Goal: Task Accomplishment & Management: Complete application form

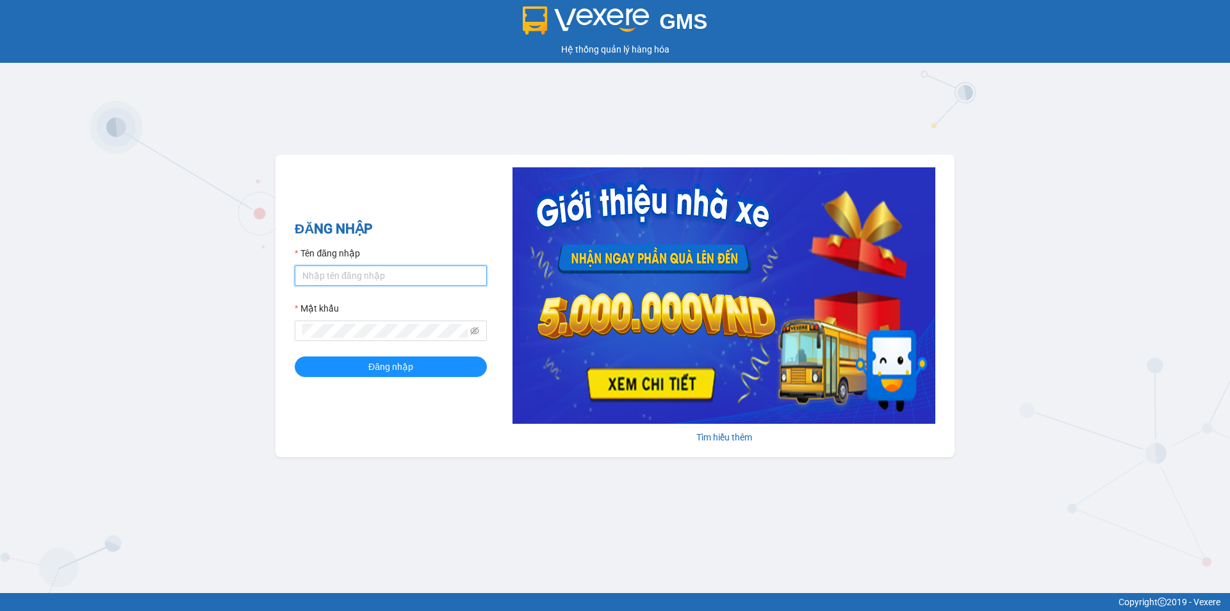
click at [347, 272] on input "Tên đăng nhập" at bounding box center [391, 275] width 192 height 21
type input "taigh.ct"
drag, startPoint x: 476, startPoint y: 329, endPoint x: 469, endPoint y: 329, distance: 7.0
click at [469, 329] on span at bounding box center [391, 330] width 192 height 21
click at [265, 338] on div "GMS Hệ thống quản lý hàng hóa ĐĂNG NHẬP Tên đăng nhập taigh.ct Mật khẩu Đăng nh…" at bounding box center [615, 296] width 1230 height 593
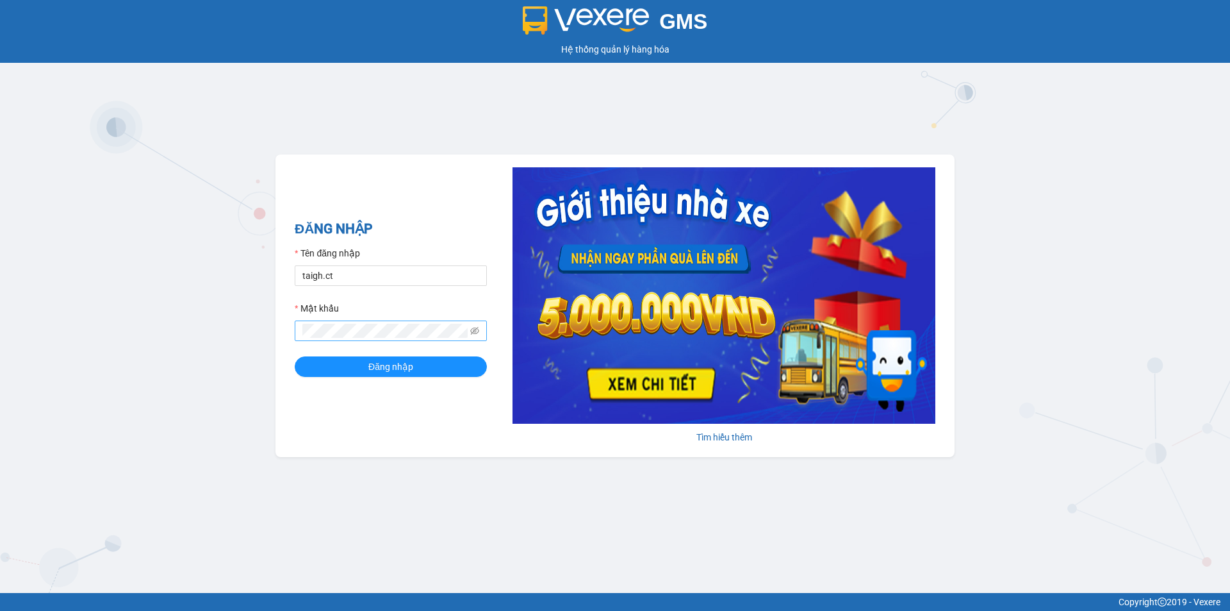
click at [477, 336] on span at bounding box center [474, 331] width 9 height 14
click at [476, 329] on icon "eye-invisible" at bounding box center [474, 331] width 9 height 8
click at [295, 356] on button "Đăng nhập" at bounding box center [391, 366] width 192 height 21
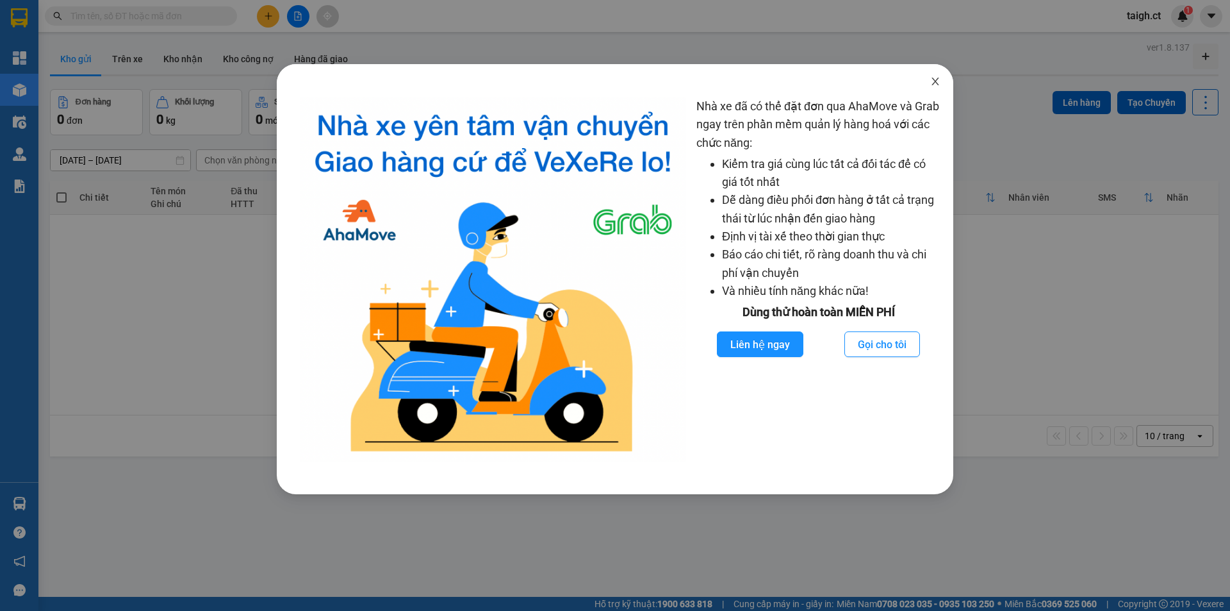
click at [937, 87] on span "Close" at bounding box center [936, 82] width 36 height 36
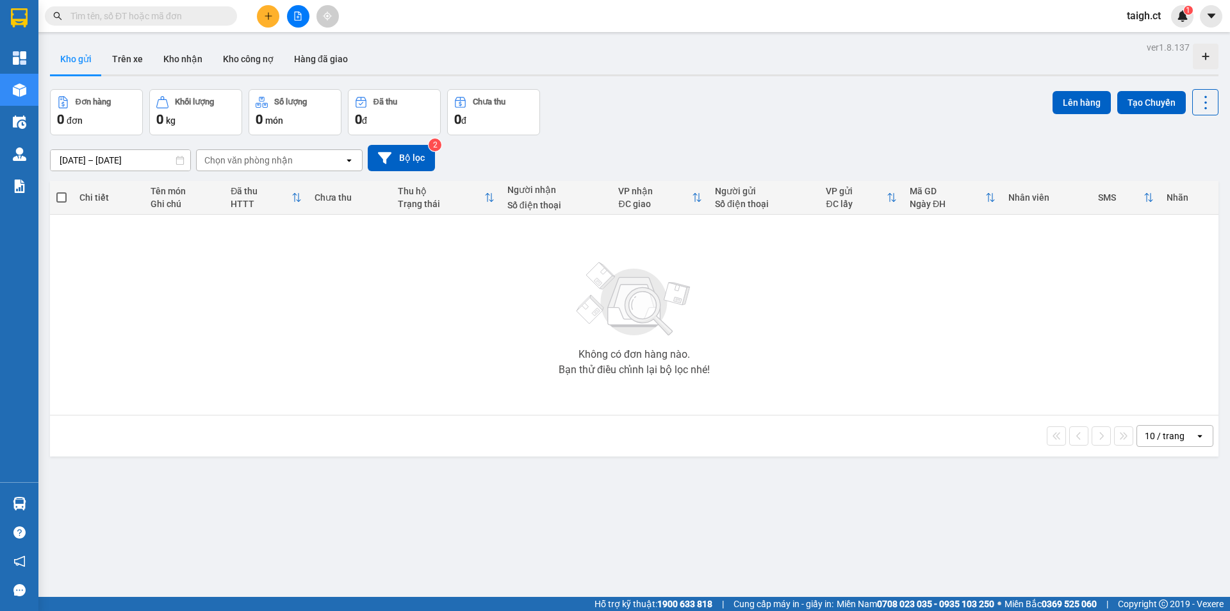
click at [218, 16] on input "text" at bounding box center [145, 16] width 151 height 14
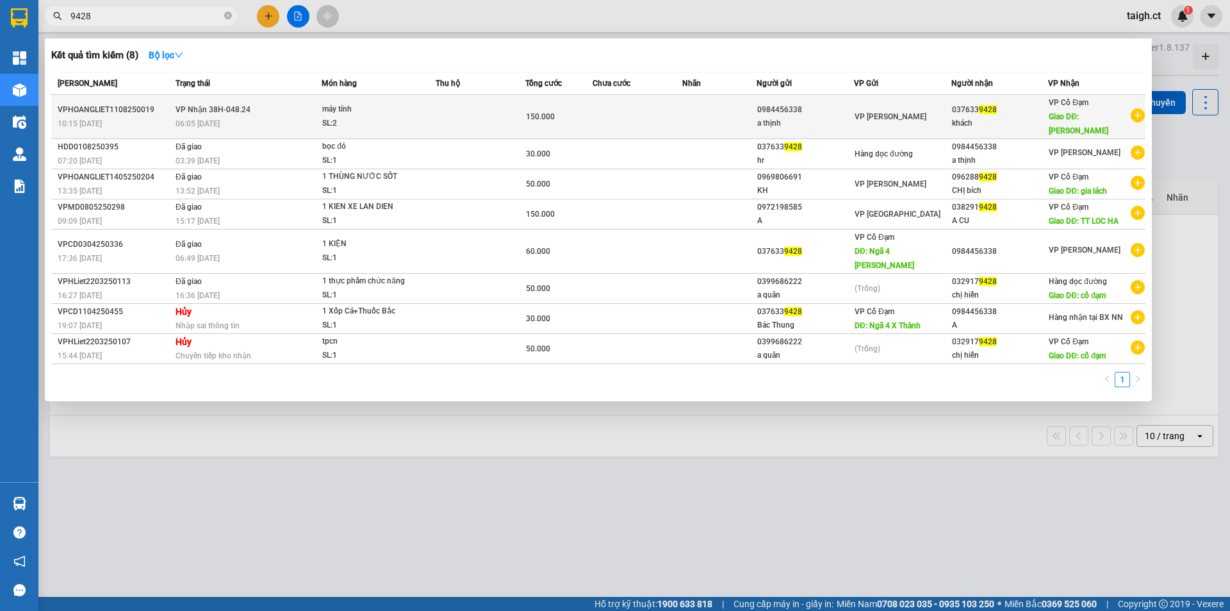
type input "9428"
click at [203, 117] on div "06:05 [DATE]" at bounding box center [248, 124] width 145 height 14
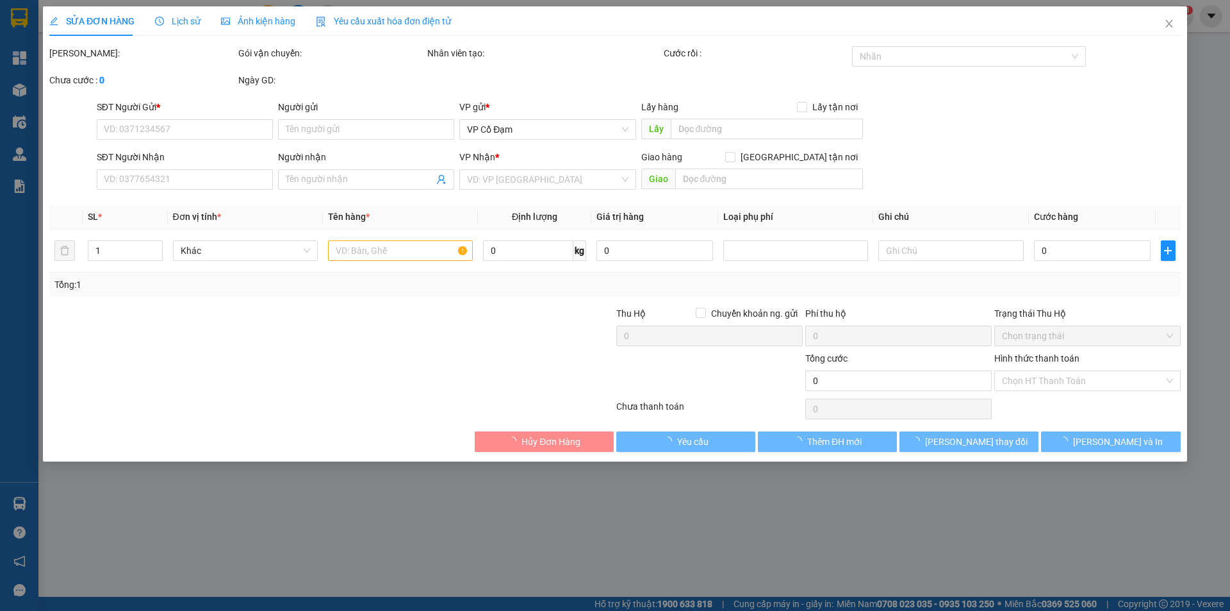
type input "0984456338"
type input "a thịnh"
type input "0376339428"
type input "khách"
type input "[PERSON_NAME]"
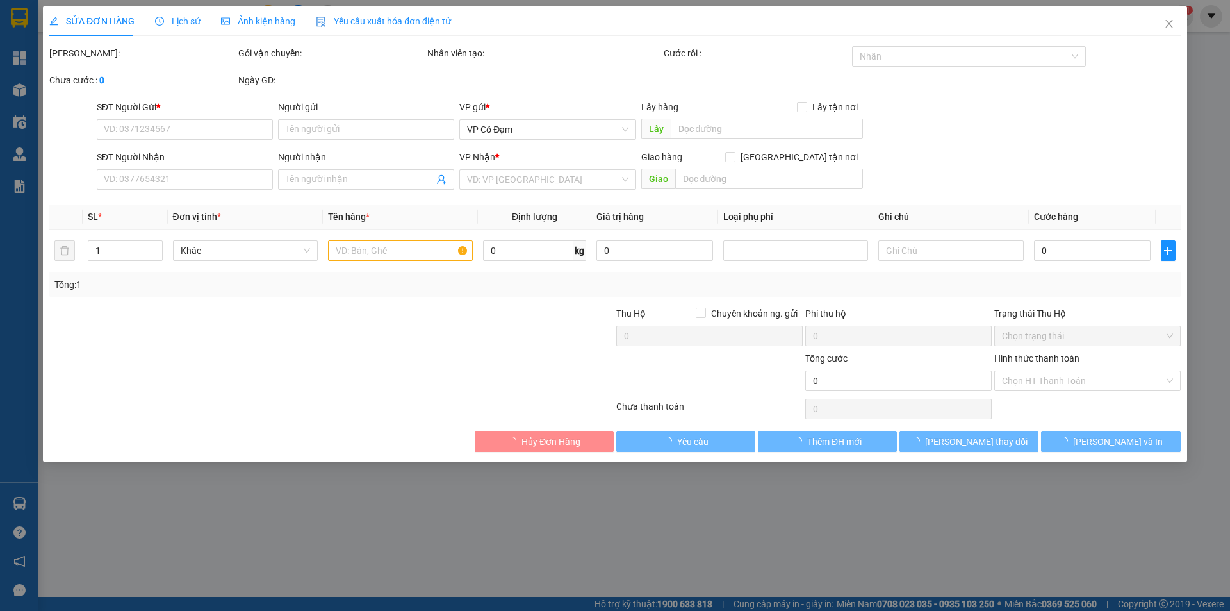
type input "150.000"
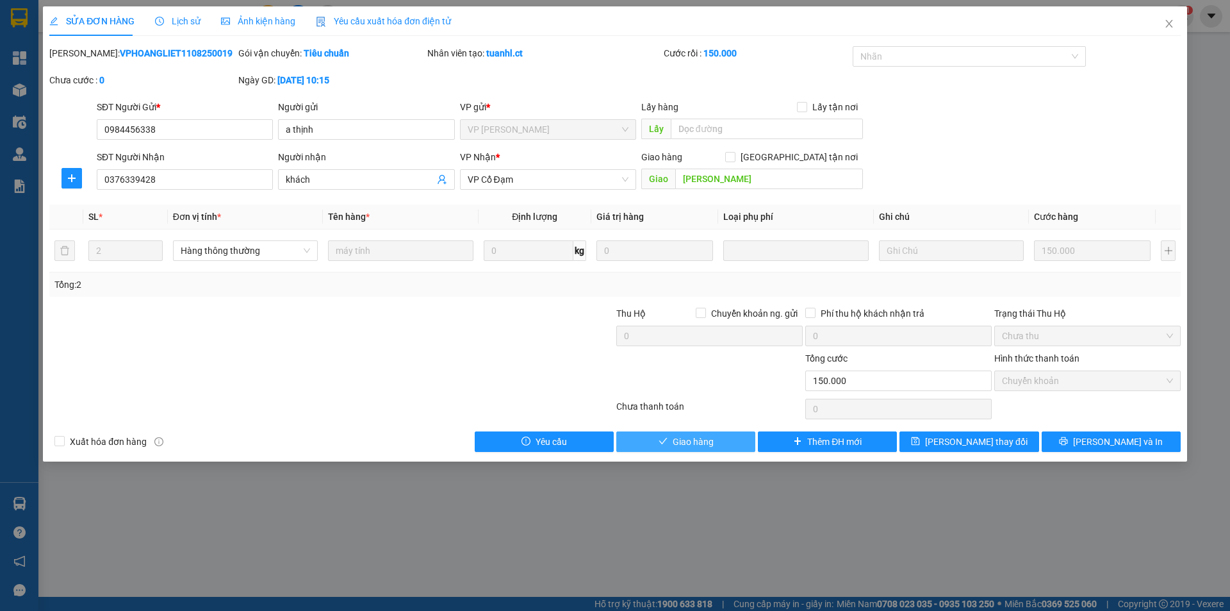
click at [682, 434] on span "Giao hàng" at bounding box center [693, 441] width 41 height 14
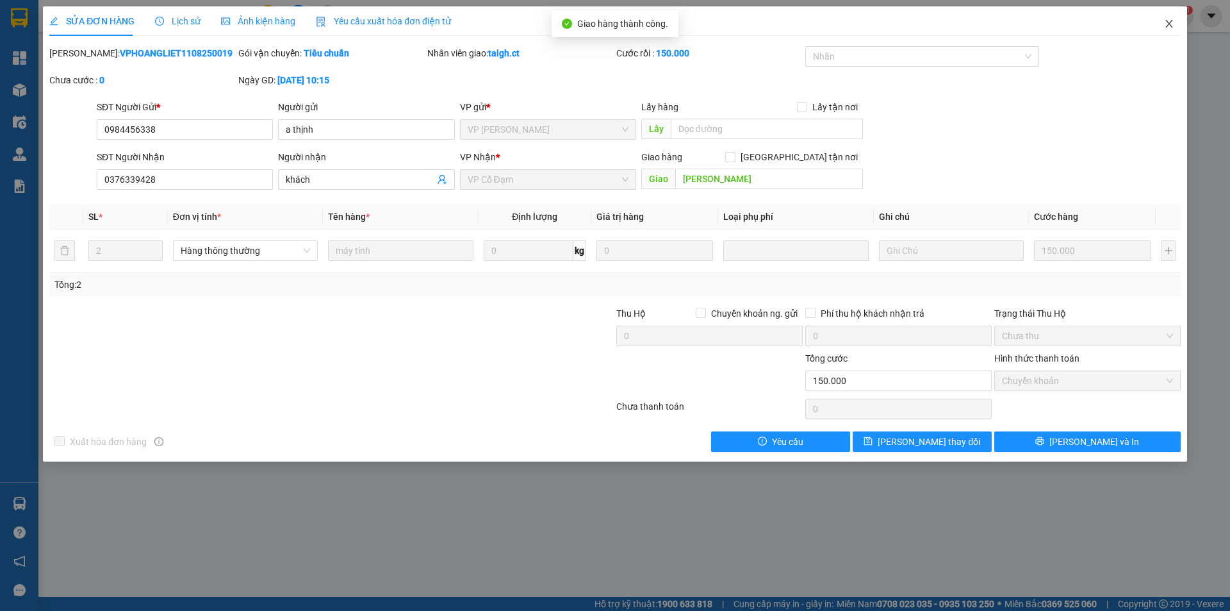
click at [1171, 21] on icon "close" at bounding box center [1169, 24] width 10 height 10
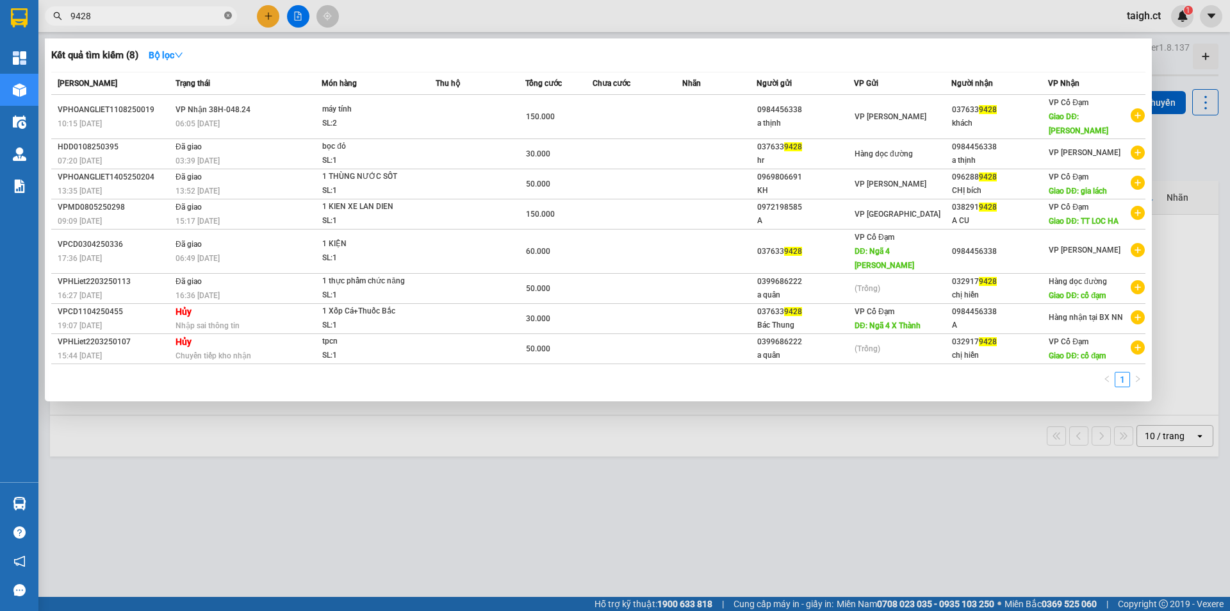
click at [227, 13] on icon "close-circle" at bounding box center [228, 16] width 8 height 8
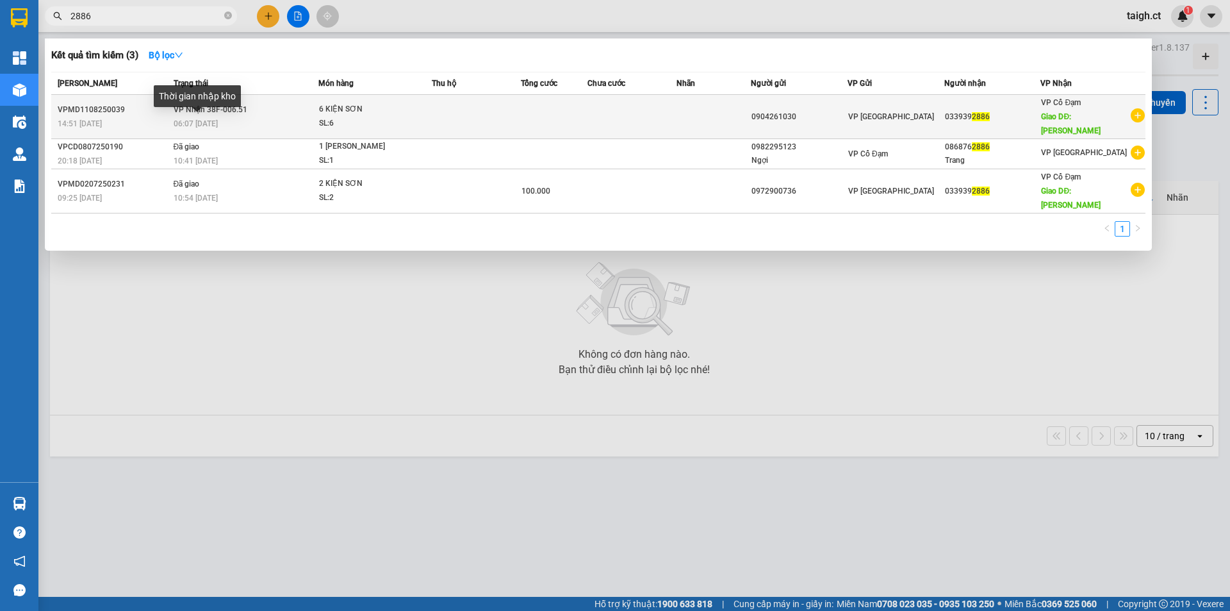
type input "2886"
click at [211, 120] on span "06:07 [DATE]" at bounding box center [196, 123] width 44 height 9
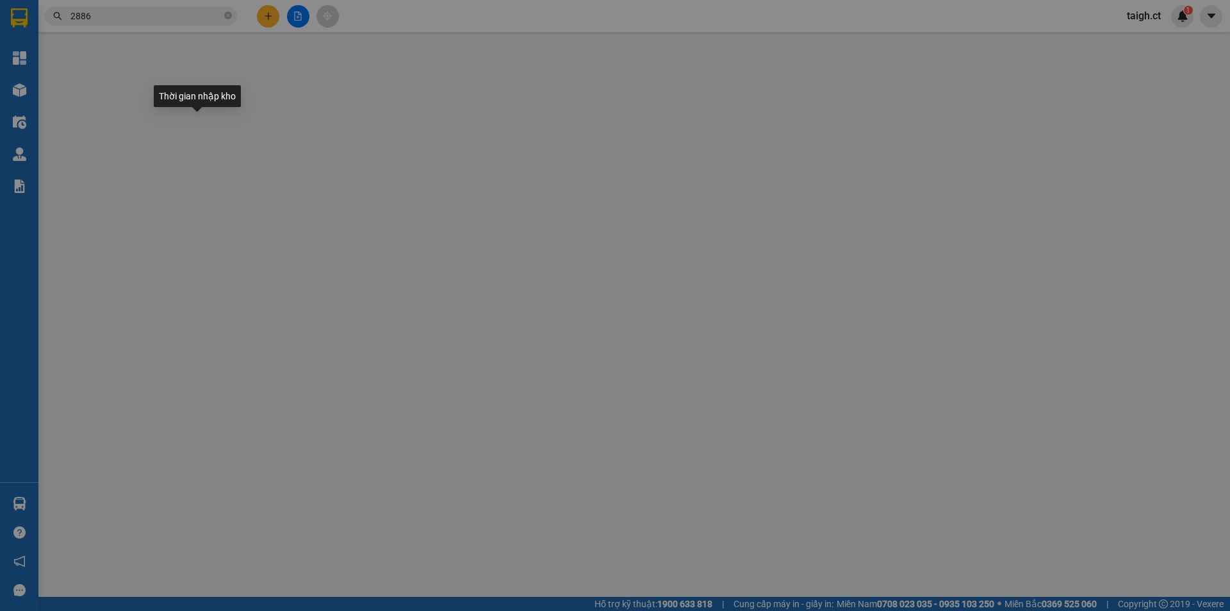
type input "0904261030"
type input "0339392886"
type input "[PERSON_NAME]"
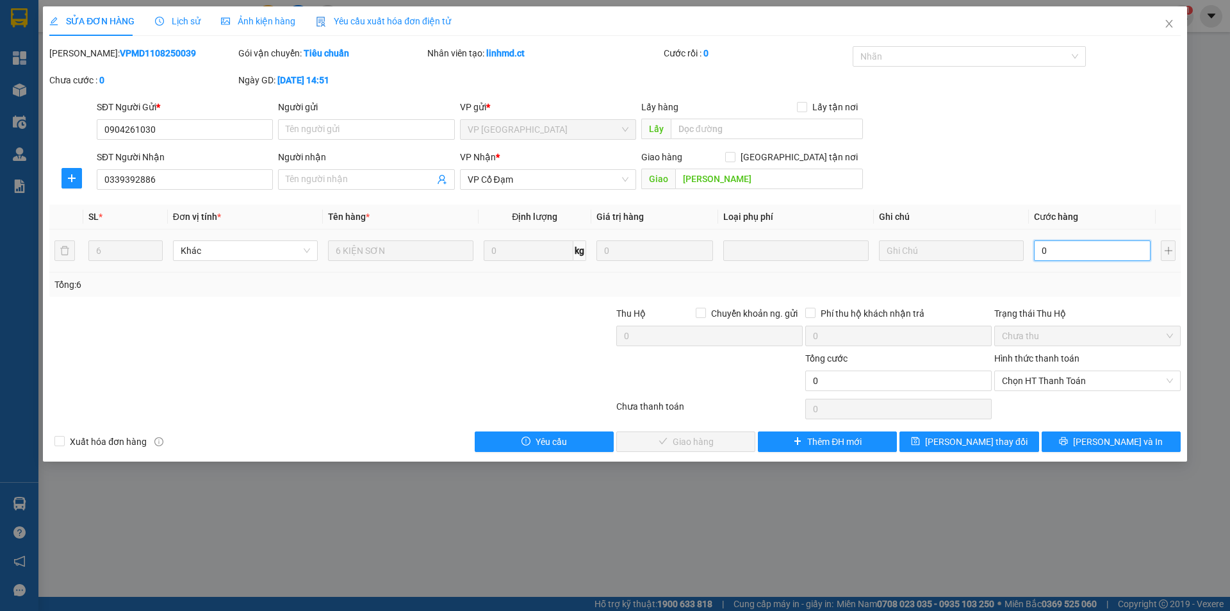
click at [1103, 252] on input "0" at bounding box center [1092, 250] width 117 height 21
type input "1"
type input "18"
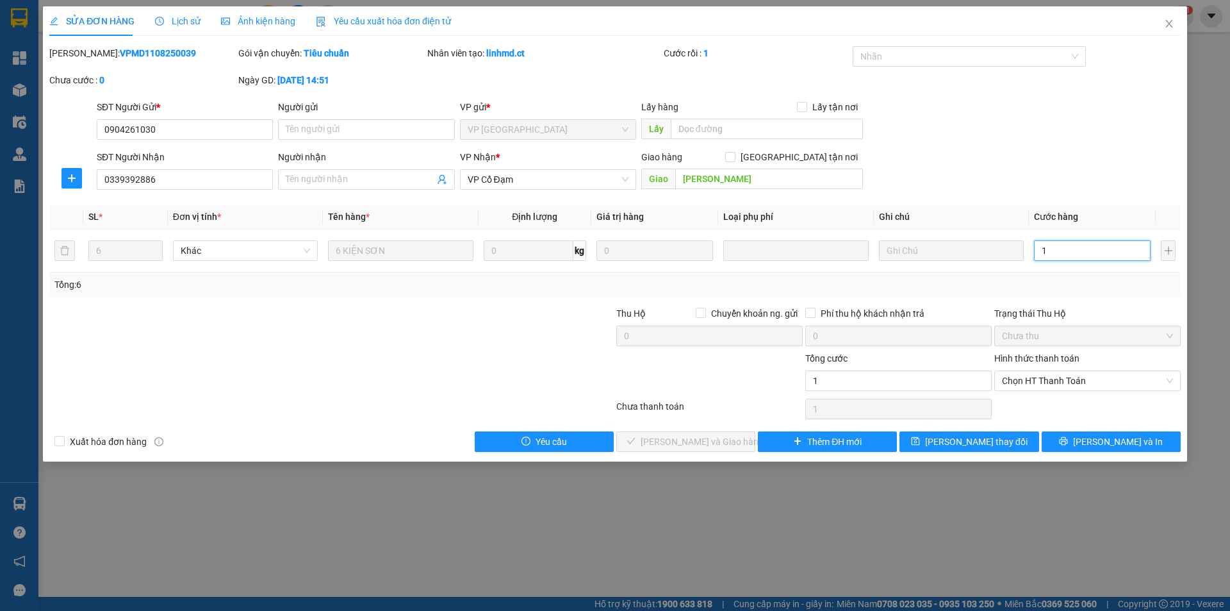
type input "18"
type input "180"
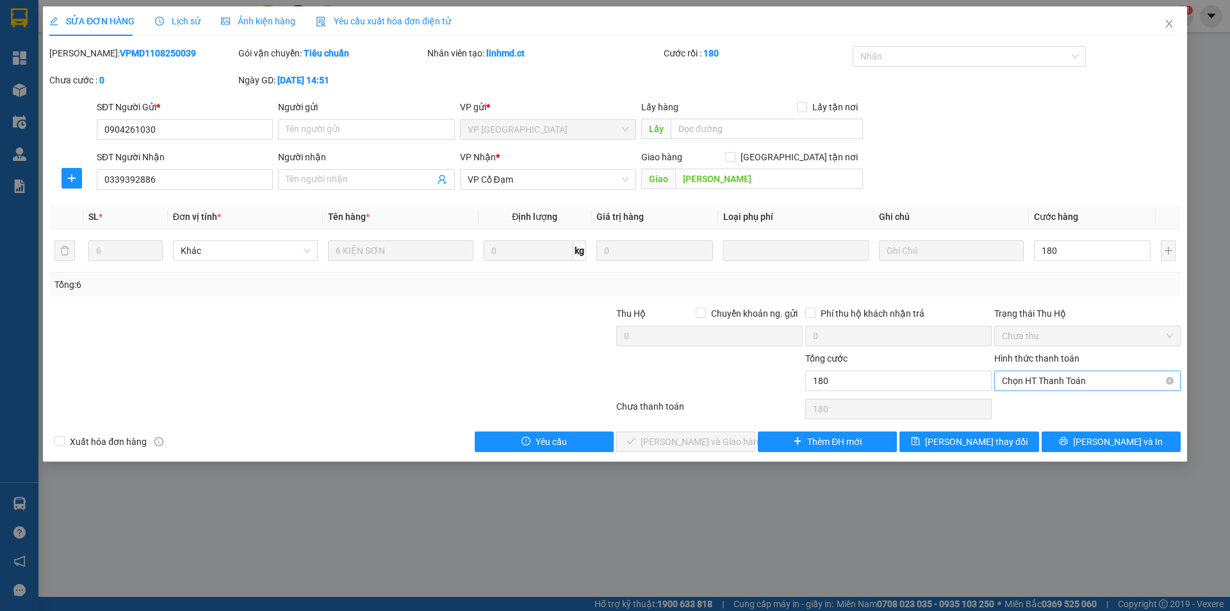
click at [1044, 387] on div "Hình thức thanh toán Chọn HT Thanh Toán" at bounding box center [1087, 373] width 186 height 45
type input "180.000"
click at [1045, 387] on span "Chọn HT Thanh Toán" at bounding box center [1087, 380] width 171 height 19
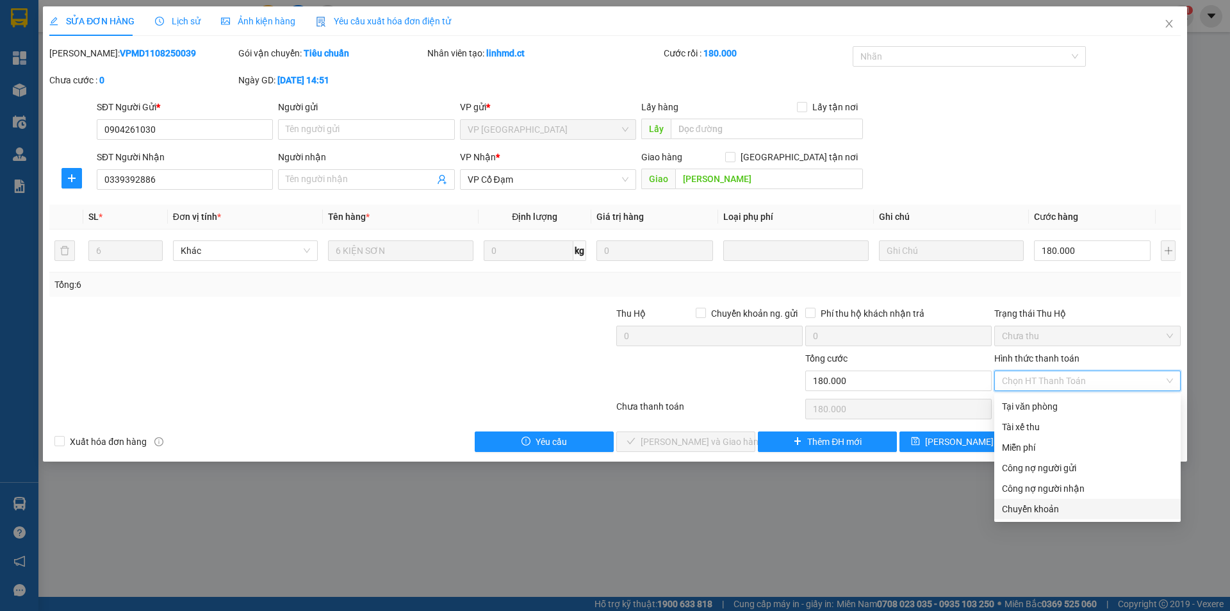
drag, startPoint x: 1032, startPoint y: 507, endPoint x: 926, endPoint y: 496, distance: 106.3
click at [1032, 508] on div "Chuyển khoản" at bounding box center [1087, 509] width 171 height 14
type input "0"
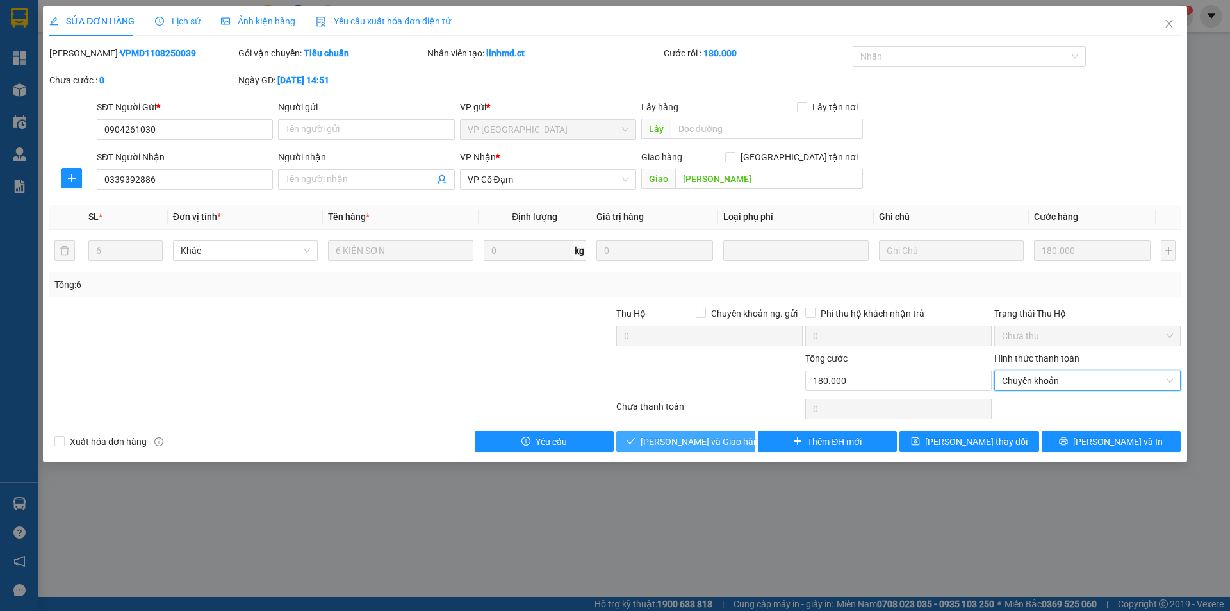
click at [698, 446] on span "[PERSON_NAME] và Giao hàng" at bounding box center [702, 441] width 123 height 14
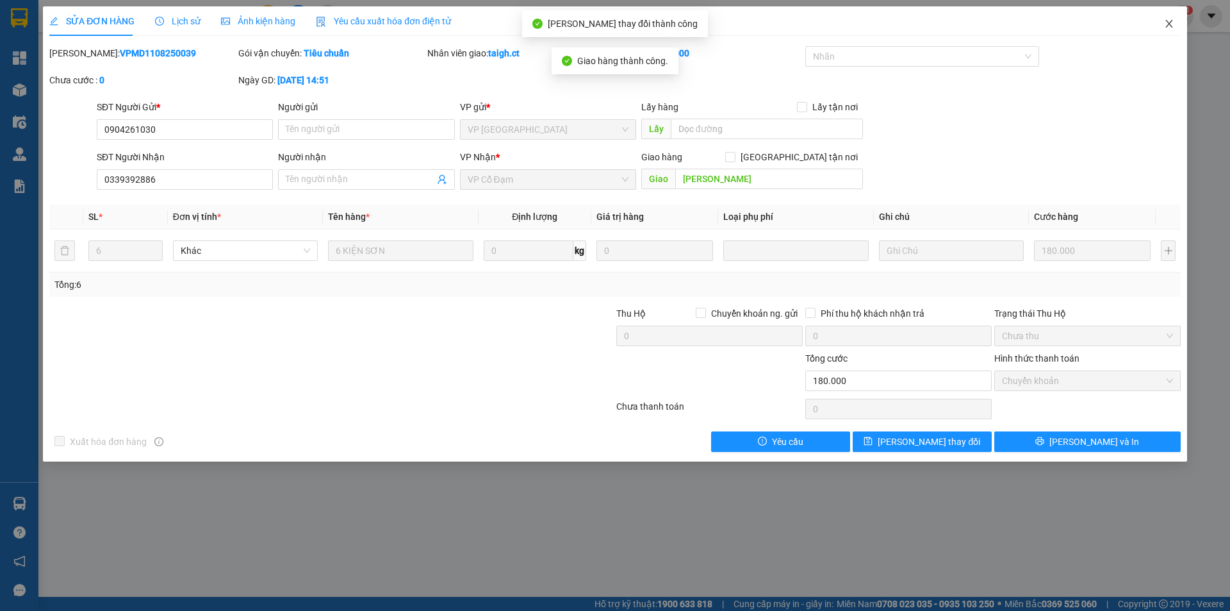
click at [1166, 21] on icon "close" at bounding box center [1168, 24] width 7 height 8
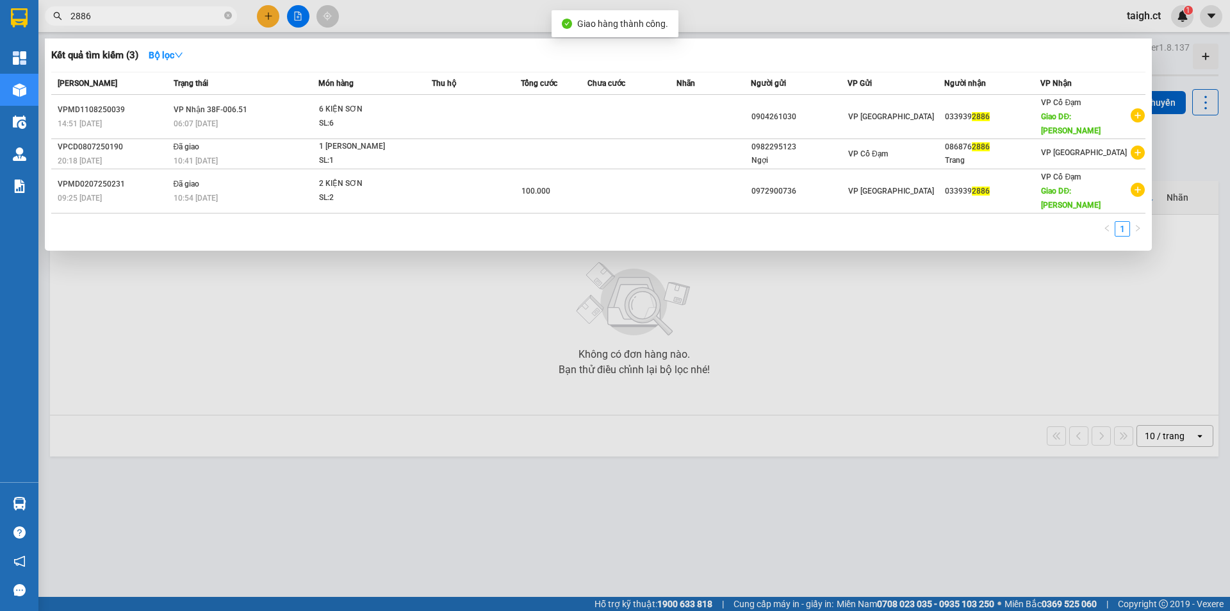
click at [228, 15] on icon "close-circle" at bounding box center [228, 16] width 8 height 8
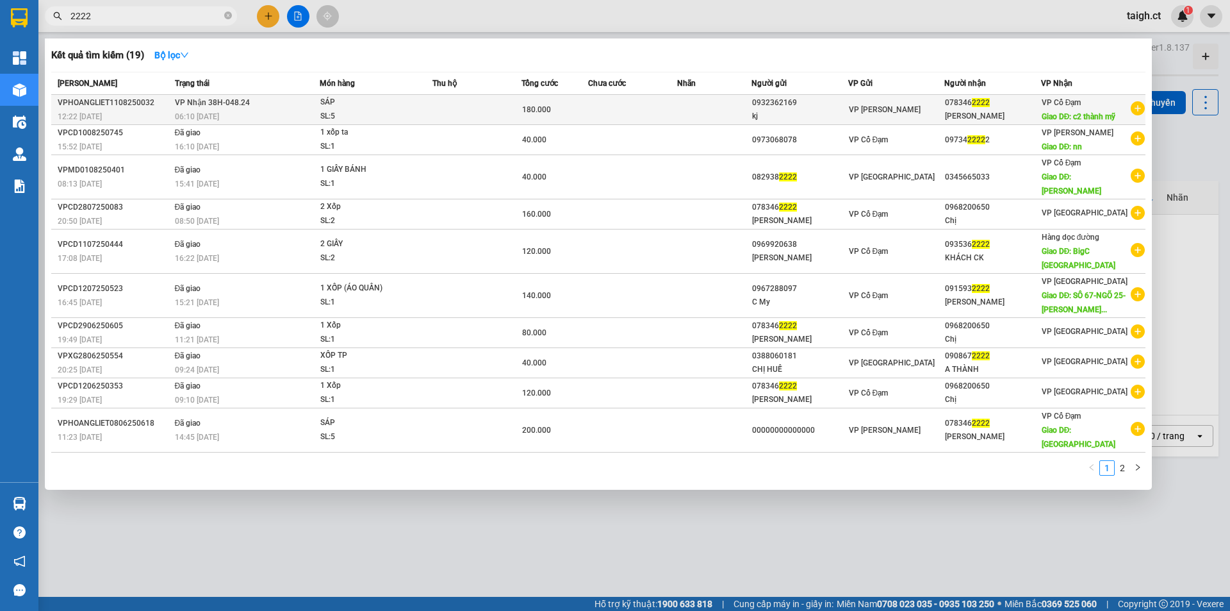
type input "2222"
click at [188, 101] on span "VP Nhận 38H-048.24" at bounding box center [212, 102] width 75 height 9
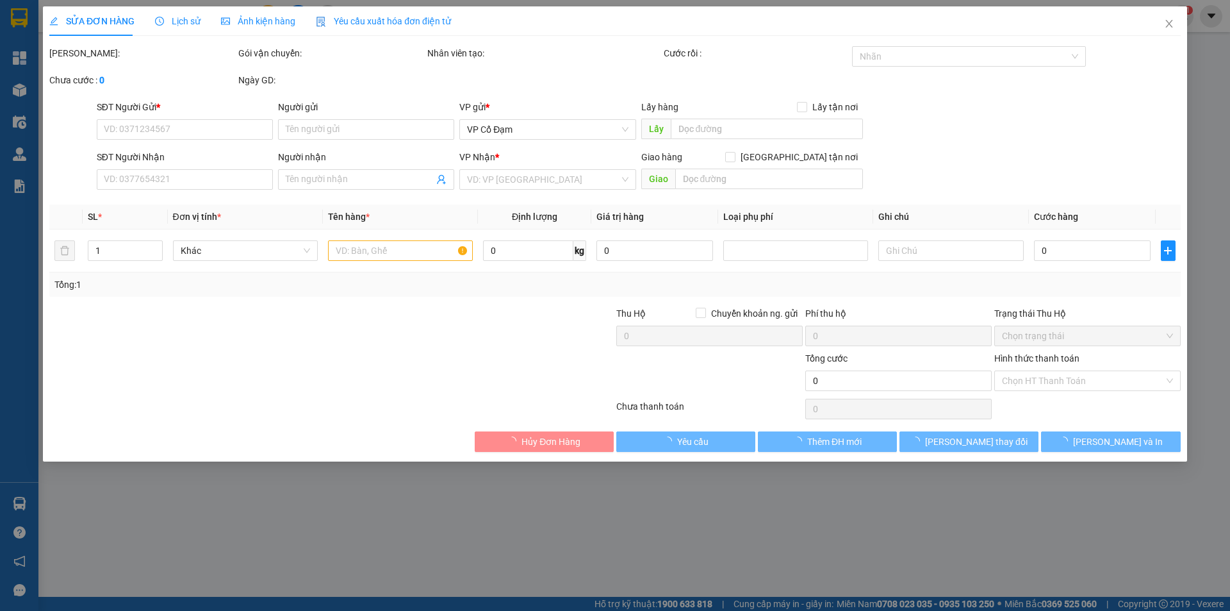
type input "0932362169"
type input "kj"
type input "0783462222"
type input "[PERSON_NAME]"
type input "c2 thành [GEOGRAPHIC_DATA]"
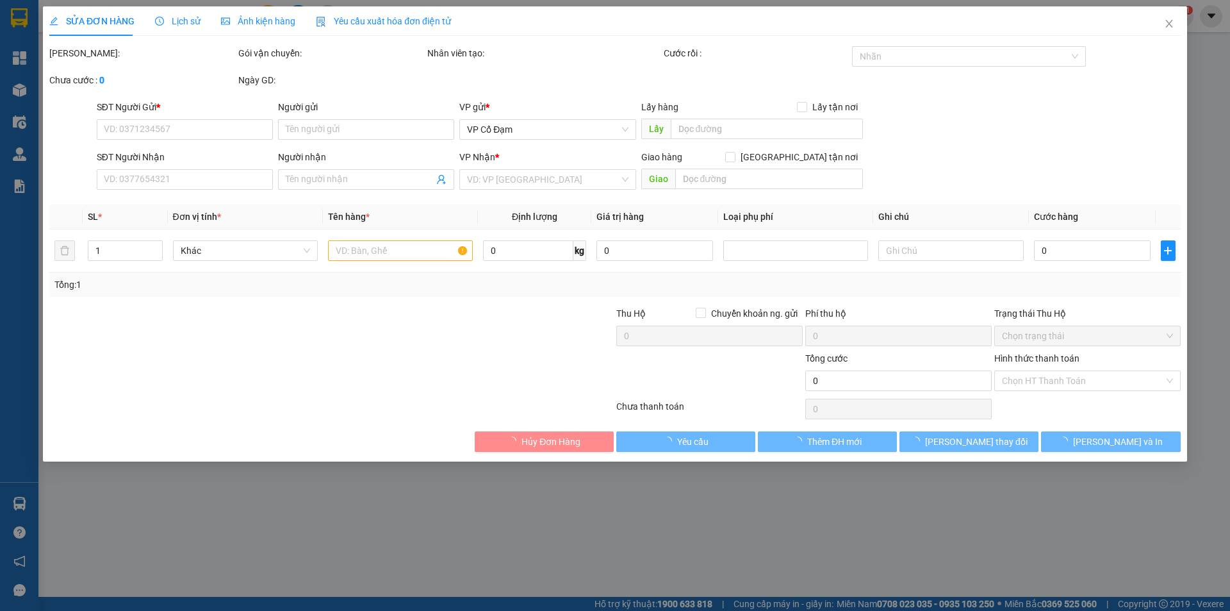
type input "180.000"
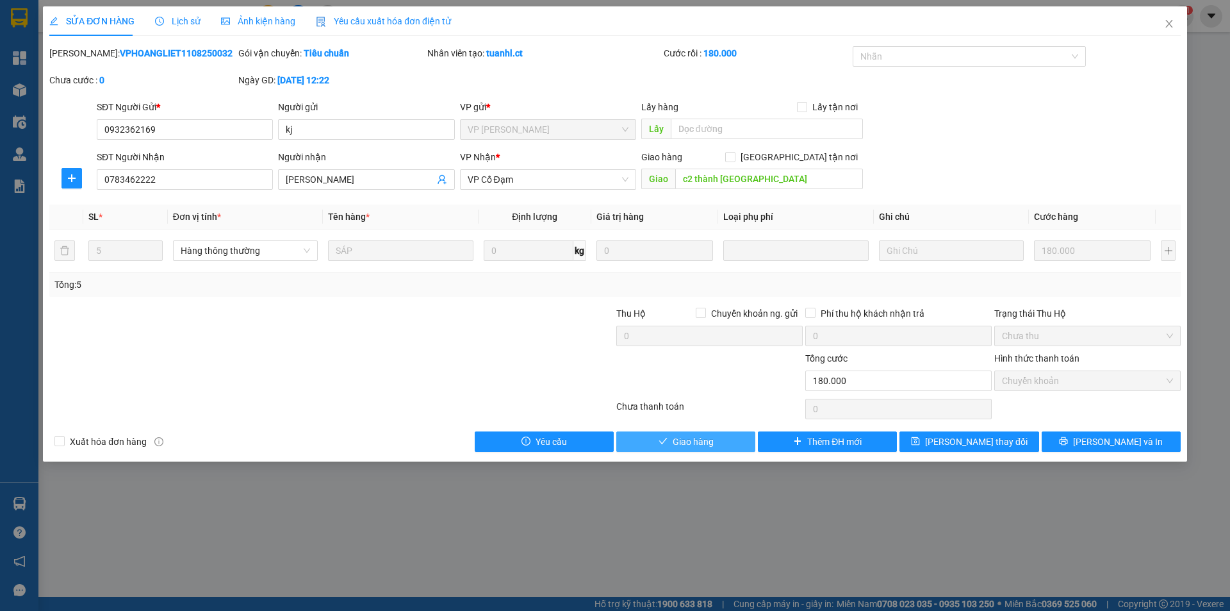
click at [705, 444] on span "Giao hàng" at bounding box center [693, 441] width 41 height 14
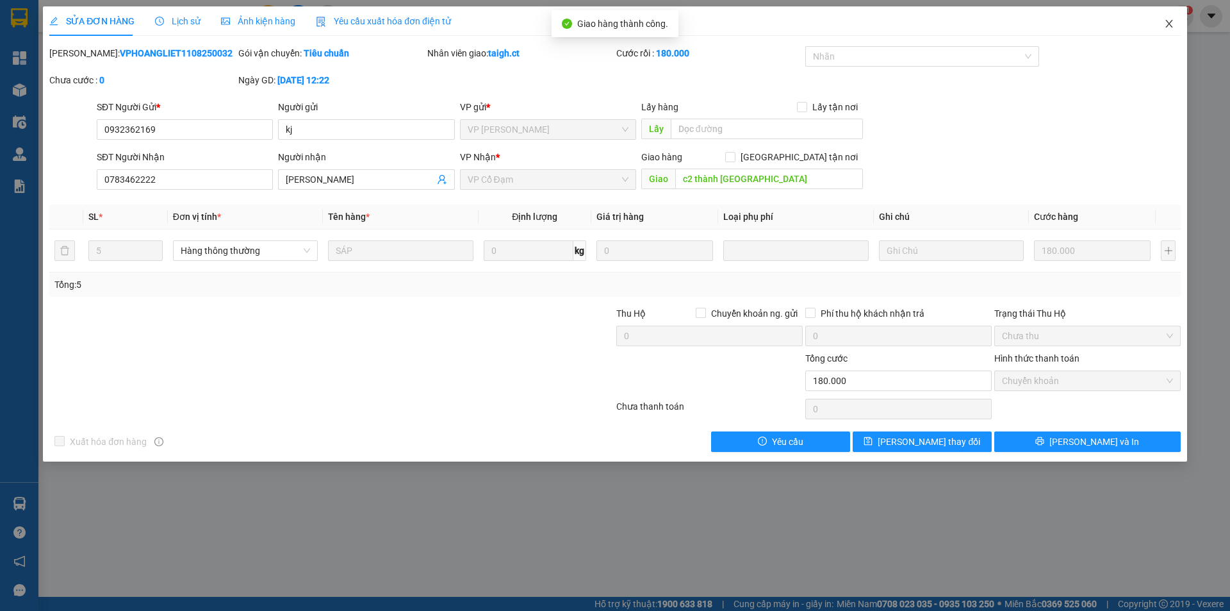
click at [1174, 23] on icon "close" at bounding box center [1169, 24] width 10 height 10
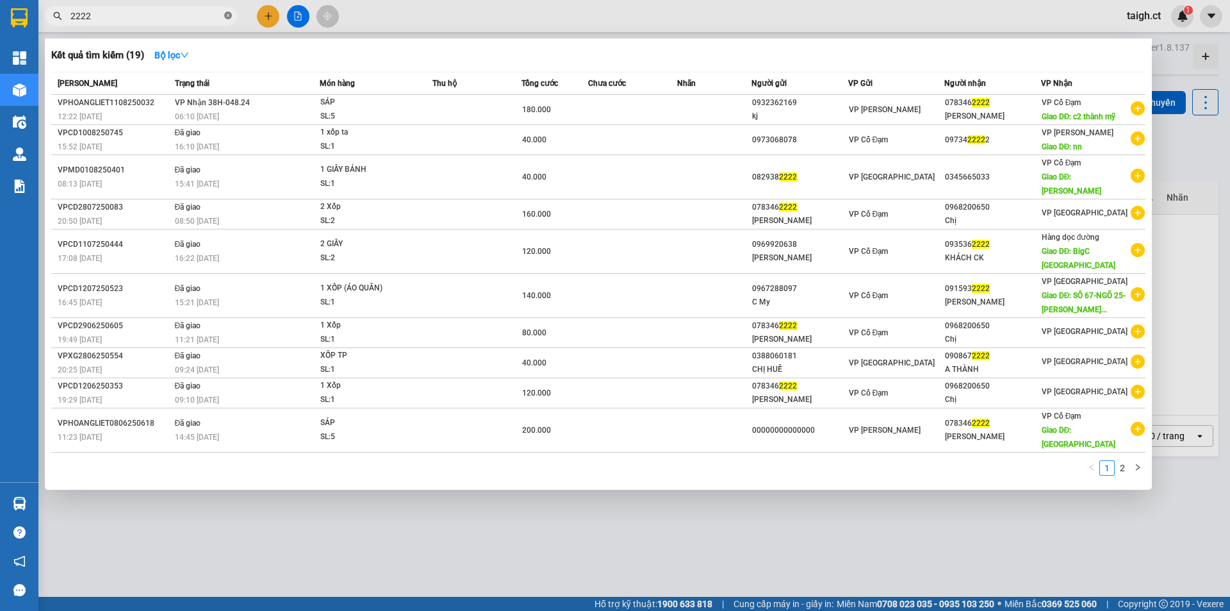
click at [227, 13] on icon "close-circle" at bounding box center [228, 16] width 8 height 8
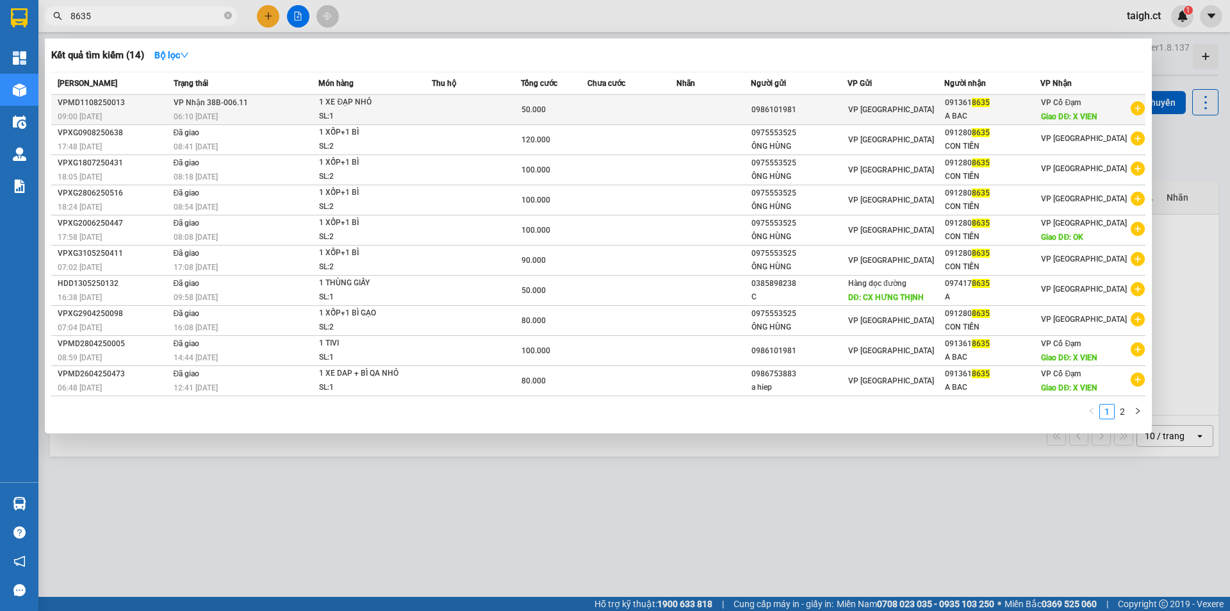
type input "8635"
click at [201, 98] on span "VP Nhận 38B-006.11" at bounding box center [211, 102] width 74 height 9
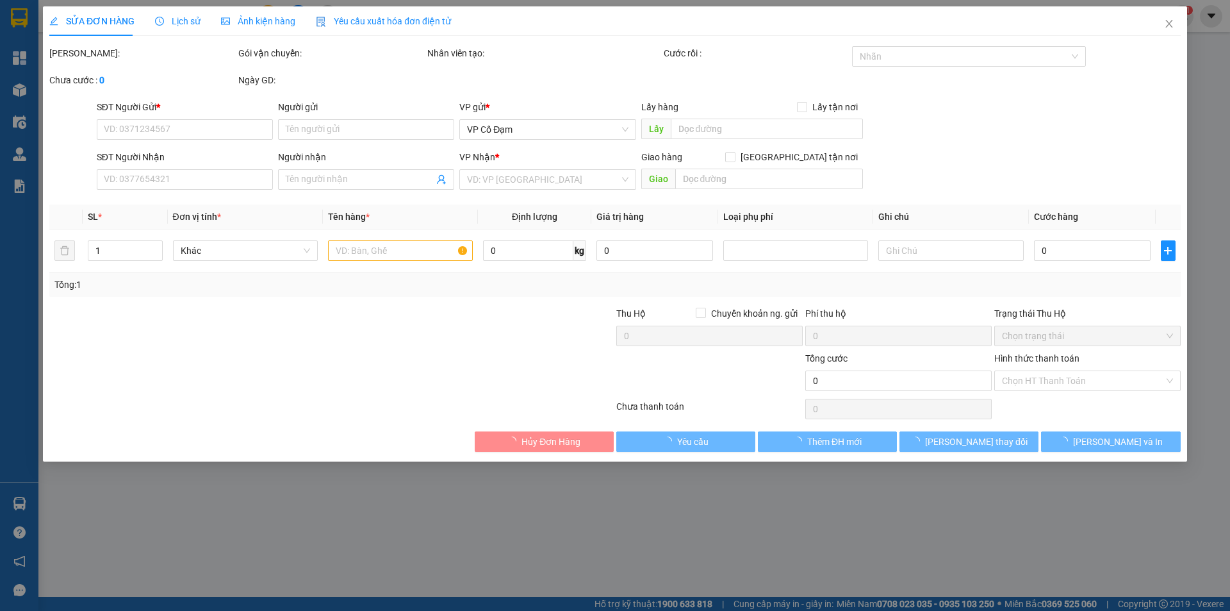
type input "0986101981"
type input "0913618635"
type input "A BAC"
type input "X VIEN"
type input "50.000"
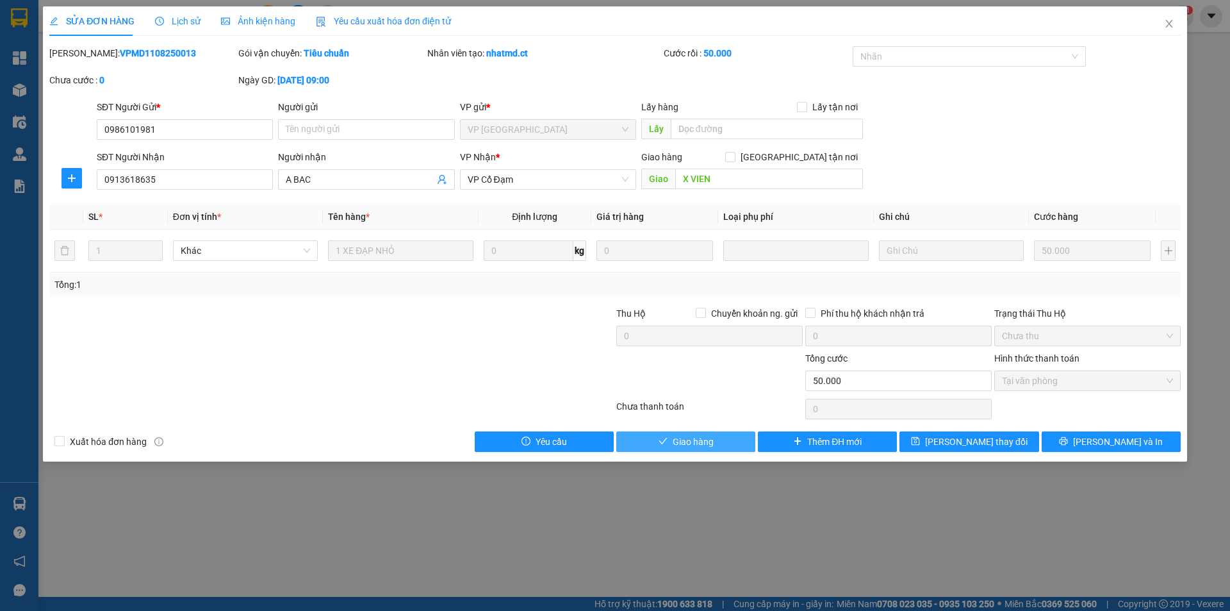
click at [710, 441] on span "Giao hàng" at bounding box center [693, 441] width 41 height 14
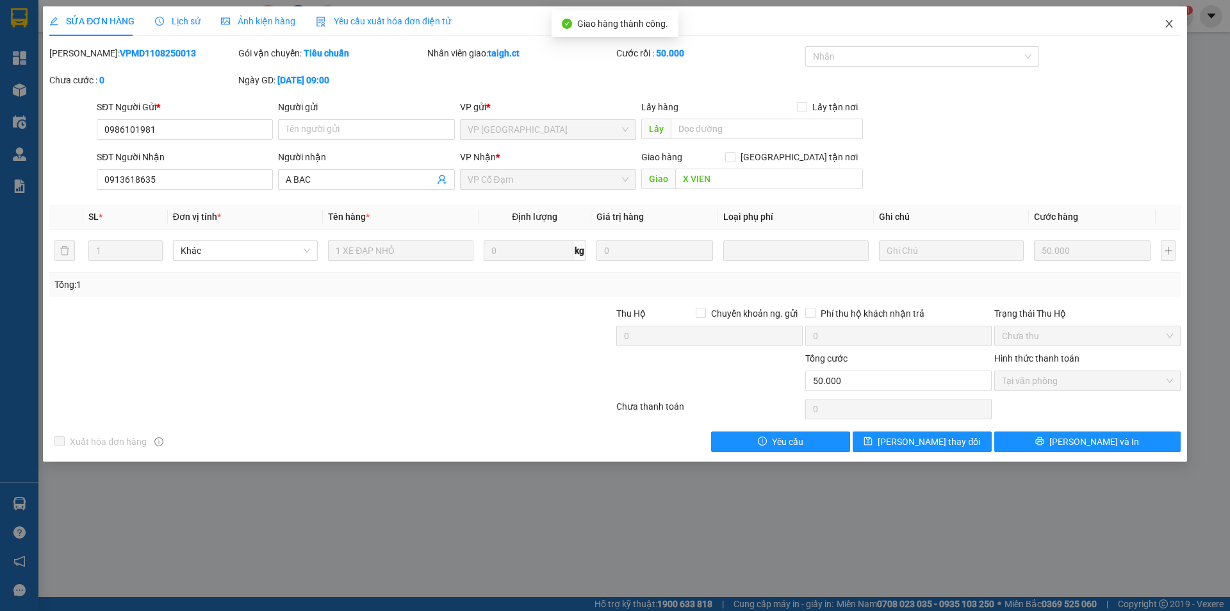
click at [1167, 23] on icon "close" at bounding box center [1169, 24] width 10 height 10
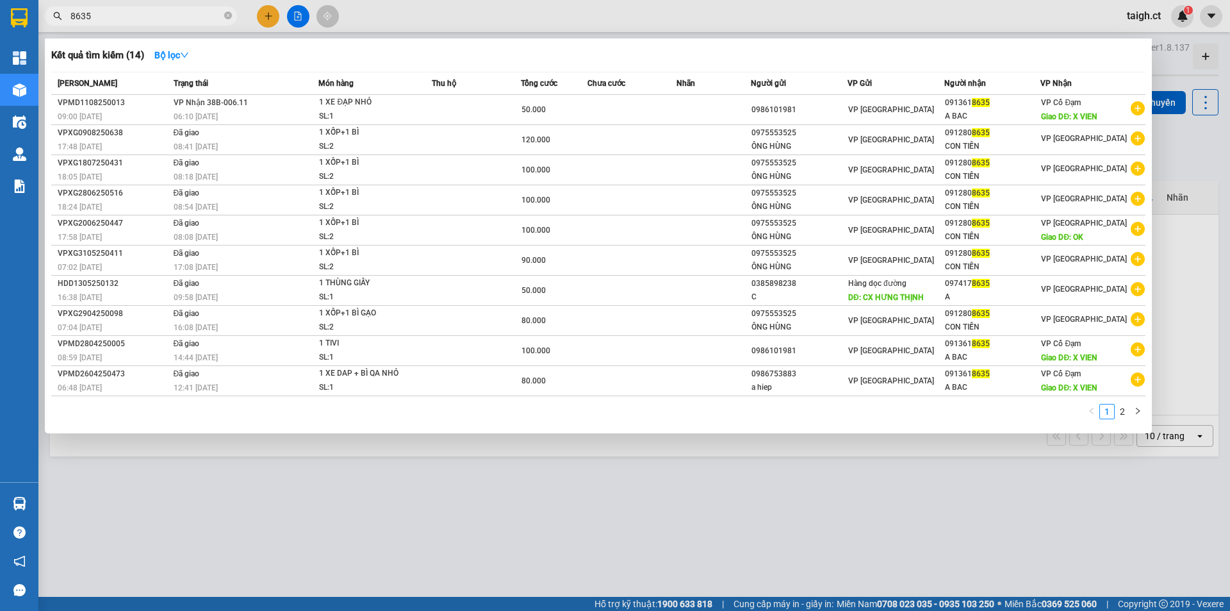
drag, startPoint x: 230, startPoint y: 17, endPoint x: 239, endPoint y: 20, distance: 9.3
click at [231, 17] on icon "close-circle" at bounding box center [228, 16] width 8 height 8
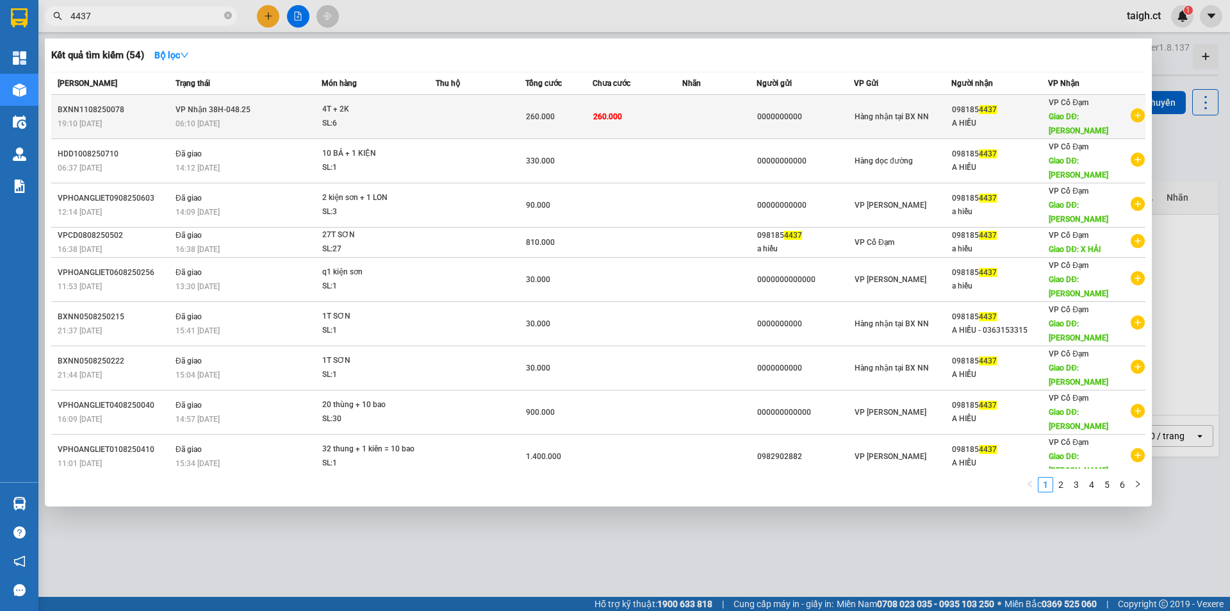
type input "4437"
click at [207, 106] on span "VP Nhận 38H-048.25" at bounding box center [213, 109] width 75 height 9
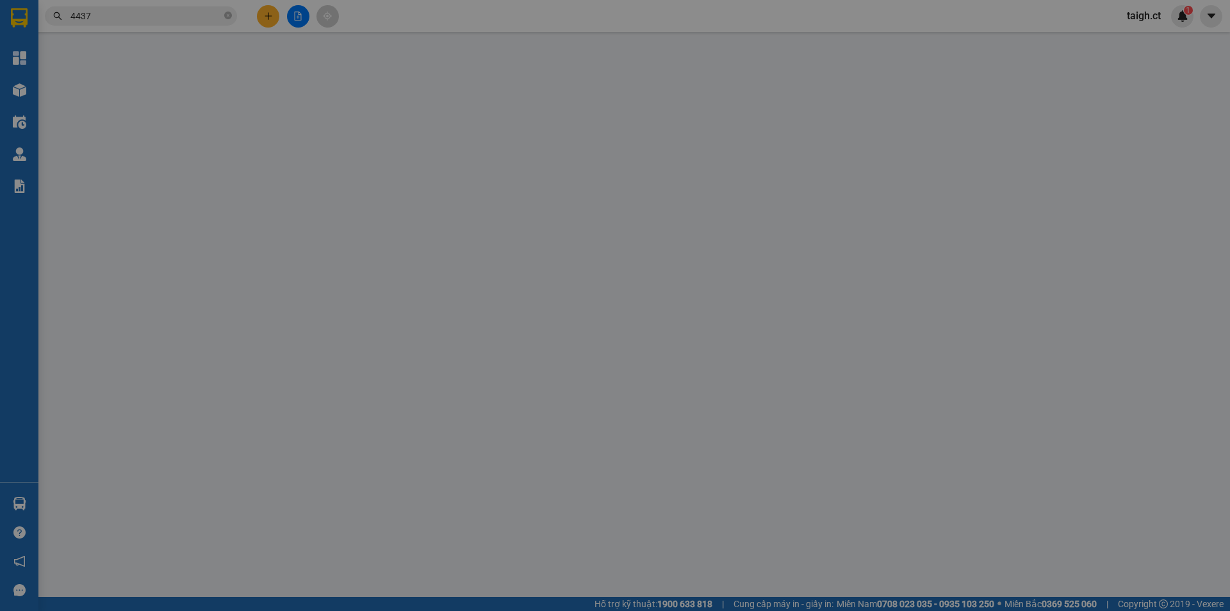
type input "0000000000"
type input "0981854437"
type input "A HIẾU"
type input "[PERSON_NAME]"
type input "260.000"
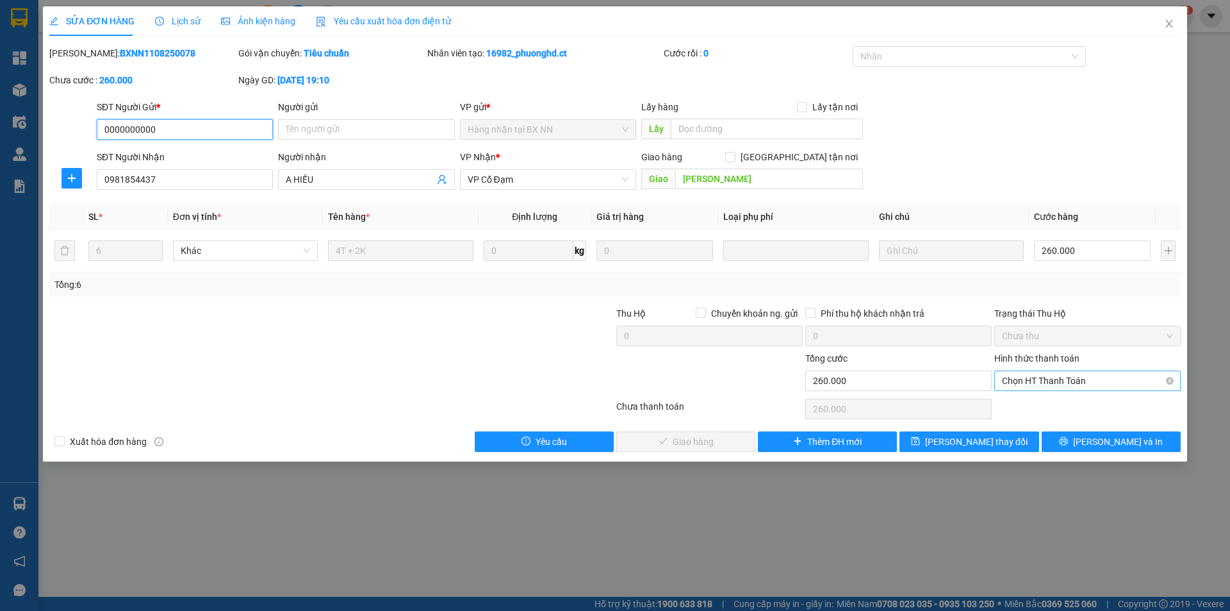
click at [1026, 377] on span "Chọn HT Thanh Toán" at bounding box center [1087, 380] width 171 height 19
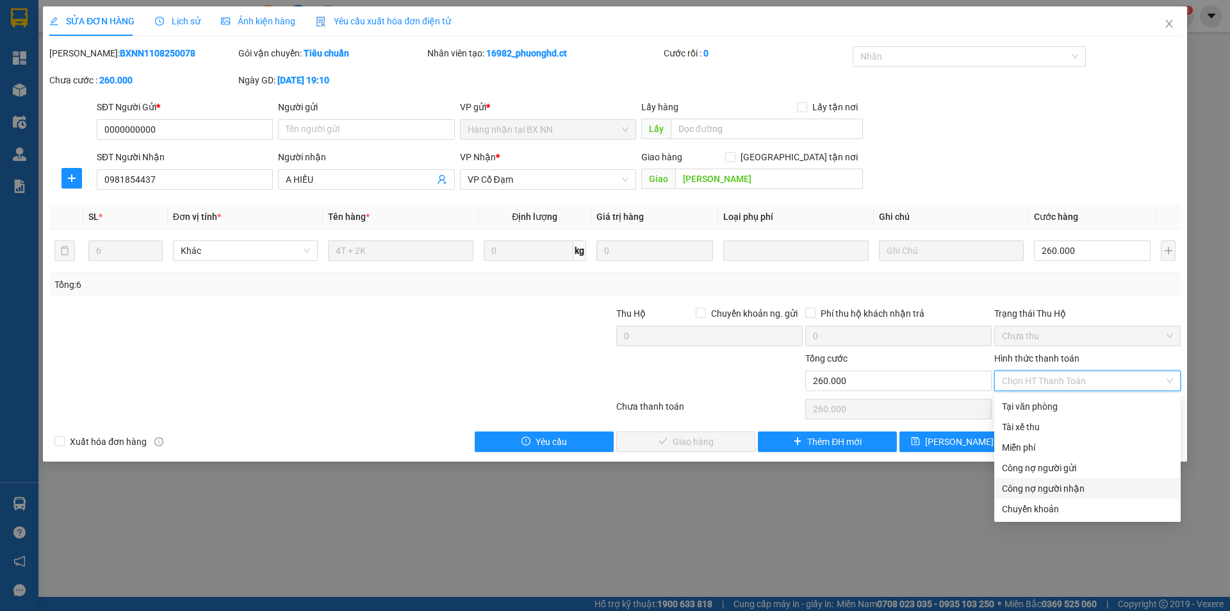
click at [1013, 486] on div "Công nợ người nhận" at bounding box center [1087, 488] width 171 height 14
type input "0"
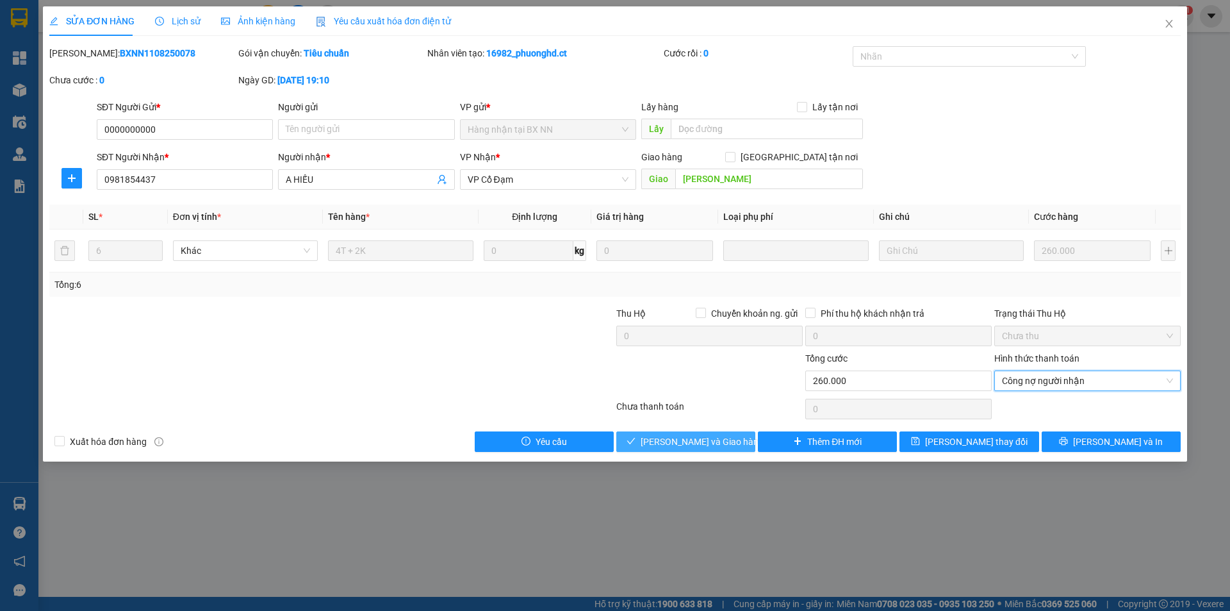
drag, startPoint x: 730, startPoint y: 449, endPoint x: 743, endPoint y: 450, distance: 12.9
click at [732, 450] on button "[PERSON_NAME] và Giao hàng" at bounding box center [685, 441] width 139 height 21
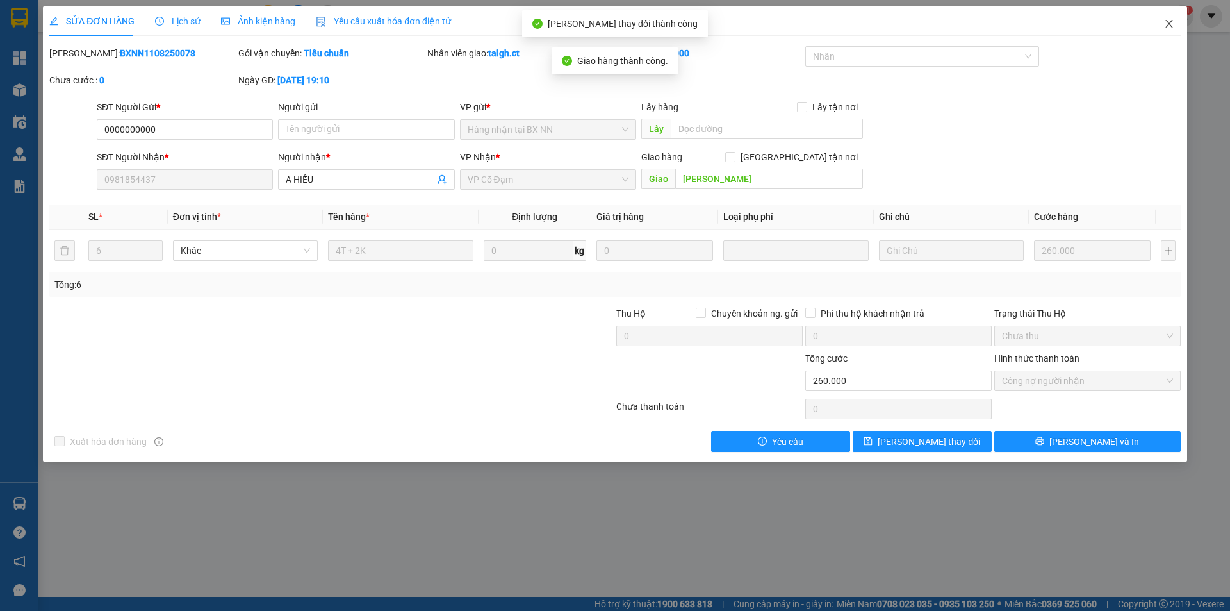
click at [1173, 23] on icon "close" at bounding box center [1169, 24] width 10 height 10
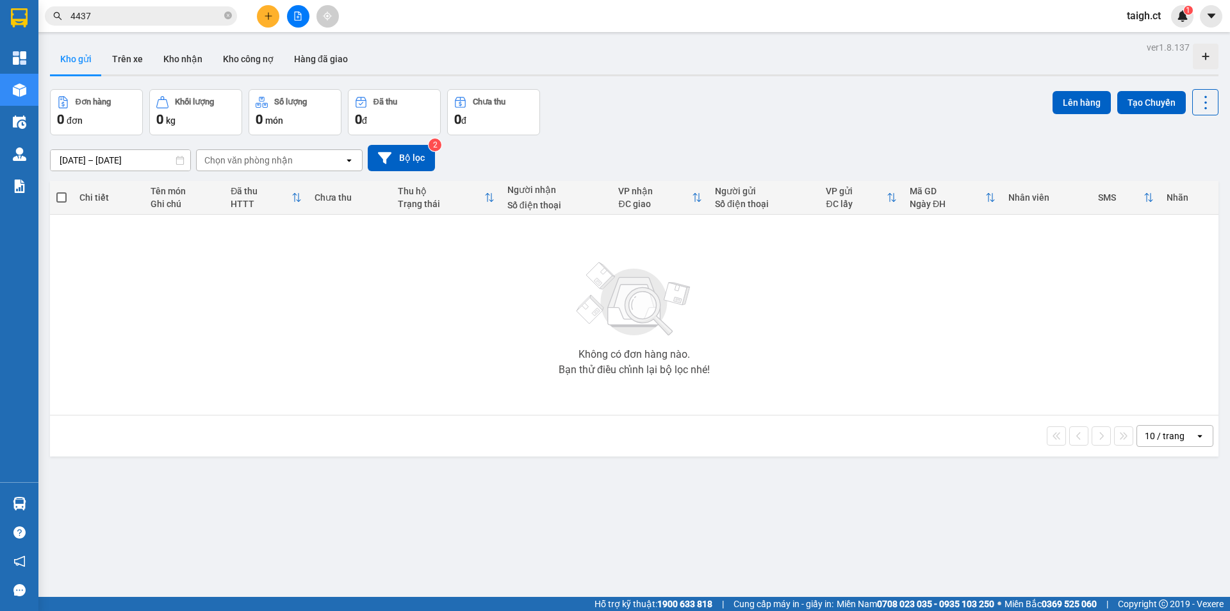
click at [232, 13] on span "4437" at bounding box center [141, 15] width 192 height 19
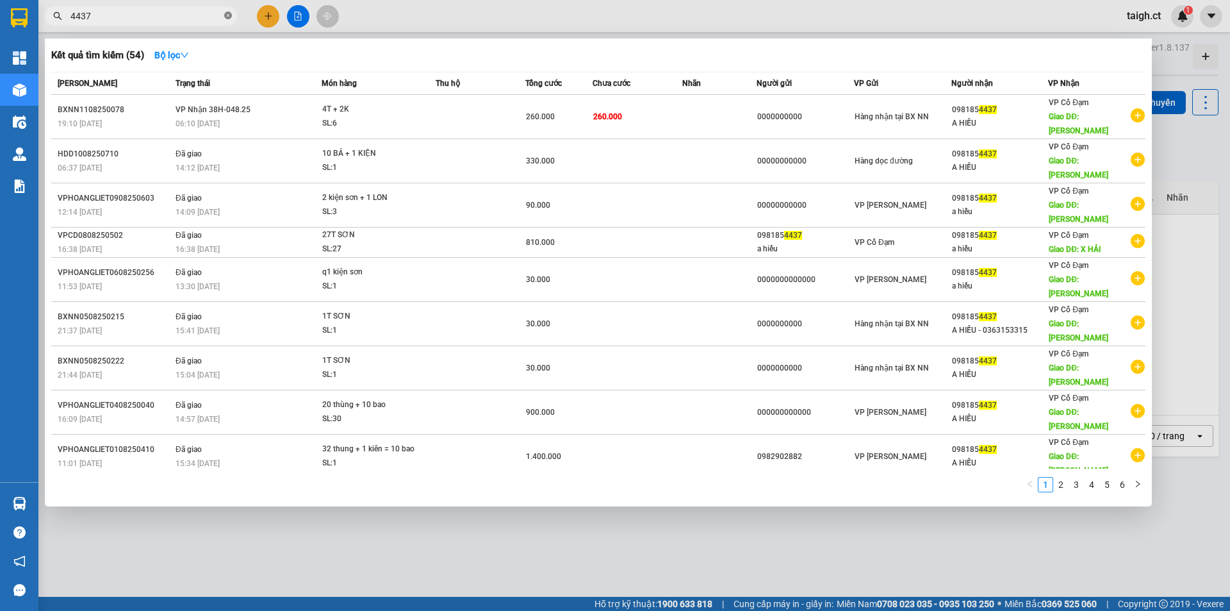
click at [227, 19] on icon "close-circle" at bounding box center [228, 16] width 8 height 8
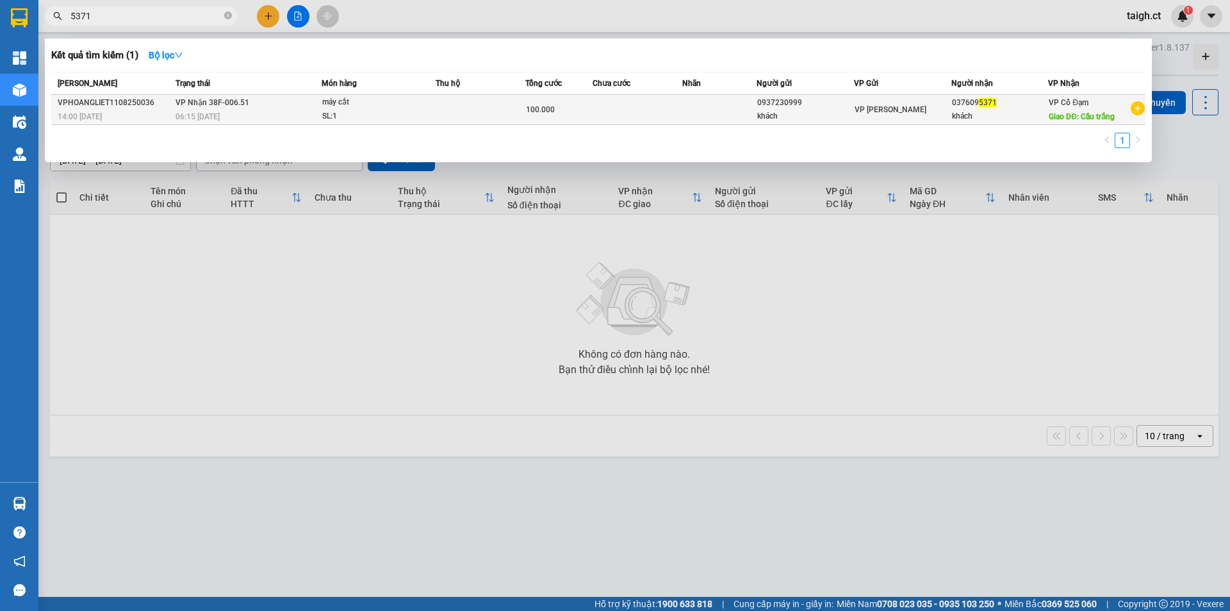
type input "5371"
click at [217, 103] on span "VP Nhận 38F-006.51" at bounding box center [213, 102] width 74 height 9
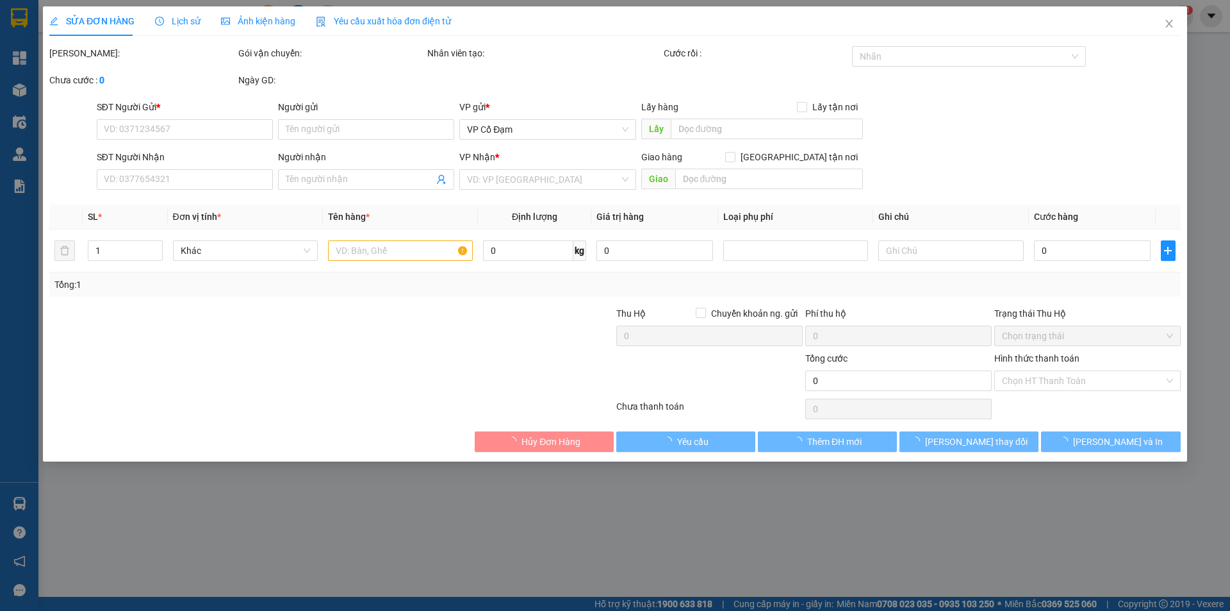
type input "0937230999"
type input "khách"
type input "0376095371"
type input "khách"
type input "Cầu trắng"
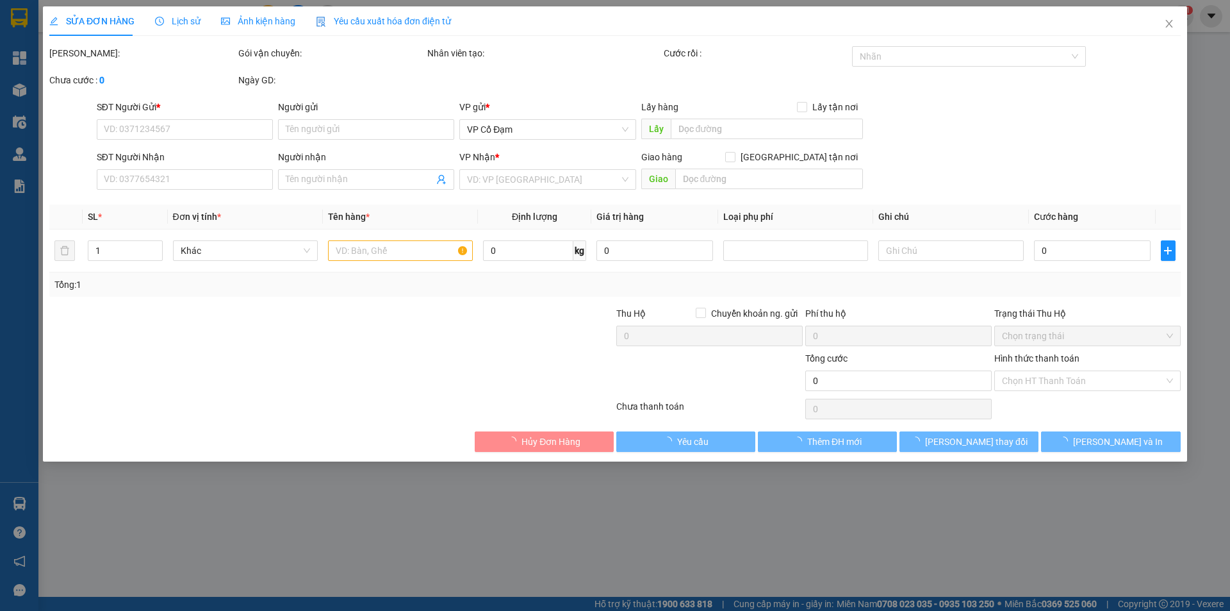
type input "100.000"
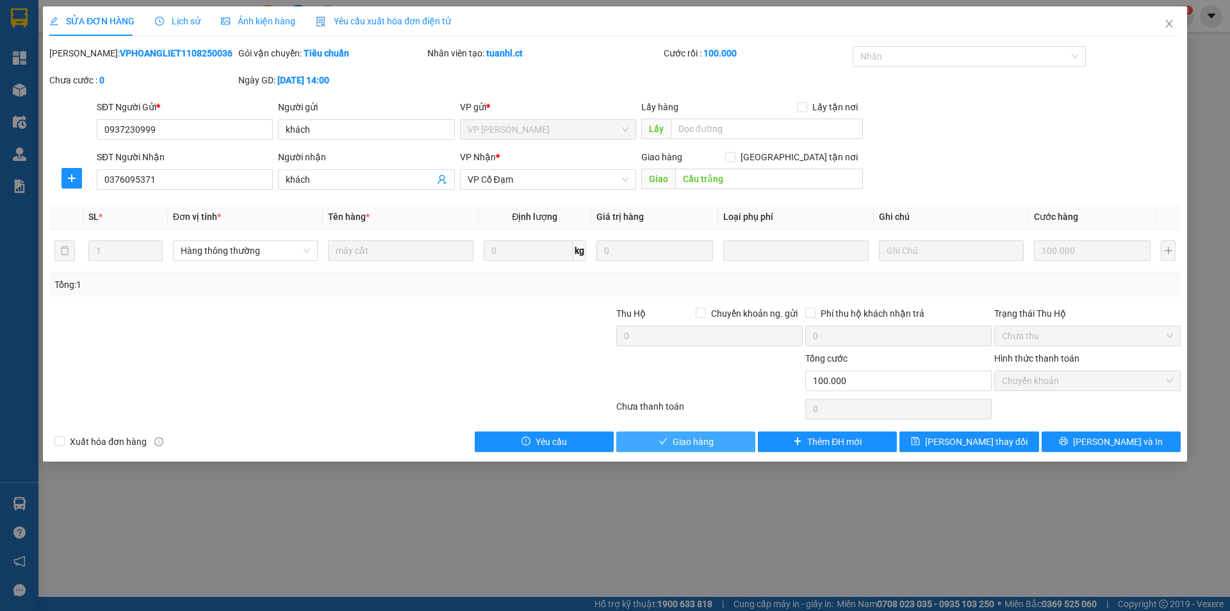
click at [712, 436] on span "Giao hàng" at bounding box center [693, 441] width 41 height 14
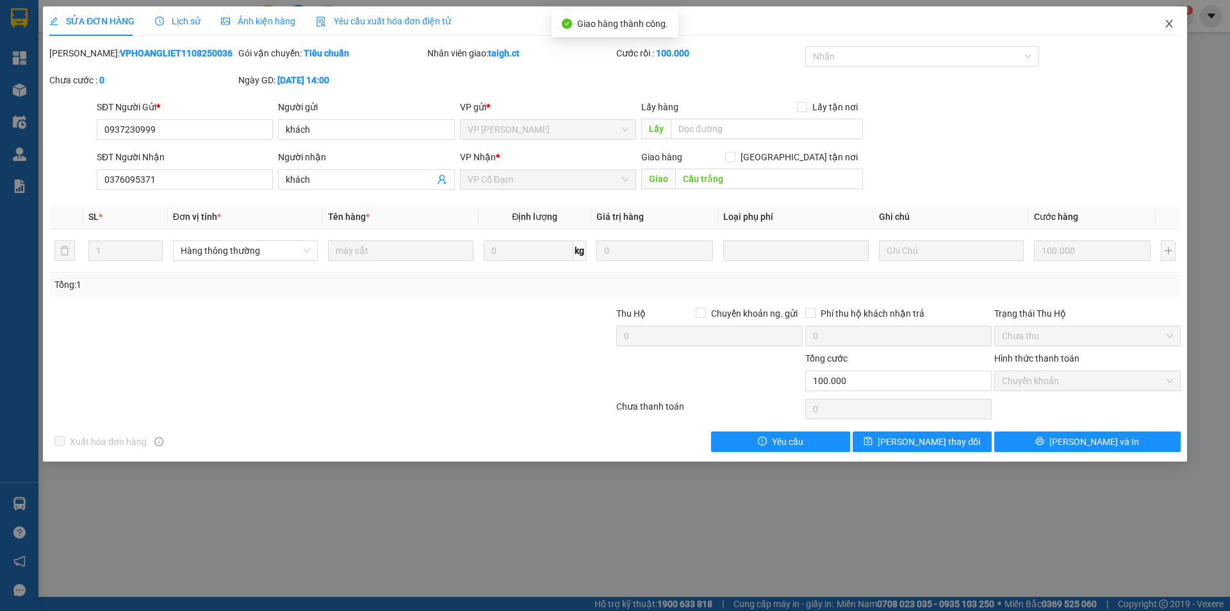
click at [1173, 24] on icon "close" at bounding box center [1169, 24] width 10 height 10
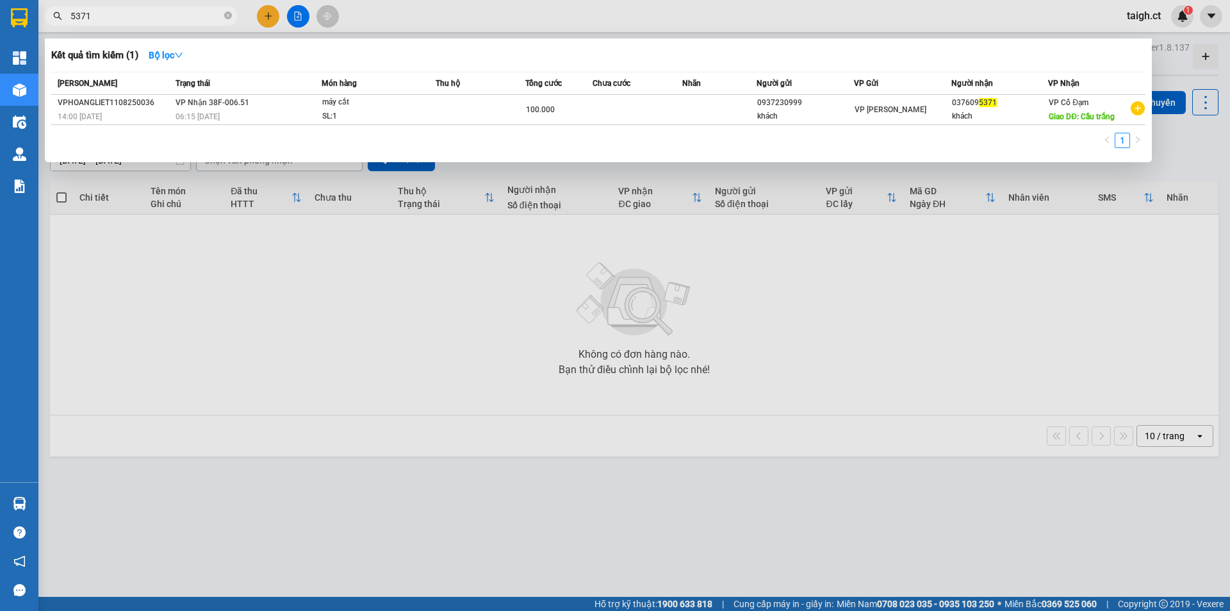
click at [233, 14] on span "5371" at bounding box center [141, 15] width 192 height 19
click at [229, 18] on icon "close-circle" at bounding box center [228, 16] width 8 height 8
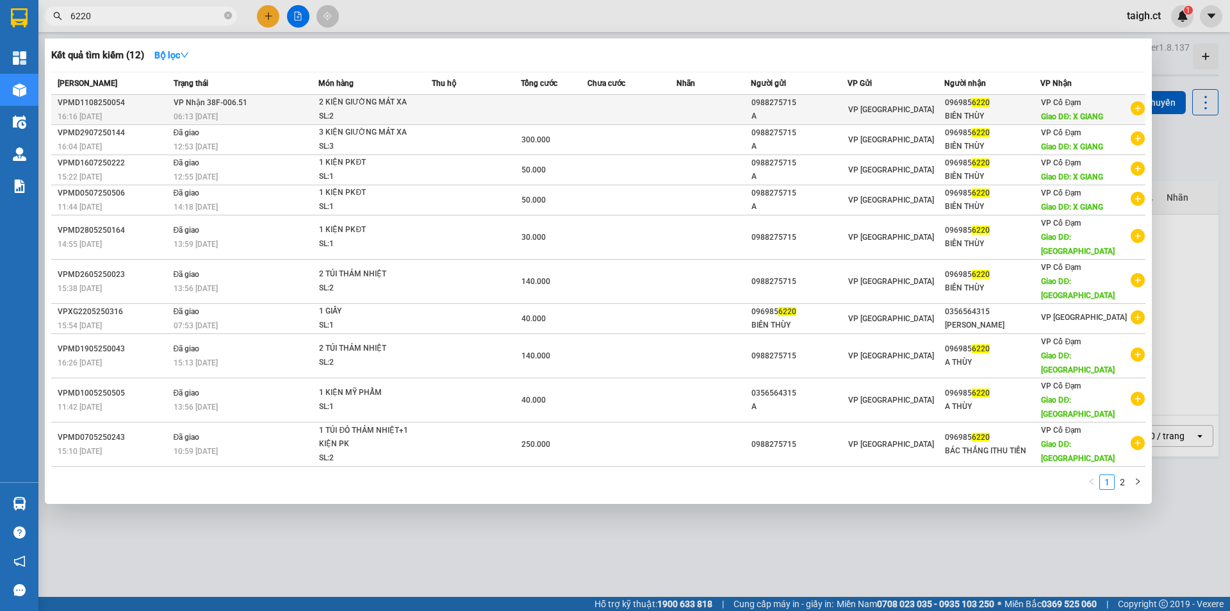
type input "6220"
click at [208, 106] on span "VP Nhận 38F-006.51" at bounding box center [211, 102] width 74 height 9
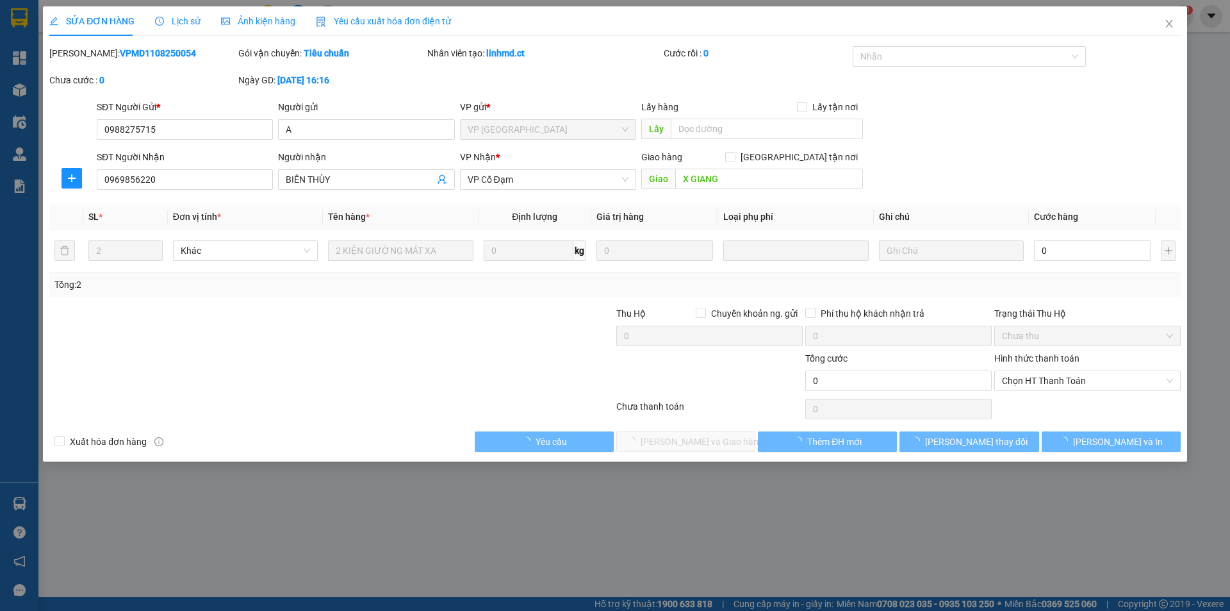
type input "0988275715"
type input "A"
type input "0969856220"
type input "BIÊN THÙY"
type input "X GIANG"
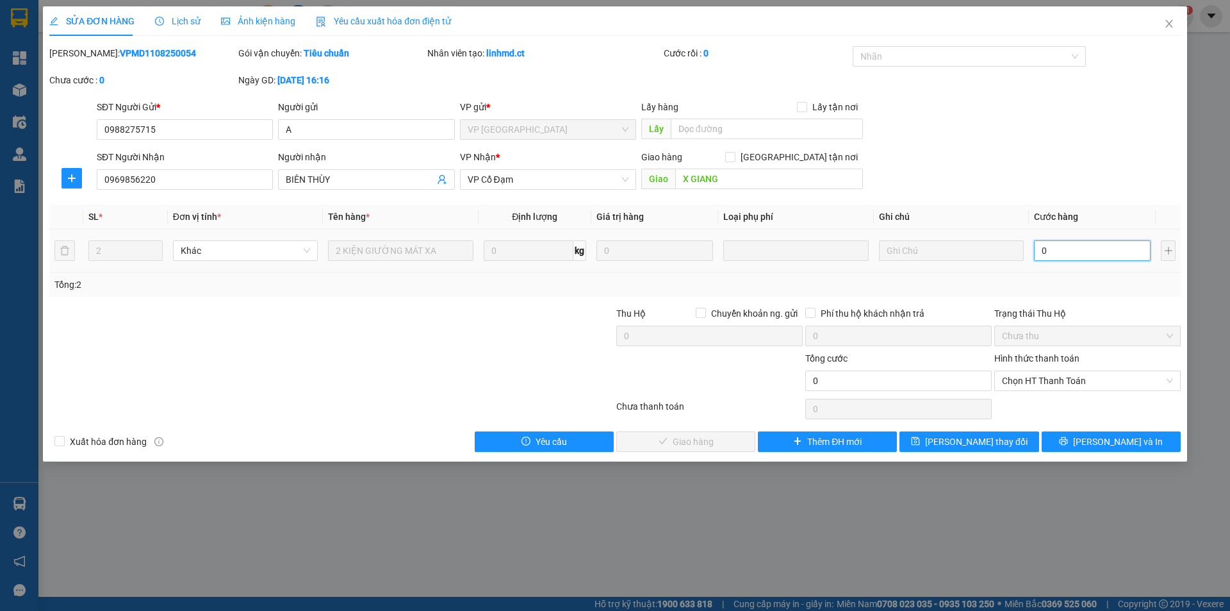
click at [1053, 248] on input "0" at bounding box center [1092, 250] width 117 height 21
type input "1"
type input "14"
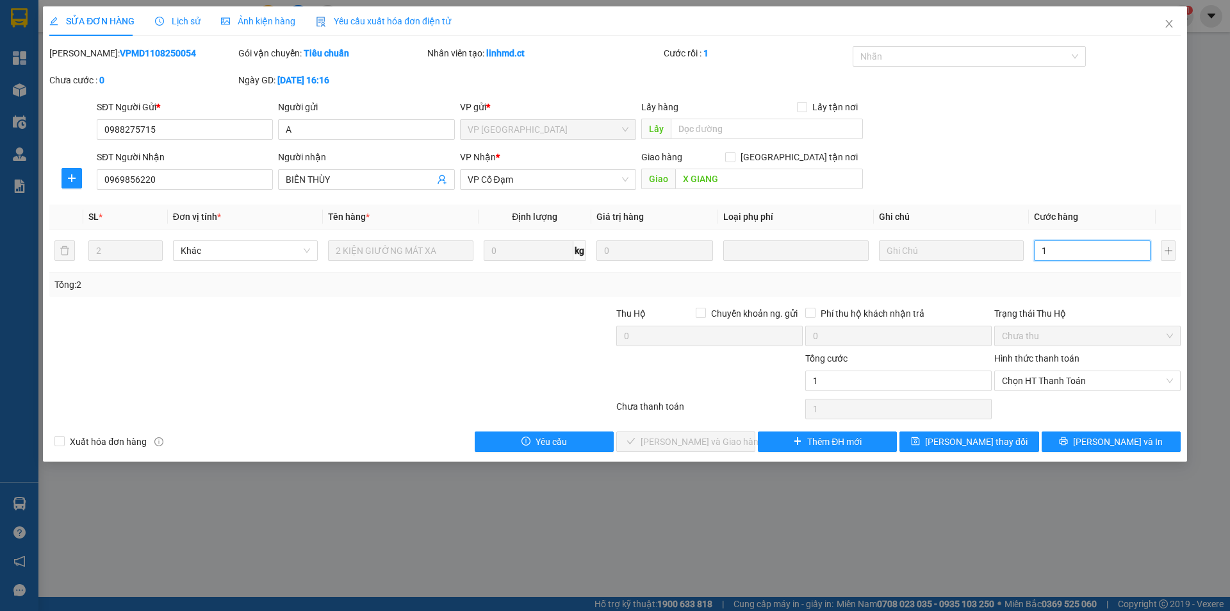
type input "14"
type input "140"
click at [1037, 370] on div "Chọn HT Thanh Toán" at bounding box center [1087, 380] width 186 height 21
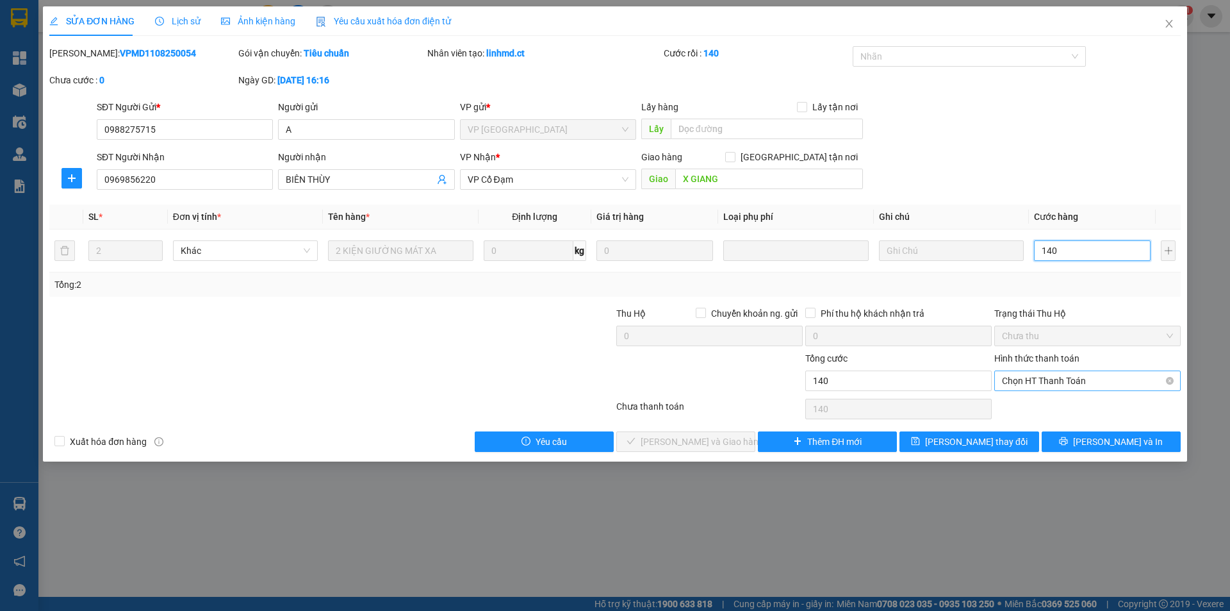
type input "140"
type input "140.000"
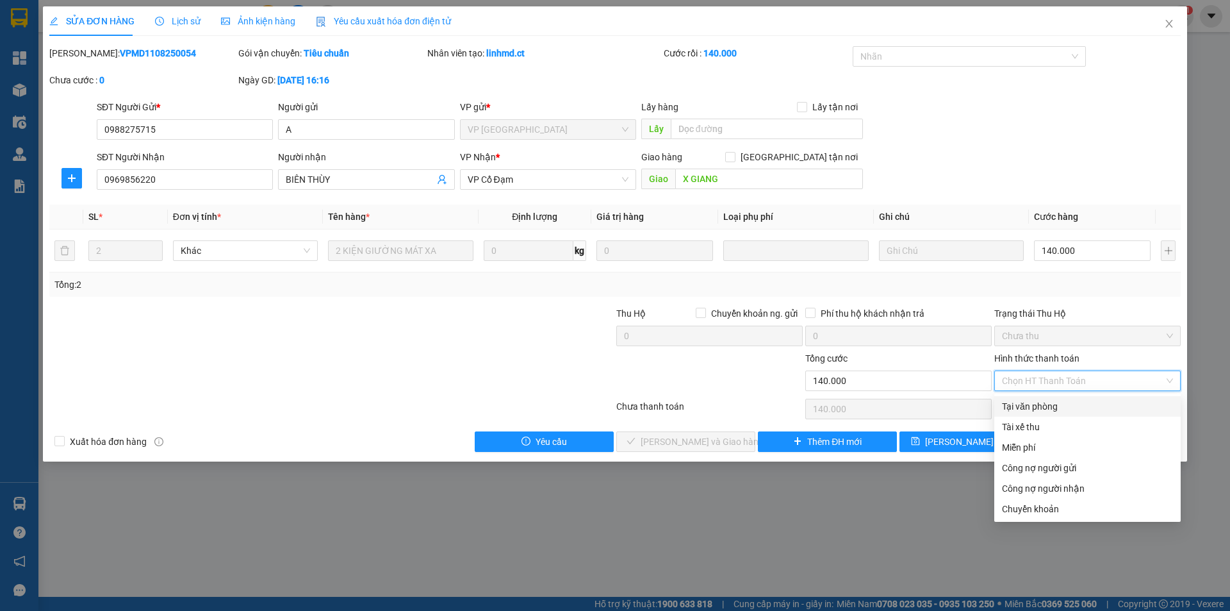
drag, startPoint x: 1033, startPoint y: 404, endPoint x: 910, endPoint y: 427, distance: 125.3
click at [1014, 408] on div "Tại văn phòng" at bounding box center [1087, 406] width 171 height 14
type input "0"
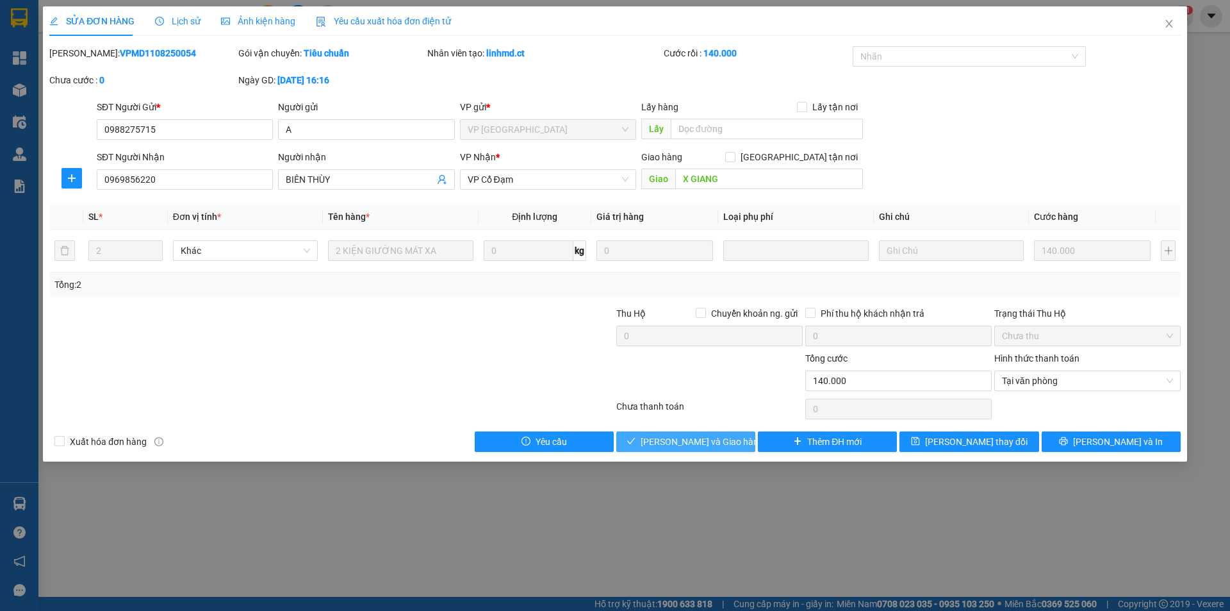
drag, startPoint x: 704, startPoint y: 447, endPoint x: 711, endPoint y: 440, distance: 9.5
click at [704, 447] on span "[PERSON_NAME] và Giao hàng" at bounding box center [702, 441] width 123 height 14
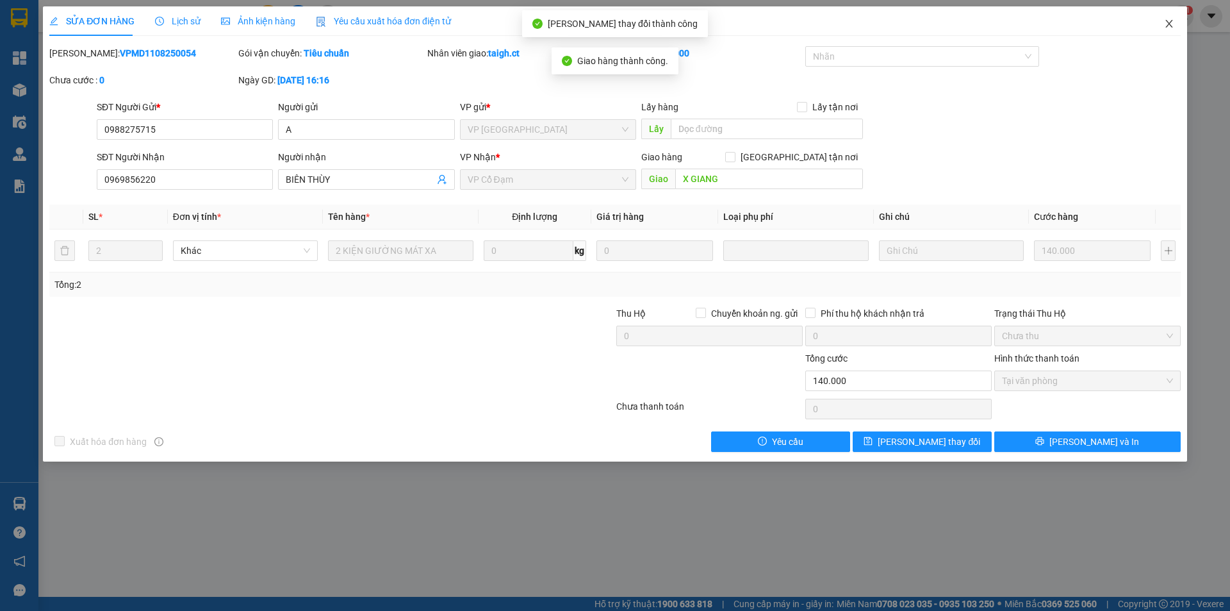
click at [1166, 21] on icon "close" at bounding box center [1168, 24] width 7 height 8
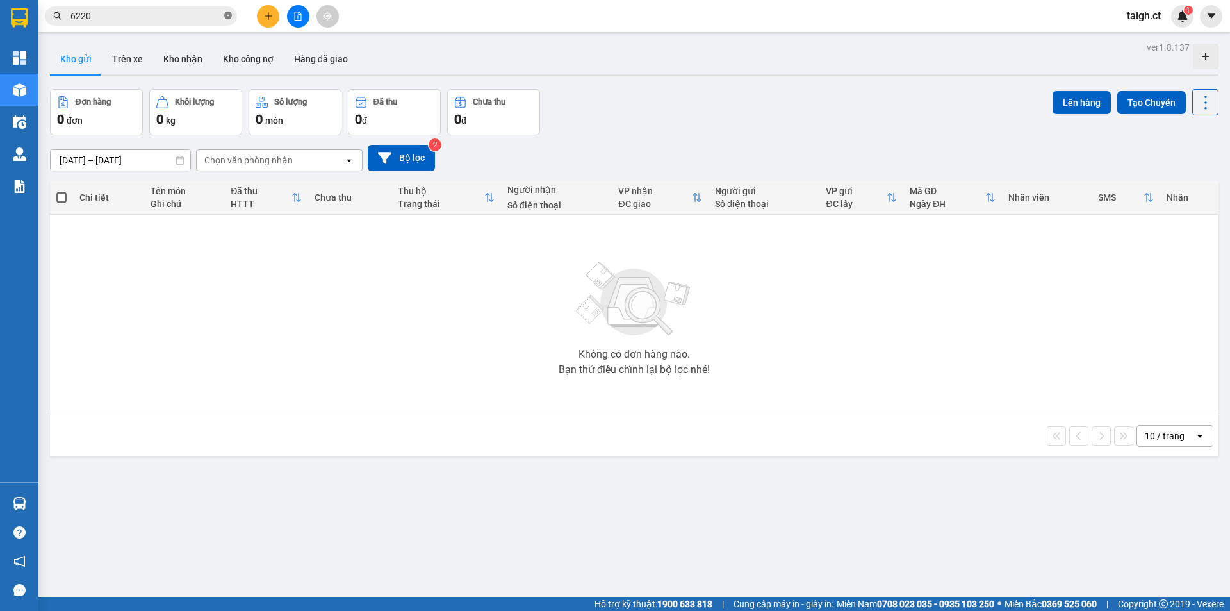
click at [227, 19] on icon "close-circle" at bounding box center [228, 16] width 8 height 8
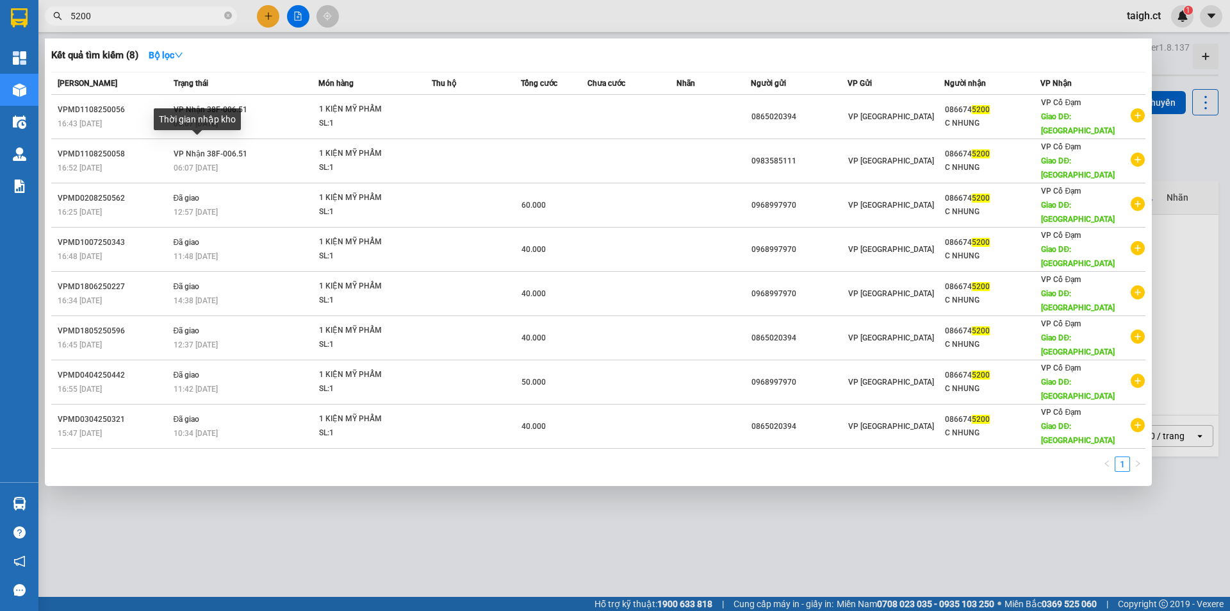
type input "5200"
click at [204, 131] on div "Thời gian nhập kho" at bounding box center [197, 123] width 87 height 31
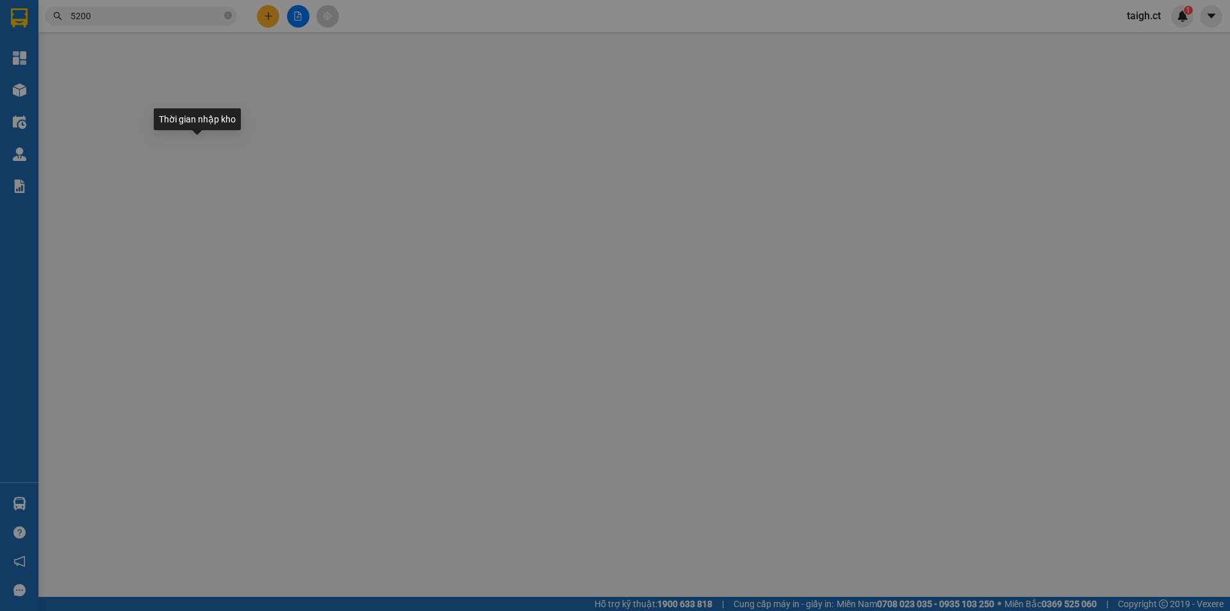
type input "0983585111"
type input "0866745200"
type input "C NHUNG"
type input "[PERSON_NAME]"
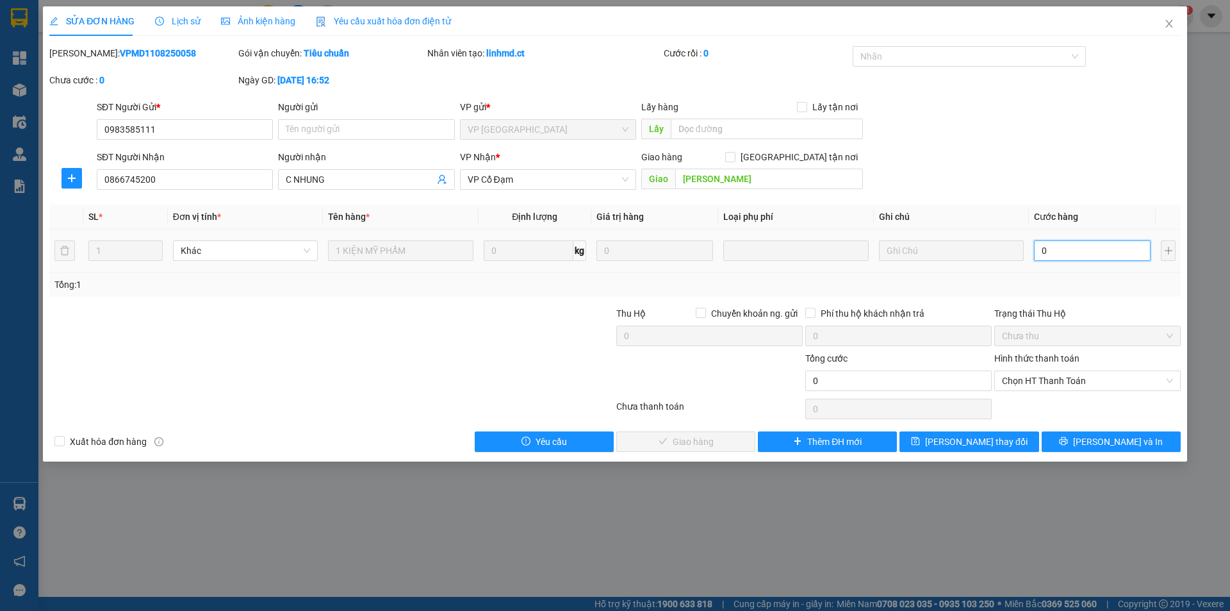
click at [1062, 250] on input "0" at bounding box center [1092, 250] width 117 height 21
type input "4"
type input "40"
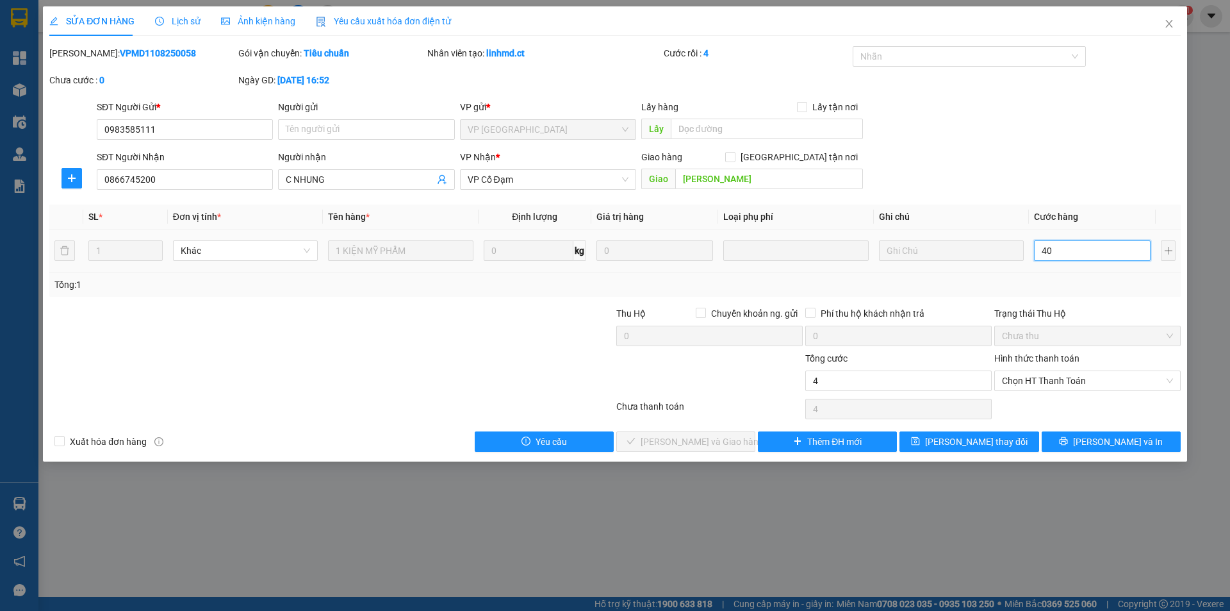
type input "40"
drag, startPoint x: 1042, startPoint y: 374, endPoint x: 1030, endPoint y: 387, distance: 17.7
click at [1042, 374] on span "Chọn HT Thanh Toán" at bounding box center [1087, 380] width 171 height 19
type input "40"
type input "40.000"
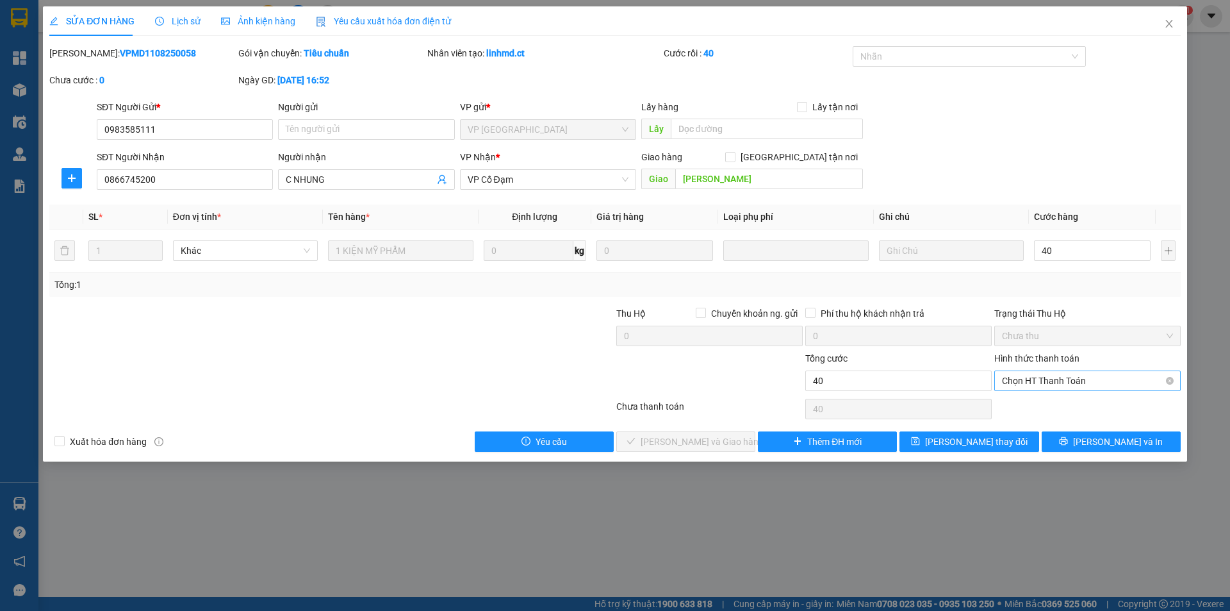
type input "40.000"
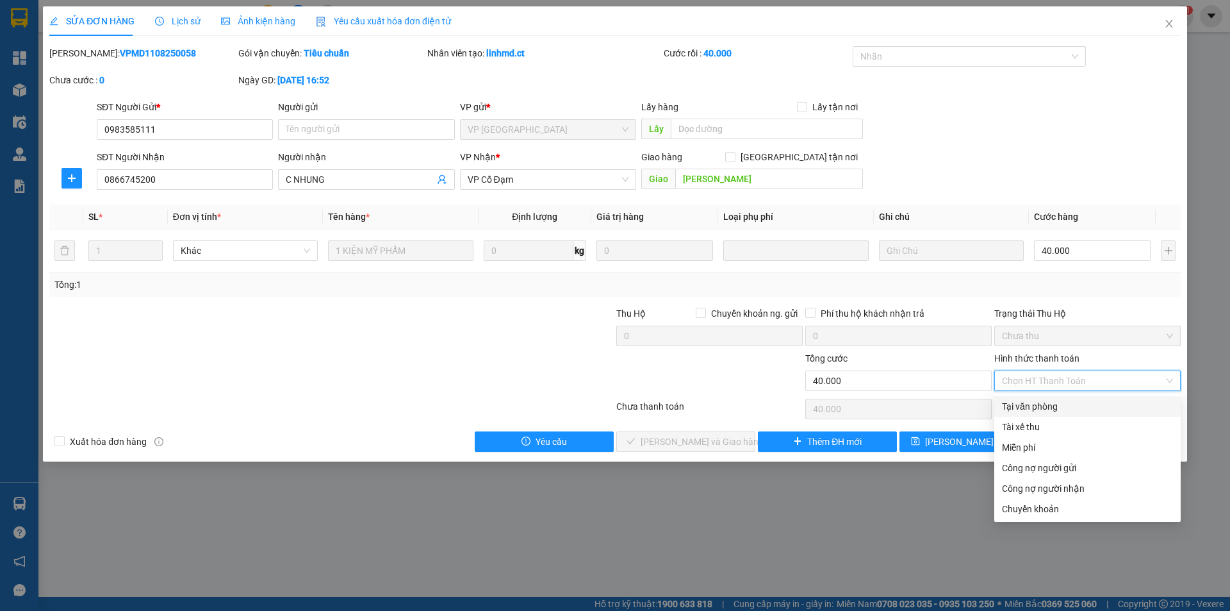
click at [1016, 413] on div "Tại văn phòng Tài xế thu Miễn phí Công nợ người gửi Công nợ người nhận Chuyển k…" at bounding box center [1087, 457] width 186 height 123
click at [1019, 408] on div "Tại văn phòng" at bounding box center [1087, 406] width 171 height 14
type input "0"
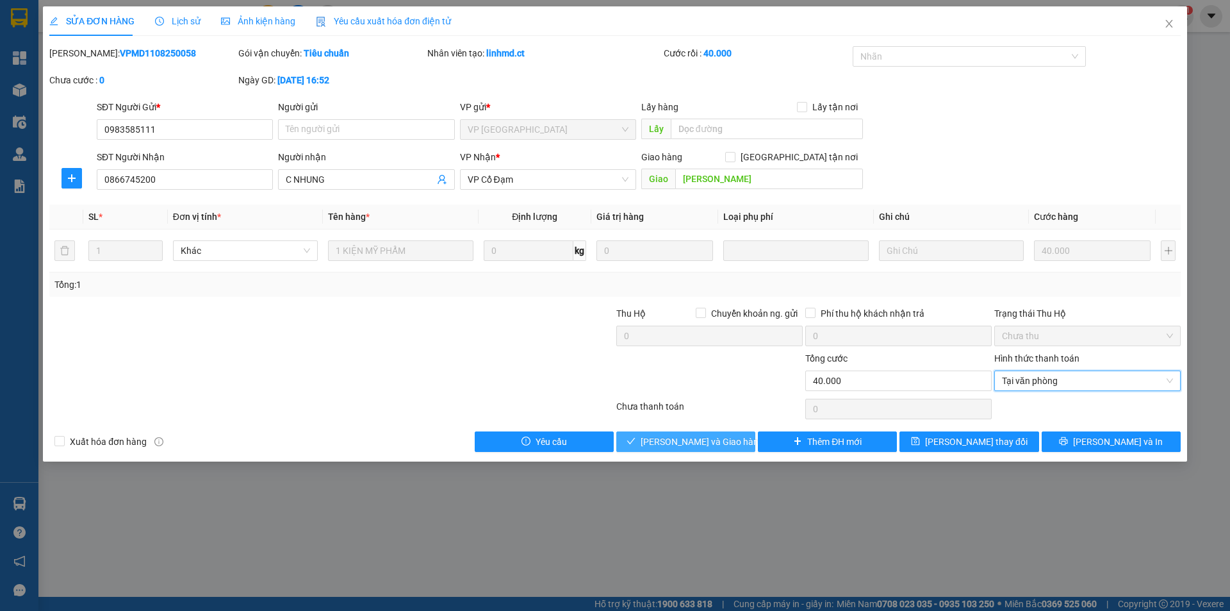
drag, startPoint x: 739, startPoint y: 434, endPoint x: 745, endPoint y: 431, distance: 6.6
click at [739, 434] on button "[PERSON_NAME] và Giao hàng" at bounding box center [685, 441] width 139 height 21
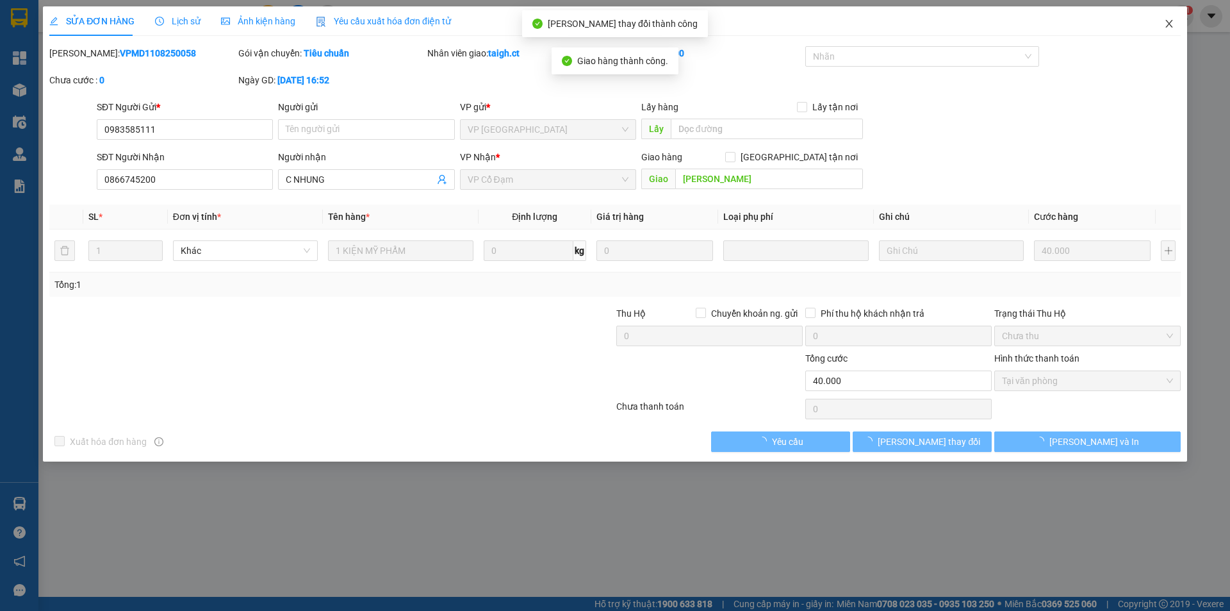
click at [1167, 21] on icon "close" at bounding box center [1168, 24] width 7 height 8
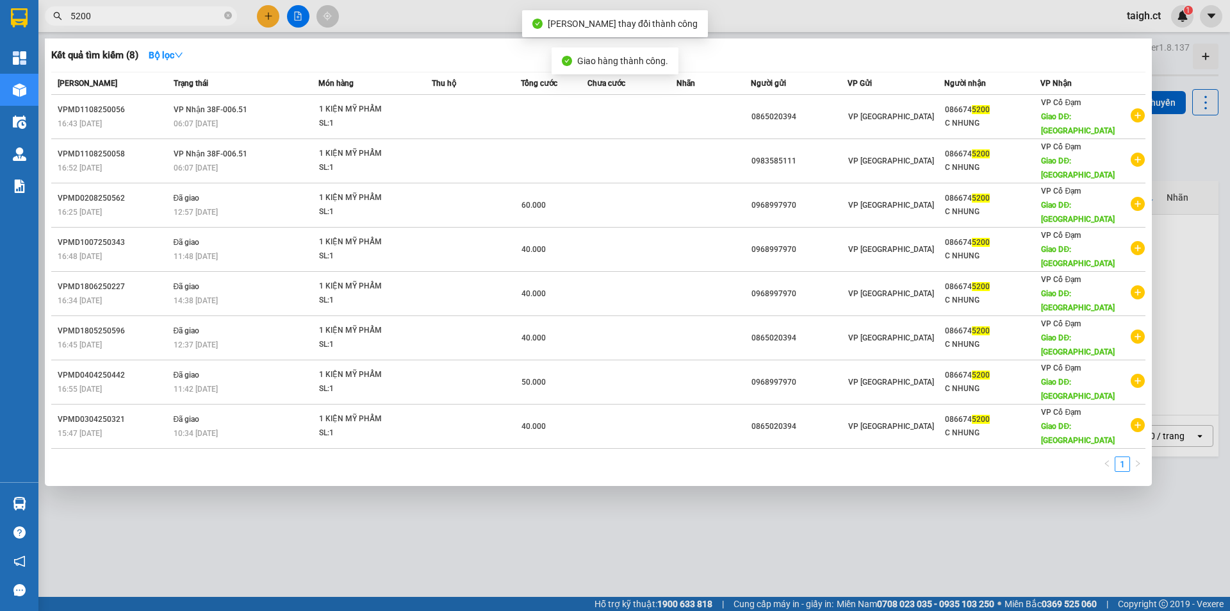
click at [186, 17] on input "5200" at bounding box center [145, 16] width 151 height 14
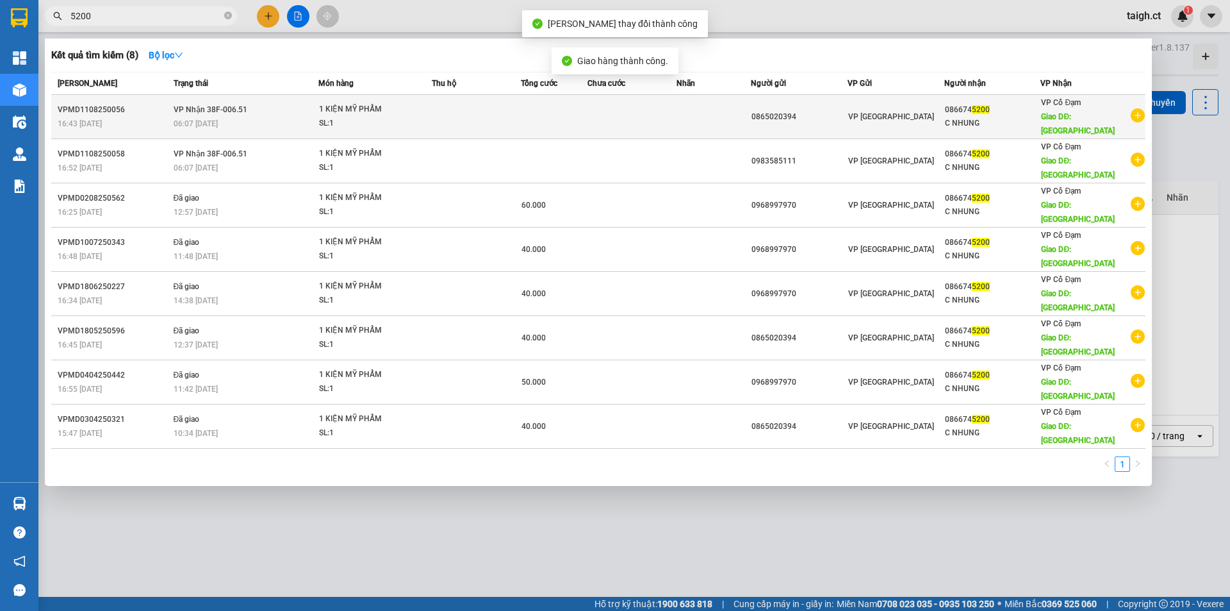
click at [240, 117] on div "06:07 [DATE]" at bounding box center [246, 124] width 145 height 14
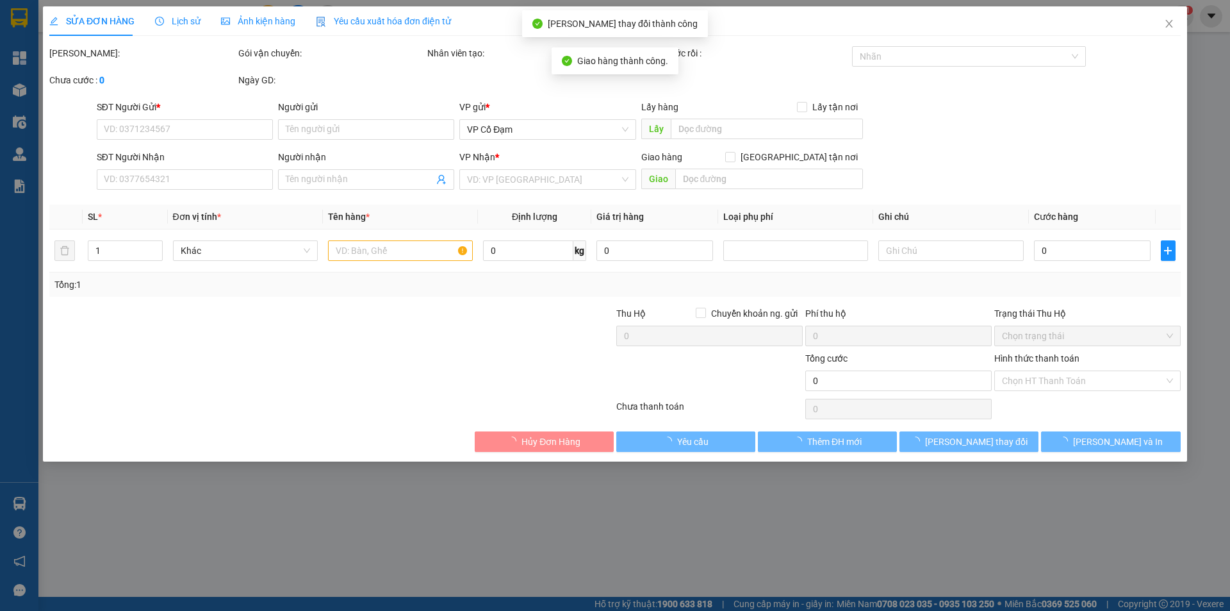
type input "0865020394"
type input "0866745200"
type input "C NHUNG"
type input "[PERSON_NAME]"
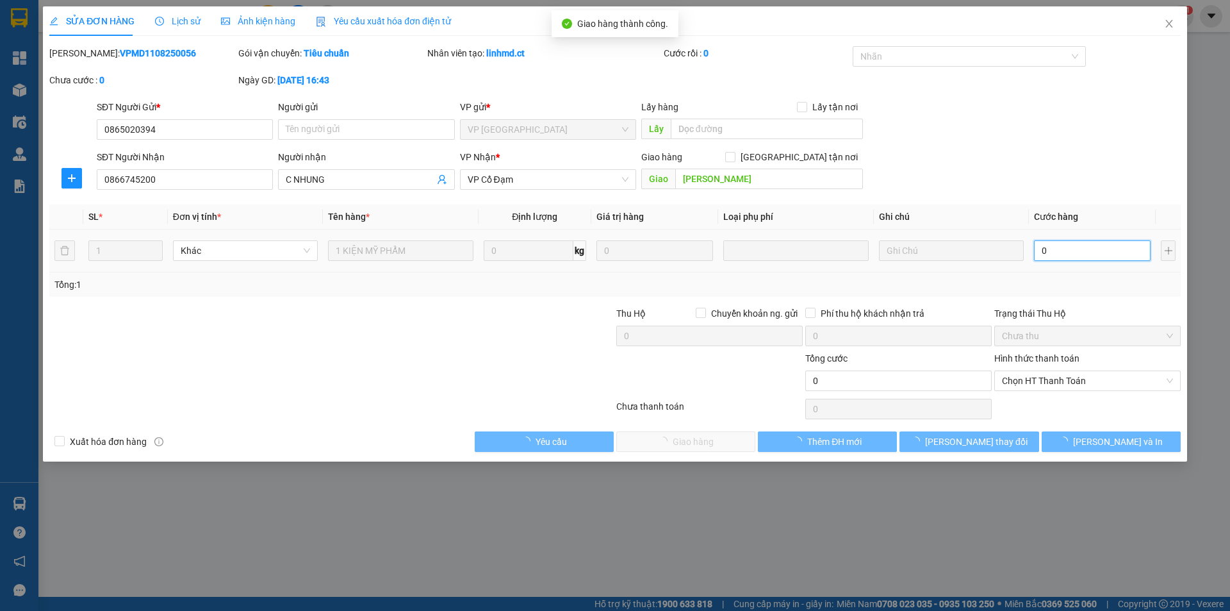
click at [1066, 250] on input "0" at bounding box center [1092, 250] width 117 height 21
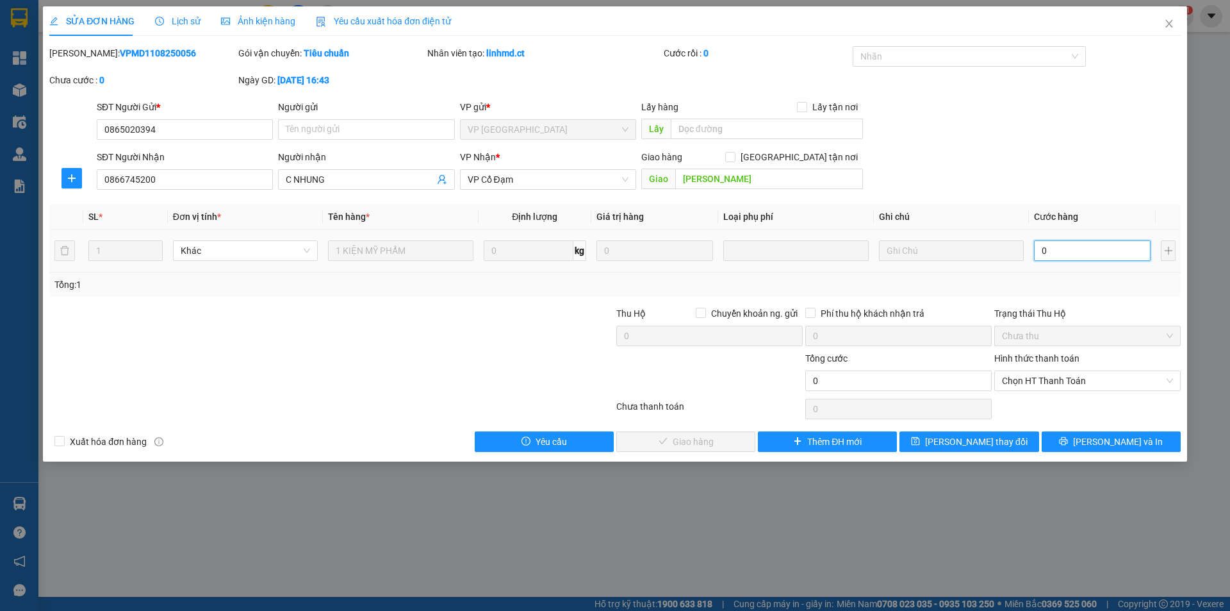
type input "4"
type input "40"
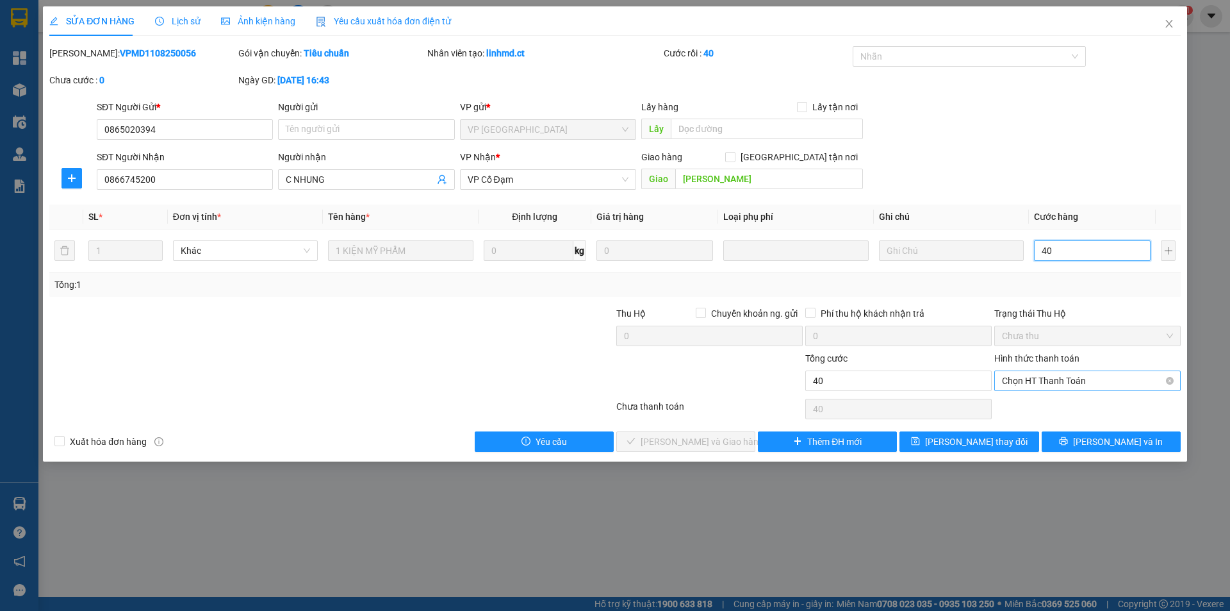
click at [1035, 385] on span "Chọn HT Thanh Toán" at bounding box center [1087, 380] width 171 height 19
type input "40"
type input "40.000"
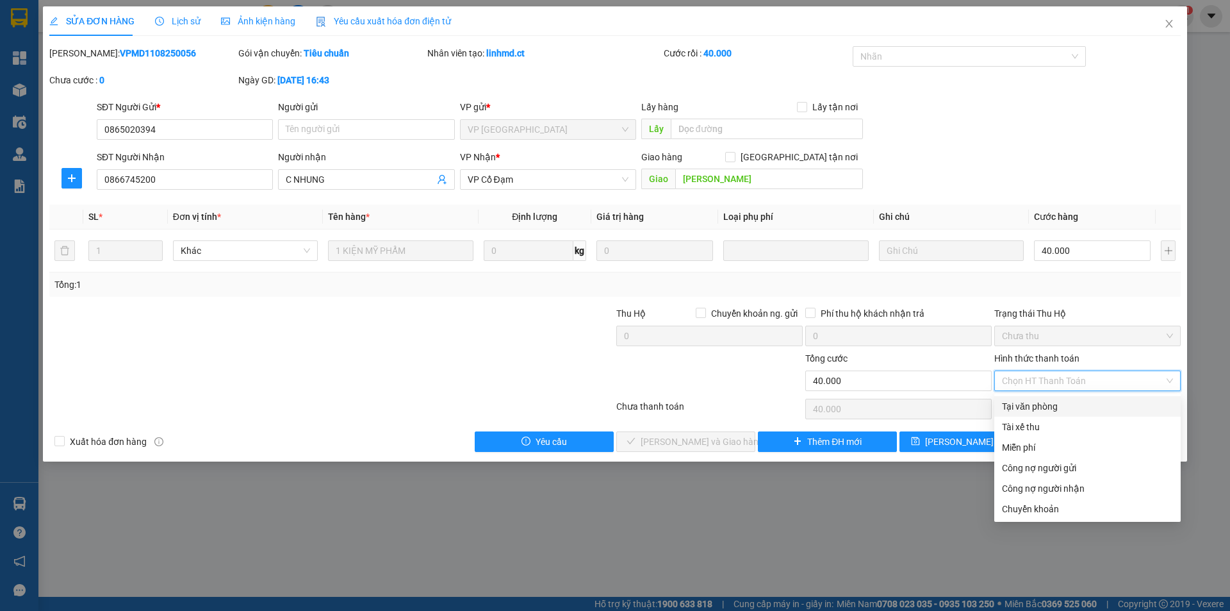
drag, startPoint x: 1035, startPoint y: 399, endPoint x: 982, endPoint y: 424, distance: 58.2
click at [1035, 400] on div "Tại văn phòng" at bounding box center [1087, 406] width 171 height 14
type input "0"
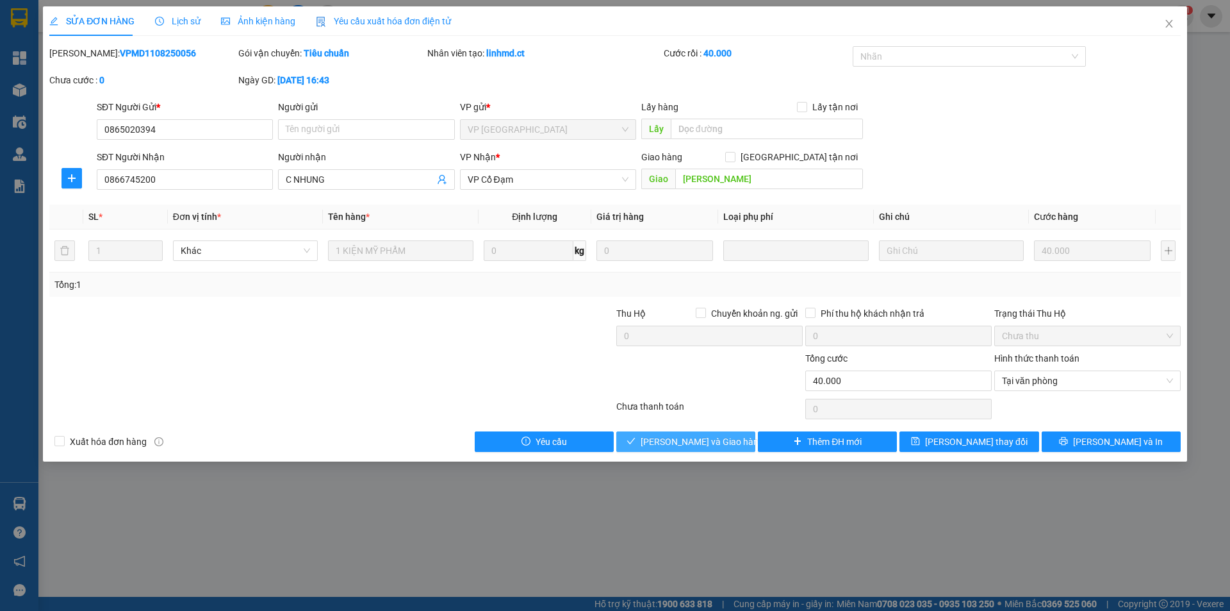
click at [722, 444] on span "[PERSON_NAME] và Giao hàng" at bounding box center [702, 441] width 123 height 14
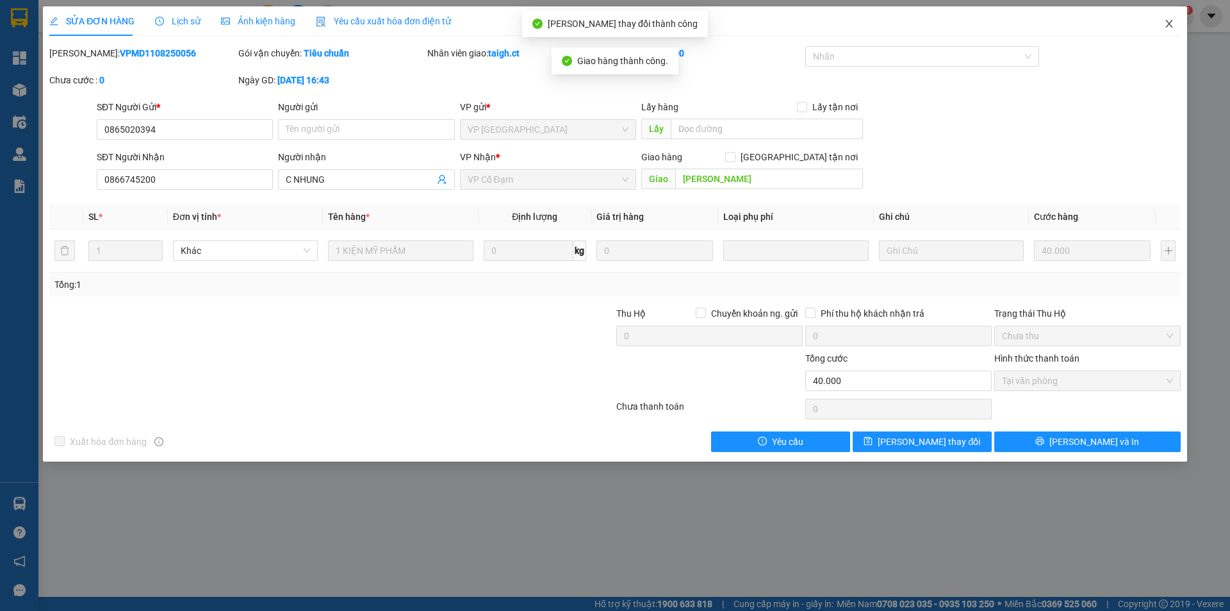
click at [1171, 20] on icon "close" at bounding box center [1169, 24] width 10 height 10
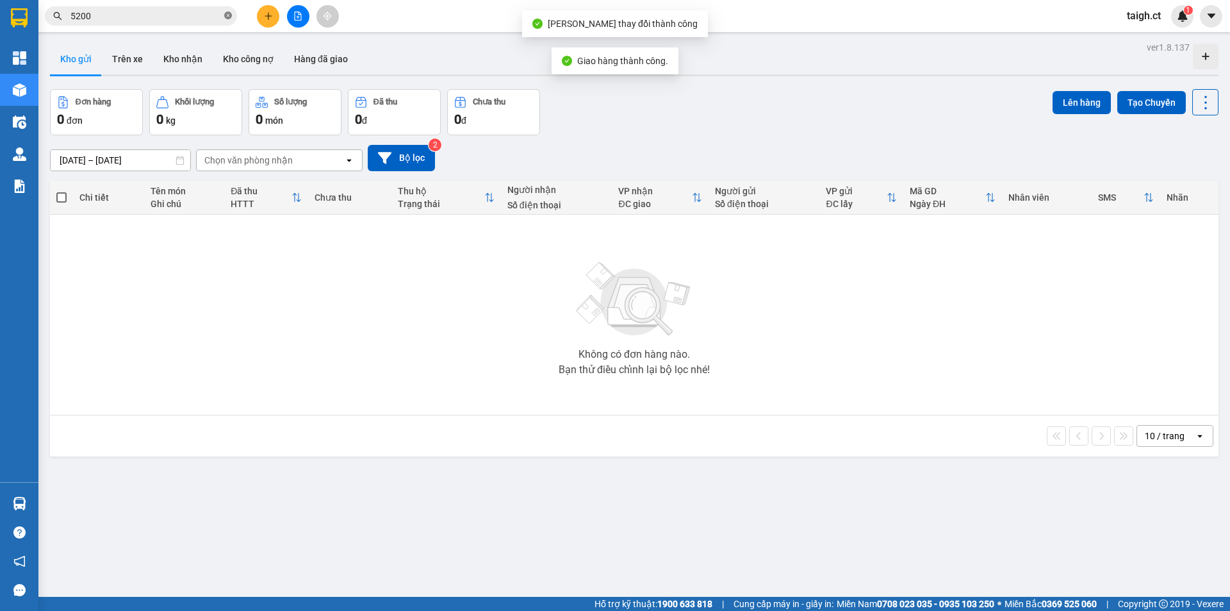
click at [230, 15] on icon "close-circle" at bounding box center [228, 16] width 8 height 8
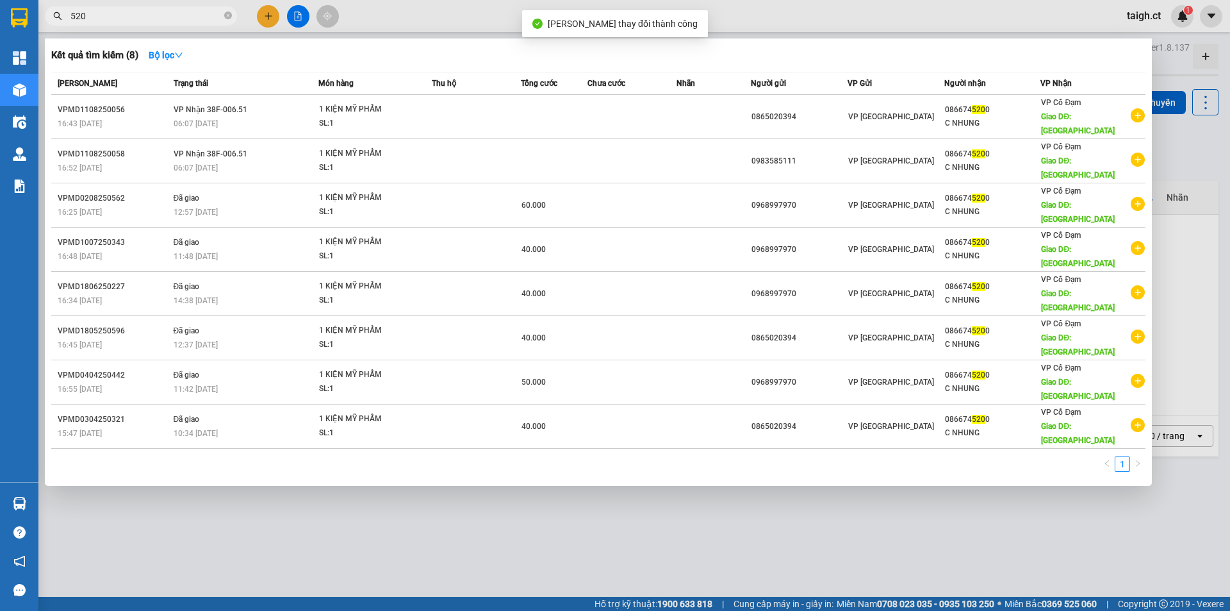
type input "5200"
click at [230, 18] on icon "close-circle" at bounding box center [228, 16] width 8 height 8
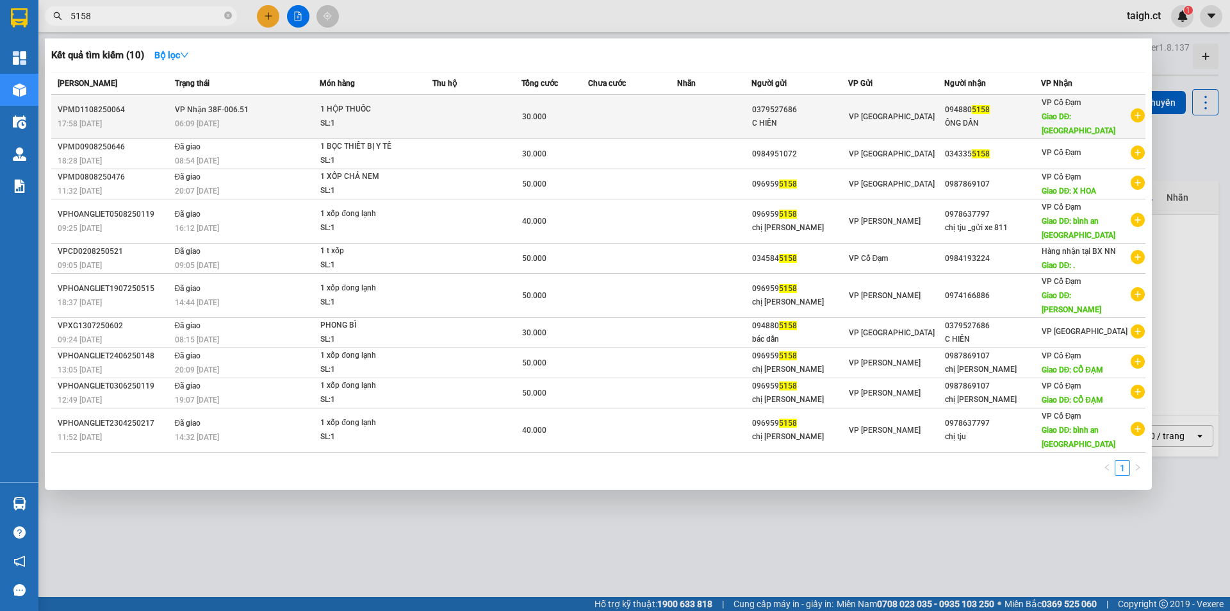
type input "5158"
click at [220, 106] on span "VP Nhận 38F-006.51" at bounding box center [212, 109] width 74 height 9
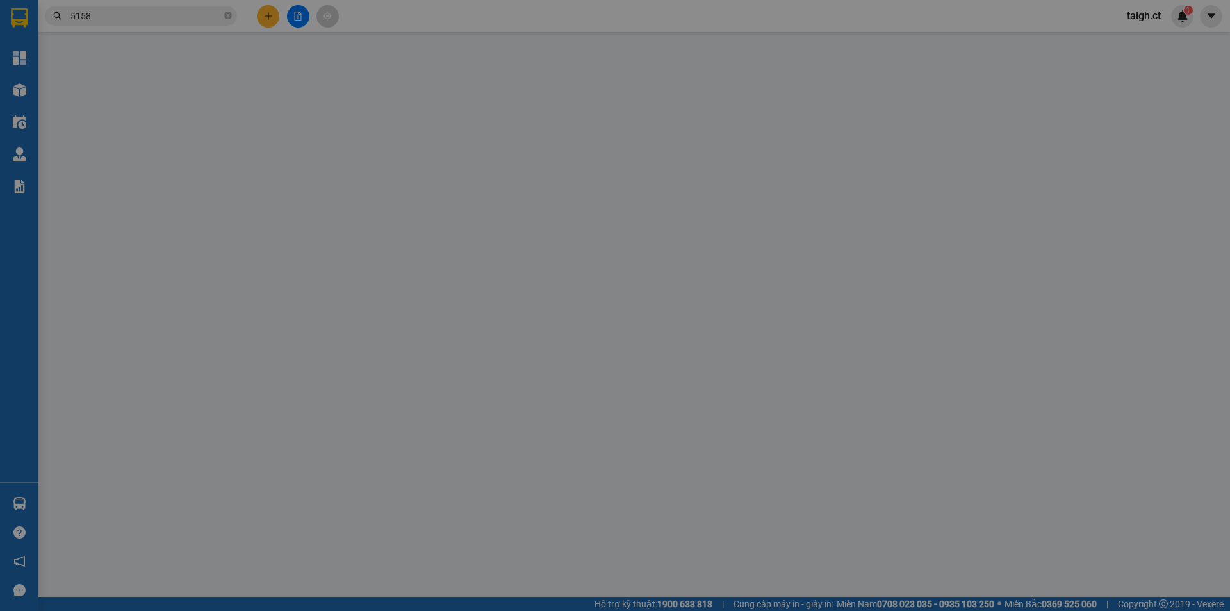
type input "0379527686"
type input "C HIỀN"
type input "0948805158"
type input "ÔNG DẦN"
type input "[PERSON_NAME]"
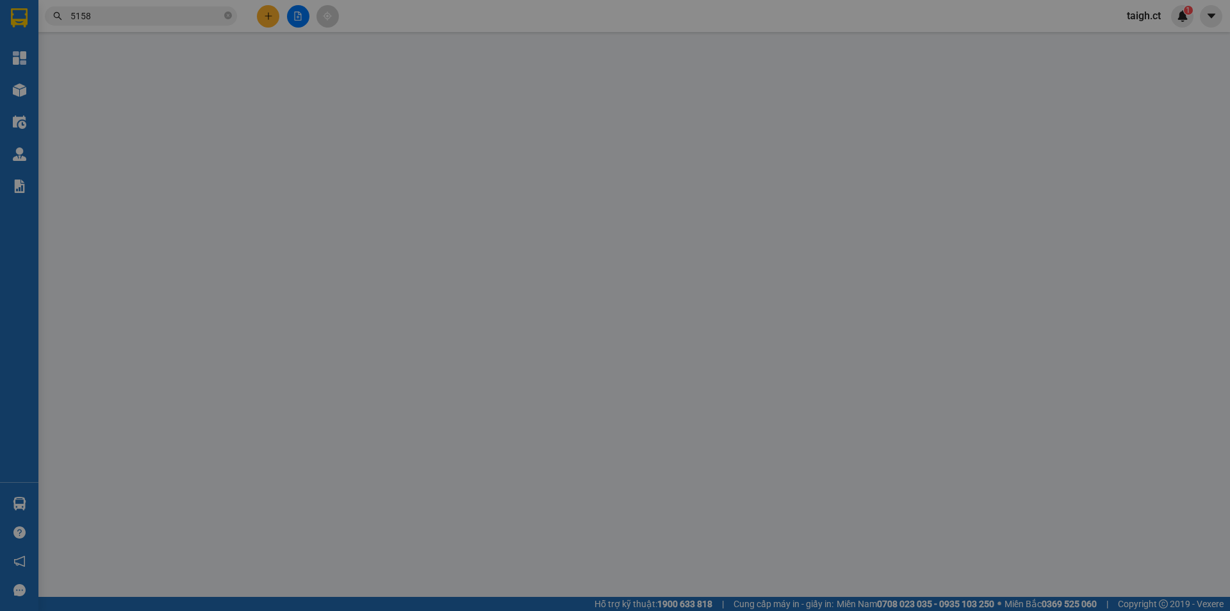
type input "30.000"
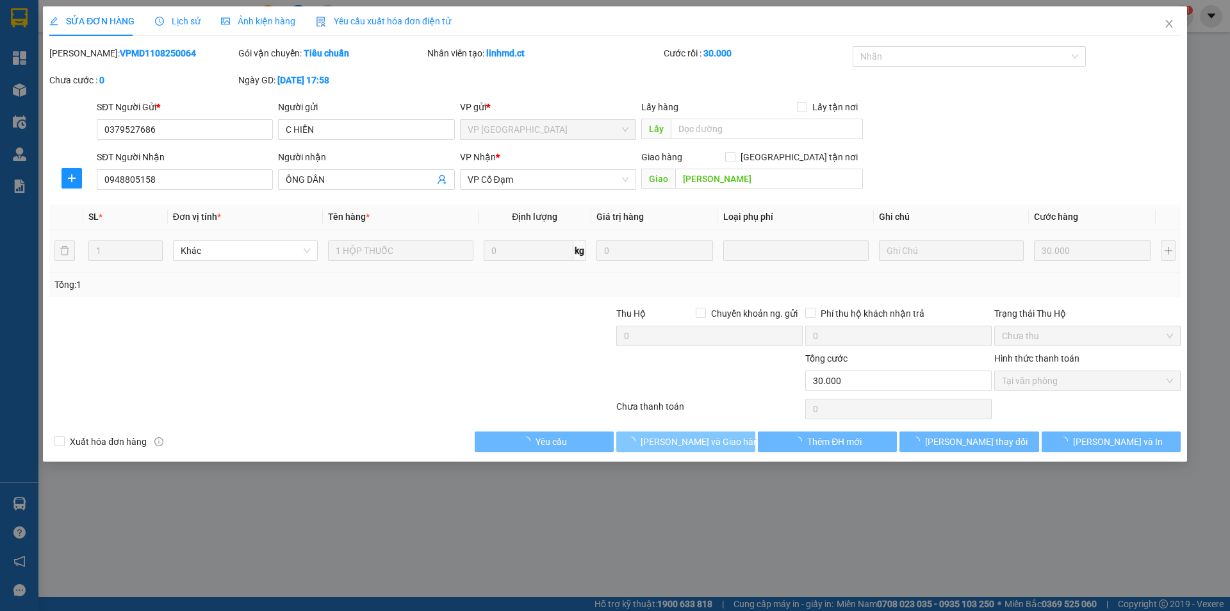
click at [730, 443] on button "[PERSON_NAME] và Giao hàng" at bounding box center [685, 441] width 139 height 21
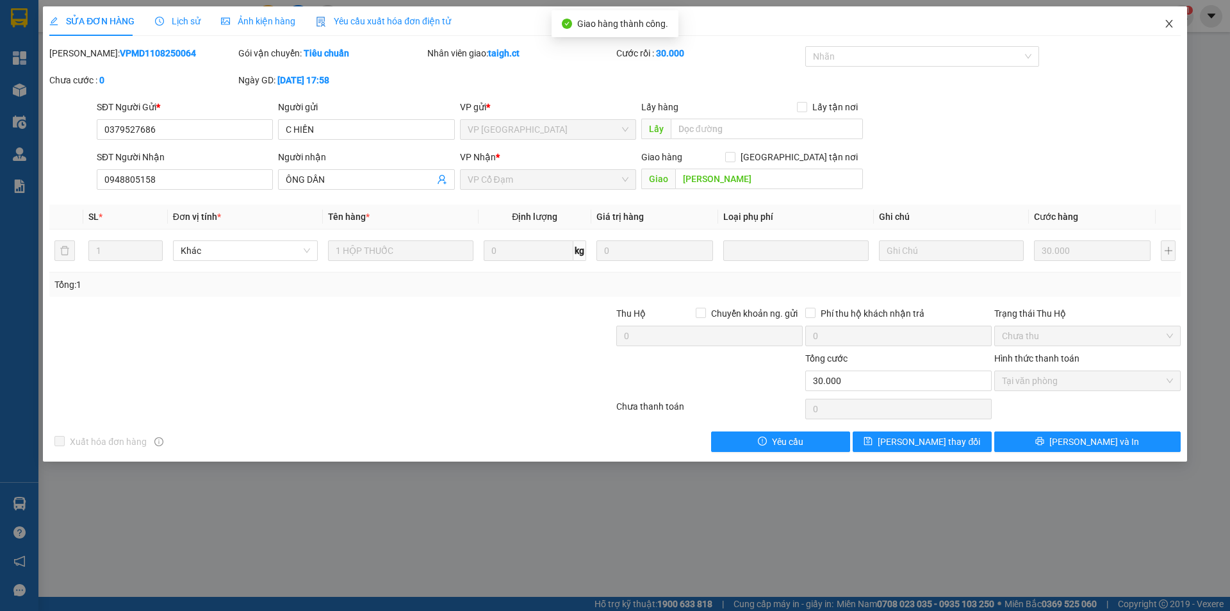
click at [1162, 19] on span "Close" at bounding box center [1169, 24] width 36 height 36
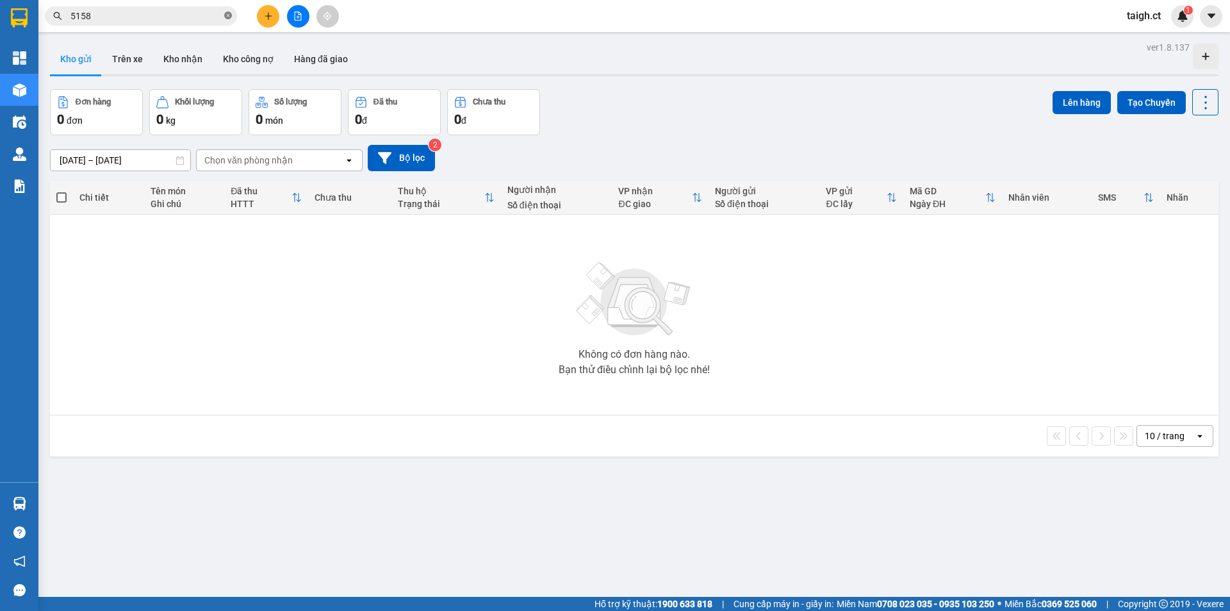
click at [230, 15] on icon "close-circle" at bounding box center [228, 16] width 8 height 8
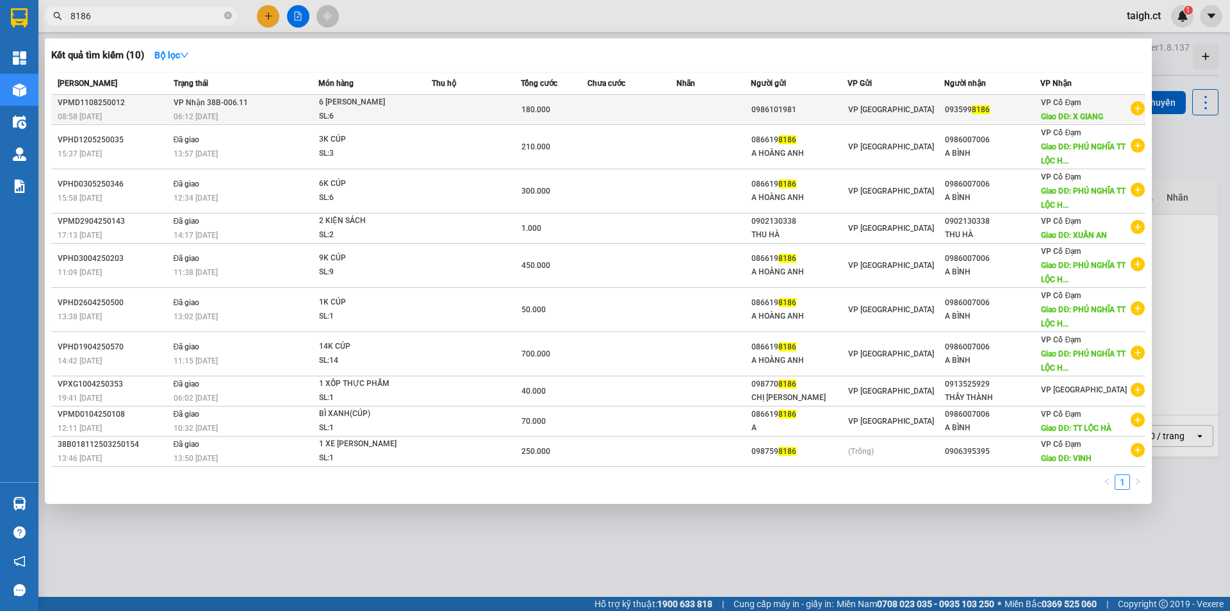
type input "8186"
click at [217, 108] on td "VP Nhận 38B-006.11 06:12 [DATE]" at bounding box center [244, 110] width 149 height 30
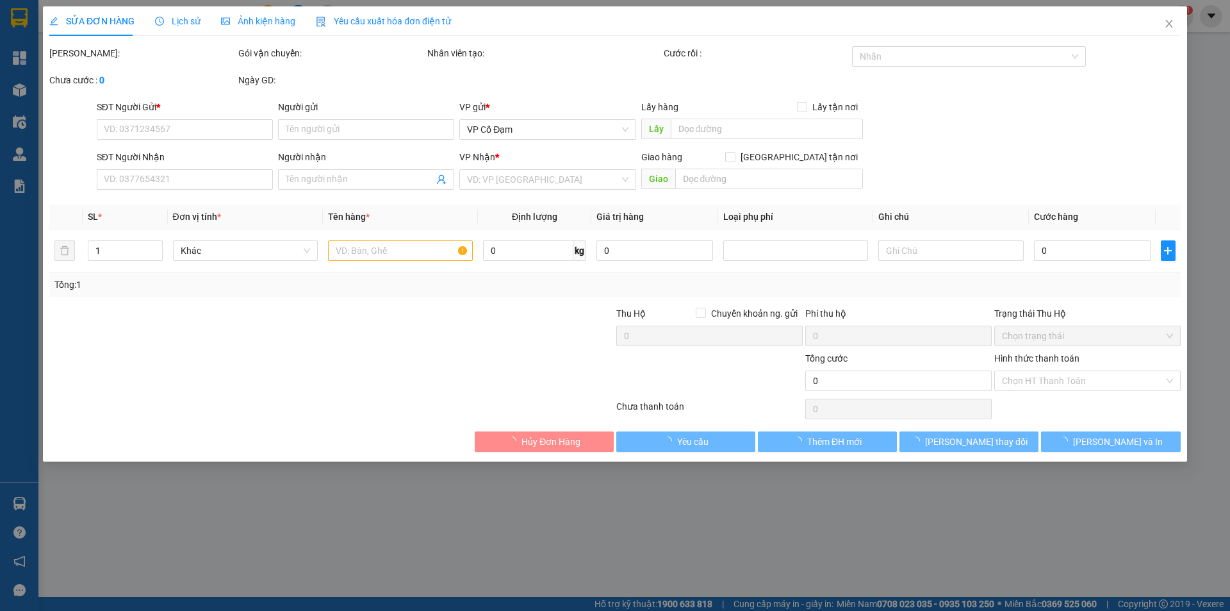
type input "0986101981"
type input "0935998186"
type input "X GIANG"
type input "180.000"
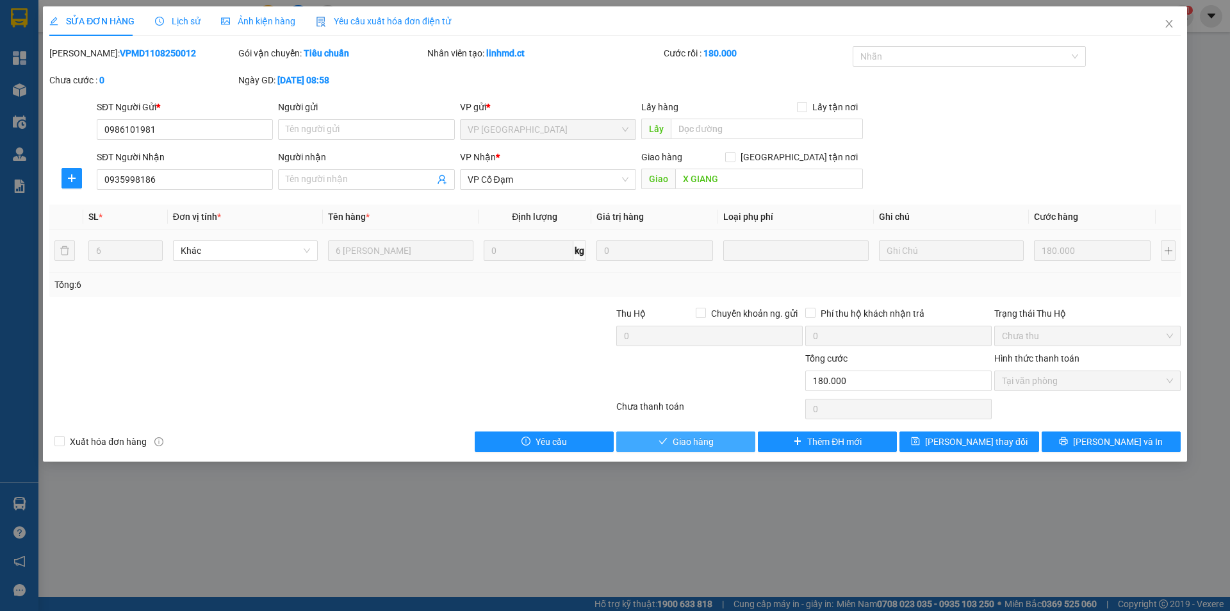
click at [720, 445] on button "Giao hàng" at bounding box center [685, 441] width 139 height 21
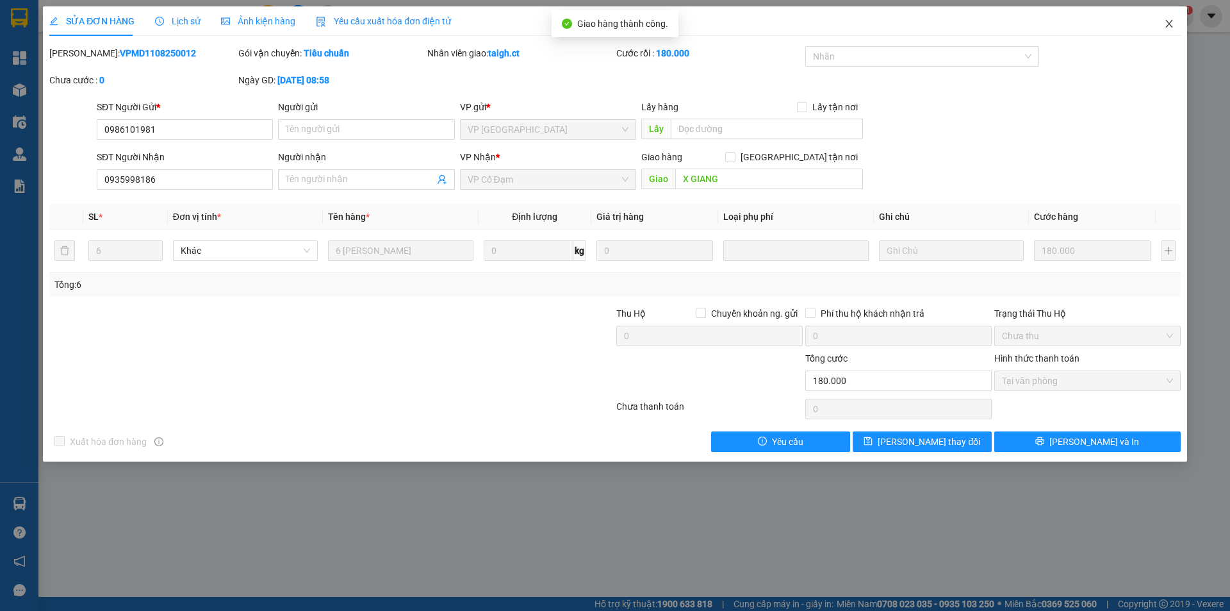
click at [1173, 21] on icon "close" at bounding box center [1169, 24] width 10 height 10
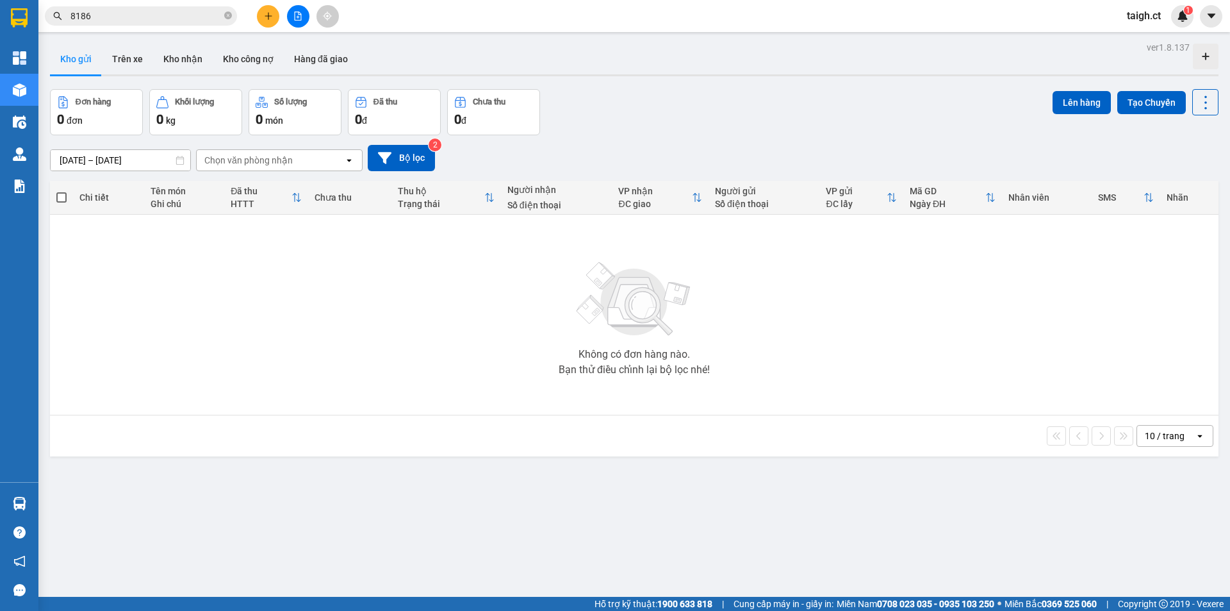
drag, startPoint x: 227, startPoint y: 16, endPoint x: 236, endPoint y: 17, distance: 8.4
click at [227, 17] on icon "close-circle" at bounding box center [228, 16] width 8 height 8
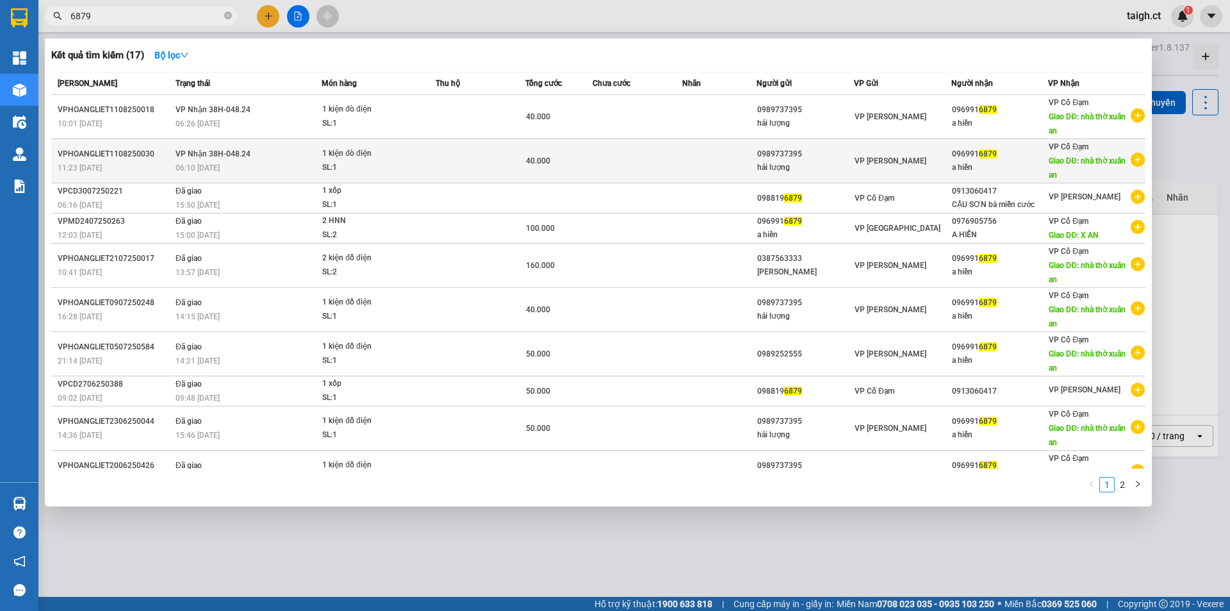
type input "6879"
click at [217, 156] on span "VP Nhận 38H-048.24" at bounding box center [213, 153] width 75 height 9
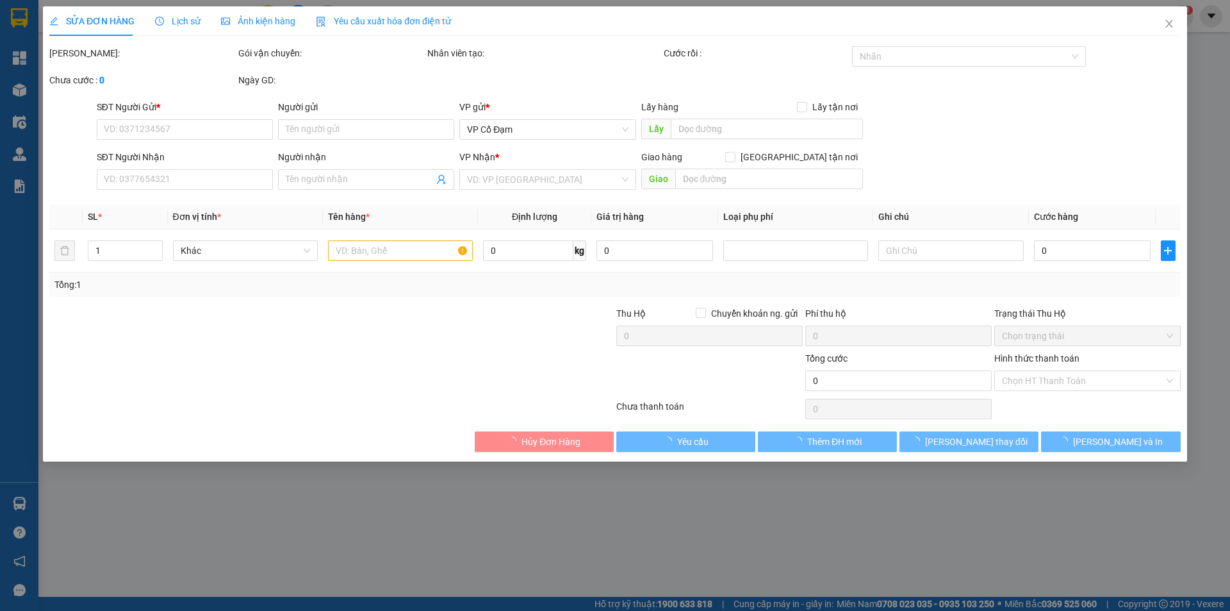
type input "0989737395"
type input "hải lượng"
type input "0969916879"
type input "a hiền"
type input "nhà thờ xuân an"
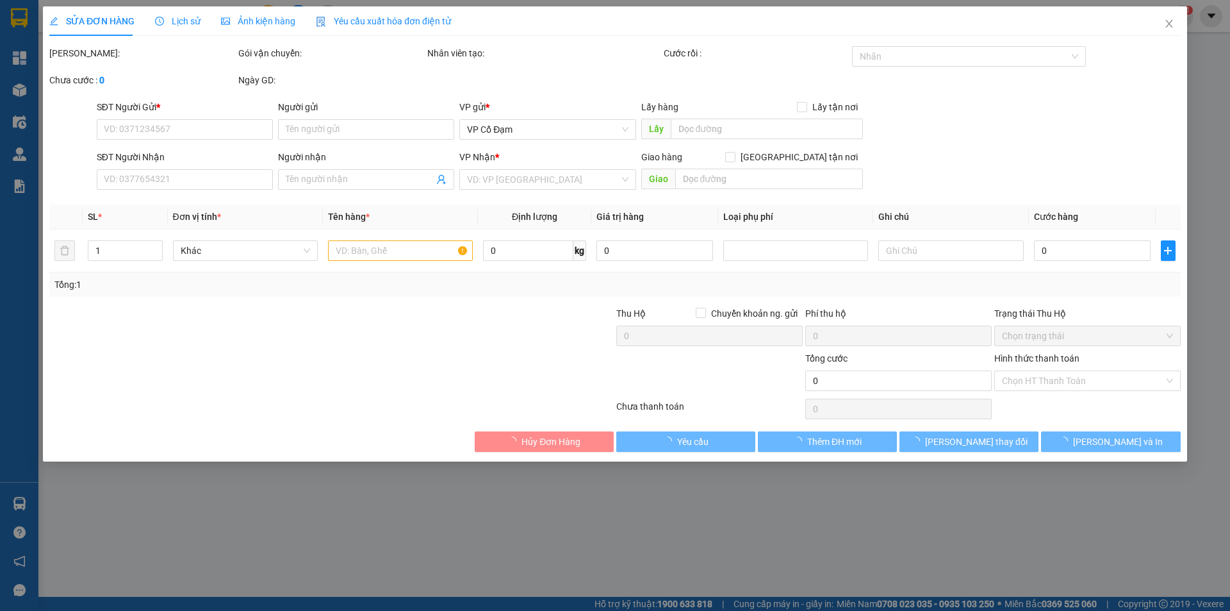
type input "40.000"
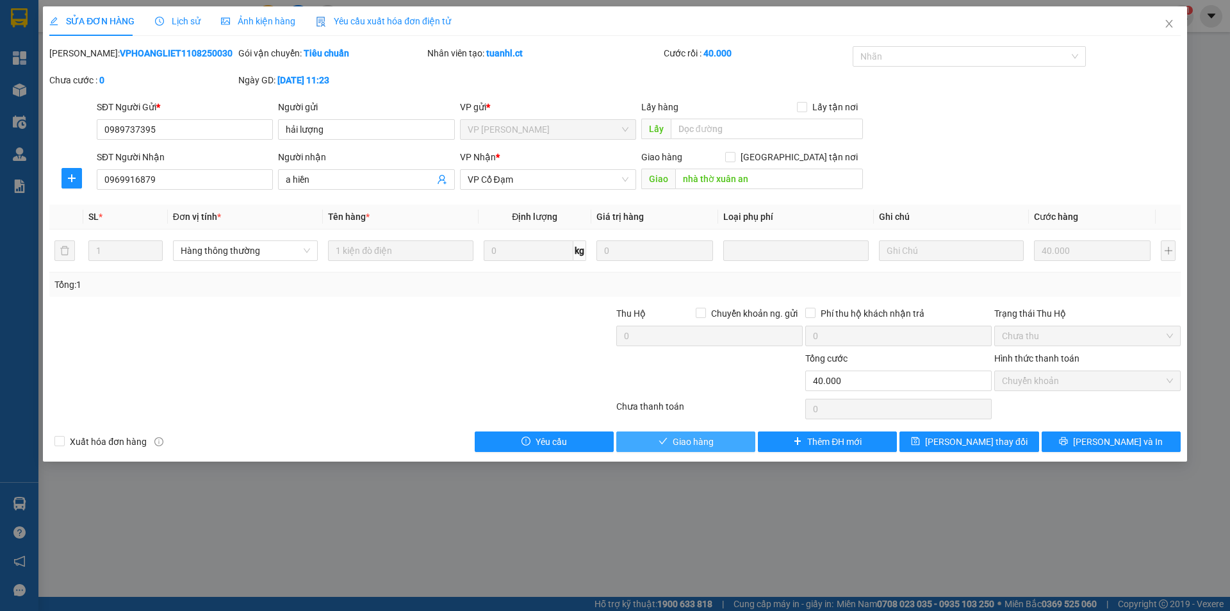
click at [698, 447] on span "Giao hàng" at bounding box center [693, 441] width 41 height 14
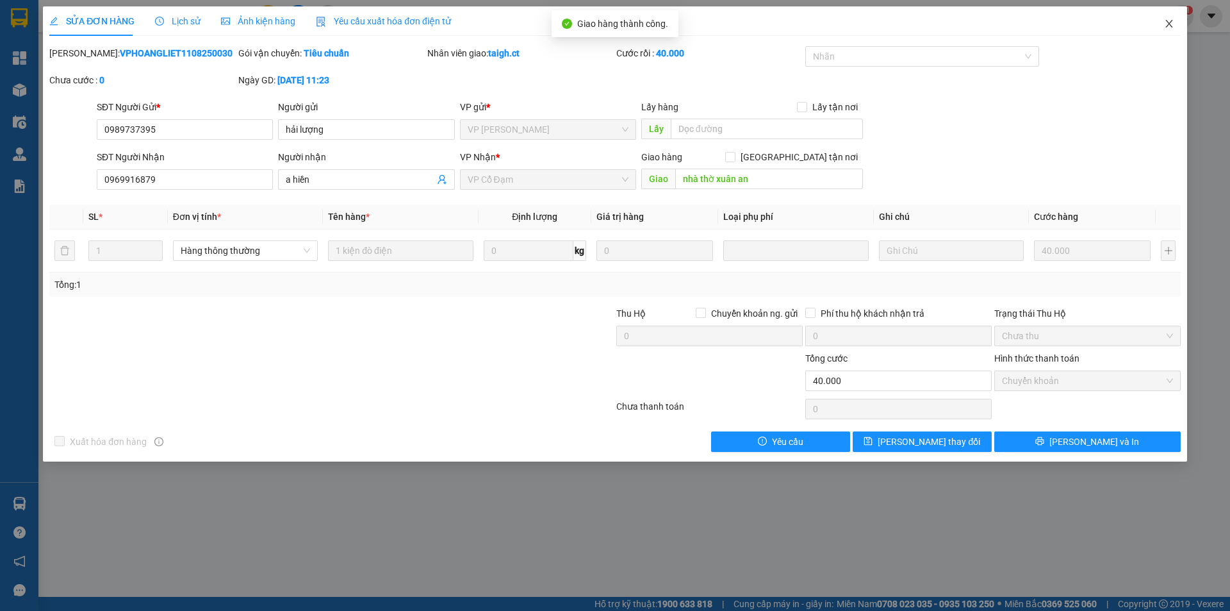
click at [1167, 22] on icon "close" at bounding box center [1169, 24] width 10 height 10
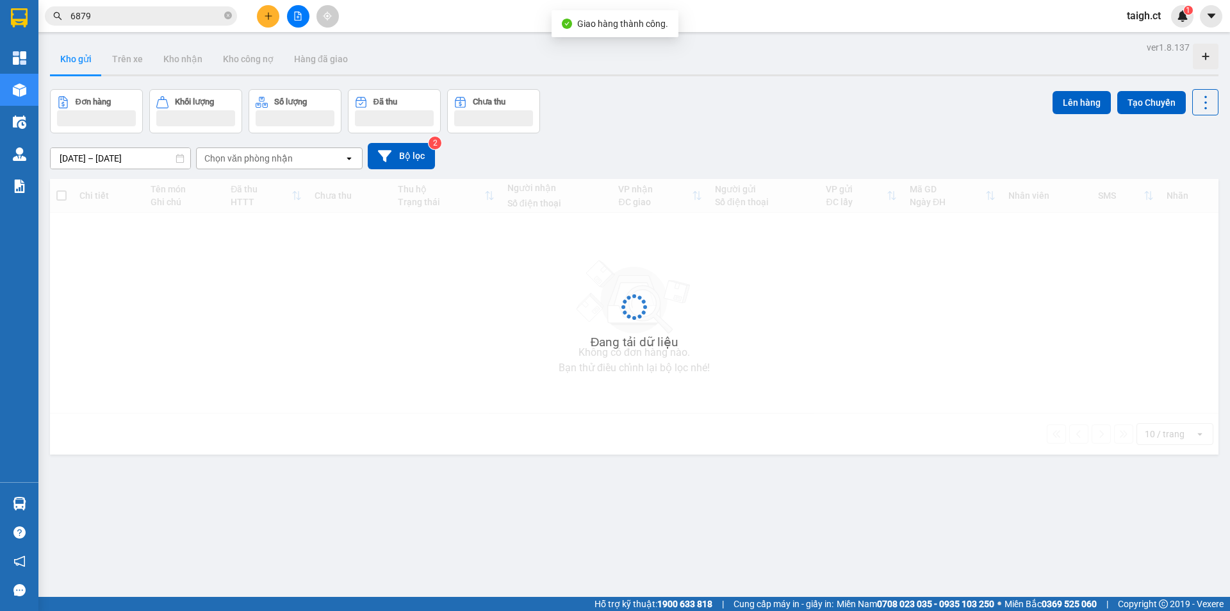
click at [201, 8] on span "6879" at bounding box center [141, 15] width 192 height 19
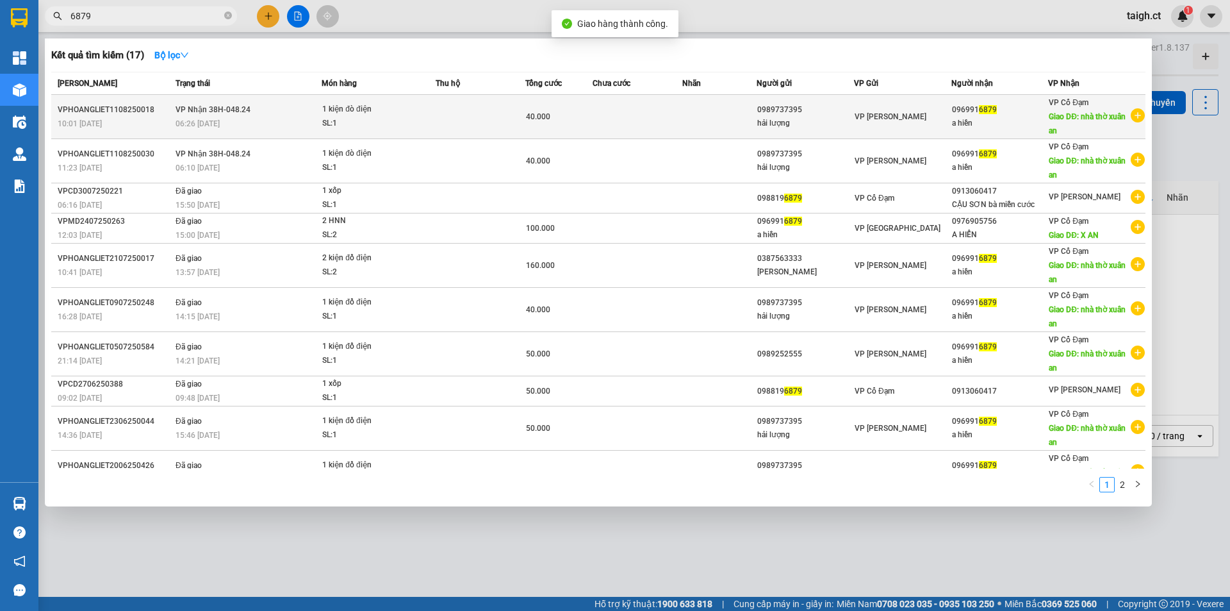
click at [233, 118] on div "06:26 [DATE]" at bounding box center [248, 124] width 145 height 14
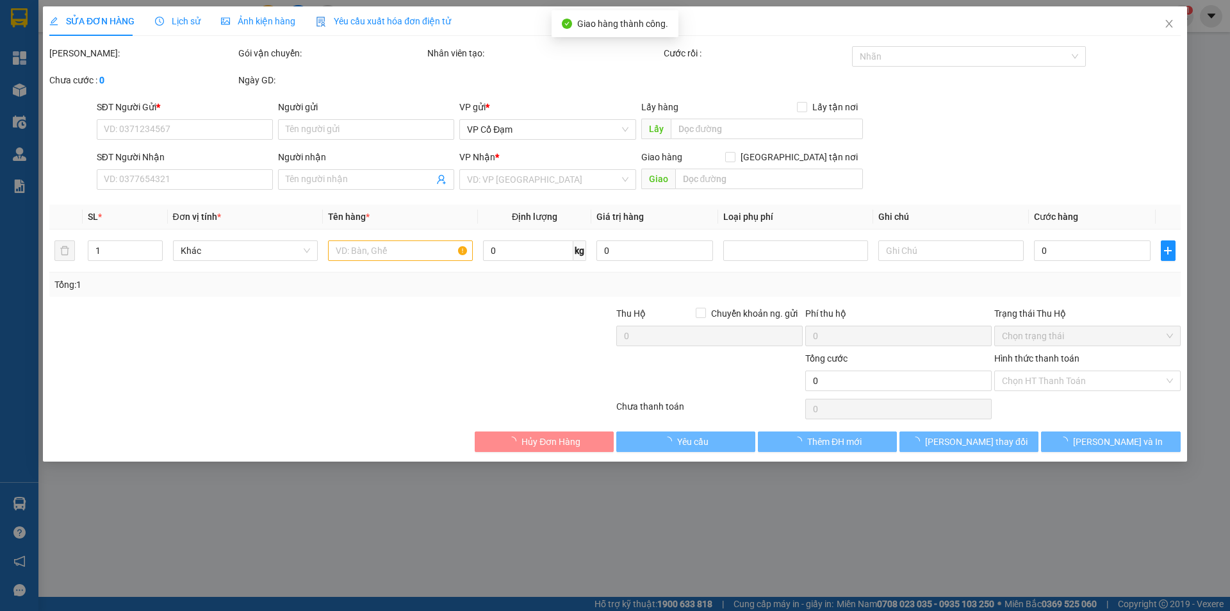
type input "0989737395"
type input "hải lượng"
type input "0969916879"
type input "a hiền"
type input "nhà thờ xuân an"
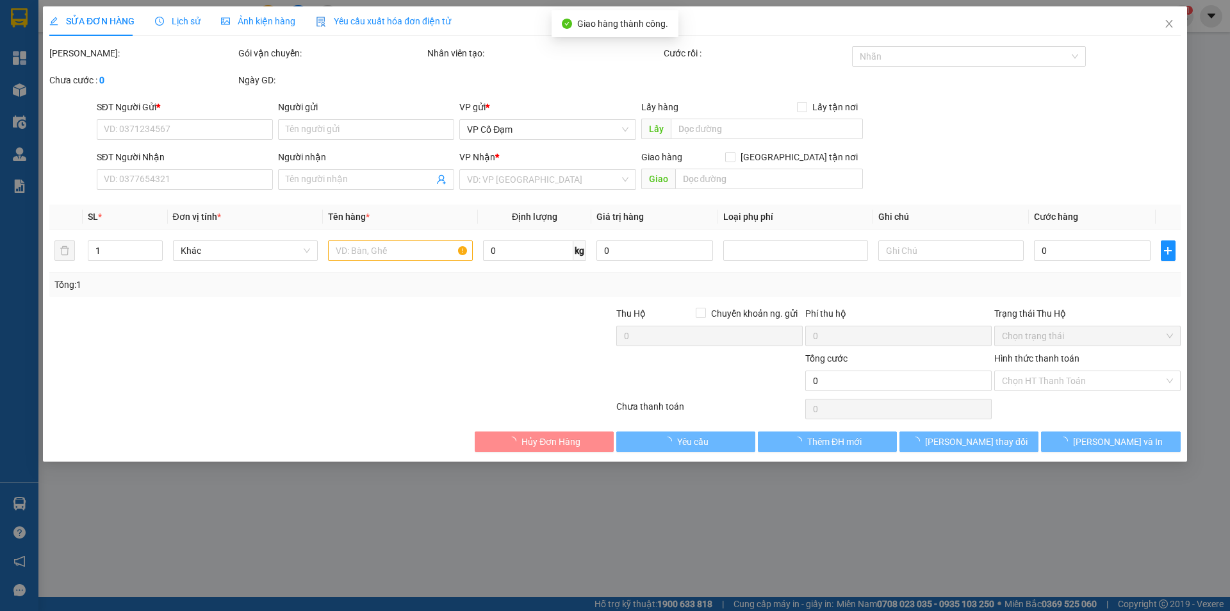
type input "40.000"
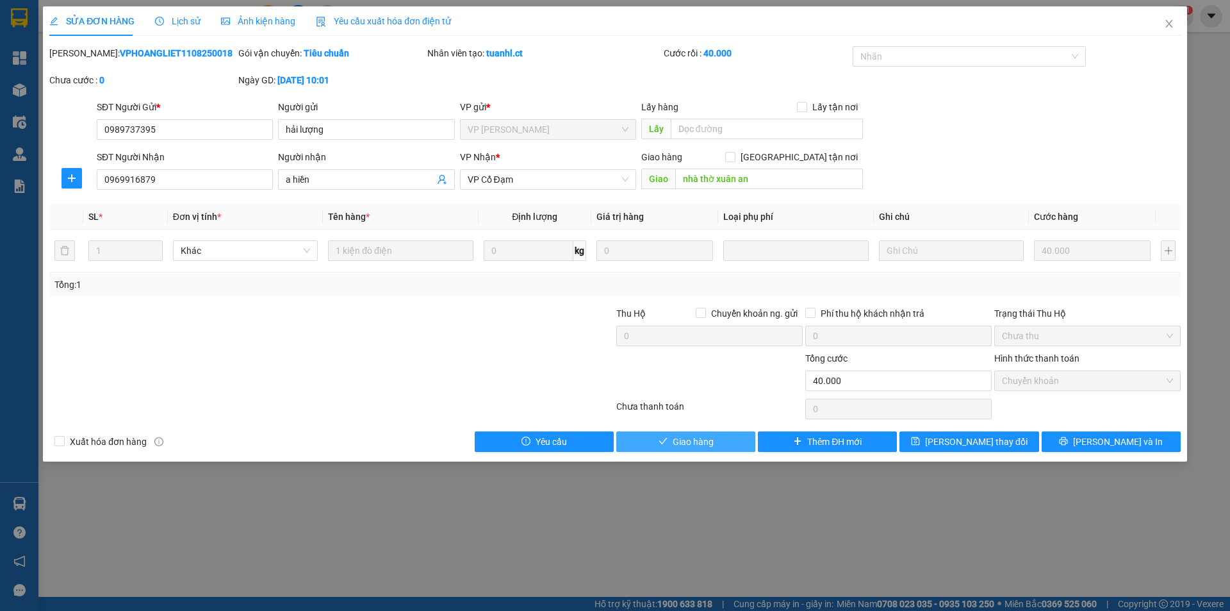
click at [696, 442] on span "Giao hàng" at bounding box center [693, 441] width 41 height 14
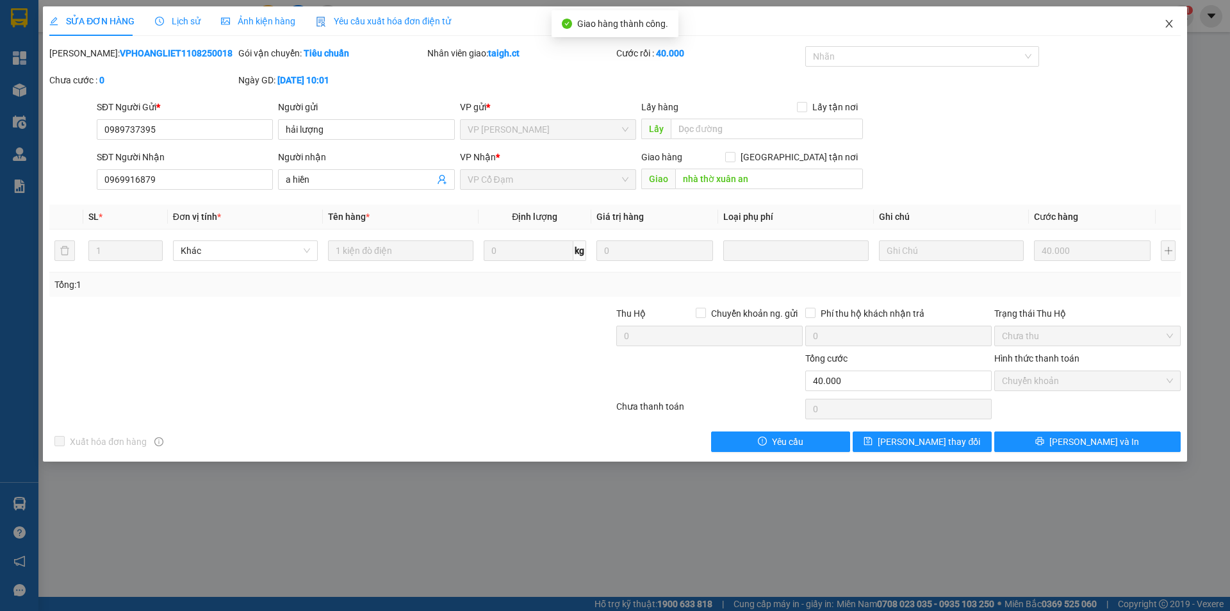
click at [1167, 22] on icon "close" at bounding box center [1169, 24] width 10 height 10
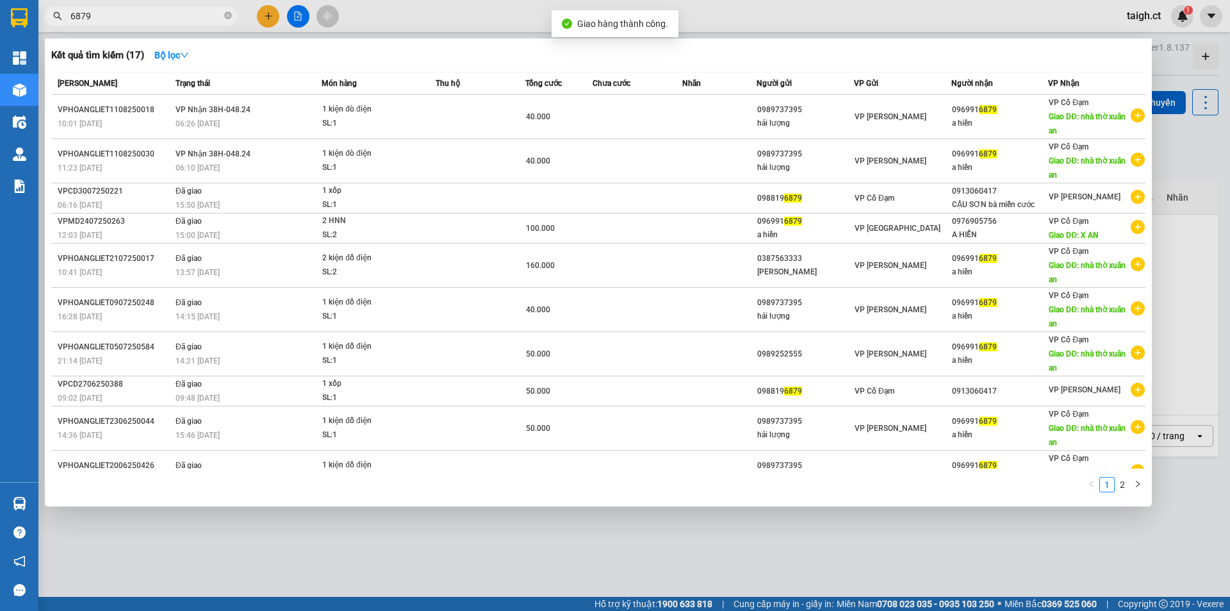
click at [230, 15] on icon "close-circle" at bounding box center [228, 16] width 8 height 8
type input "6879"
click at [227, 14] on icon "close-circle" at bounding box center [228, 16] width 8 height 8
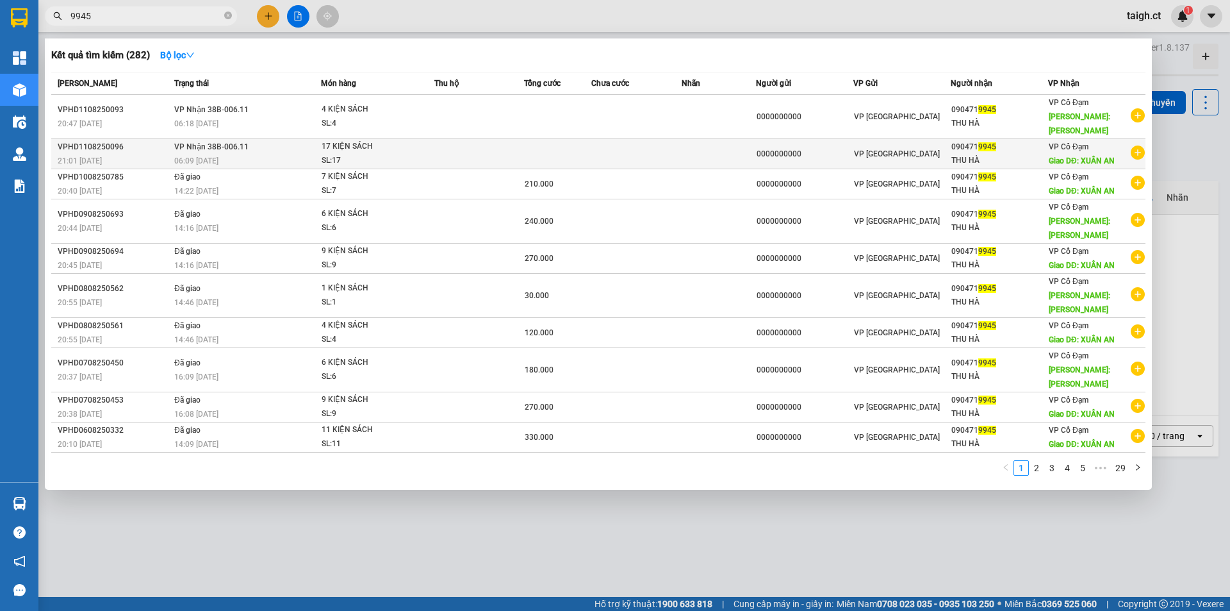
type input "9945"
click at [222, 154] on div "06:09 [DATE]" at bounding box center [247, 161] width 146 height 14
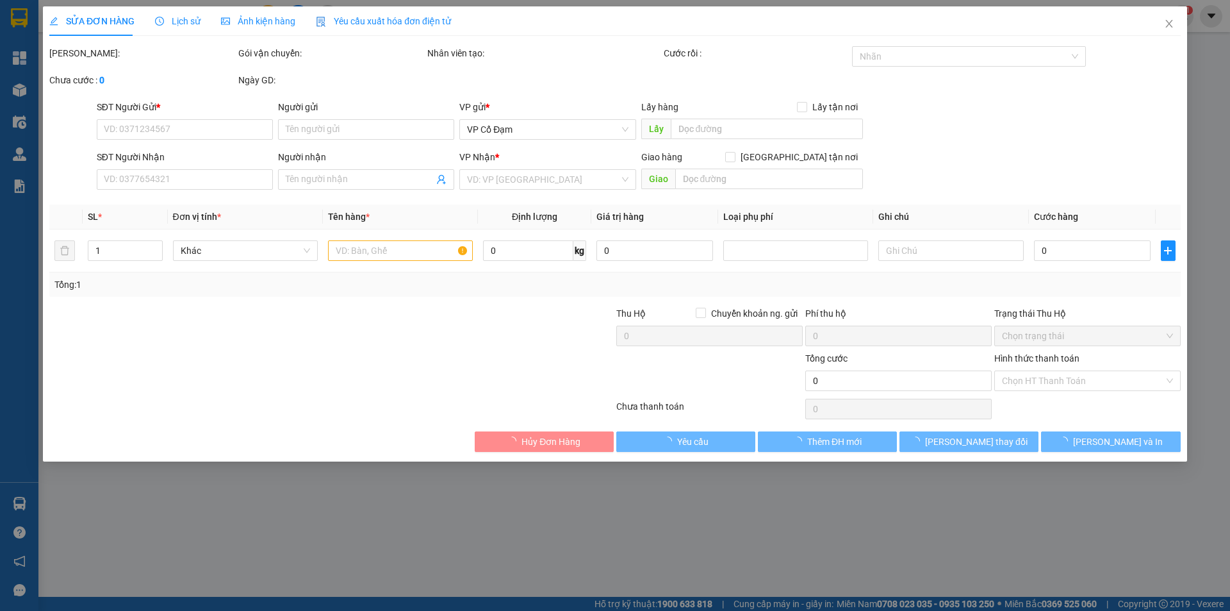
type input "0000000000"
type input "0904719945"
type input "THU HÀ"
type input "XUÂN AN"
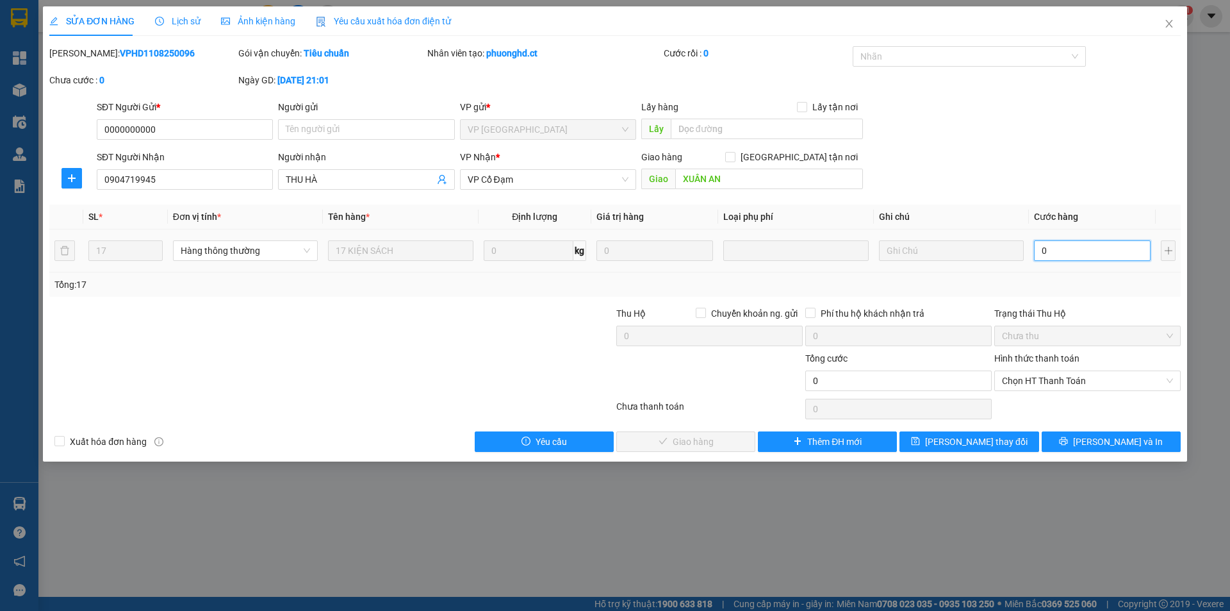
click at [1053, 249] on input "0" at bounding box center [1092, 250] width 117 height 21
type input "5"
type input "51"
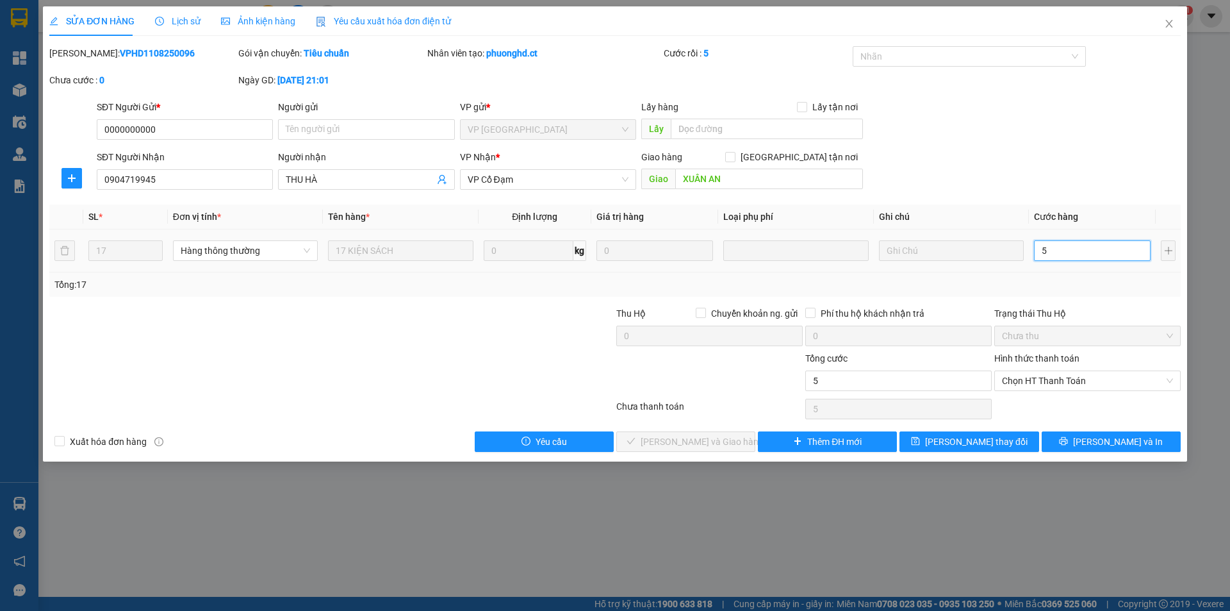
type input "51"
type input "510"
drag, startPoint x: 1056, startPoint y: 375, endPoint x: 1046, endPoint y: 391, distance: 19.6
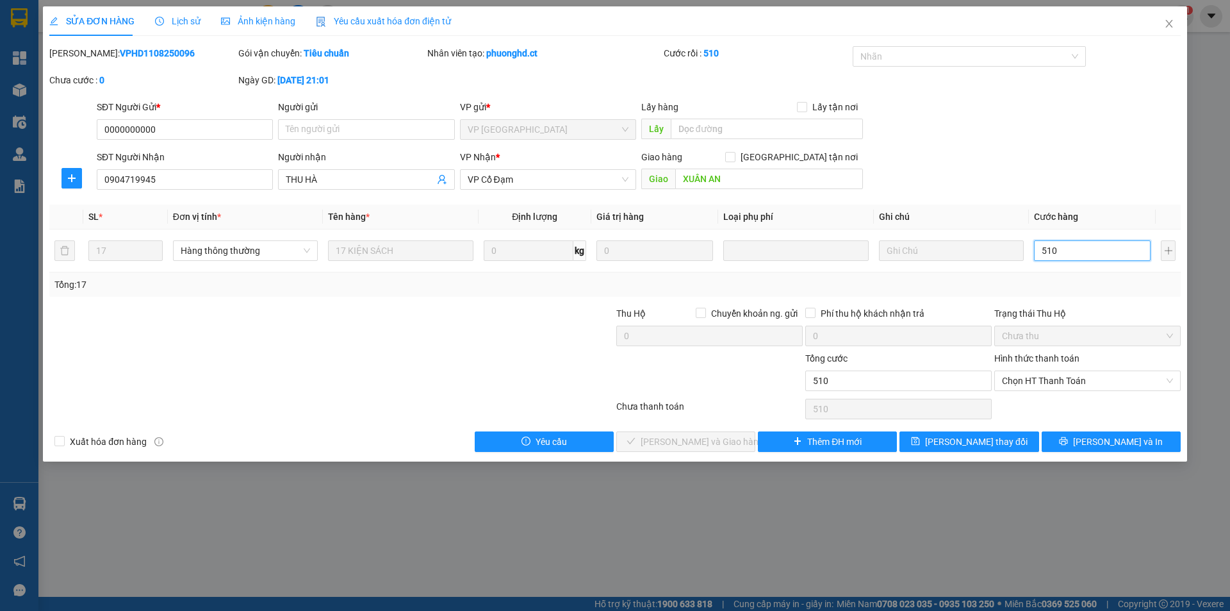
click at [1056, 375] on span "Chọn HT Thanh Toán" at bounding box center [1087, 380] width 171 height 19
type input "510"
type input "510.000"
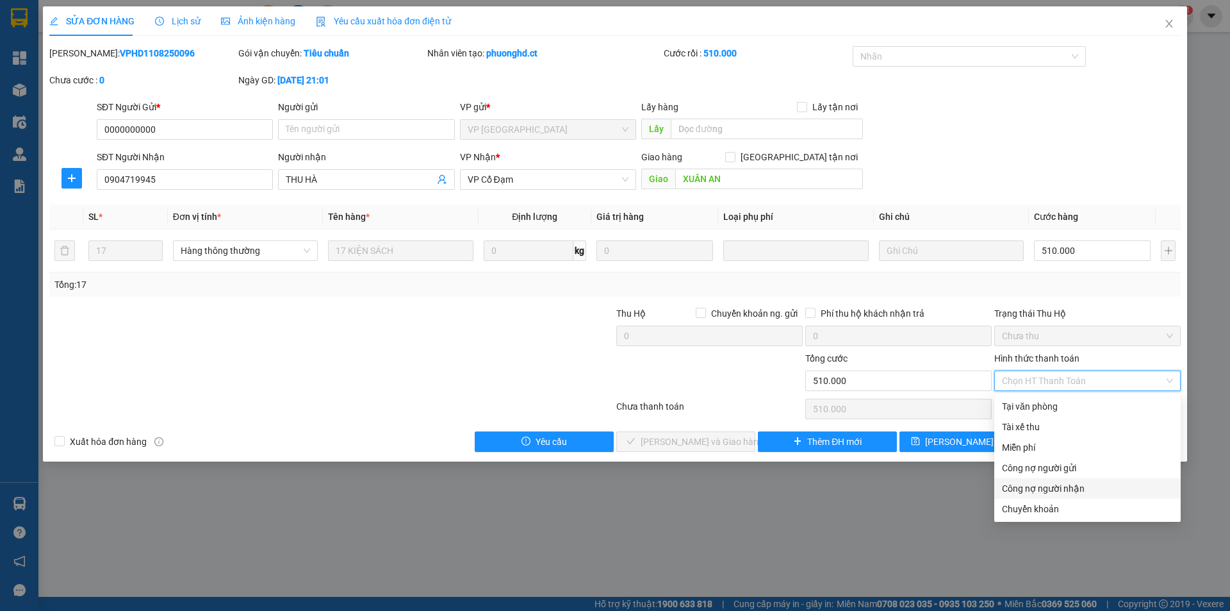
click at [1022, 485] on div "Công nợ người nhận" at bounding box center [1087, 488] width 171 height 14
type input "0"
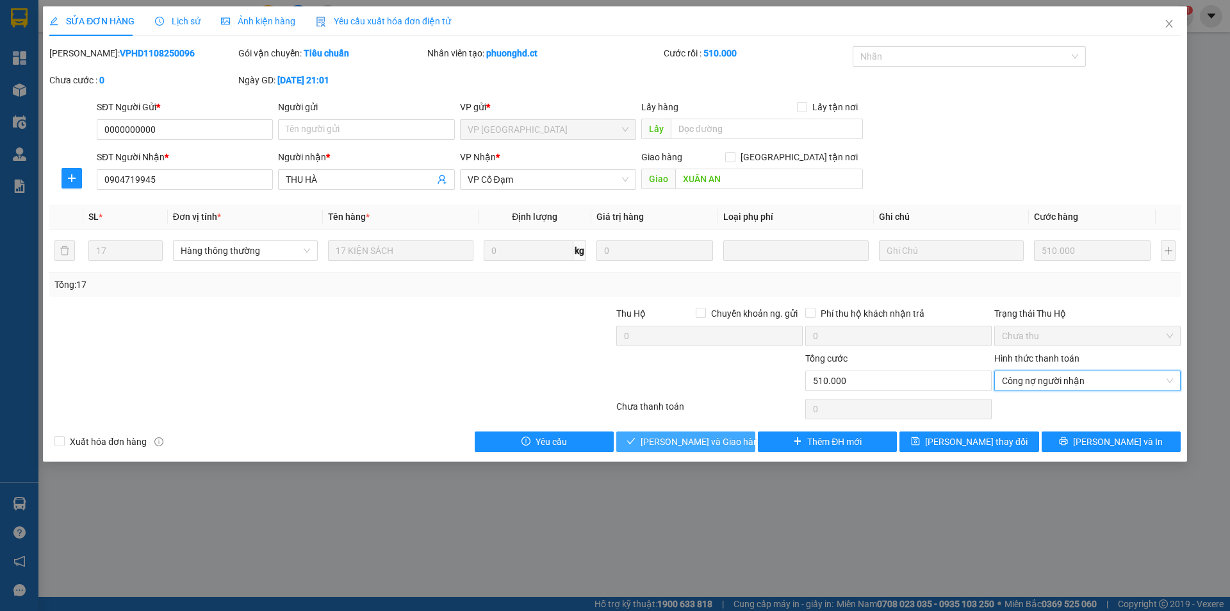
click at [712, 443] on span "[PERSON_NAME] và Giao hàng" at bounding box center [702, 441] width 123 height 14
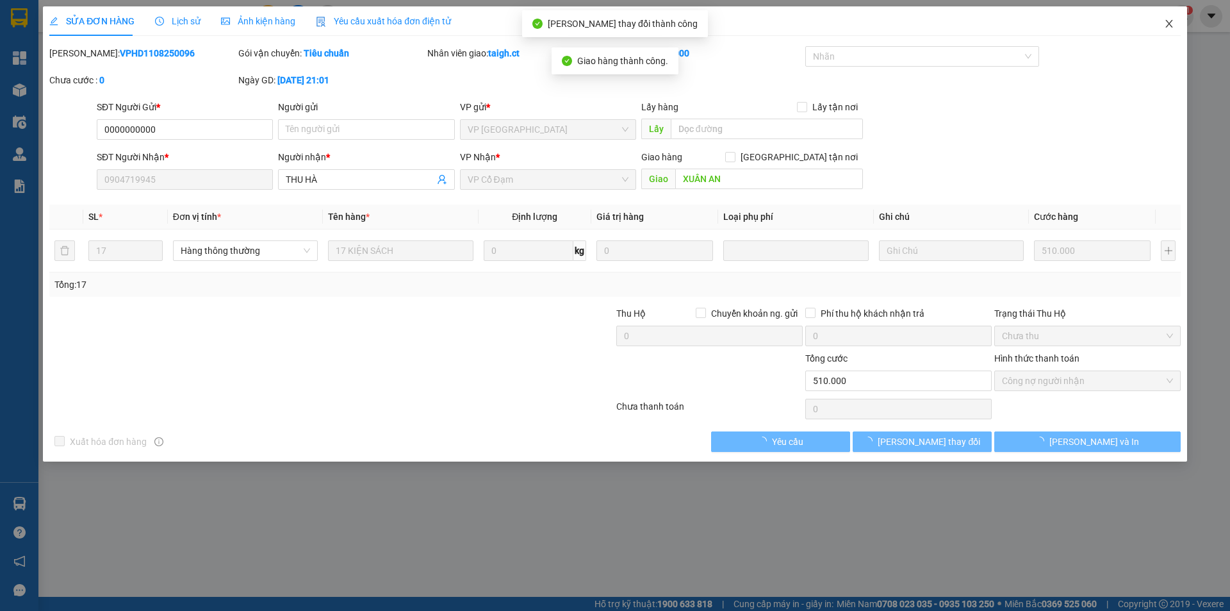
click at [1169, 22] on icon "close" at bounding box center [1169, 24] width 10 height 10
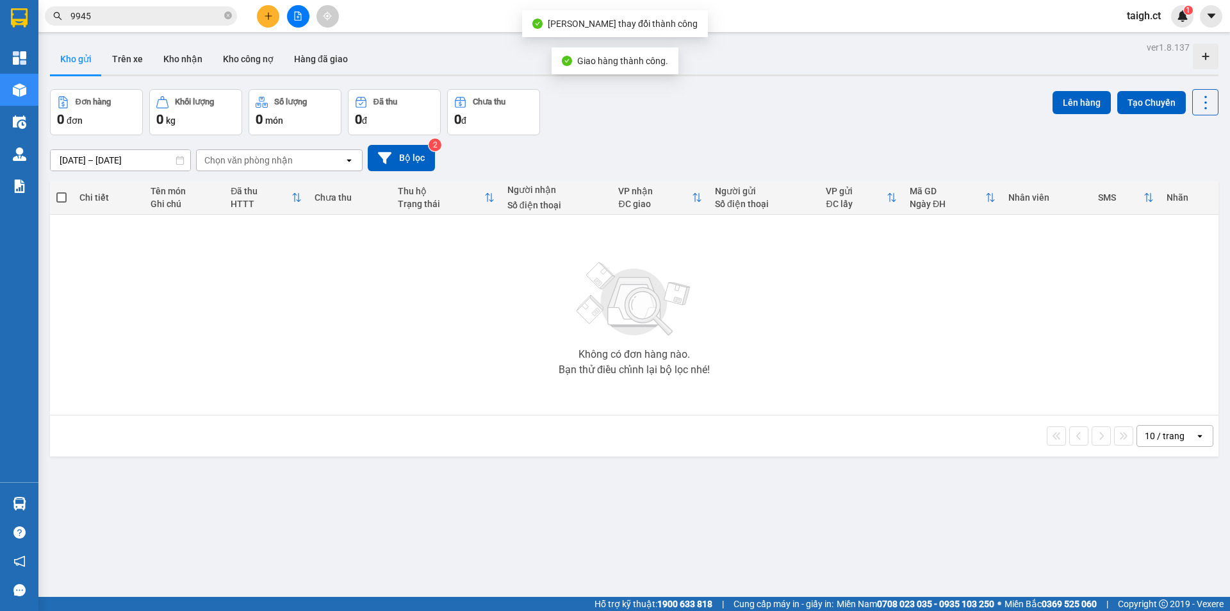
click at [147, 10] on input "9945" at bounding box center [145, 16] width 151 height 14
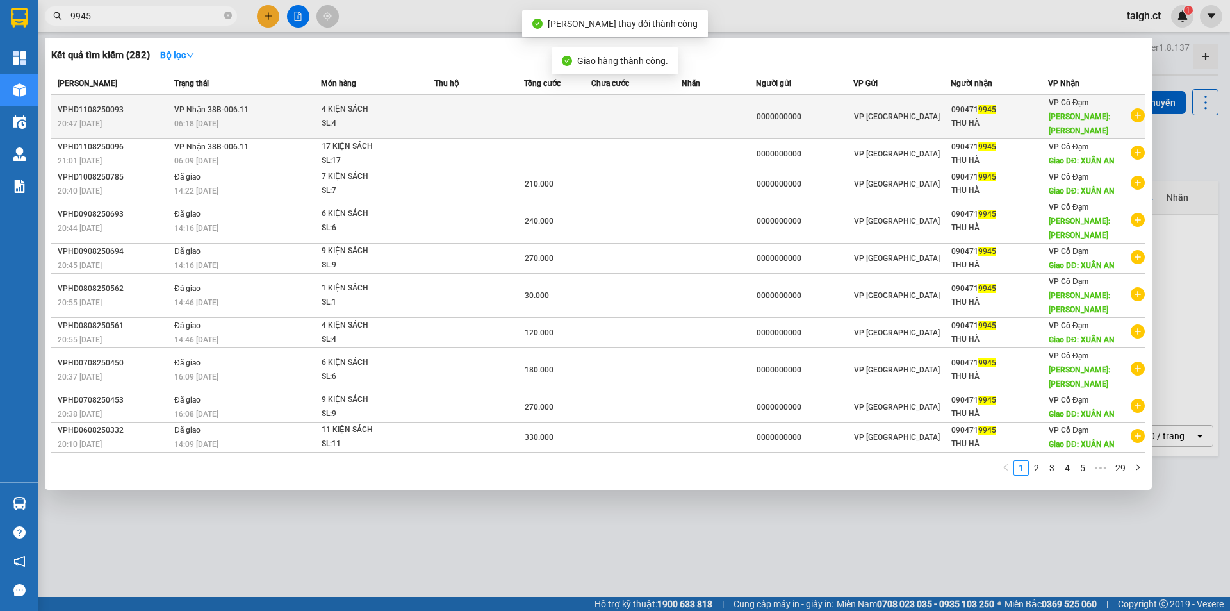
click at [182, 105] on span "VP Nhận 38B-006.11" at bounding box center [211, 109] width 74 height 9
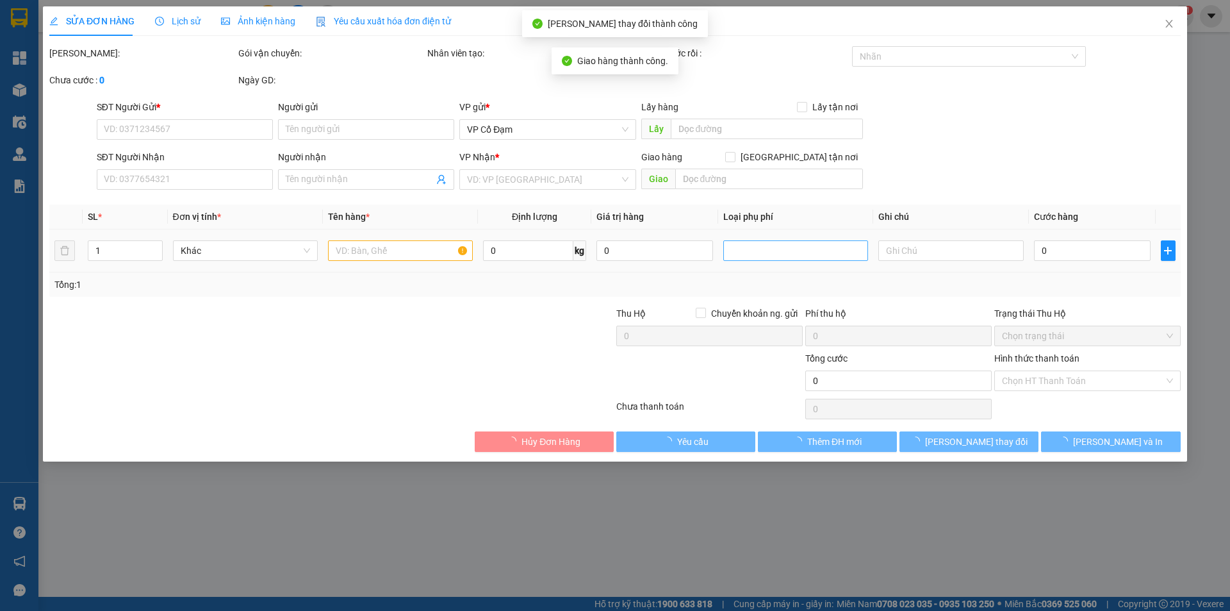
type input "0000000000"
type input "0904719945"
type input "THU HÀ"
type input "[PERSON_NAME]"
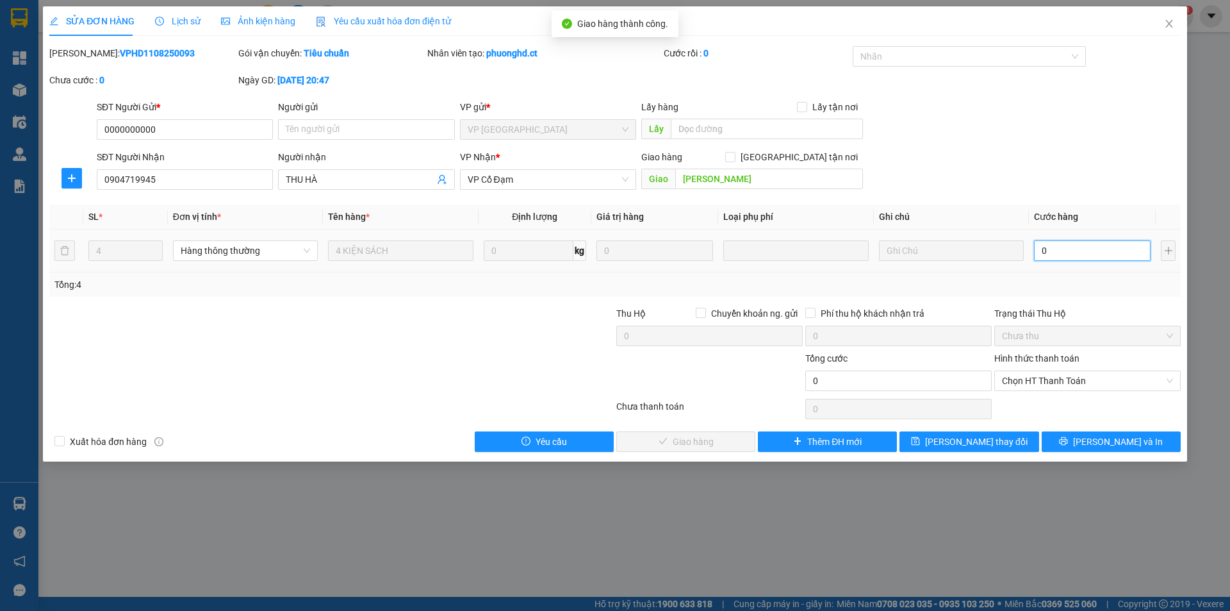
click at [1076, 247] on input "0" at bounding box center [1092, 250] width 117 height 21
type input "1"
type input "12"
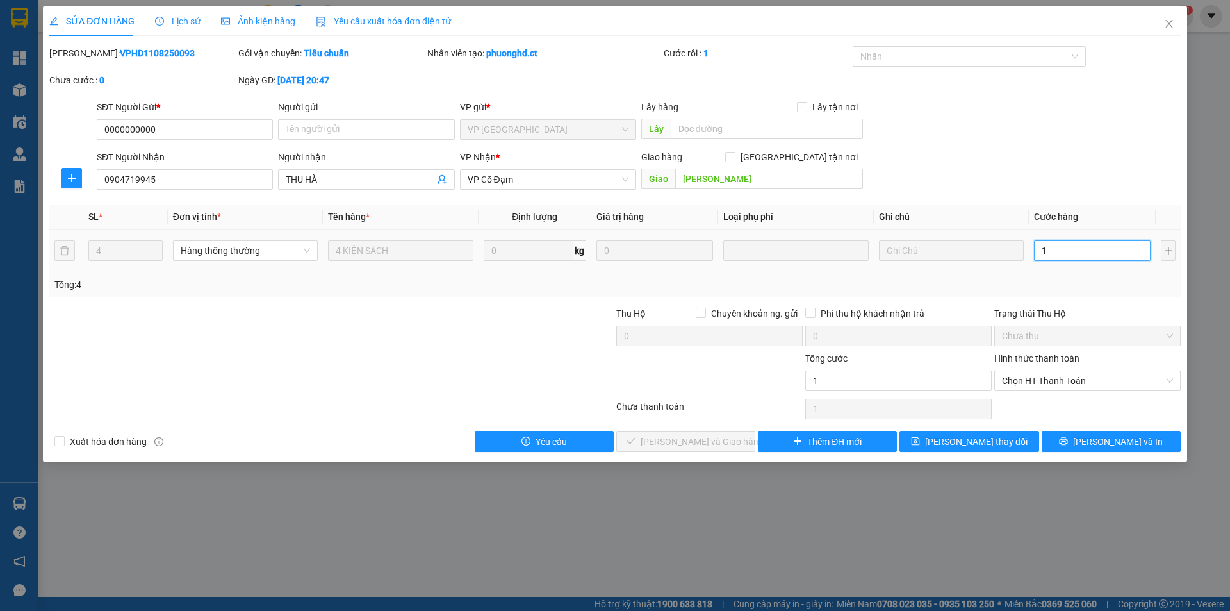
type input "12"
type input "120"
click at [1039, 381] on span "Chọn HT Thanh Toán" at bounding box center [1087, 380] width 171 height 19
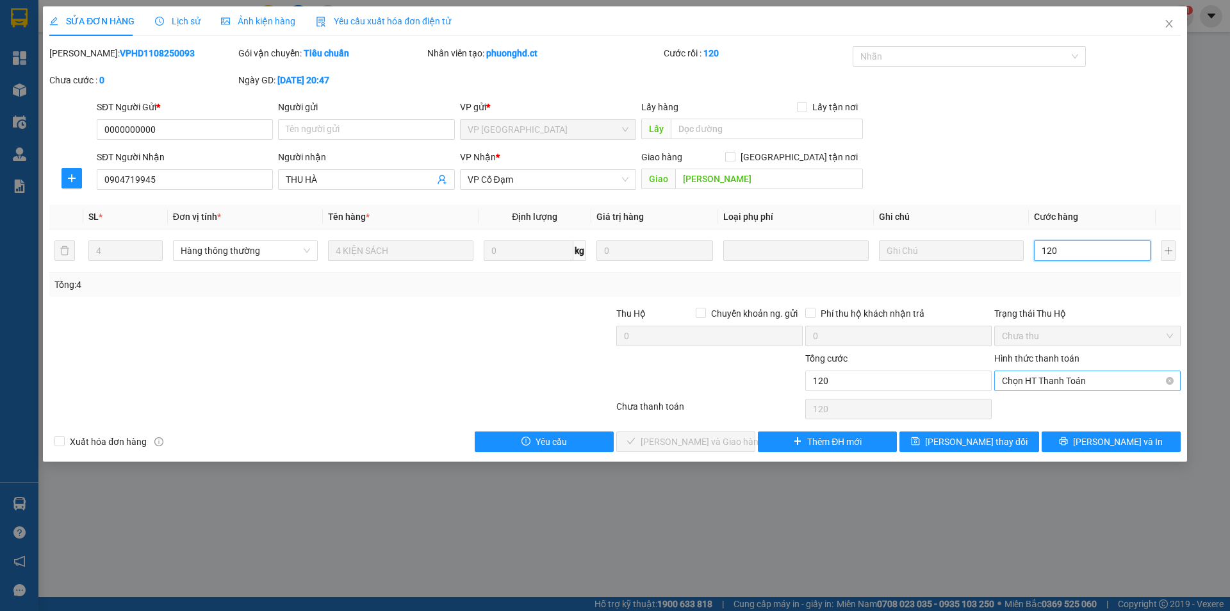
type input "120"
type input "120.000"
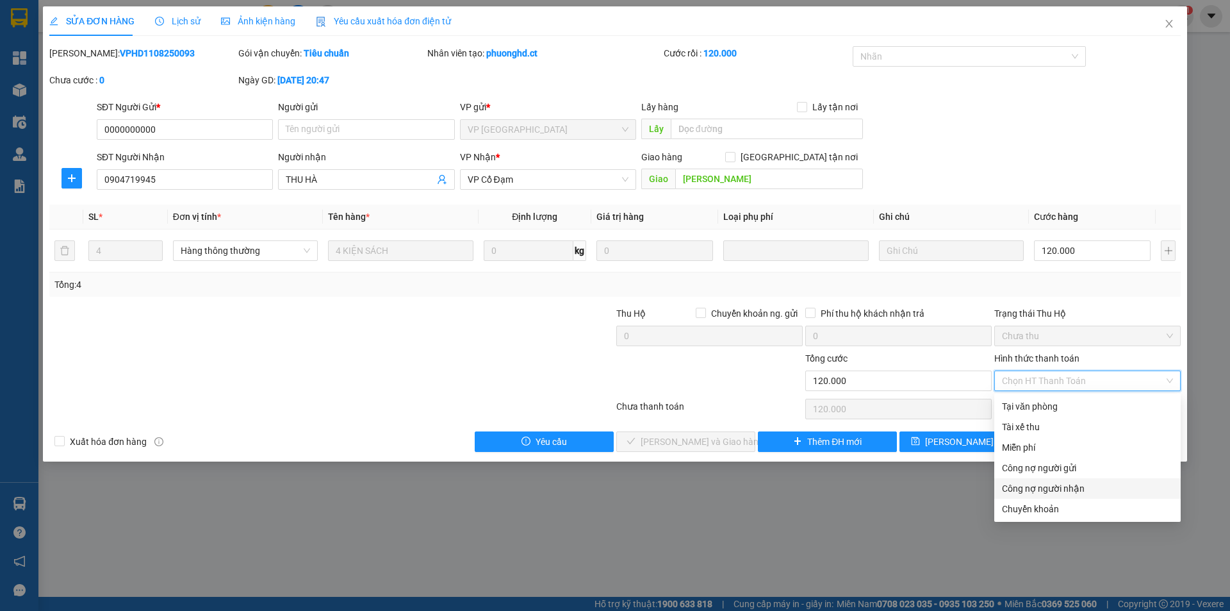
click at [1039, 494] on div "Công nợ người nhận" at bounding box center [1087, 488] width 171 height 14
type input "0"
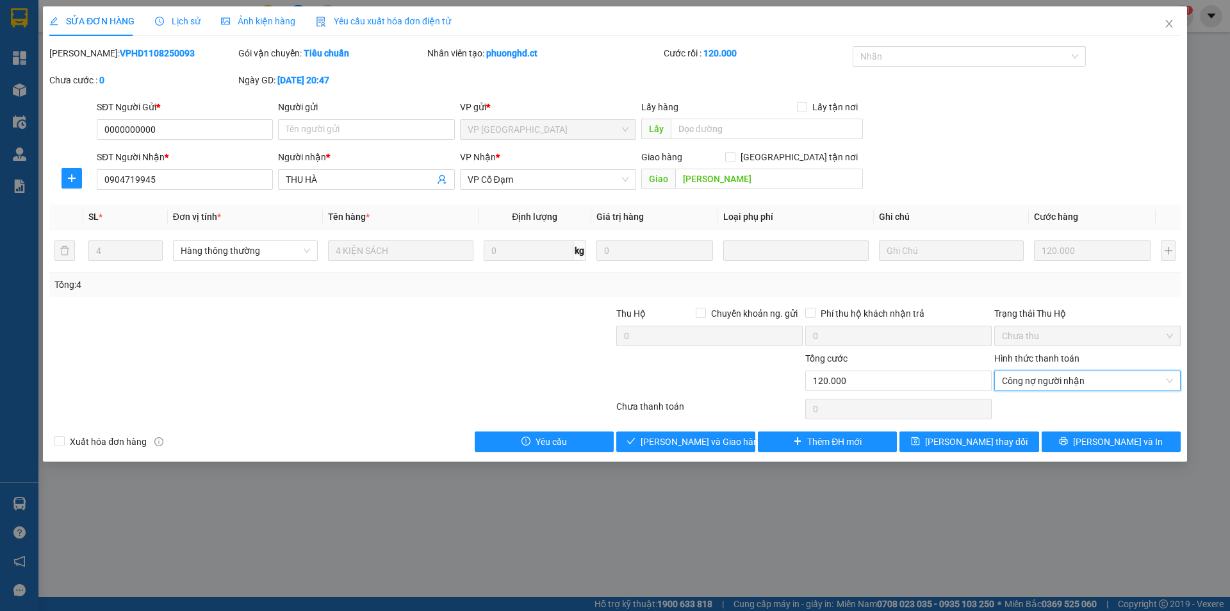
click at [698, 430] on div "Total Paid Fee 0 Total UnPaid Fee 0 Cash Collection Total Fee Mã ĐH: VPHD110825…" at bounding box center [615, 249] width 1132 height 406
click at [711, 447] on span "[PERSON_NAME] và Giao hàng" at bounding box center [702, 441] width 123 height 14
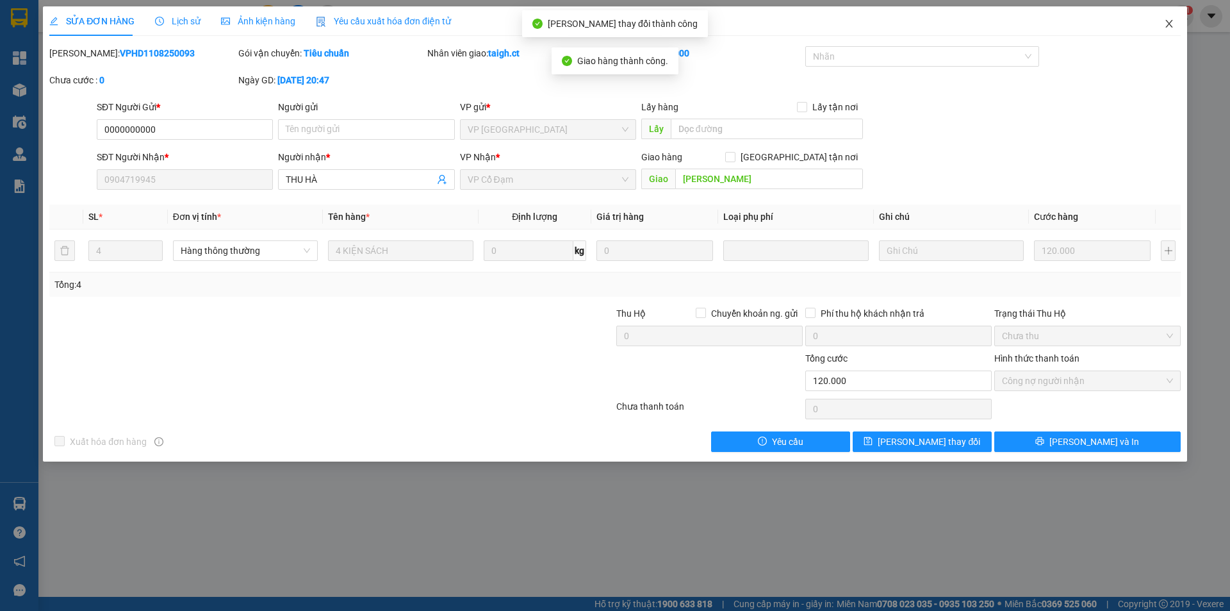
click at [1170, 19] on span "Close" at bounding box center [1169, 24] width 36 height 36
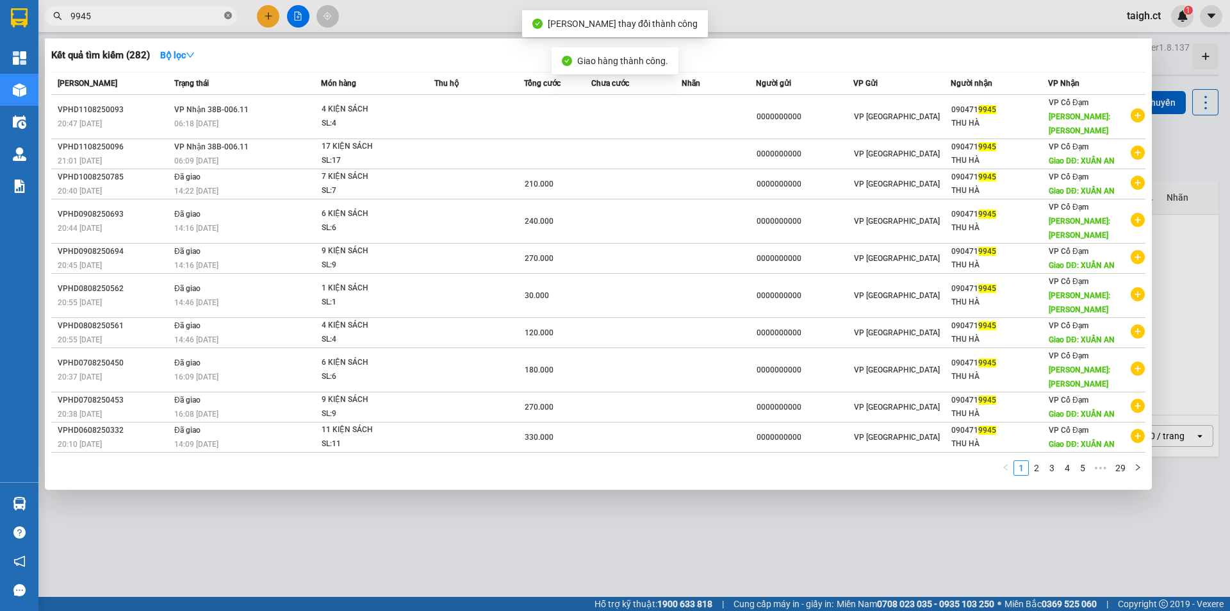
click at [226, 13] on icon "close-circle" at bounding box center [228, 16] width 8 height 8
type input "9945"
click at [227, 11] on span at bounding box center [228, 16] width 8 height 12
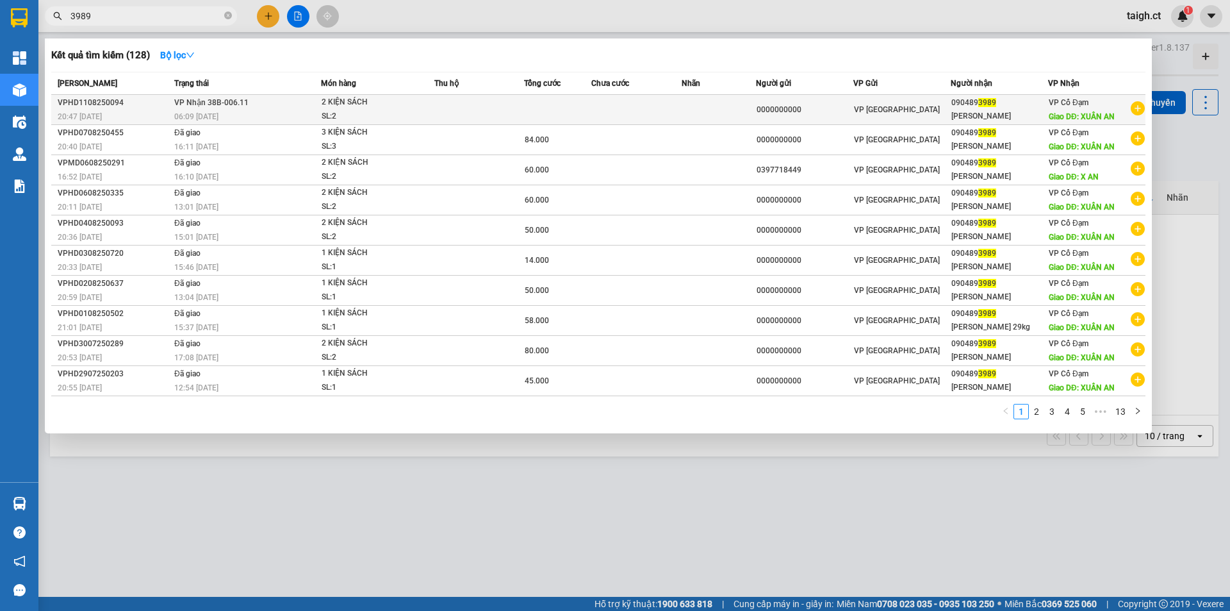
type input "3989"
click at [195, 115] on span "06:09 [DATE]" at bounding box center [196, 116] width 44 height 9
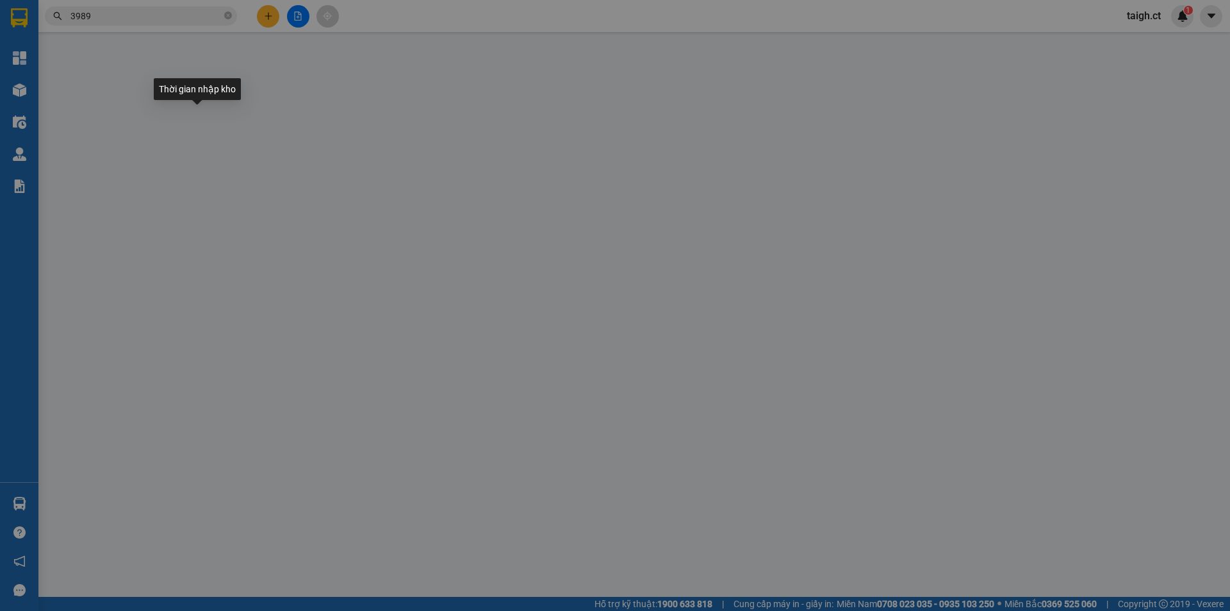
type input "0000000000"
type input "0904893989"
type input "[PERSON_NAME]"
type input "XUÂN AN"
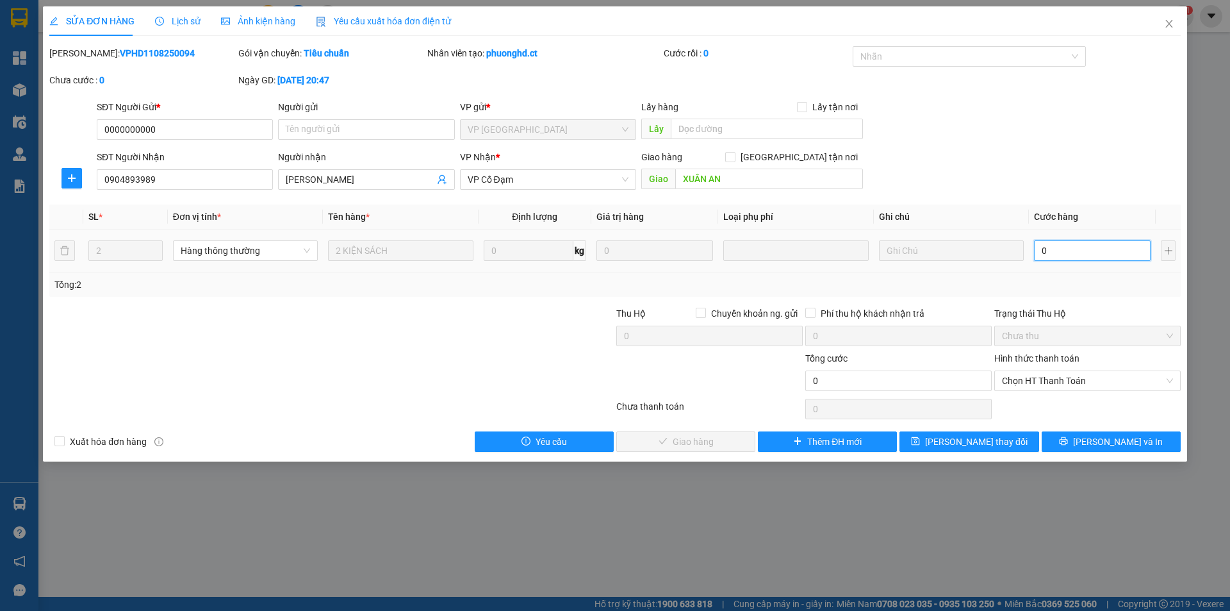
click at [1052, 252] on input "0" at bounding box center [1092, 250] width 117 height 21
type input "4"
type input "40"
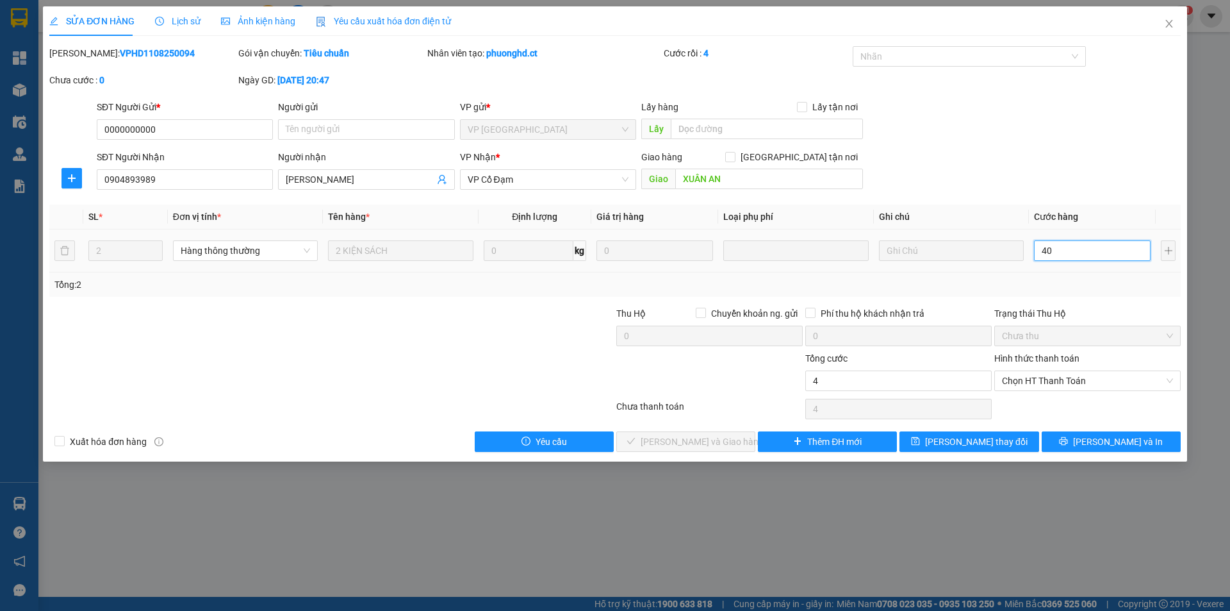
type input "40"
click at [1029, 382] on span "Chọn HT Thanh Toán" at bounding box center [1087, 380] width 171 height 19
type input "40"
type input "40.000"
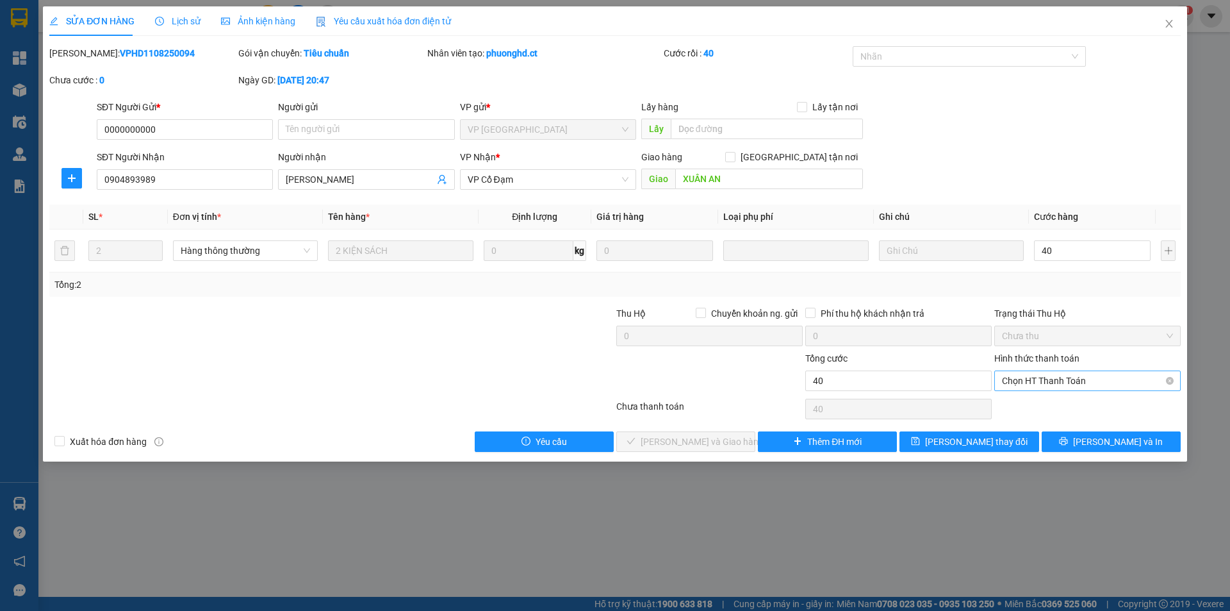
type input "40.000"
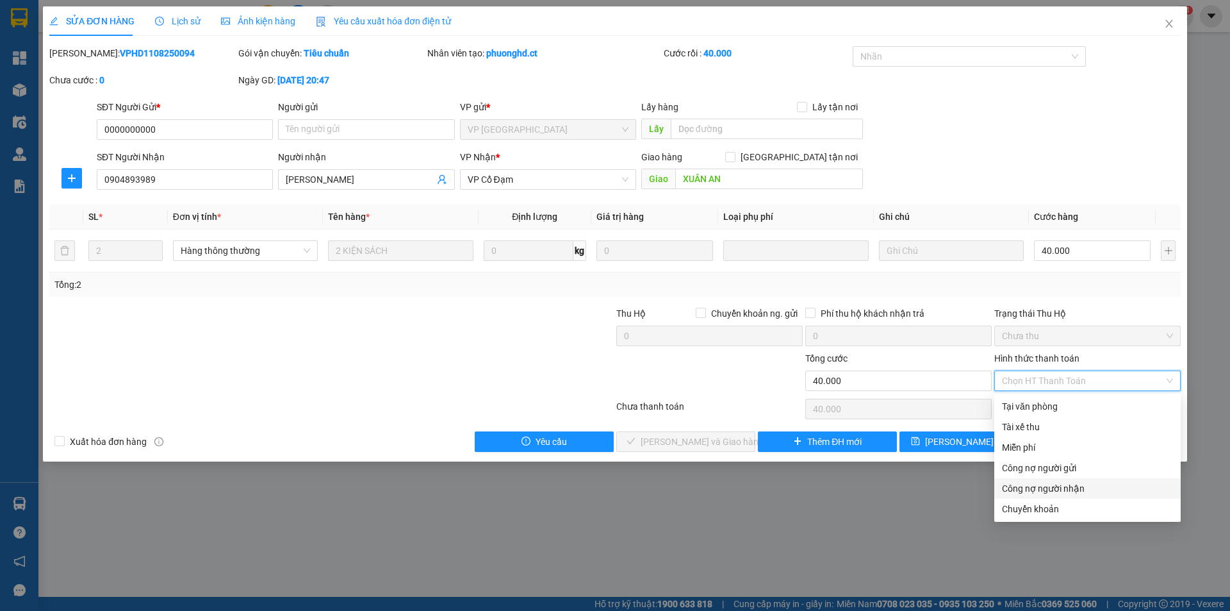
drag, startPoint x: 1030, startPoint y: 492, endPoint x: 1067, endPoint y: 486, distance: 37.1
click at [1069, 482] on div "Công nợ người nhận" at bounding box center [1087, 488] width 171 height 14
type input "0"
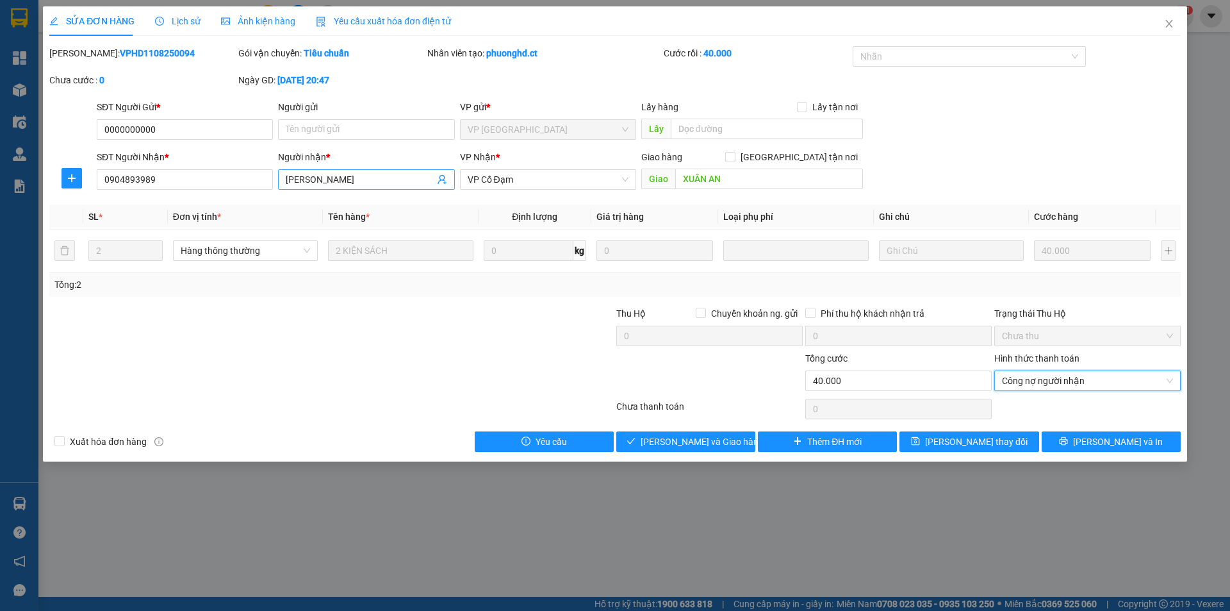
click at [385, 180] on input "[PERSON_NAME]" at bounding box center [360, 179] width 148 height 14
type input "THANH HỒNG 20 kg"
drag, startPoint x: 698, startPoint y: 436, endPoint x: 714, endPoint y: 424, distance: 20.1
click at [698, 437] on span "[PERSON_NAME] và Giao hàng" at bounding box center [702, 441] width 123 height 14
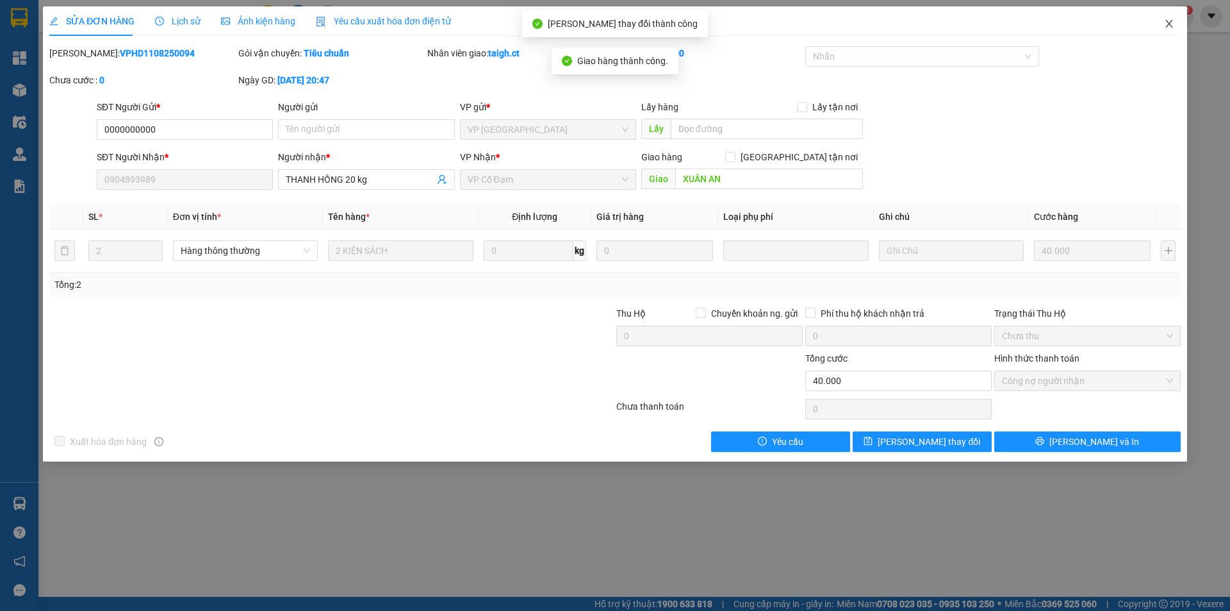
click at [1169, 24] on icon "close" at bounding box center [1168, 24] width 7 height 8
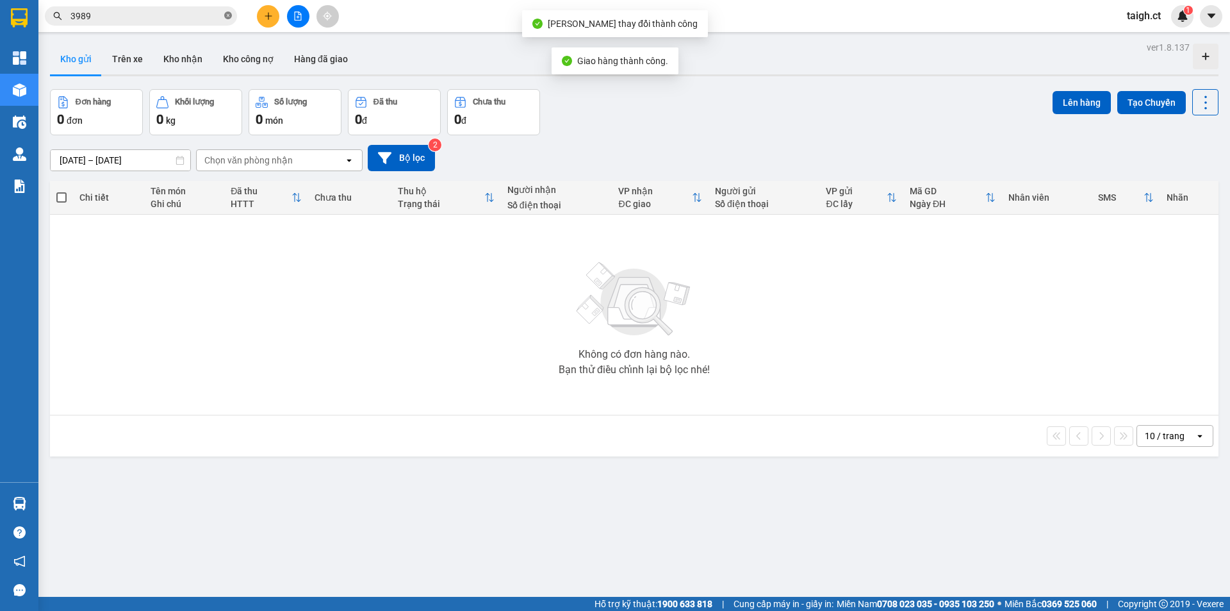
click at [225, 15] on icon "close-circle" at bounding box center [228, 16] width 8 height 8
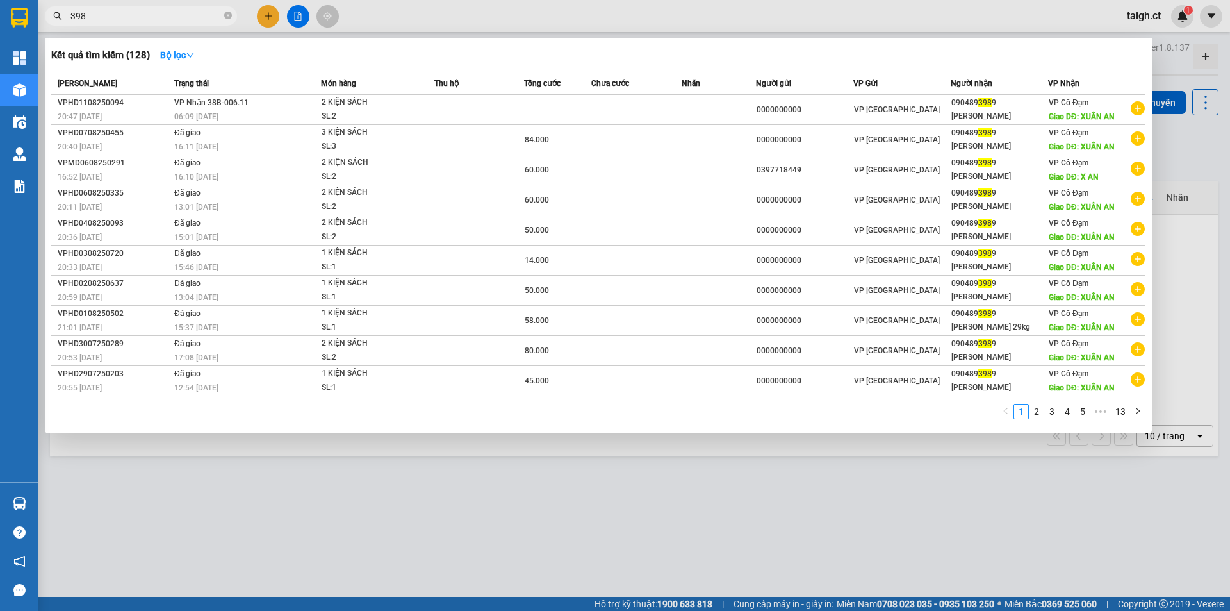
type input "3989"
click at [231, 12] on span at bounding box center [228, 16] width 8 height 12
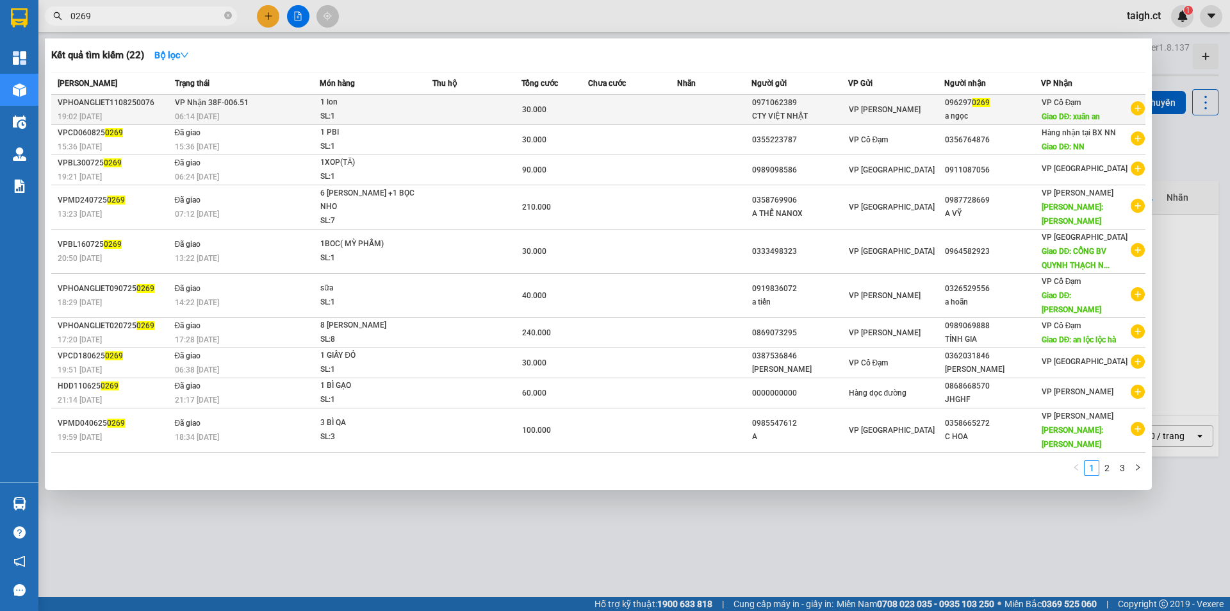
type input "0269"
click at [220, 108] on td "VP Nhận 38F-006.51 06:14 [DATE]" at bounding box center [246, 110] width 149 height 30
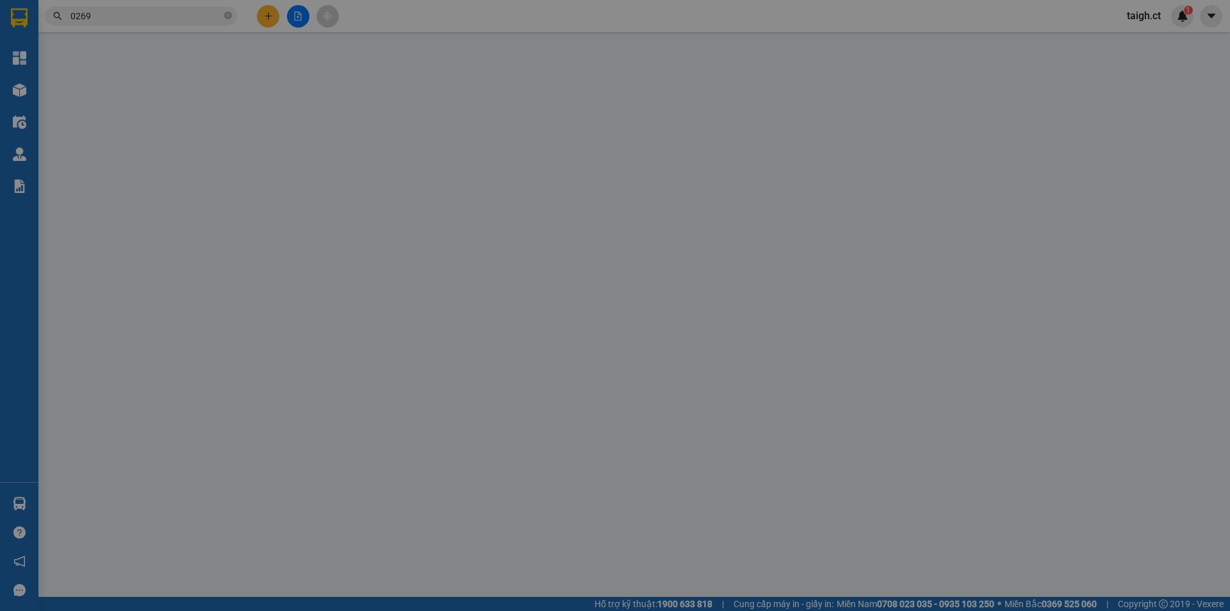
type input "0971062389"
type input "CTY VIỆT NHẬT"
type input "0962970269"
type input "a ngọc"
type input "xuân an"
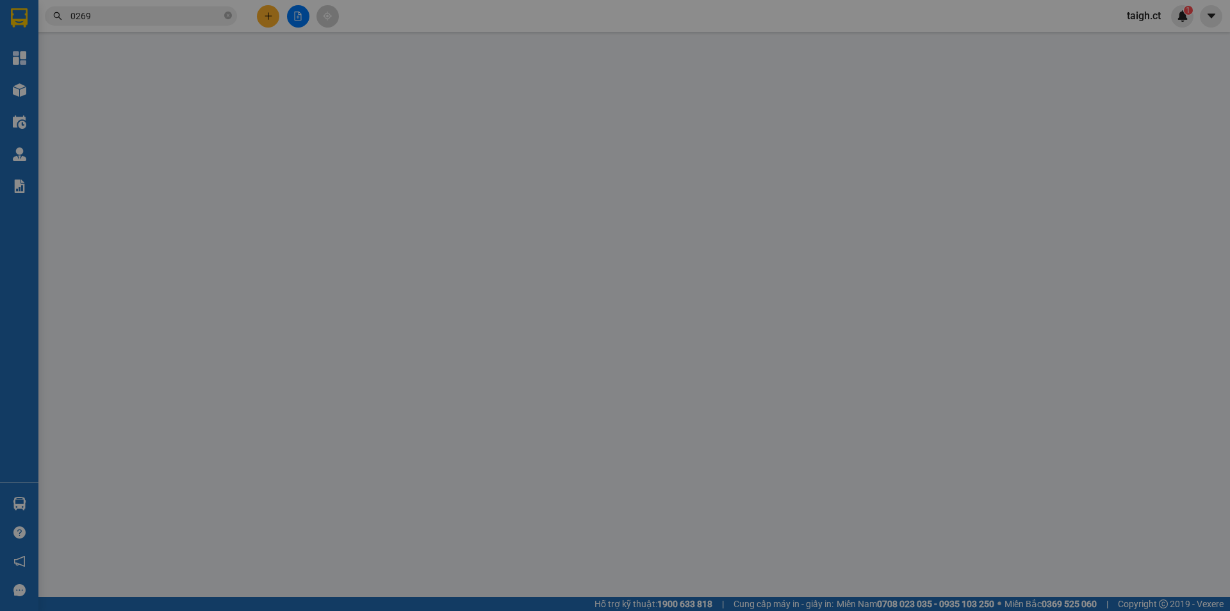
type input "30.000"
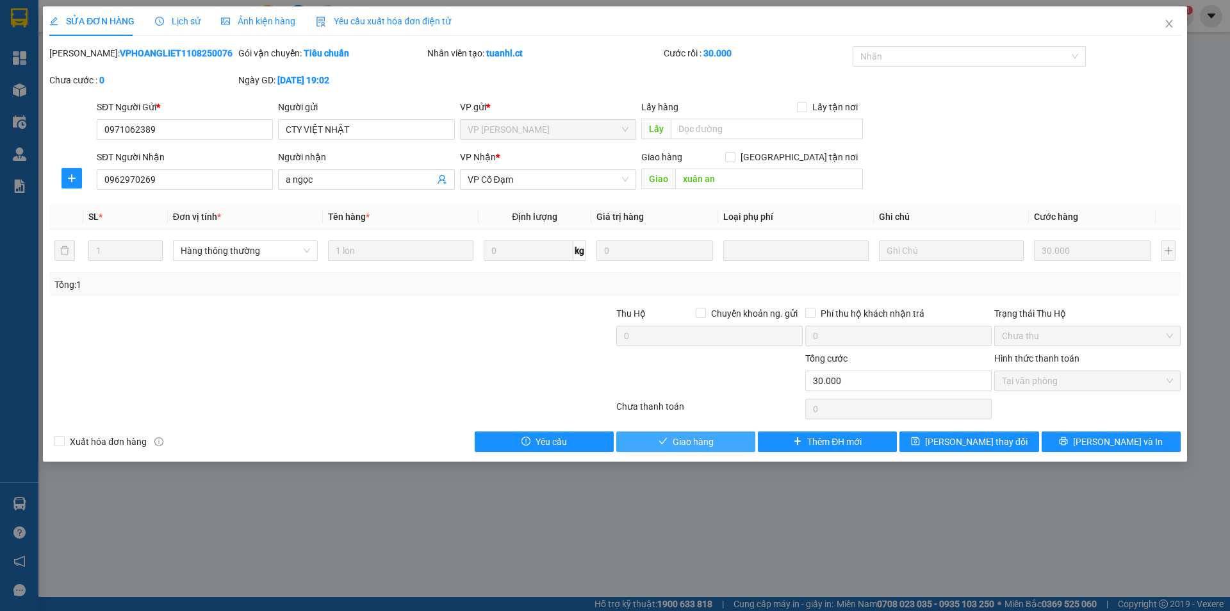
drag, startPoint x: 716, startPoint y: 443, endPoint x: 716, endPoint y: 434, distance: 9.6
click at [716, 442] on button "Giao hàng" at bounding box center [685, 441] width 139 height 21
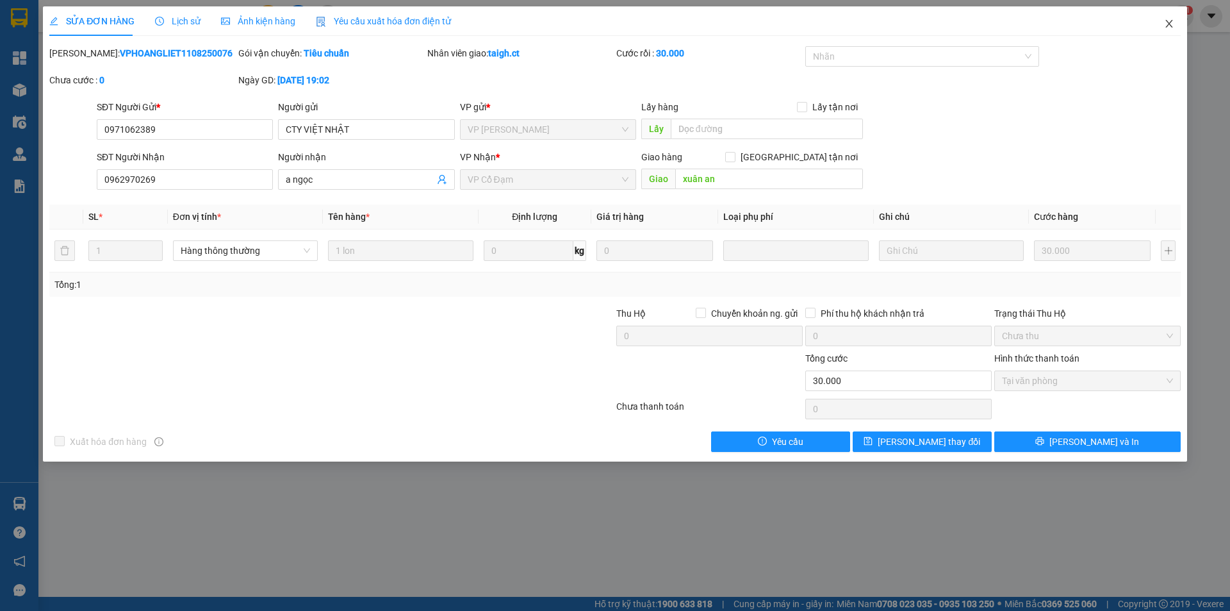
click at [1168, 24] on icon "close" at bounding box center [1169, 24] width 10 height 10
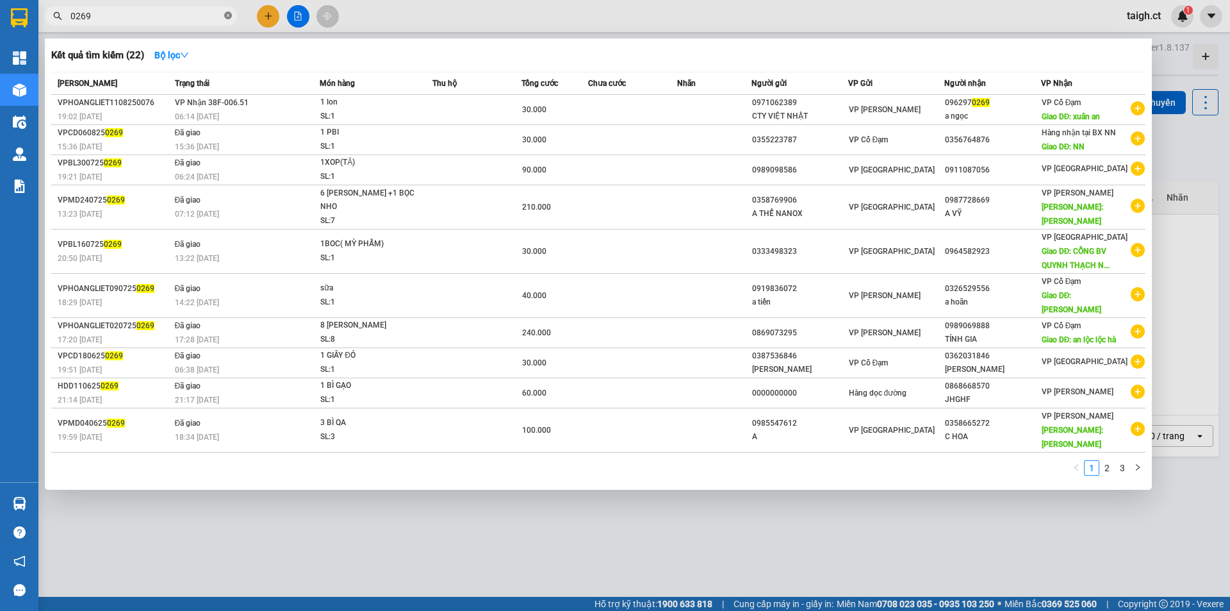
click at [229, 19] on icon "close-circle" at bounding box center [228, 16] width 8 height 8
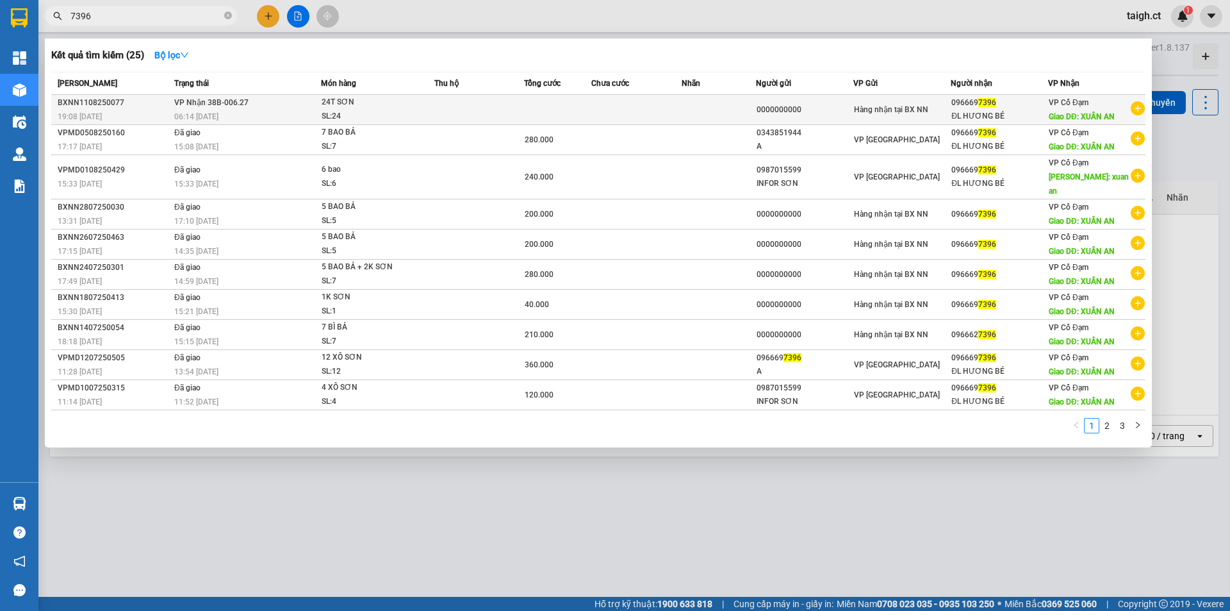
type input "7396"
click at [204, 104] on span "VP Nhận 38B-006.27" at bounding box center [211, 102] width 74 height 9
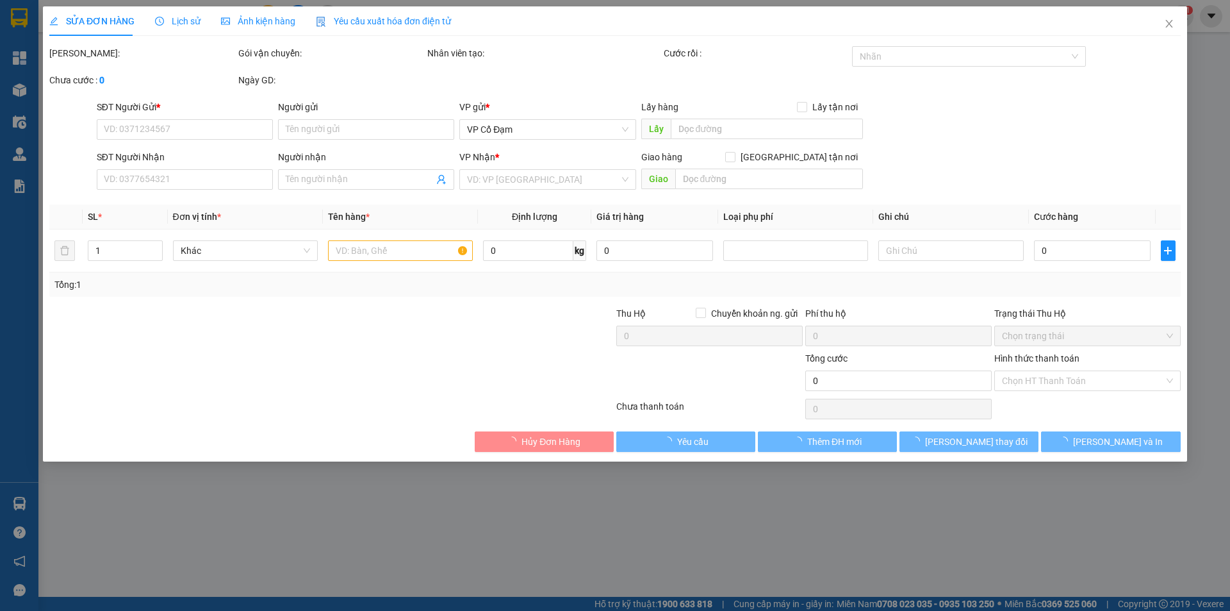
type input "0000000000"
type input "0966697396"
type input "ĐL HƯƠNG BÉ"
type input "XUÂN AN"
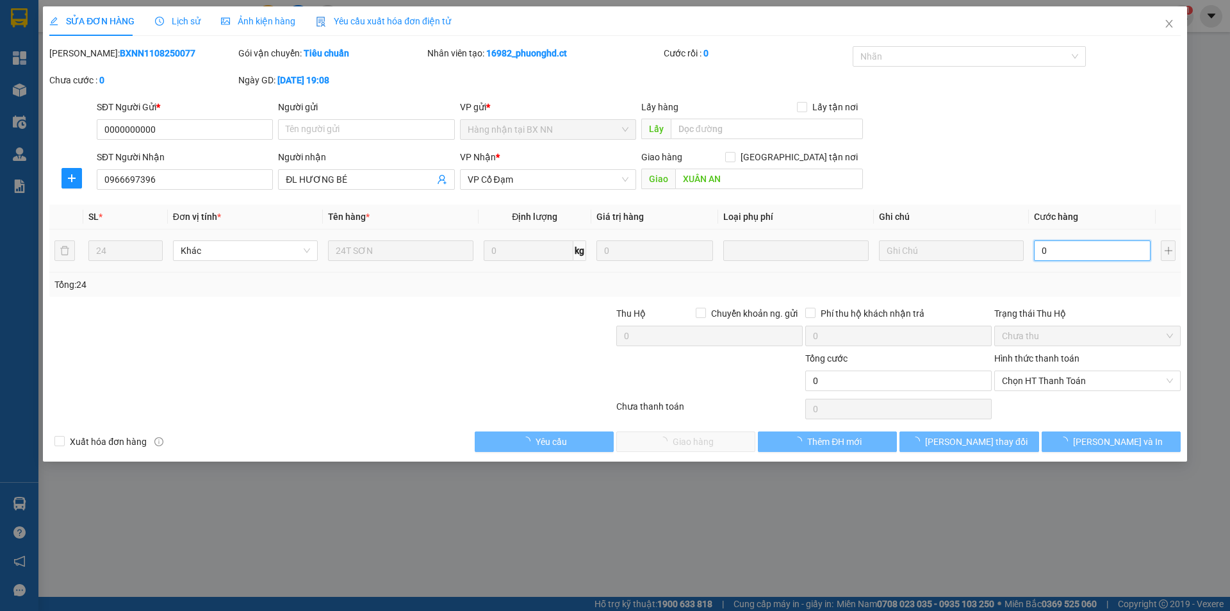
click at [1065, 249] on input "0" at bounding box center [1092, 250] width 117 height 21
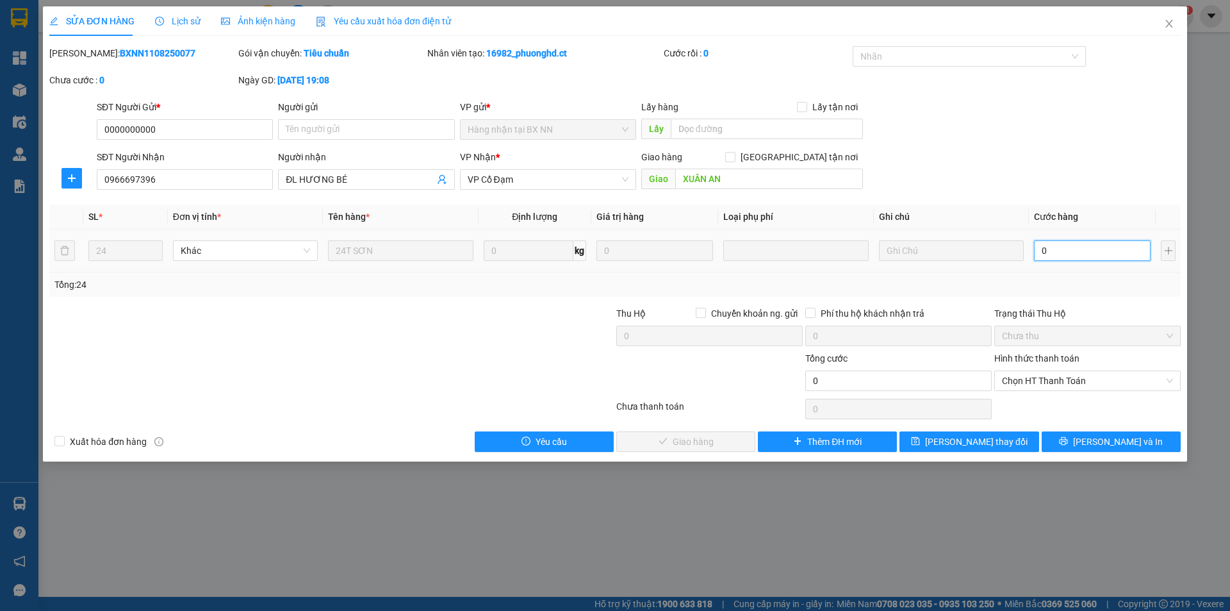
type input "7"
type input "72"
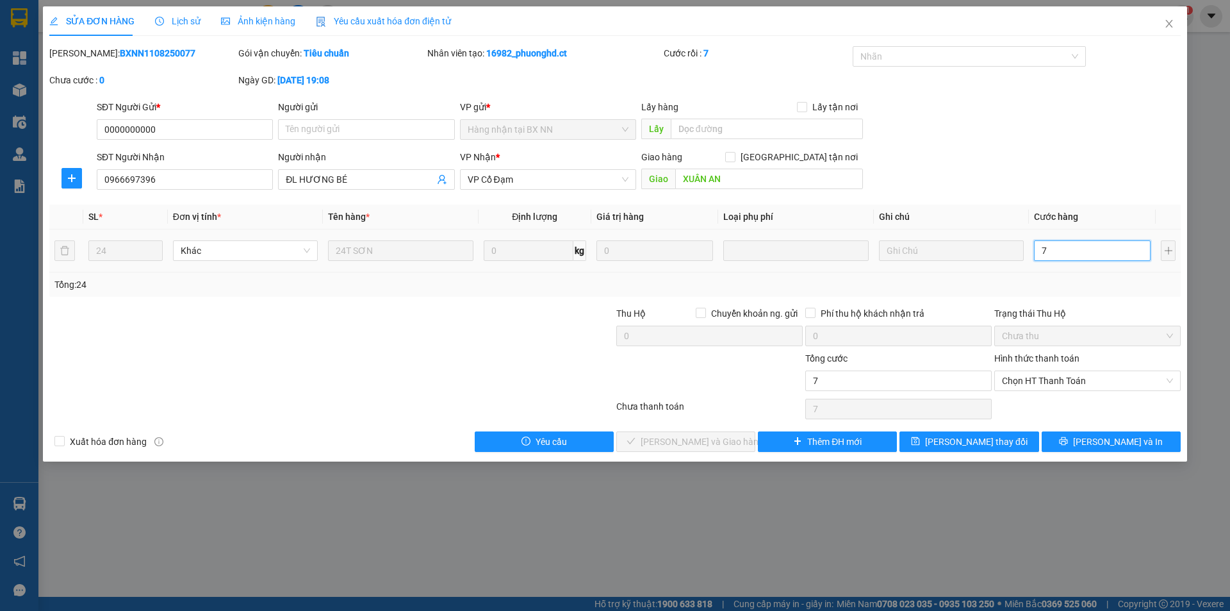
type input "72"
type input "720"
click at [1049, 375] on span "Chọn HT Thanh Toán" at bounding box center [1087, 380] width 171 height 19
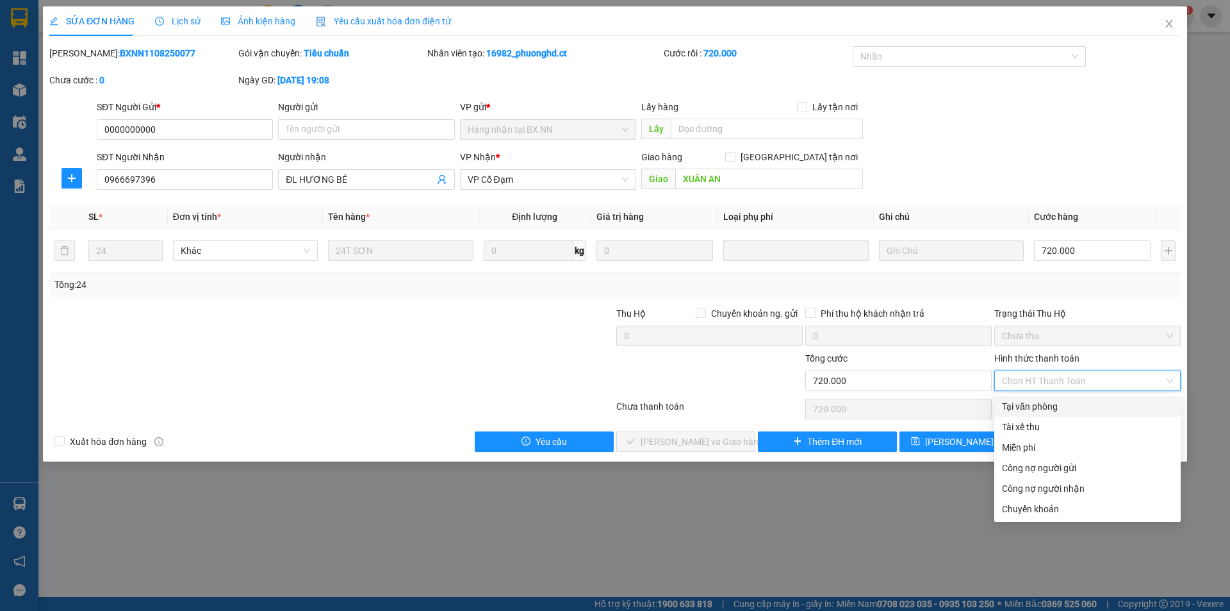
drag, startPoint x: 1045, startPoint y: 401, endPoint x: 1033, endPoint y: 409, distance: 14.8
click at [1044, 402] on div "Tại văn phòng" at bounding box center [1087, 406] width 171 height 14
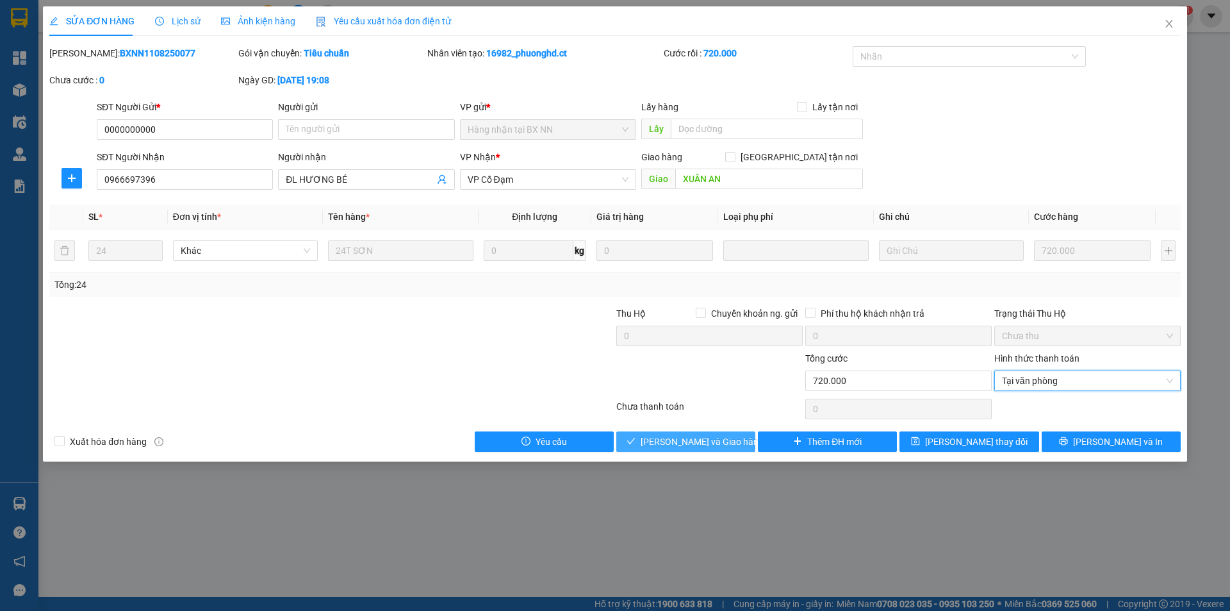
drag, startPoint x: 695, startPoint y: 437, endPoint x: 700, endPoint y: 424, distance: 13.8
click at [695, 436] on span "[PERSON_NAME] và Giao hàng" at bounding box center [702, 441] width 123 height 14
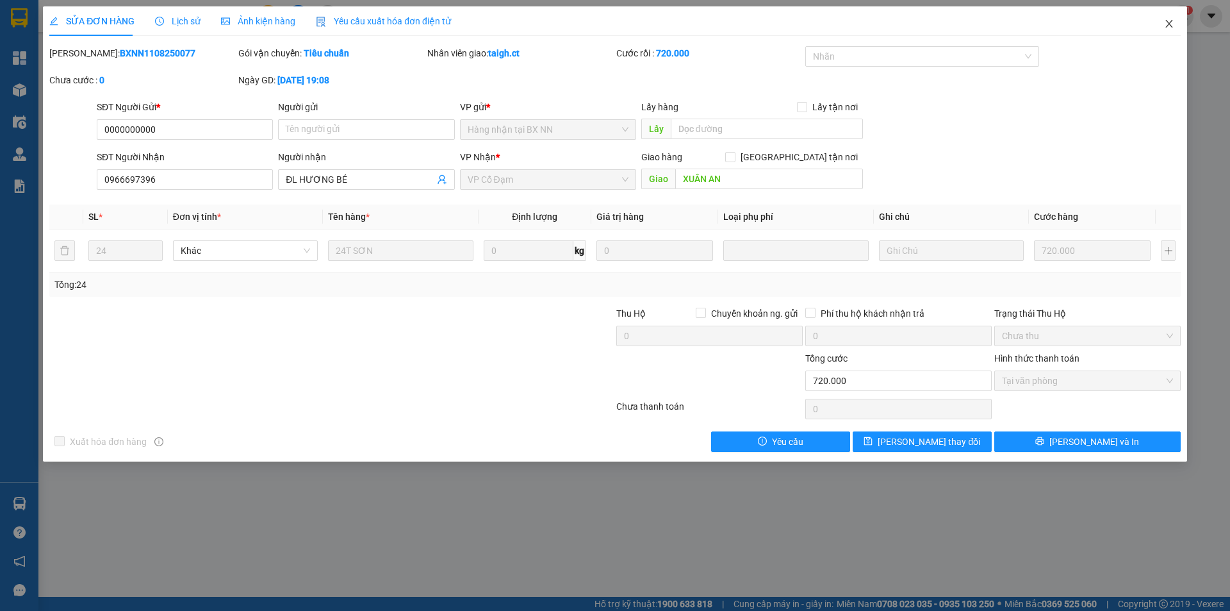
click at [1167, 19] on icon "close" at bounding box center [1169, 24] width 10 height 10
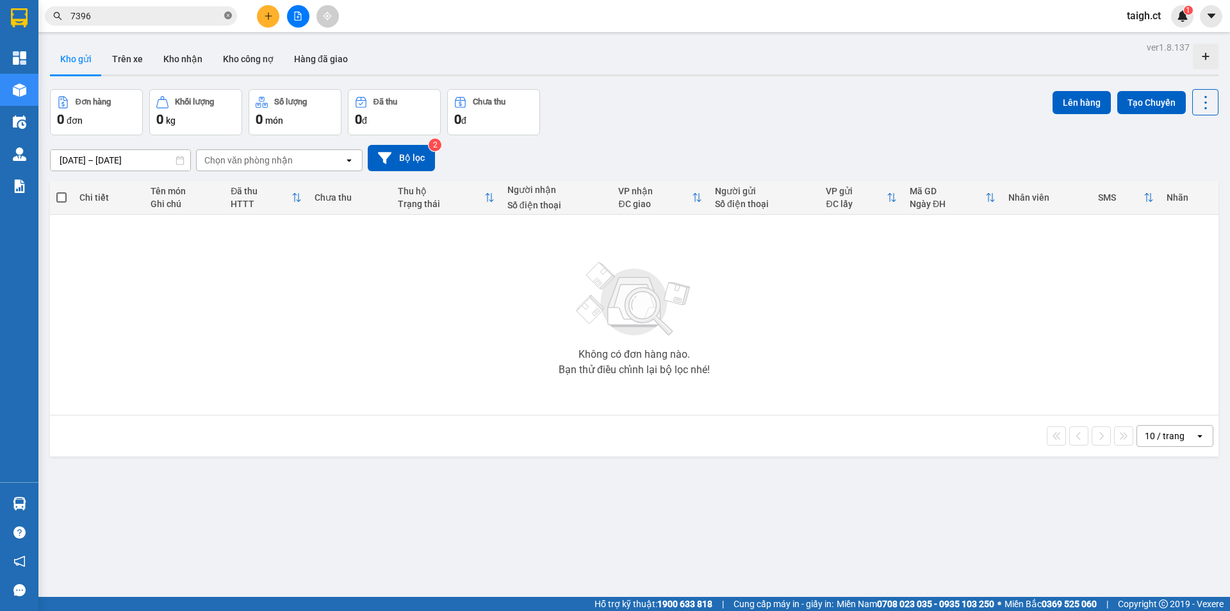
click at [230, 15] on icon "close-circle" at bounding box center [228, 16] width 8 height 8
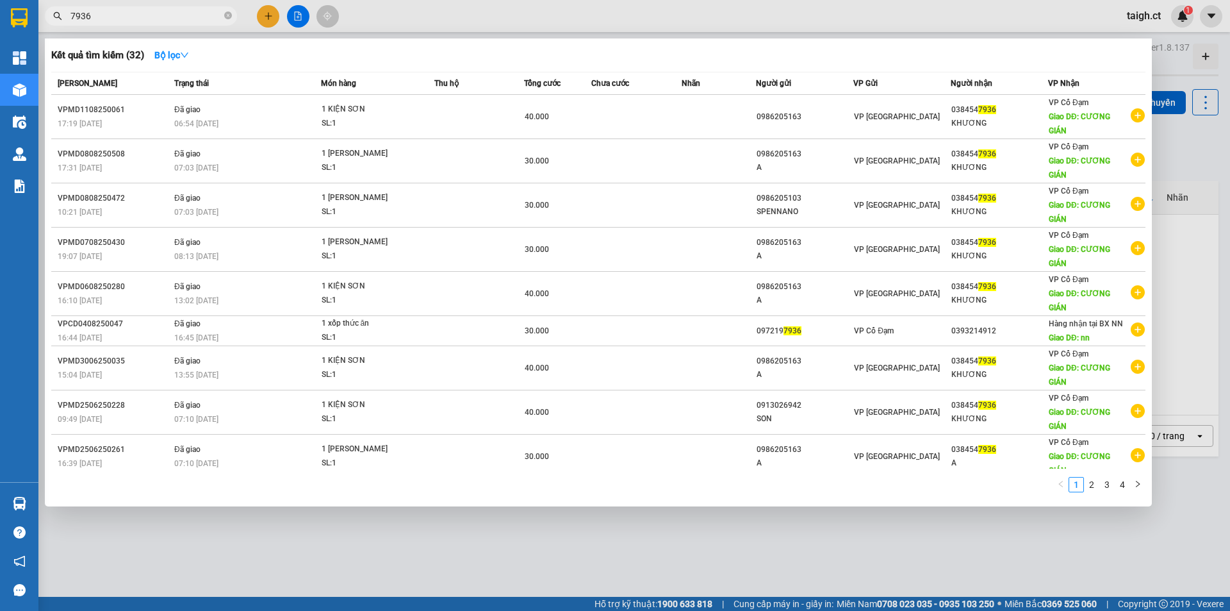
click at [232, 11] on span "7936" at bounding box center [141, 15] width 192 height 19
click at [230, 13] on icon "close-circle" at bounding box center [228, 16] width 8 height 8
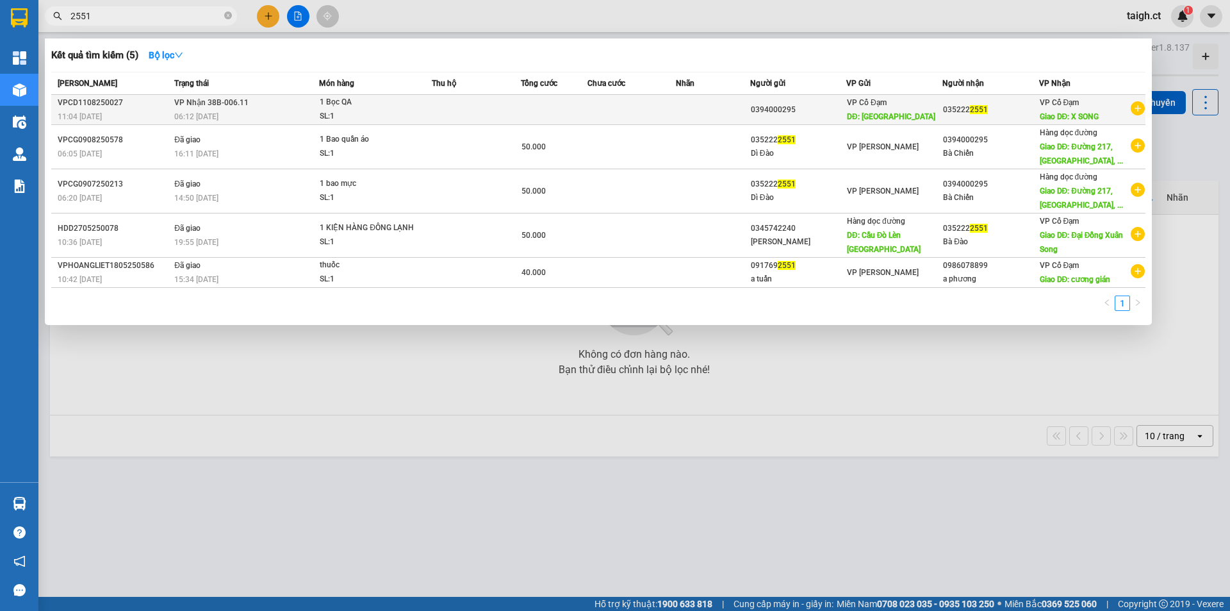
click at [204, 103] on span "VP Nhận 38B-006.11" at bounding box center [211, 102] width 74 height 9
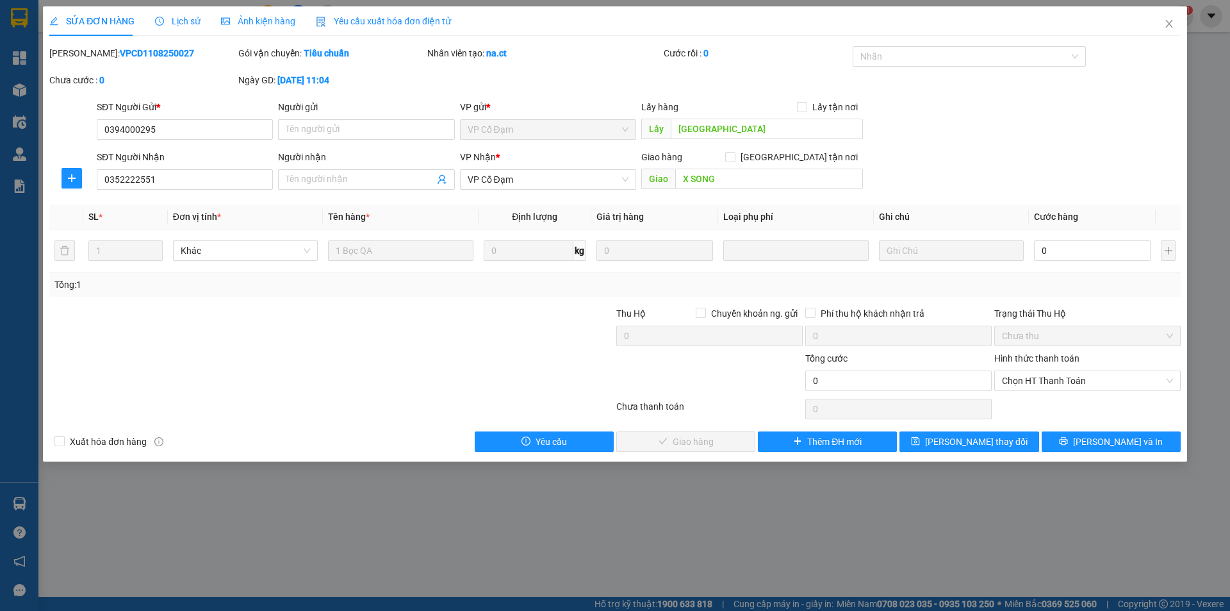
click at [184, 19] on span "Lịch sử" at bounding box center [177, 21] width 45 height 10
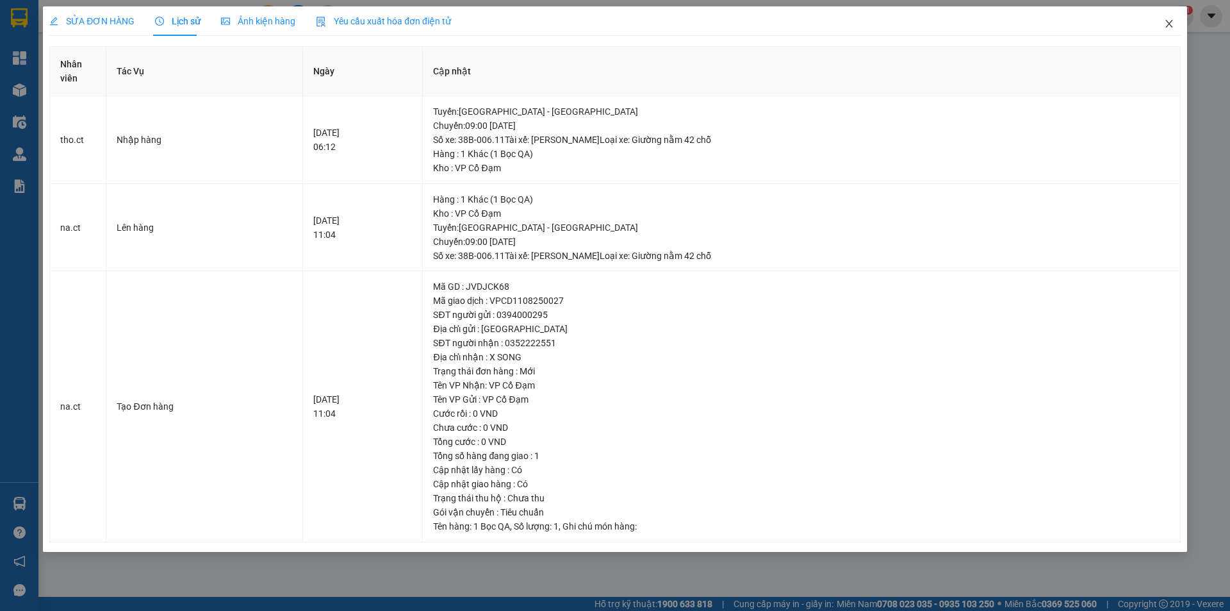
drag, startPoint x: 1165, startPoint y: 26, endPoint x: 1172, endPoint y: 23, distance: 7.2
click at [1165, 26] on icon "close" at bounding box center [1169, 24] width 10 height 10
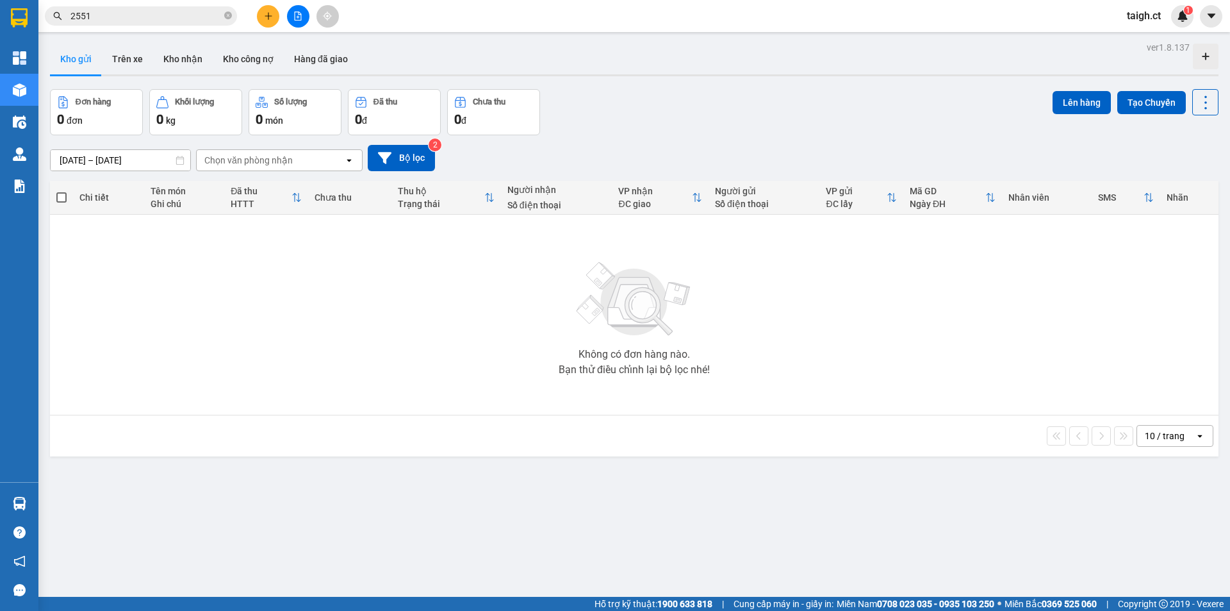
drag, startPoint x: 227, startPoint y: 14, endPoint x: 237, endPoint y: 16, distance: 9.8
click at [227, 15] on icon "close-circle" at bounding box center [228, 16] width 8 height 8
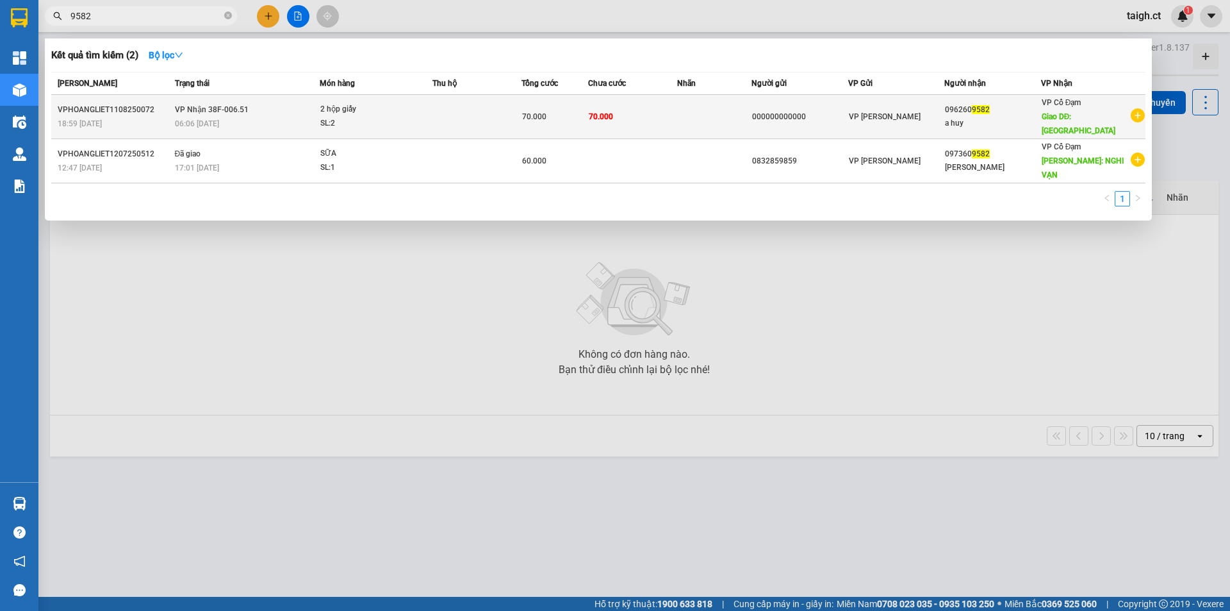
click at [214, 105] on span "VP Nhận 38F-006.51" at bounding box center [212, 109] width 74 height 9
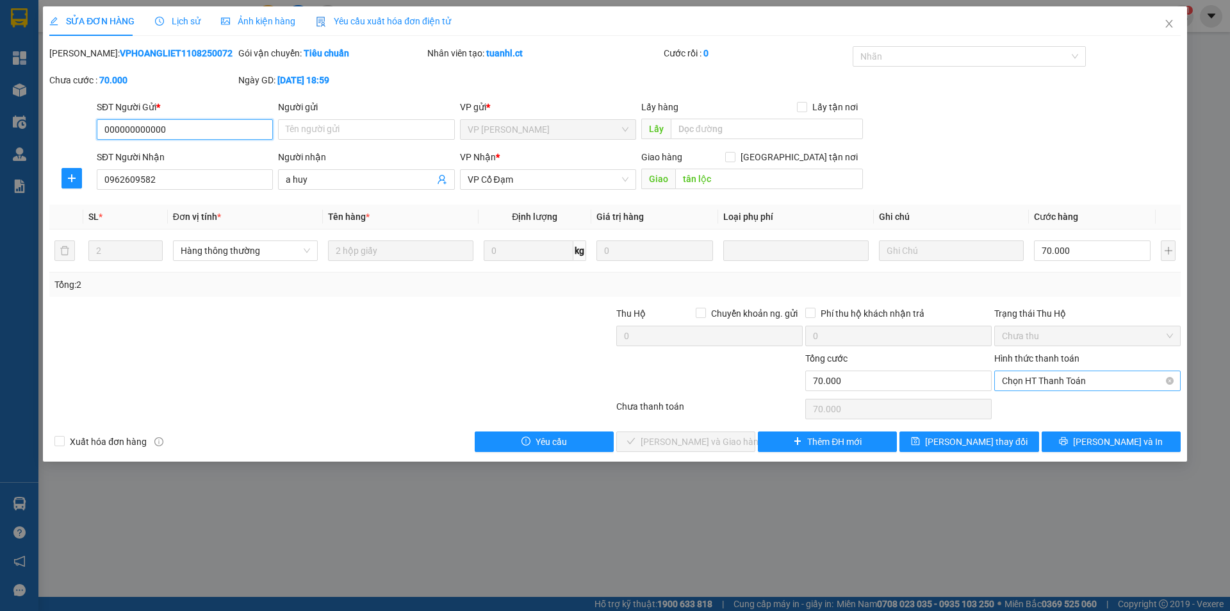
click at [1021, 375] on span "Chọn HT Thanh Toán" at bounding box center [1087, 380] width 171 height 19
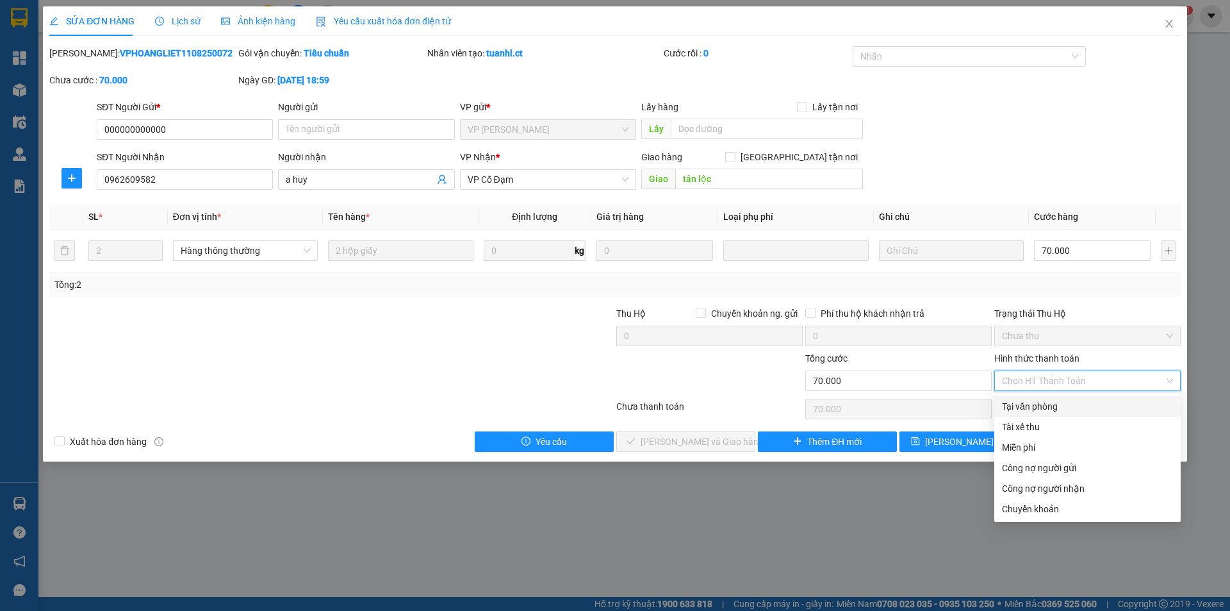
click at [1021, 409] on div "Tại văn phòng" at bounding box center [1087, 406] width 171 height 14
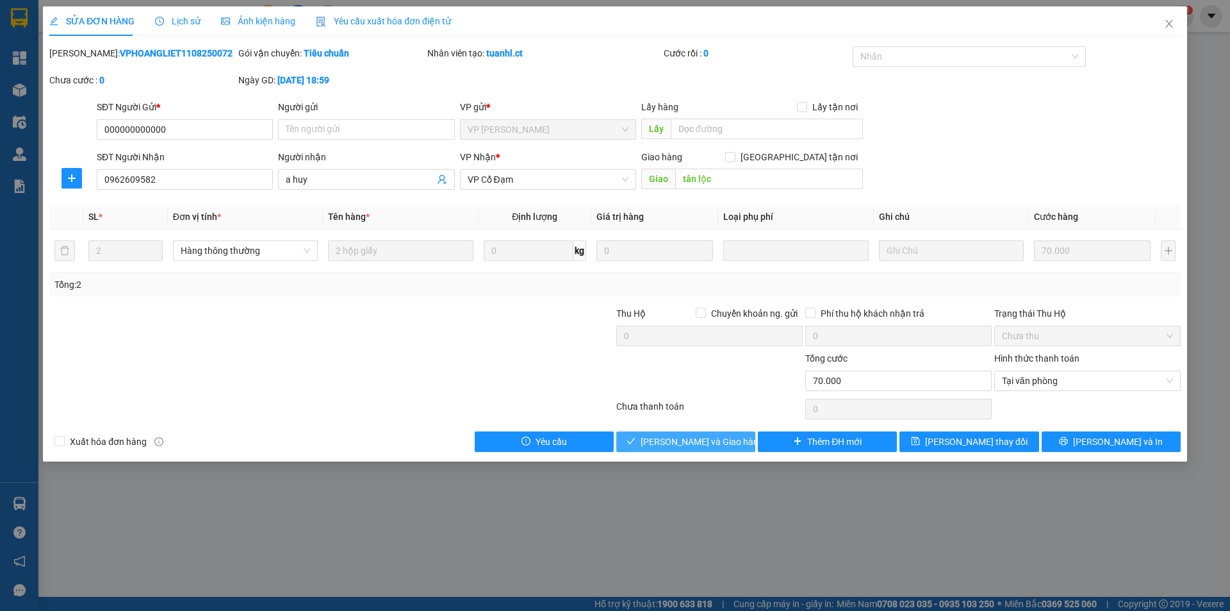
click at [709, 441] on span "[PERSON_NAME] và Giao hàng" at bounding box center [702, 441] width 123 height 14
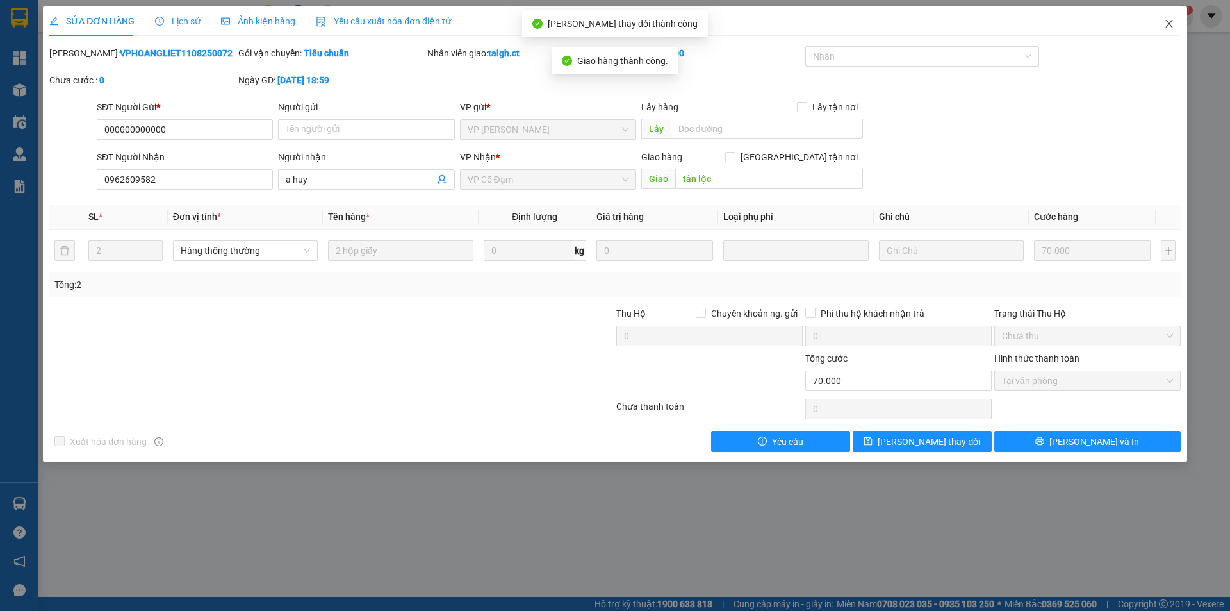
click at [1174, 21] on icon "close" at bounding box center [1169, 24] width 10 height 10
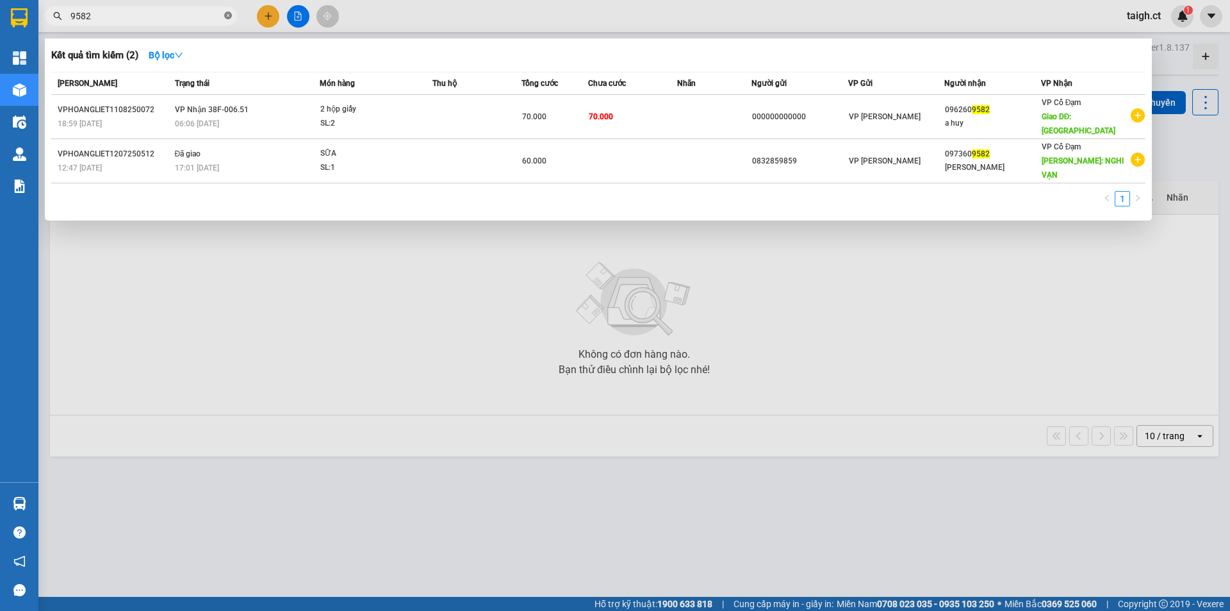
click at [228, 19] on icon "close-circle" at bounding box center [228, 16] width 8 height 8
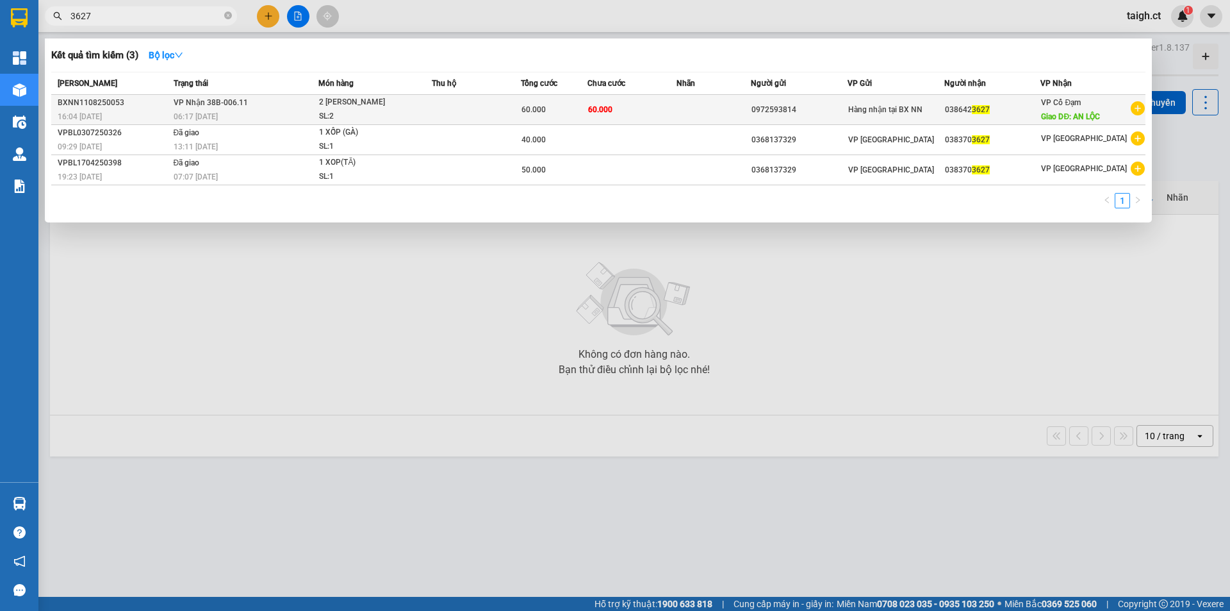
click at [225, 118] on div "06:17 [DATE]" at bounding box center [246, 117] width 145 height 14
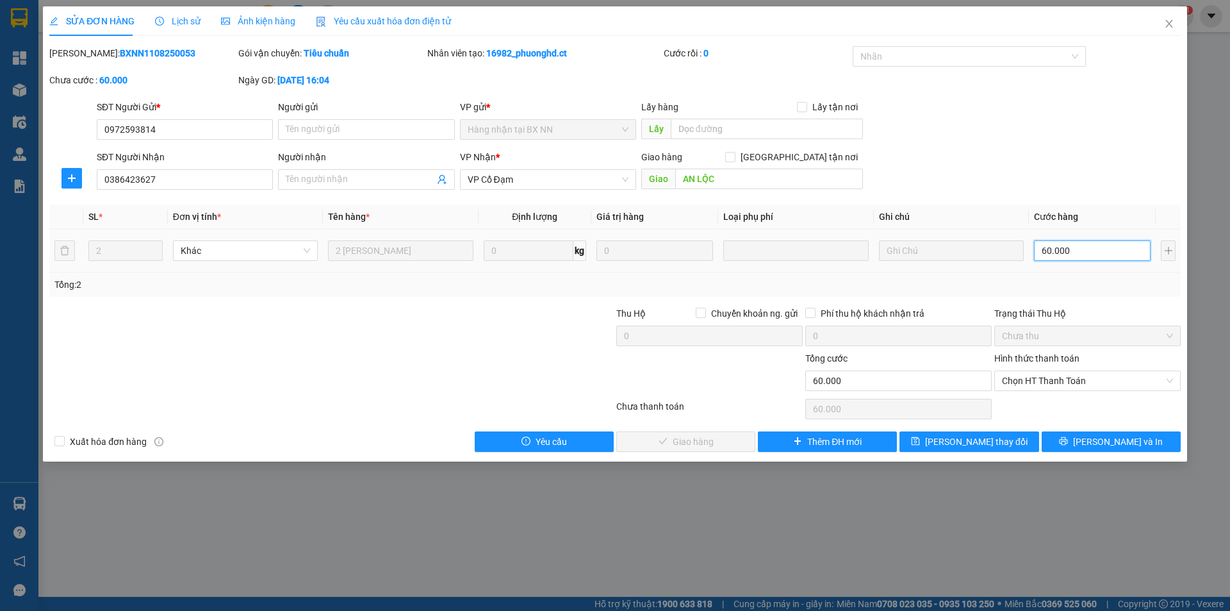
click at [1086, 249] on input "60.000" at bounding box center [1092, 250] width 117 height 21
click at [1041, 381] on span "Chọn HT Thanh Toán" at bounding box center [1087, 380] width 171 height 19
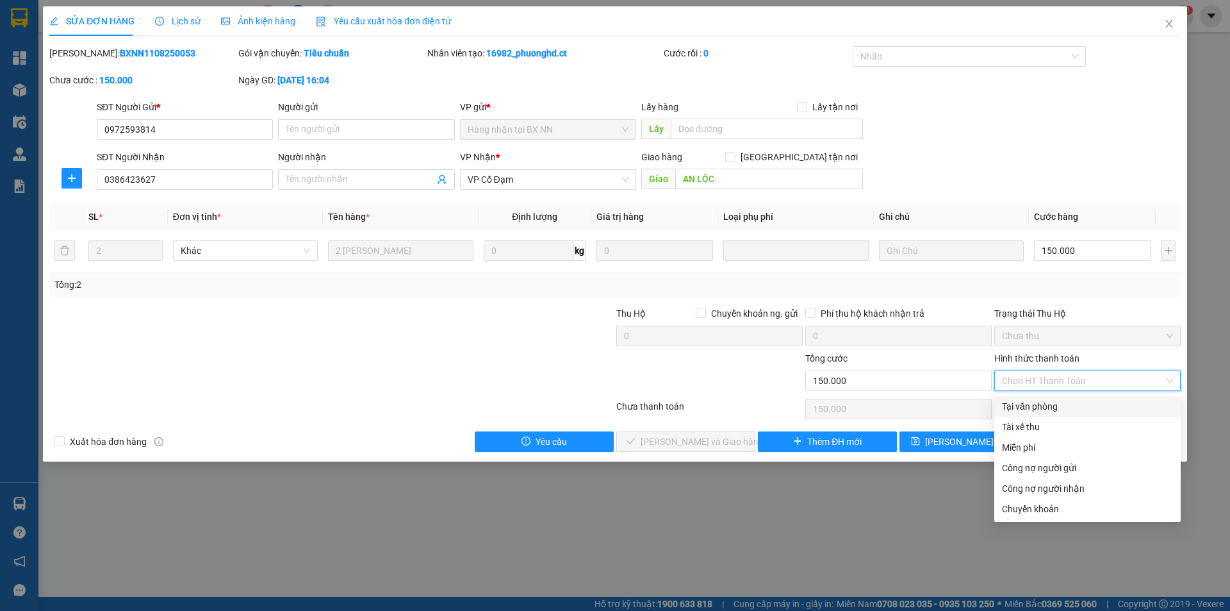
click at [1034, 408] on div "Tại văn phòng" at bounding box center [1087, 406] width 171 height 14
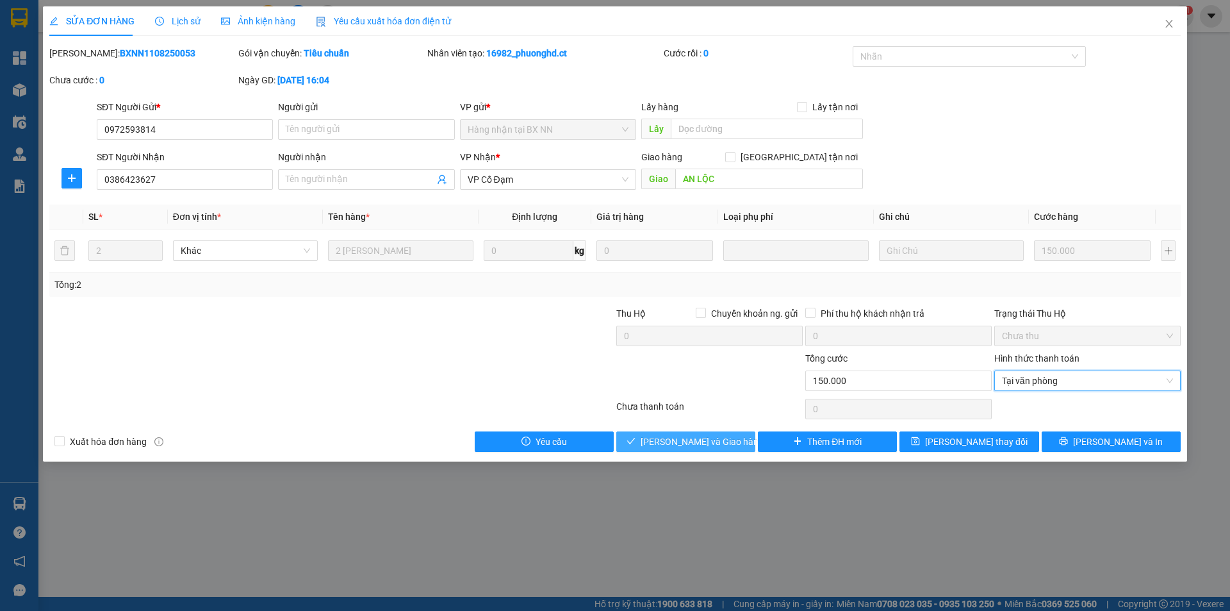
click at [683, 438] on span "[PERSON_NAME] và Giao hàng" at bounding box center [702, 441] width 123 height 14
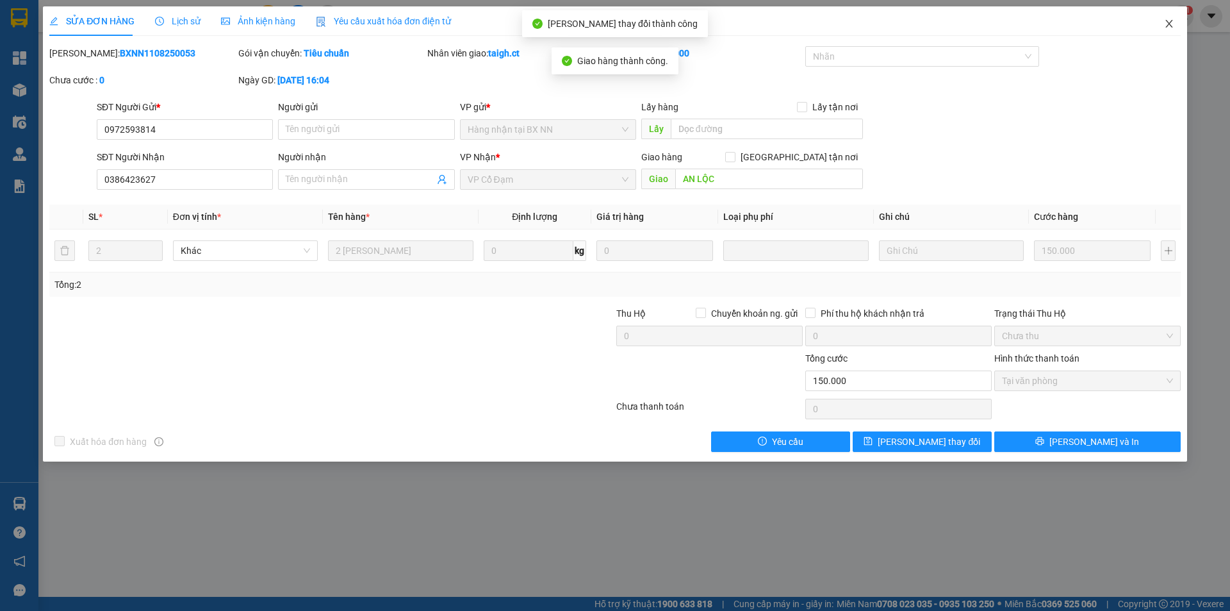
click at [1171, 23] on span "Close" at bounding box center [1169, 24] width 36 height 36
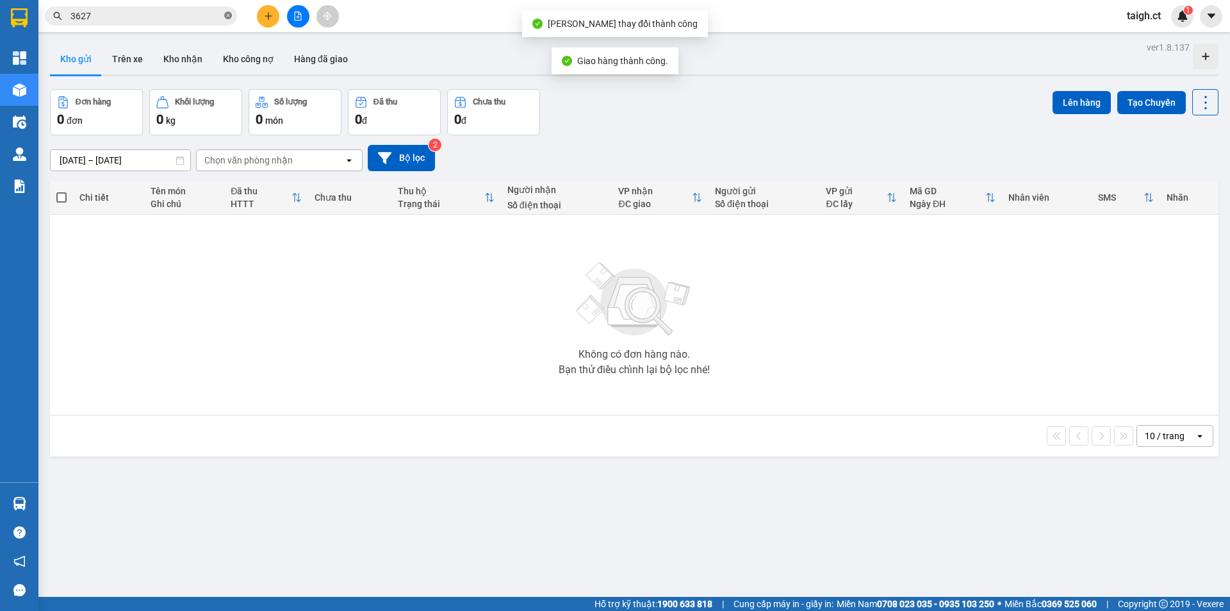
click at [229, 17] on icon "close-circle" at bounding box center [228, 16] width 8 height 8
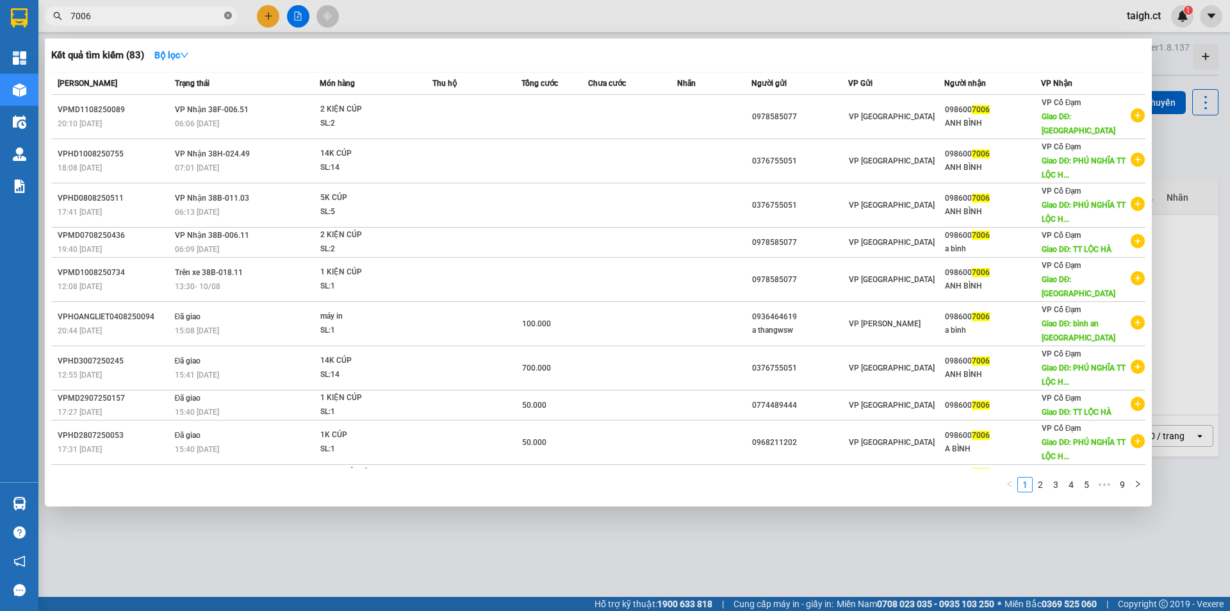
click at [226, 14] on icon "close-circle" at bounding box center [228, 16] width 8 height 8
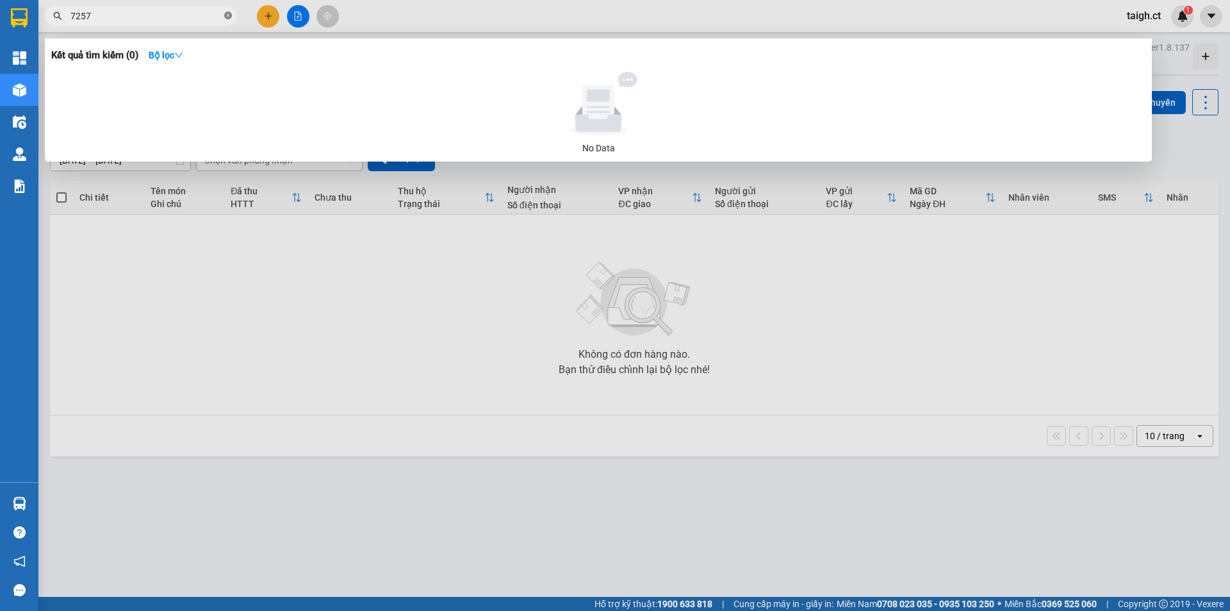
drag, startPoint x: 228, startPoint y: 15, endPoint x: 235, endPoint y: 13, distance: 7.3
click at [229, 15] on icon "close-circle" at bounding box center [228, 16] width 8 height 8
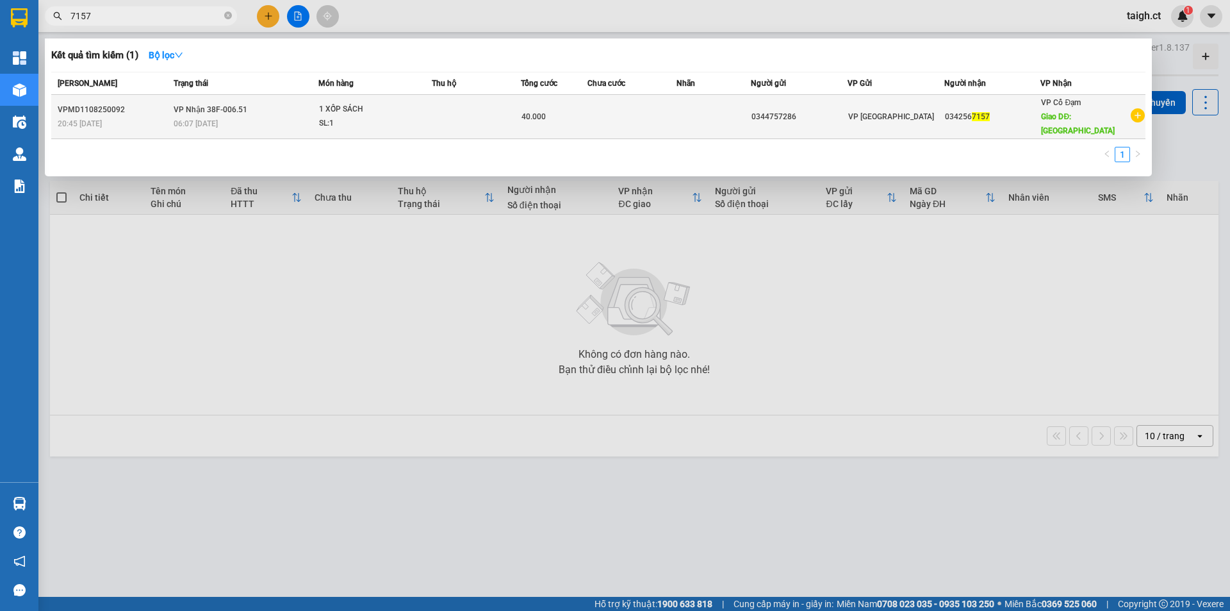
click at [224, 117] on div "06:07 [DATE]" at bounding box center [246, 124] width 145 height 14
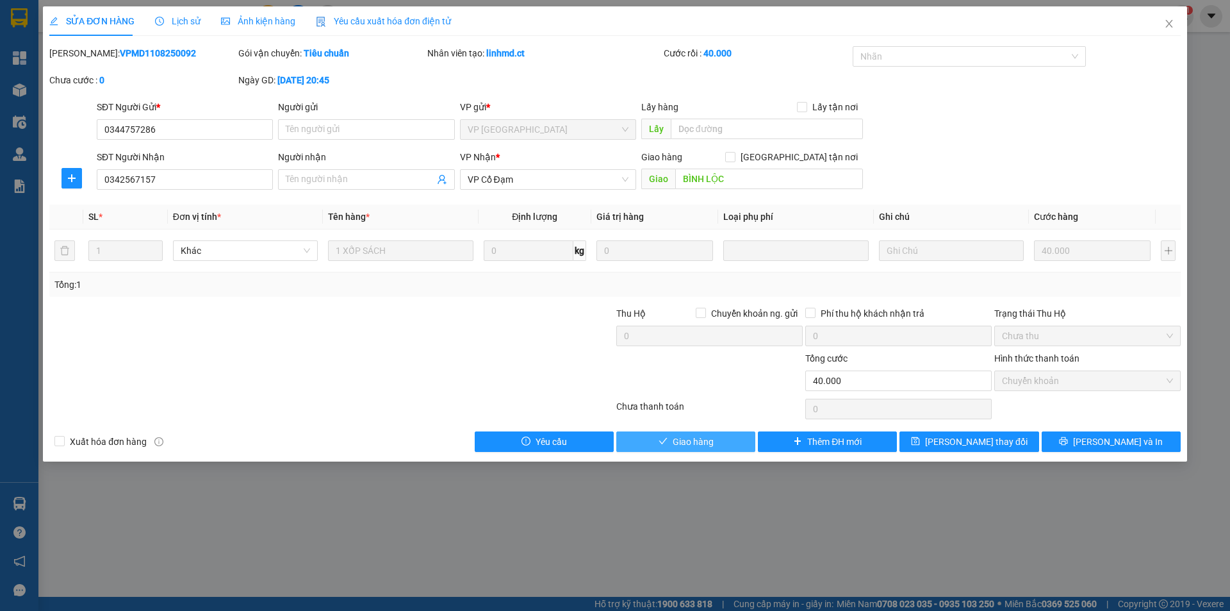
drag, startPoint x: 699, startPoint y: 438, endPoint x: 707, endPoint y: 412, distance: 26.9
click at [702, 431] on button "Giao hàng" at bounding box center [685, 441] width 139 height 21
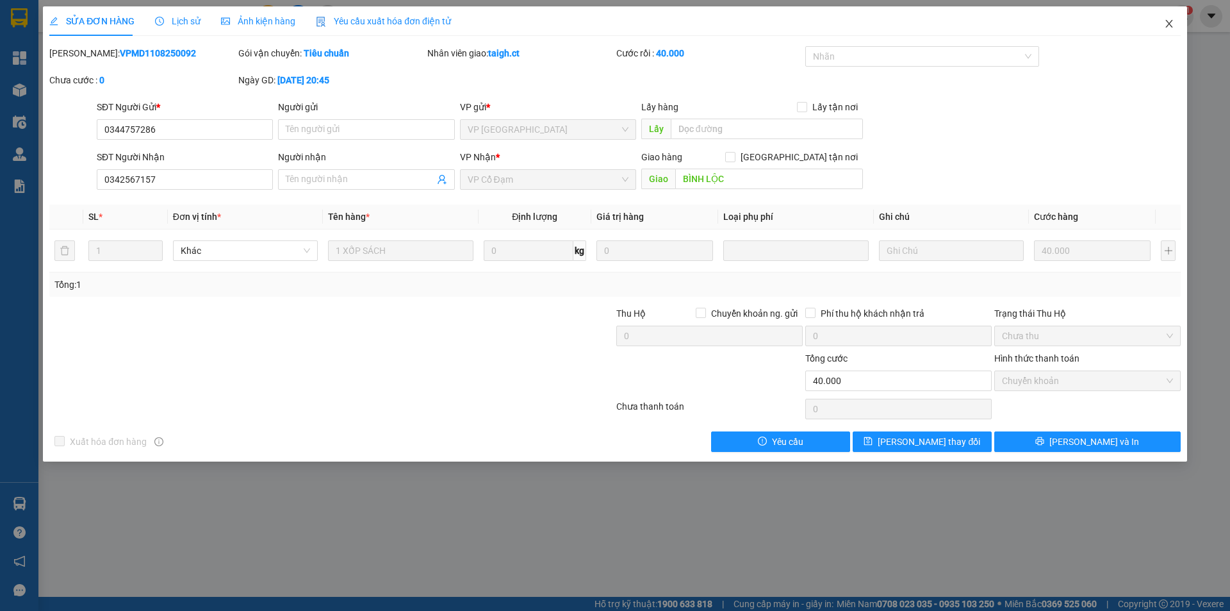
click at [1173, 21] on icon "close" at bounding box center [1169, 24] width 10 height 10
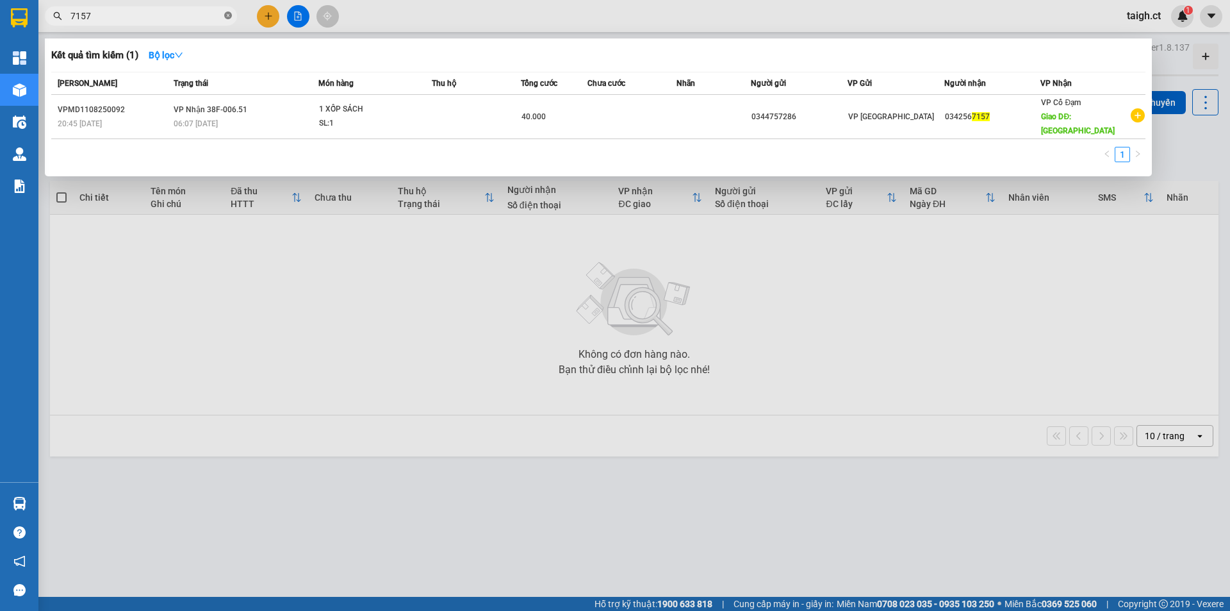
click at [231, 14] on icon "close-circle" at bounding box center [228, 16] width 8 height 8
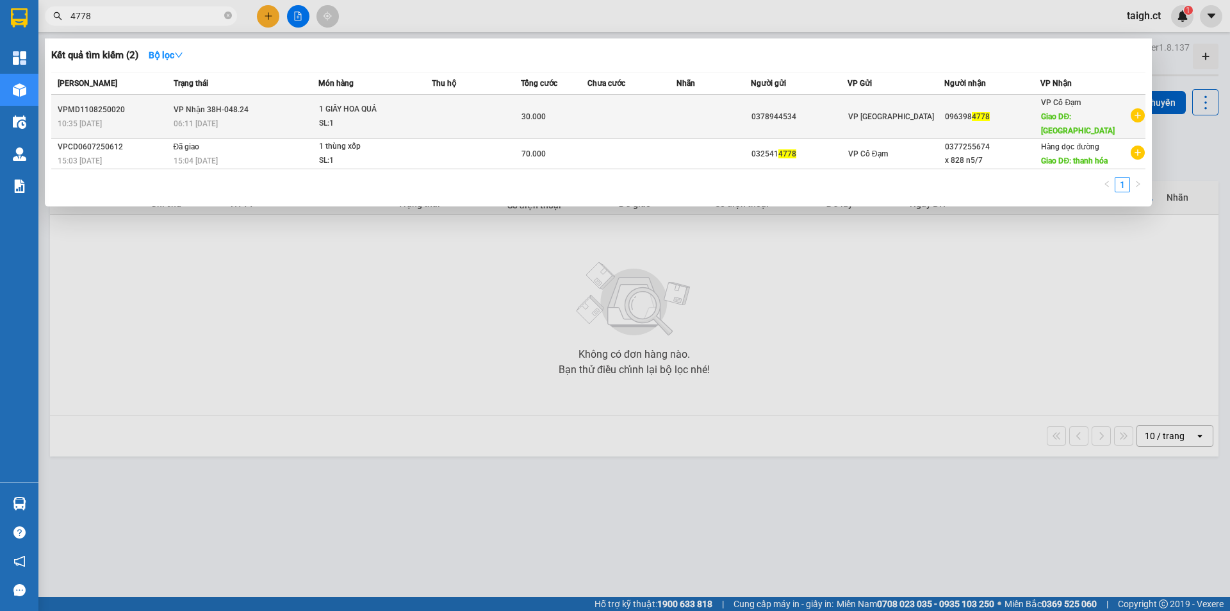
click at [213, 105] on span "VP Nhận 38H-048.24" at bounding box center [211, 109] width 75 height 9
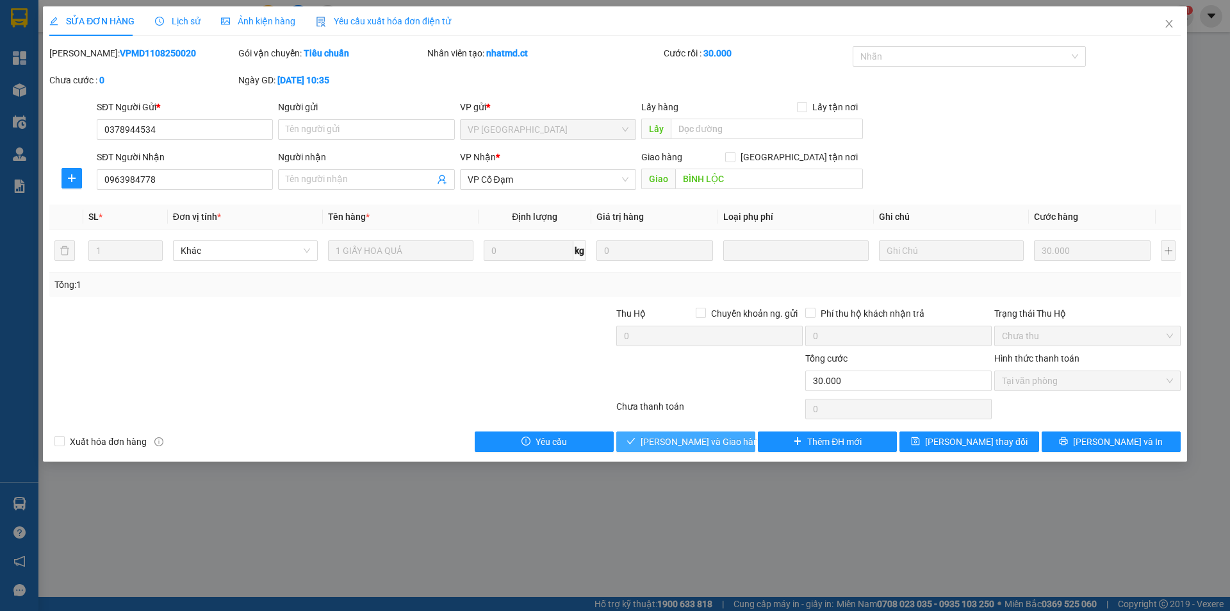
click at [732, 435] on button "[PERSON_NAME] và Giao hàng" at bounding box center [685, 441] width 139 height 21
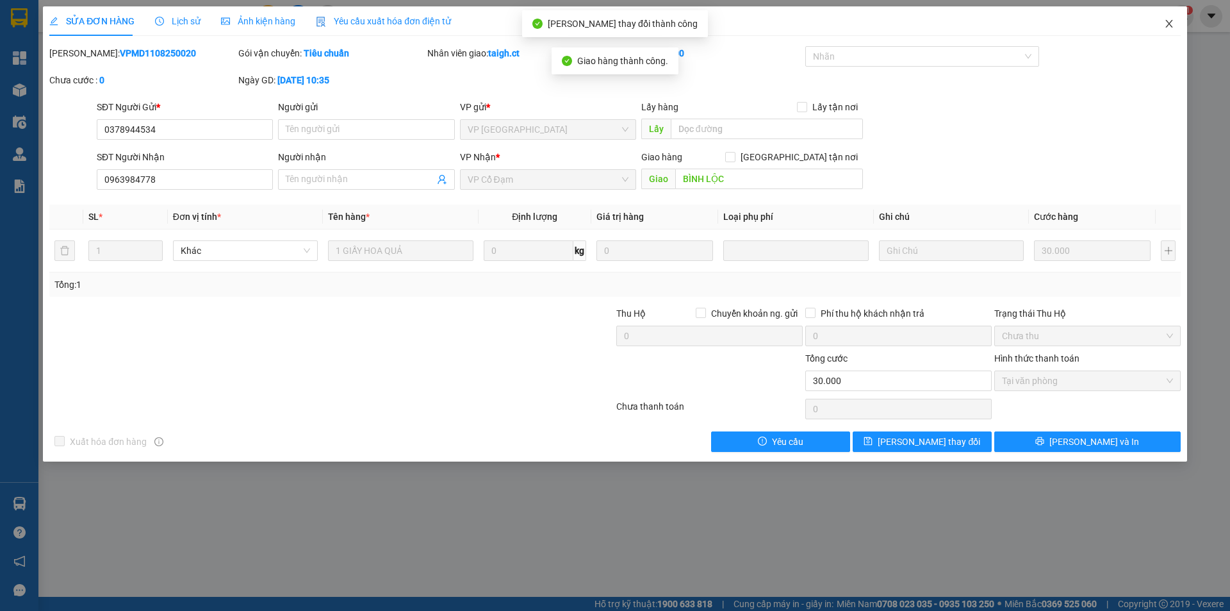
click at [1172, 22] on icon "close" at bounding box center [1169, 24] width 10 height 10
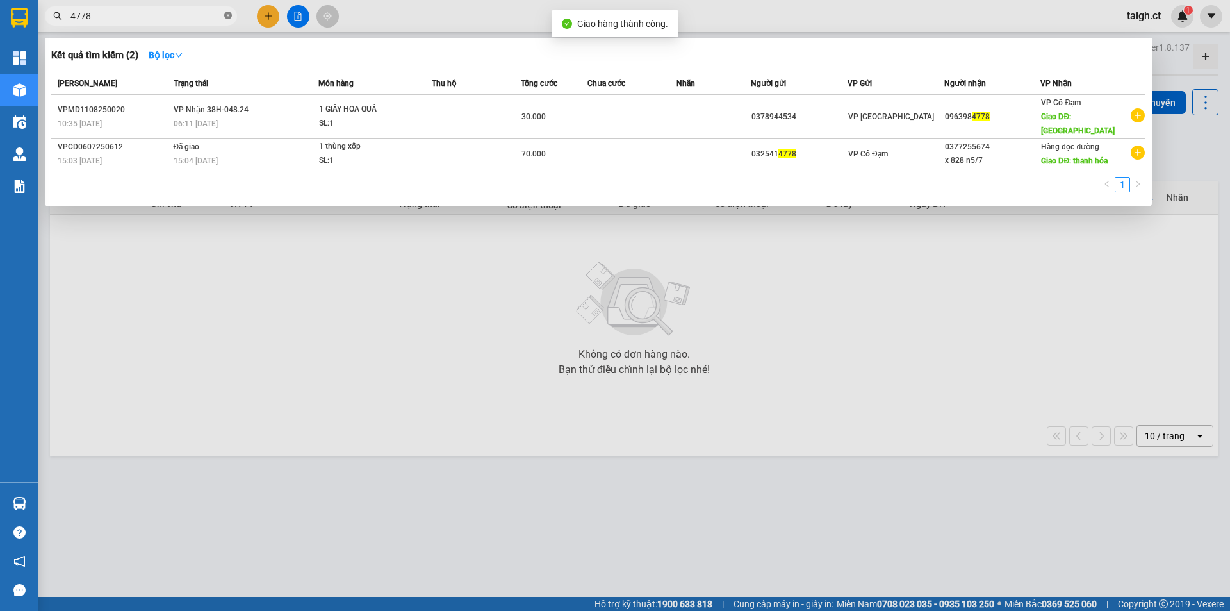
click at [230, 16] on icon "close-circle" at bounding box center [228, 16] width 8 height 8
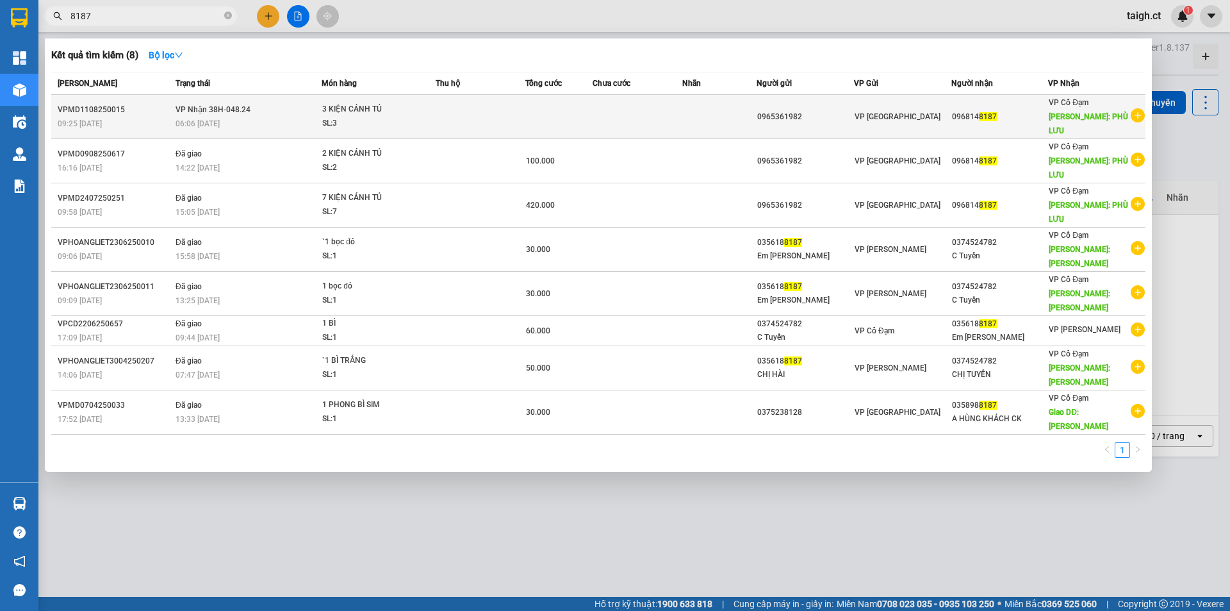
click at [214, 106] on span "VP Nhận 38H-048.24" at bounding box center [213, 109] width 75 height 9
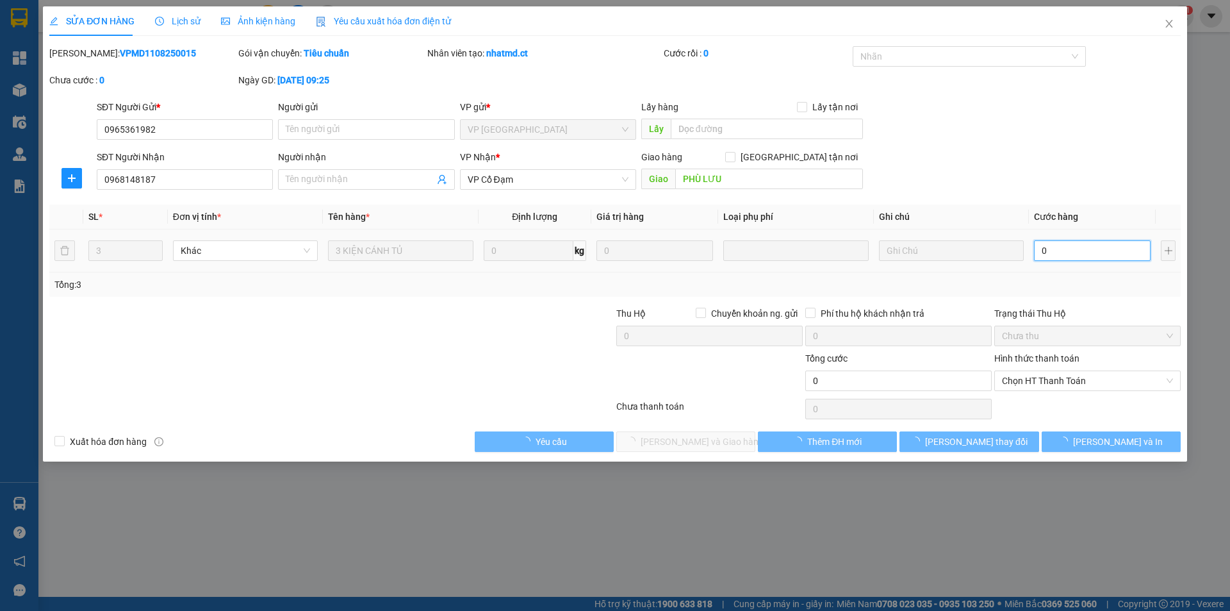
click at [1066, 256] on input "0" at bounding box center [1092, 250] width 117 height 21
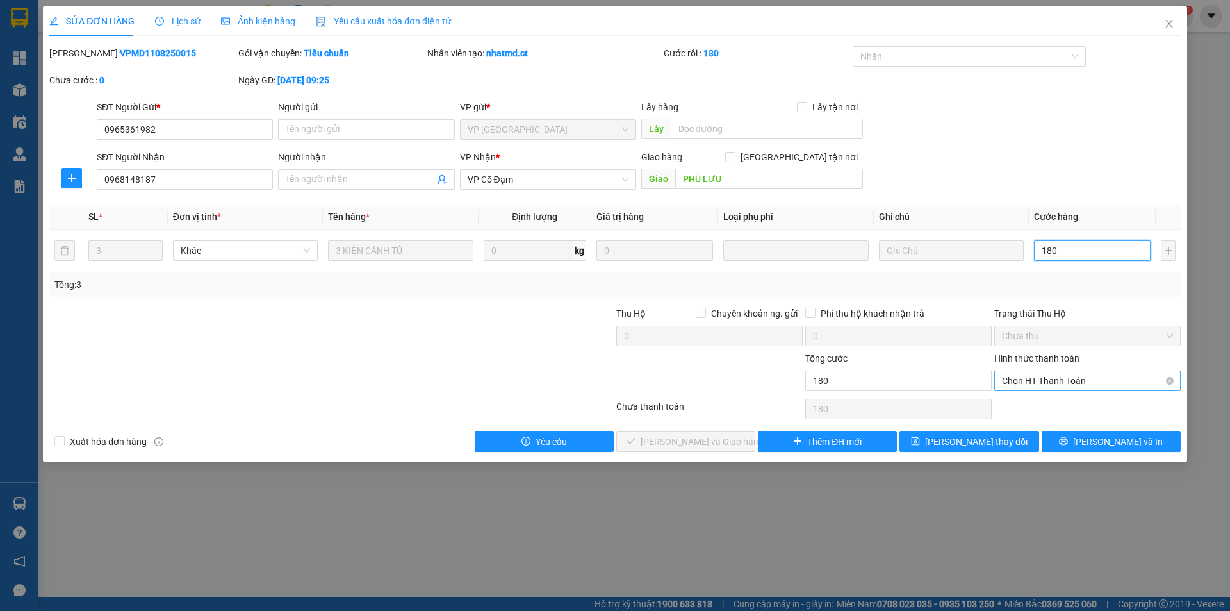
drag, startPoint x: 1079, startPoint y: 372, endPoint x: 1076, endPoint y: 385, distance: 13.7
click at [1078, 372] on span "Chọn HT Thanh Toán" at bounding box center [1087, 380] width 171 height 19
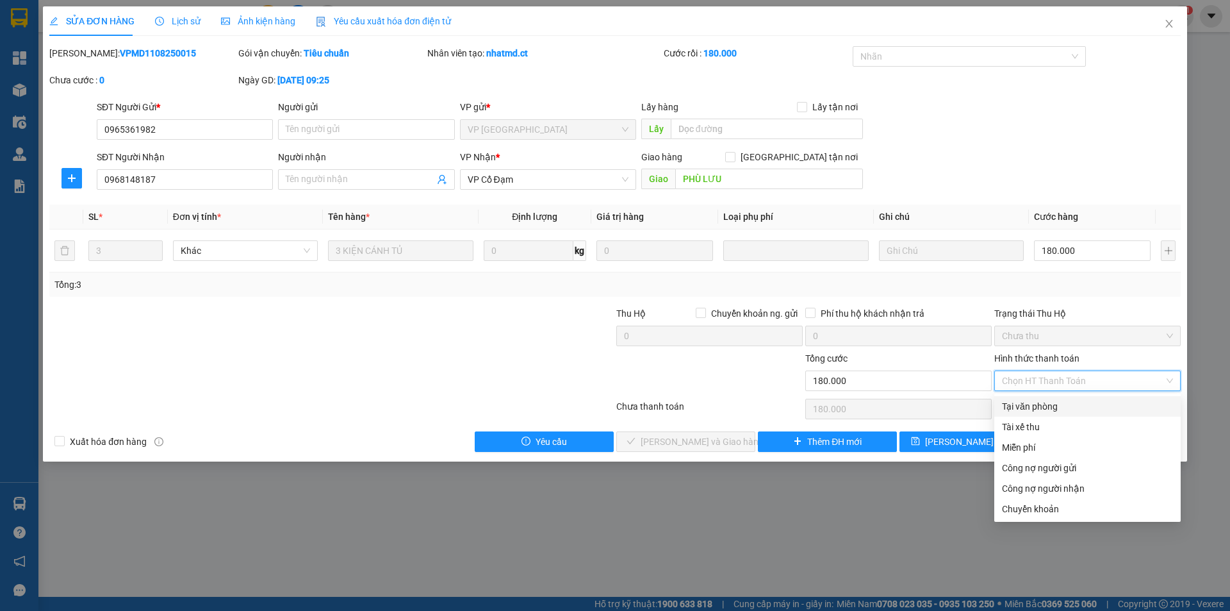
click at [1072, 403] on div "Tại văn phòng" at bounding box center [1087, 406] width 171 height 14
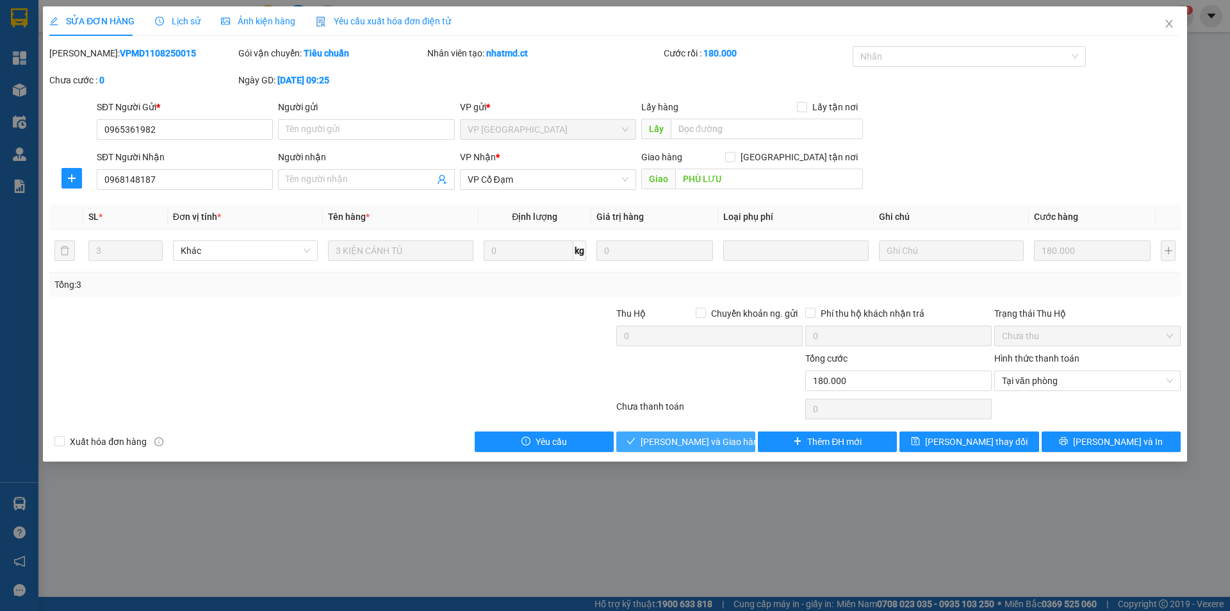
drag, startPoint x: 693, startPoint y: 456, endPoint x: 696, endPoint y: 450, distance: 6.9
click at [693, 456] on div "SỬA ĐƠN HÀNG Lịch sử Ảnh kiện hàng Yêu cầu xuất hóa đơn điện tử Total Paid Fee …" at bounding box center [615, 233] width 1144 height 455
click at [696, 447] on span "[PERSON_NAME] và Giao hàng" at bounding box center [702, 441] width 123 height 14
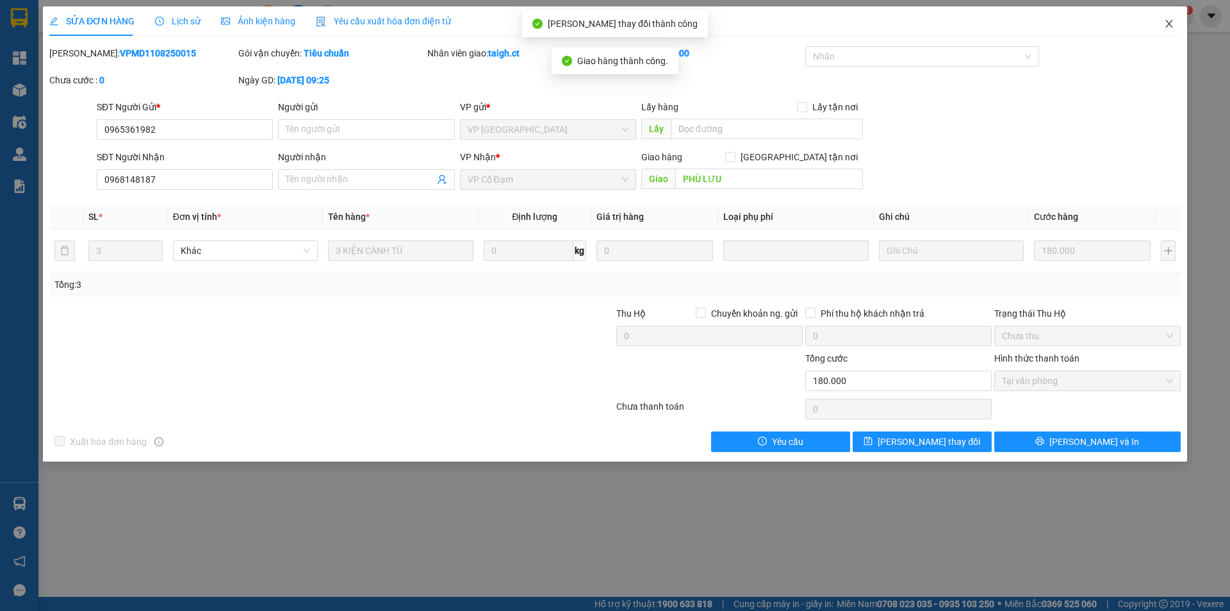
click at [1172, 22] on icon "close" at bounding box center [1169, 24] width 10 height 10
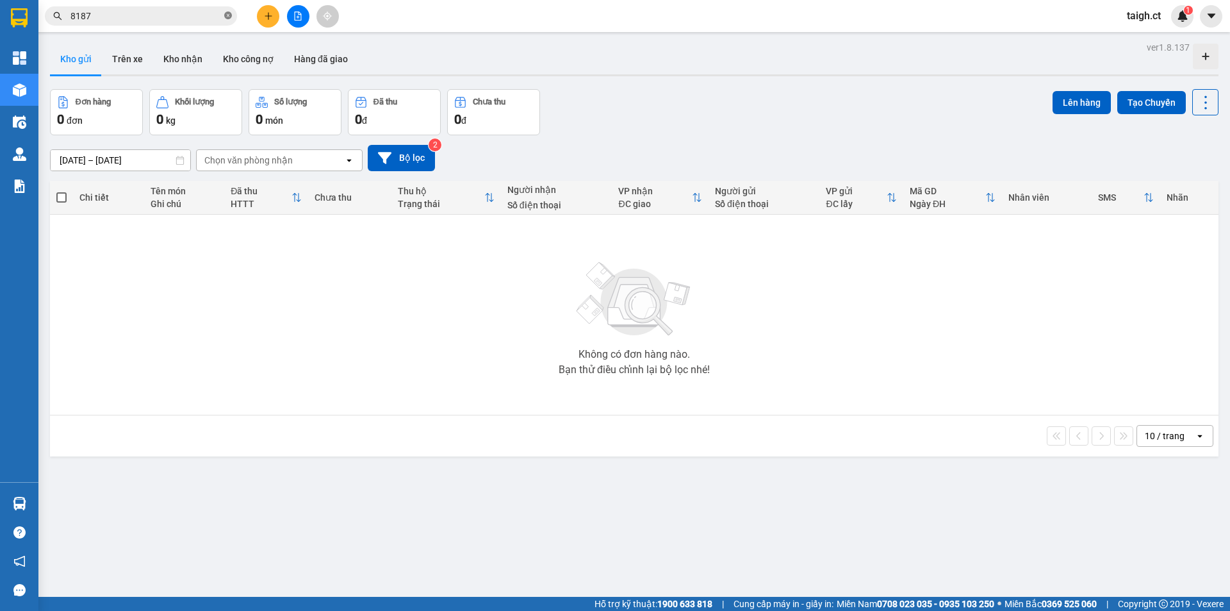
click at [229, 13] on icon "close-circle" at bounding box center [228, 16] width 8 height 8
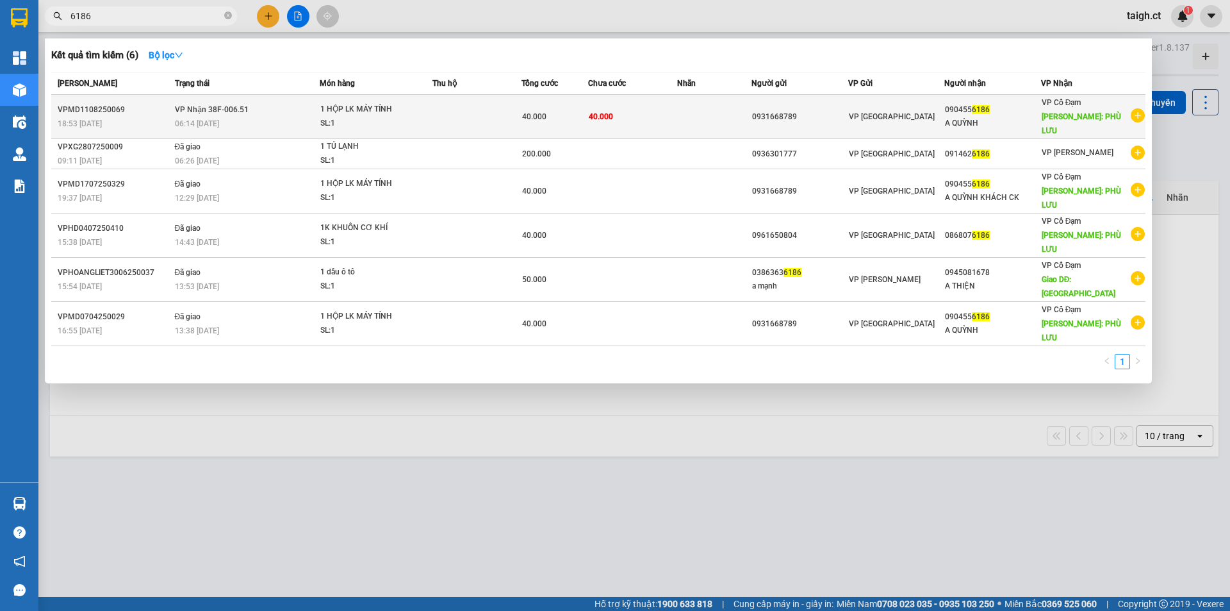
click at [192, 106] on span "VP Nhận 38F-006.51" at bounding box center [212, 109] width 74 height 9
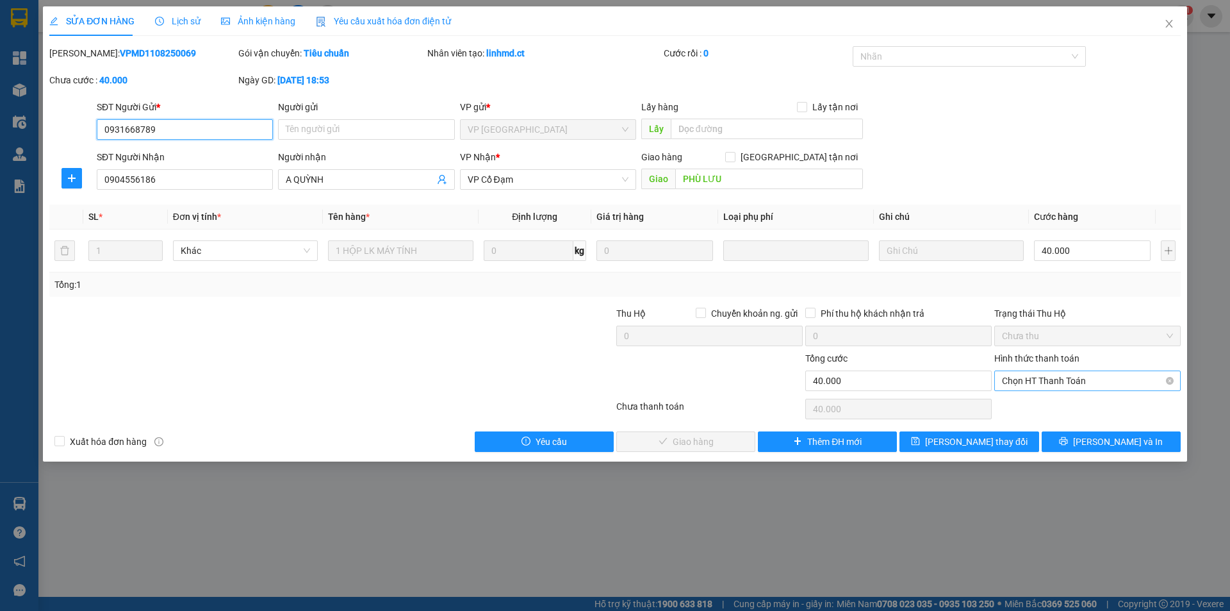
click at [1072, 377] on span "Chọn HT Thanh Toán" at bounding box center [1087, 380] width 171 height 19
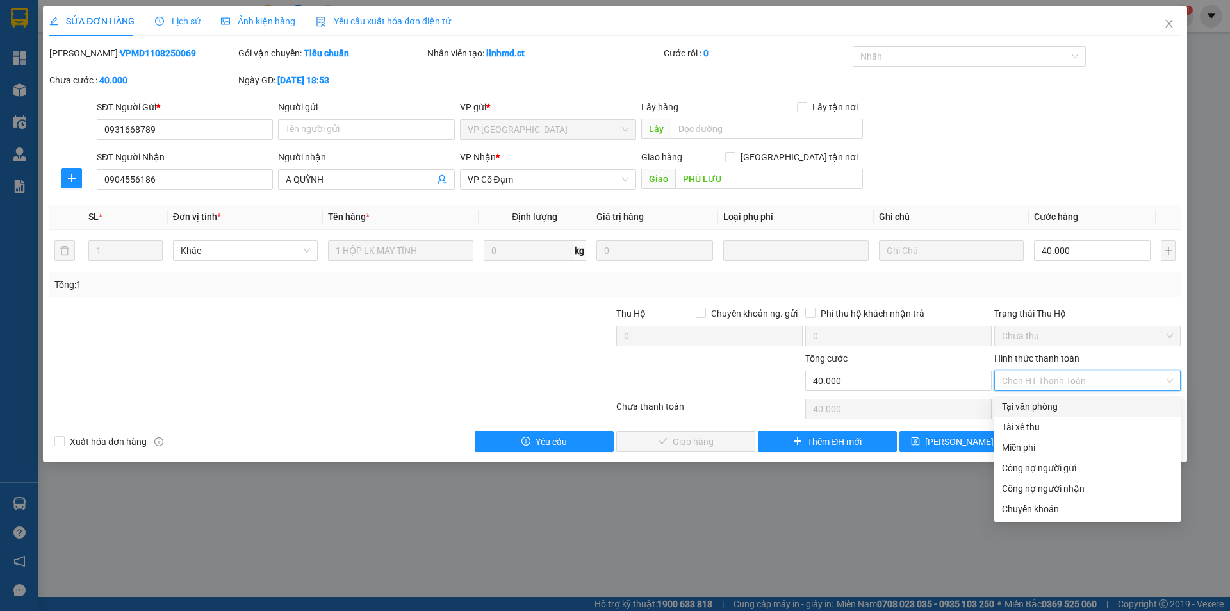
click at [1054, 400] on div "Tại văn phòng" at bounding box center [1087, 406] width 171 height 14
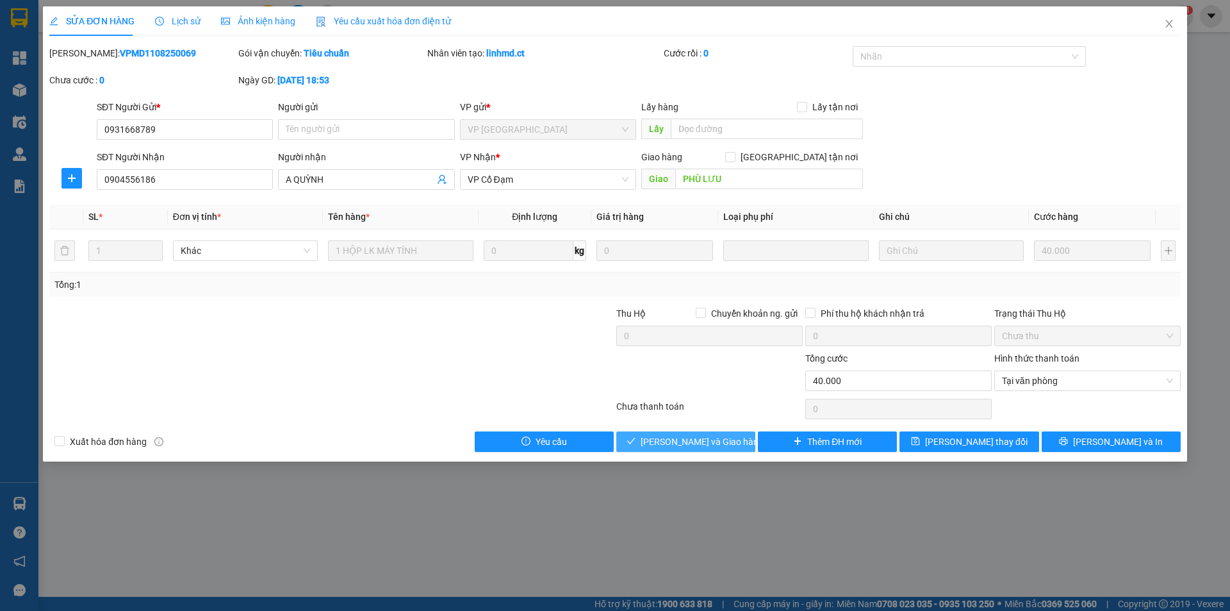
click at [720, 434] on span "[PERSON_NAME] và Giao hàng" at bounding box center [702, 441] width 123 height 14
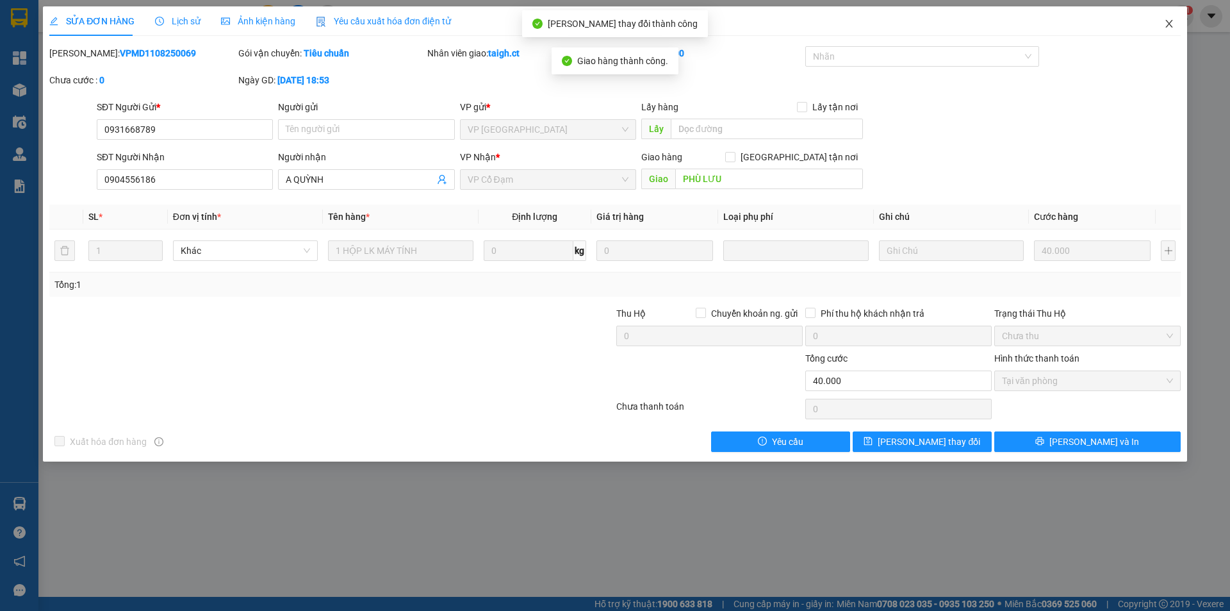
click at [1169, 26] on icon "close" at bounding box center [1168, 24] width 7 height 8
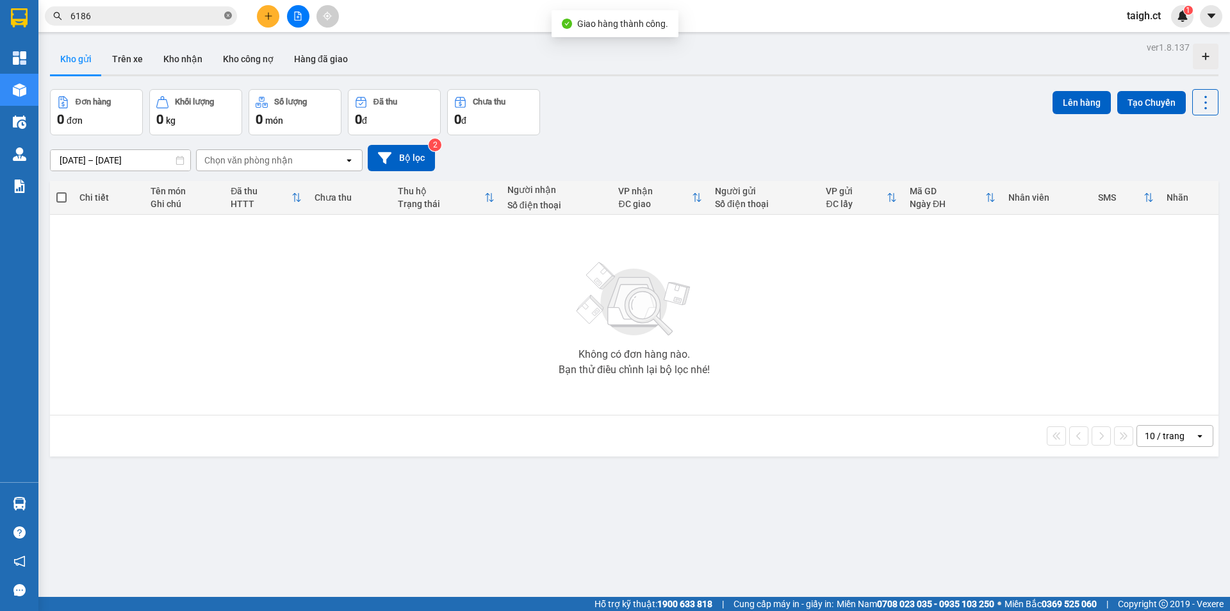
click at [224, 16] on icon "close-circle" at bounding box center [228, 16] width 8 height 8
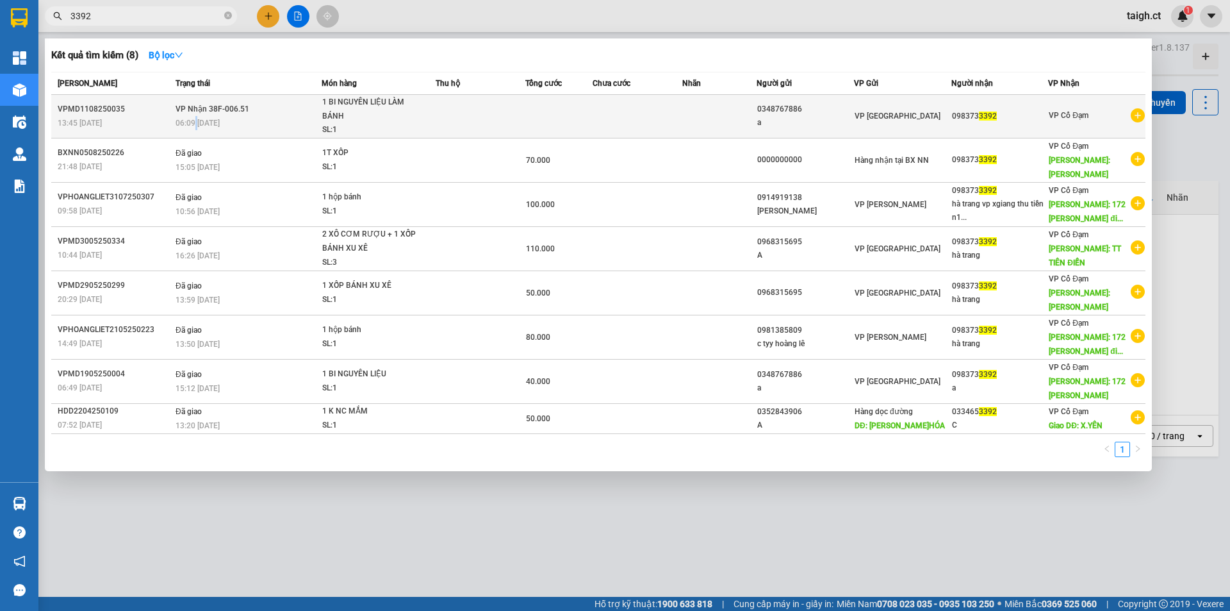
click at [195, 130] on td "VP Nhận 38F-006.51 06:09 [DATE]" at bounding box center [246, 117] width 149 height 44
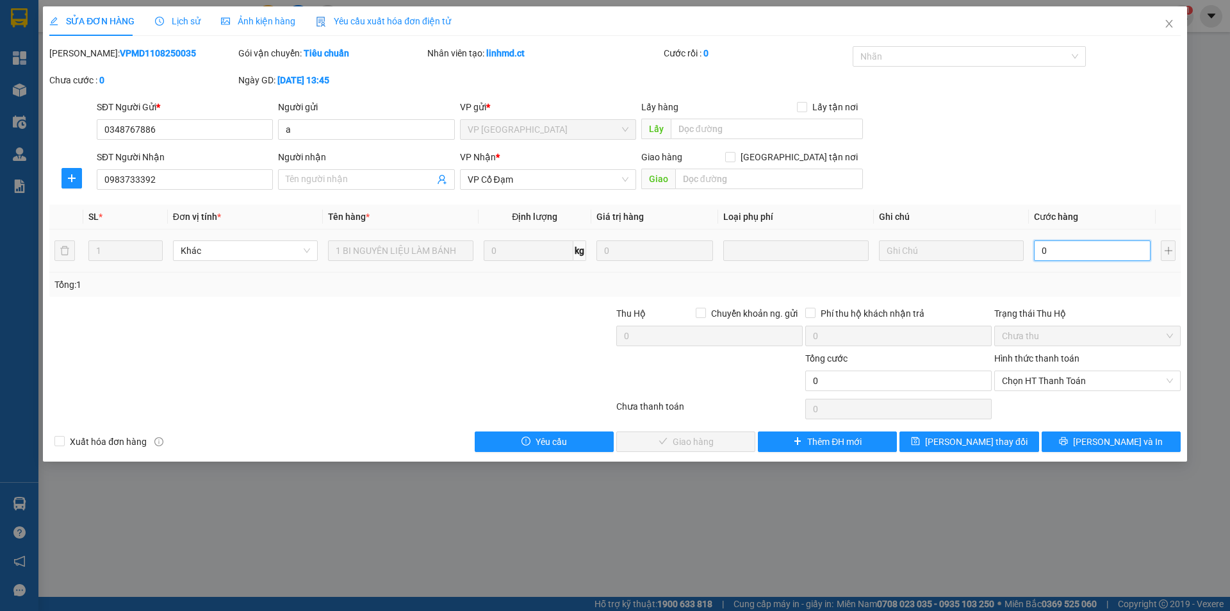
click at [1047, 242] on input "0" at bounding box center [1092, 250] width 117 height 21
click at [1026, 381] on span "Chọn HT Thanh Toán" at bounding box center [1087, 380] width 171 height 19
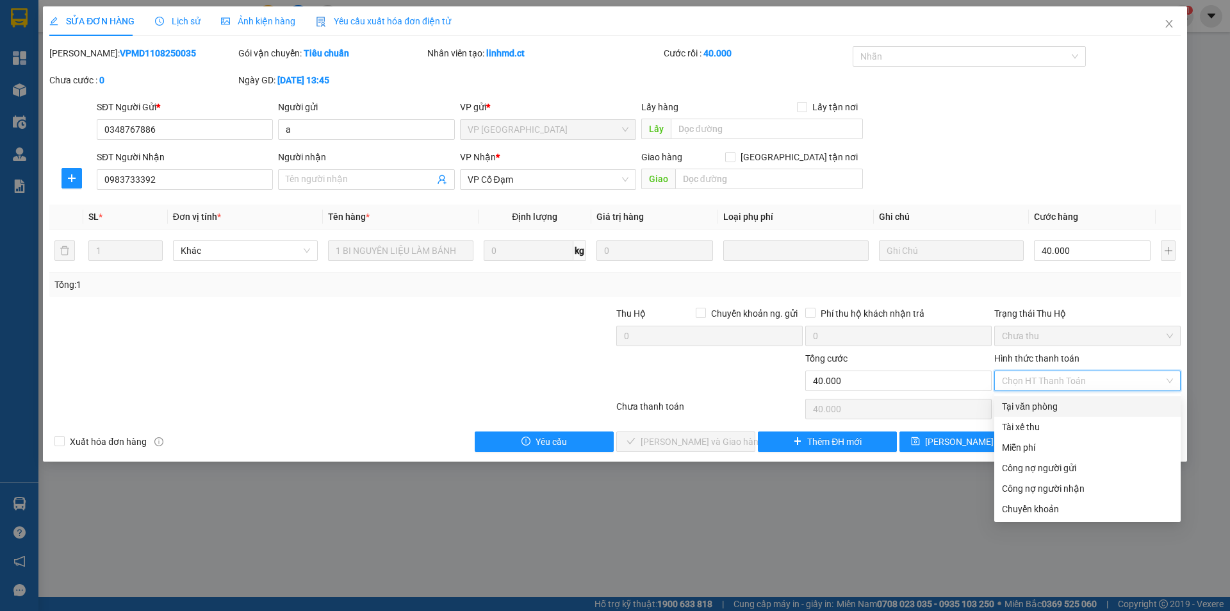
click at [1021, 409] on div "Tại văn phòng" at bounding box center [1087, 406] width 171 height 14
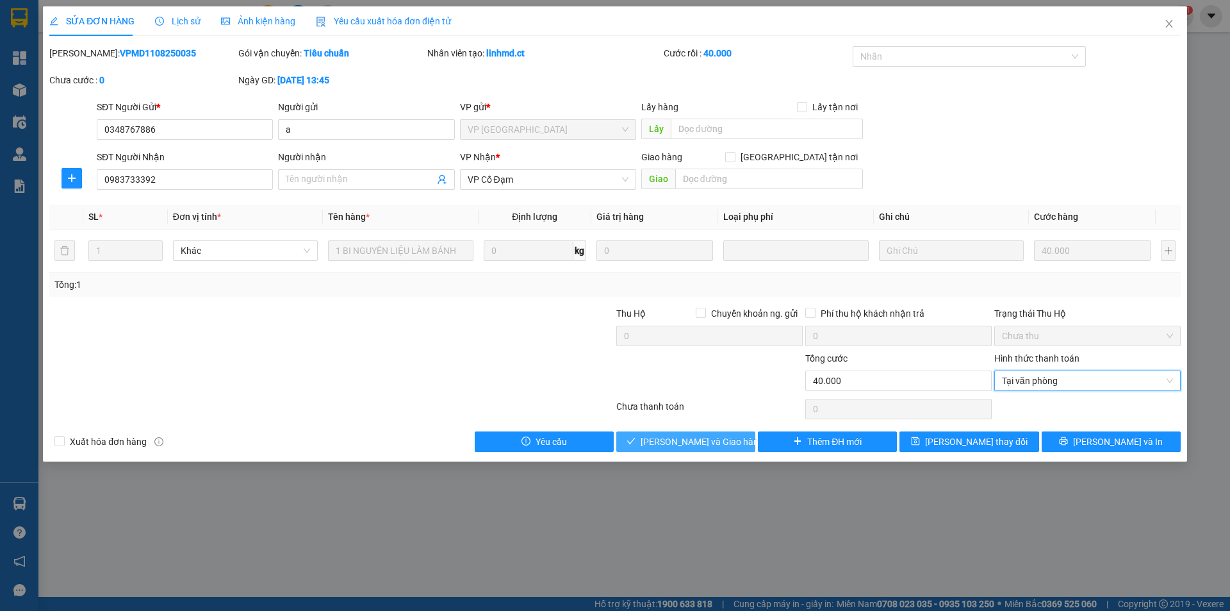
click at [725, 438] on span "[PERSON_NAME] và Giao hàng" at bounding box center [702, 441] width 123 height 14
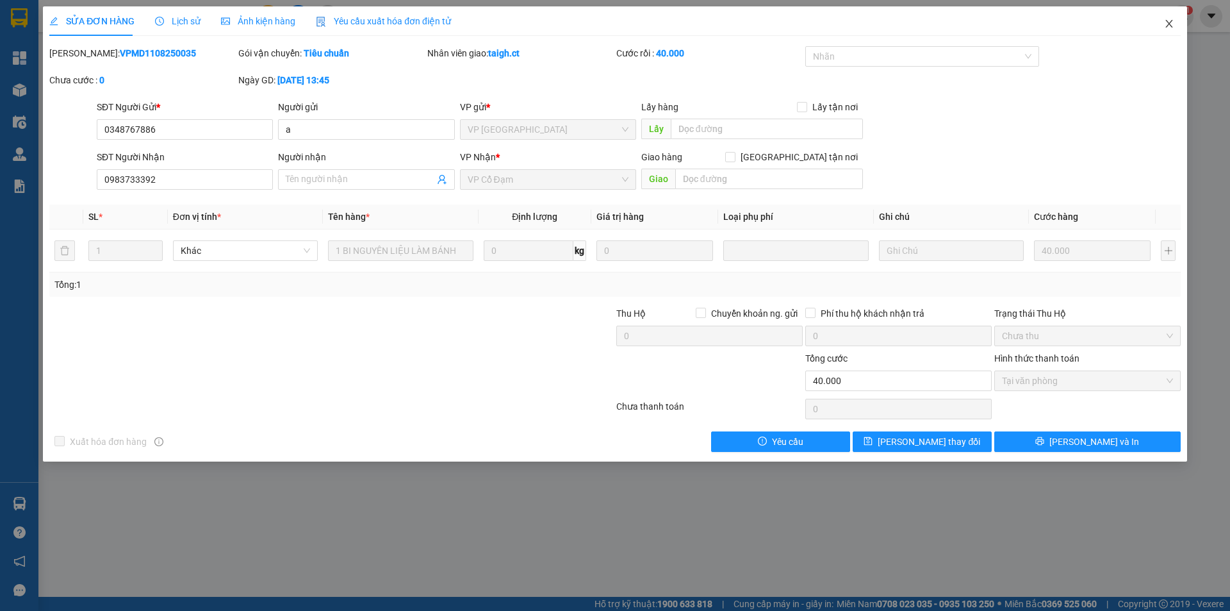
click at [1170, 22] on icon "close" at bounding box center [1169, 24] width 10 height 10
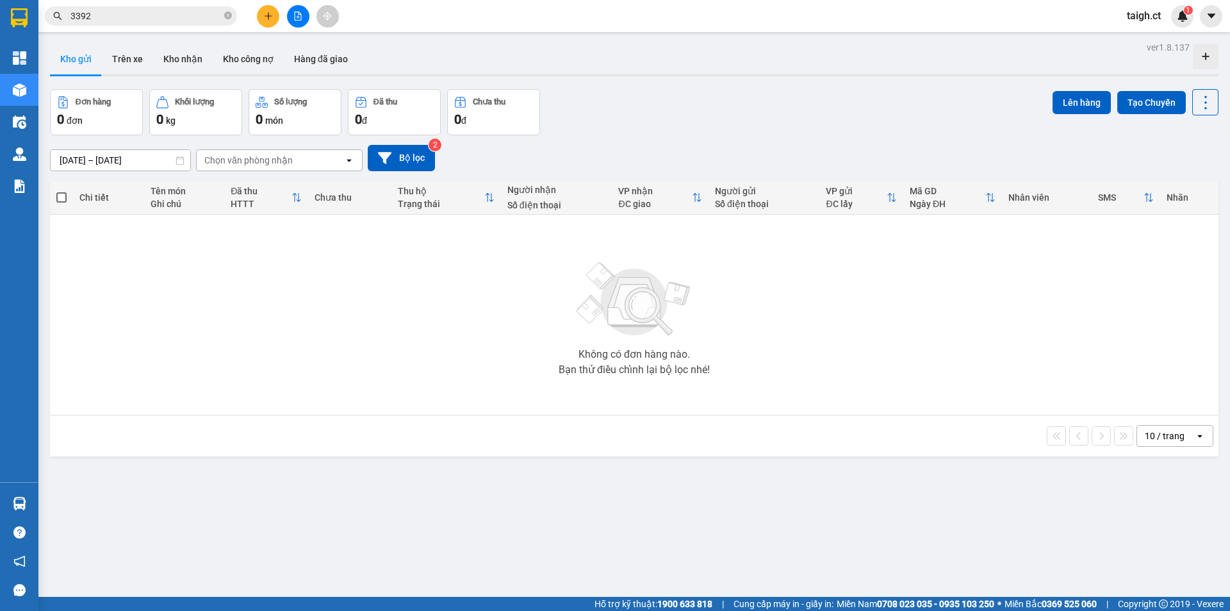
click at [226, 14] on icon "close-circle" at bounding box center [228, 16] width 8 height 8
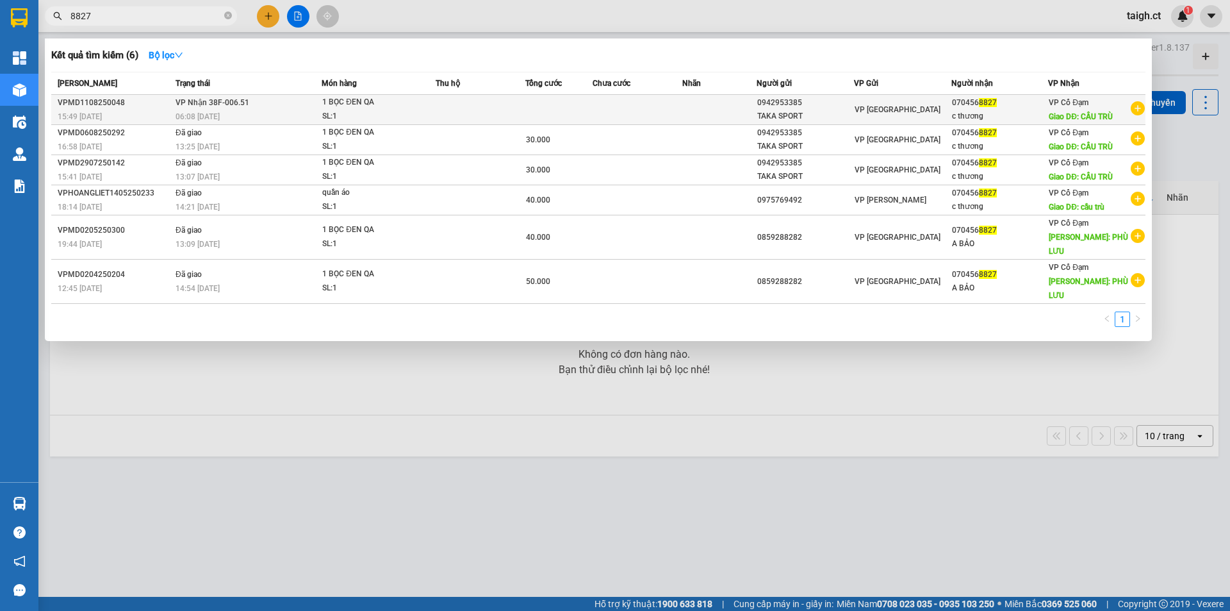
click at [184, 104] on span "VP Nhận 38F-006.51" at bounding box center [213, 102] width 74 height 9
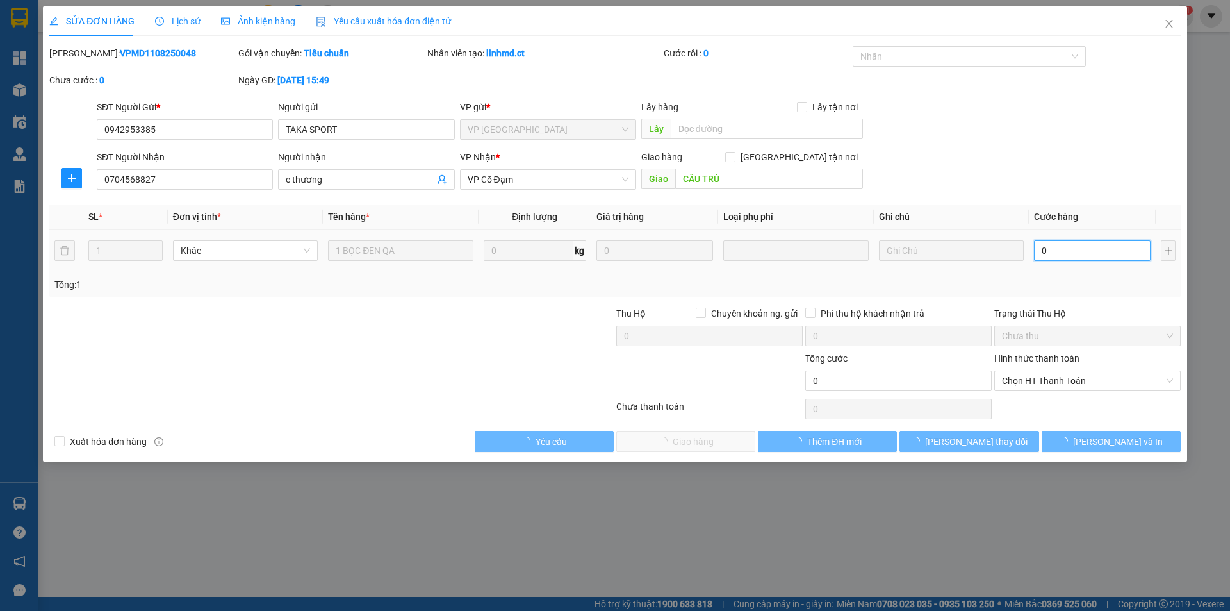
drag, startPoint x: 1051, startPoint y: 249, endPoint x: 1053, endPoint y: 241, distance: 8.5
click at [1051, 248] on input "0" at bounding box center [1092, 250] width 117 height 21
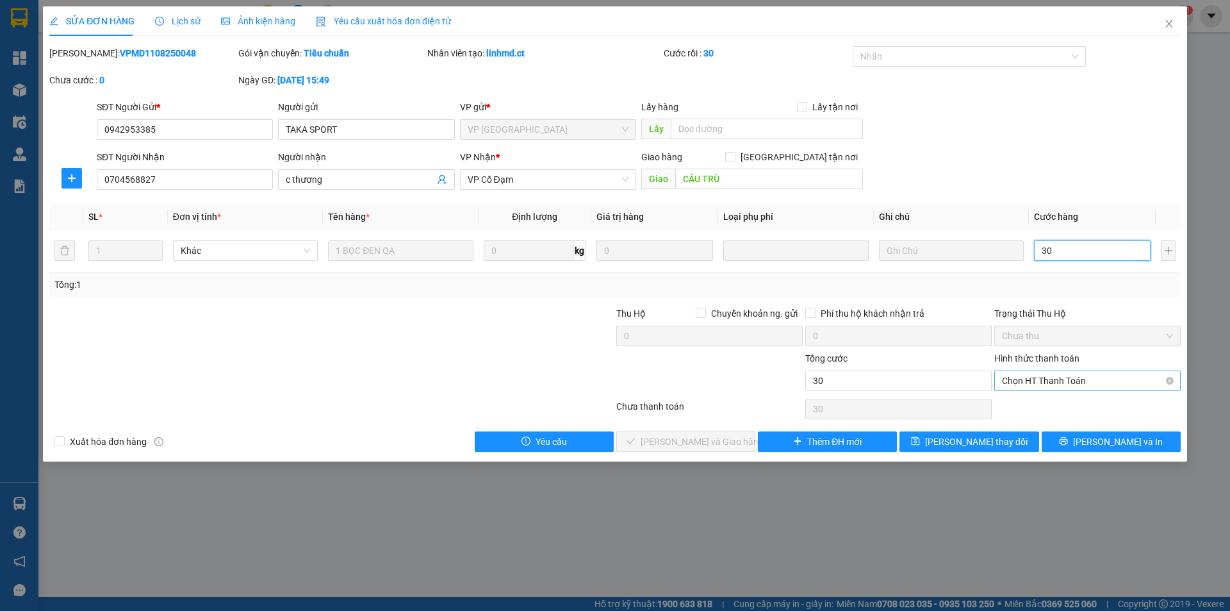
click at [1010, 387] on span "Chọn HT Thanh Toán" at bounding box center [1087, 380] width 171 height 19
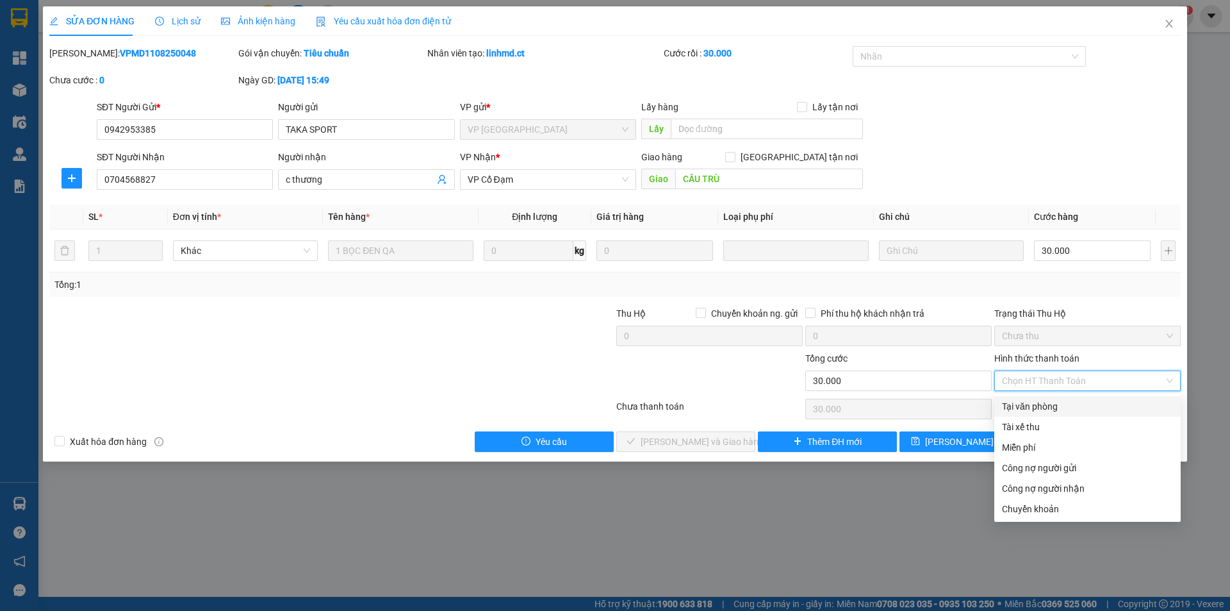
click at [1013, 395] on div "Total Paid Fee 0 Total UnPaid Fee 0 Cash Collection Total Fee Mã ĐH: VPMD110825…" at bounding box center [615, 249] width 1132 height 406
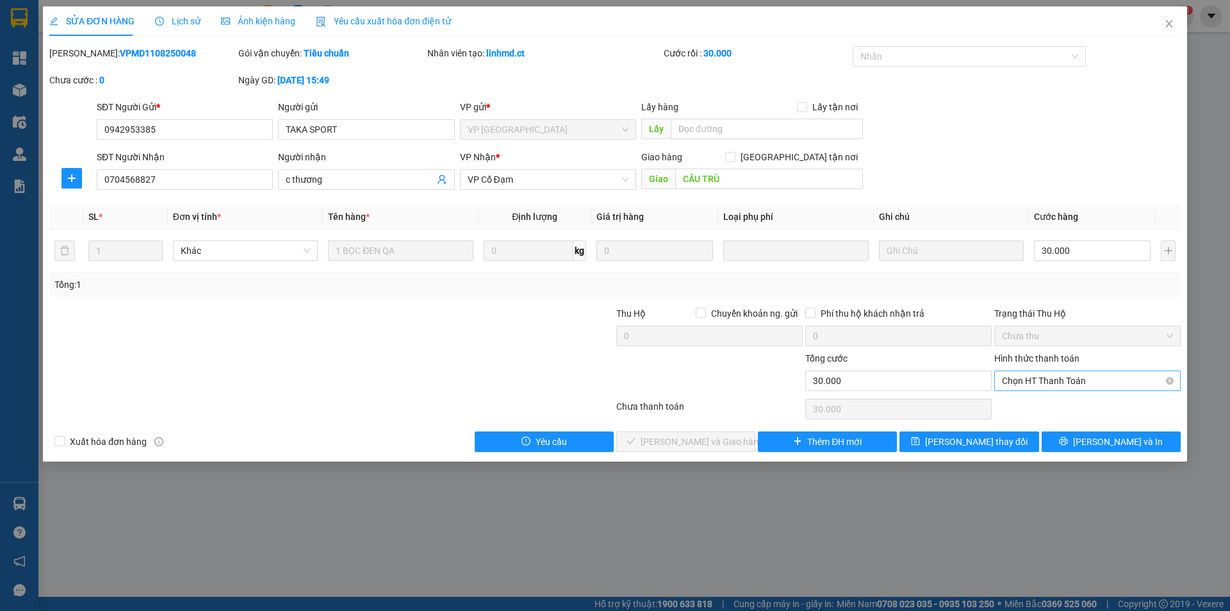
click at [1082, 384] on span "Chọn HT Thanh Toán" at bounding box center [1087, 380] width 171 height 19
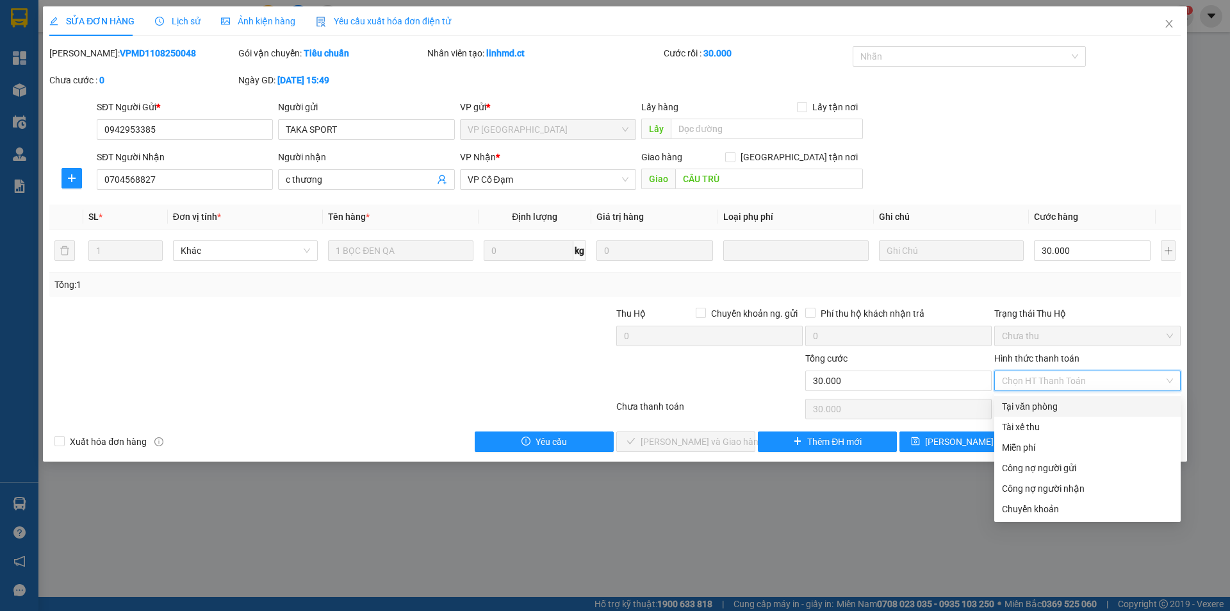
drag, startPoint x: 1062, startPoint y: 402, endPoint x: 953, endPoint y: 422, distance: 110.1
click at [1061, 403] on div "Tại văn phòng" at bounding box center [1087, 406] width 171 height 14
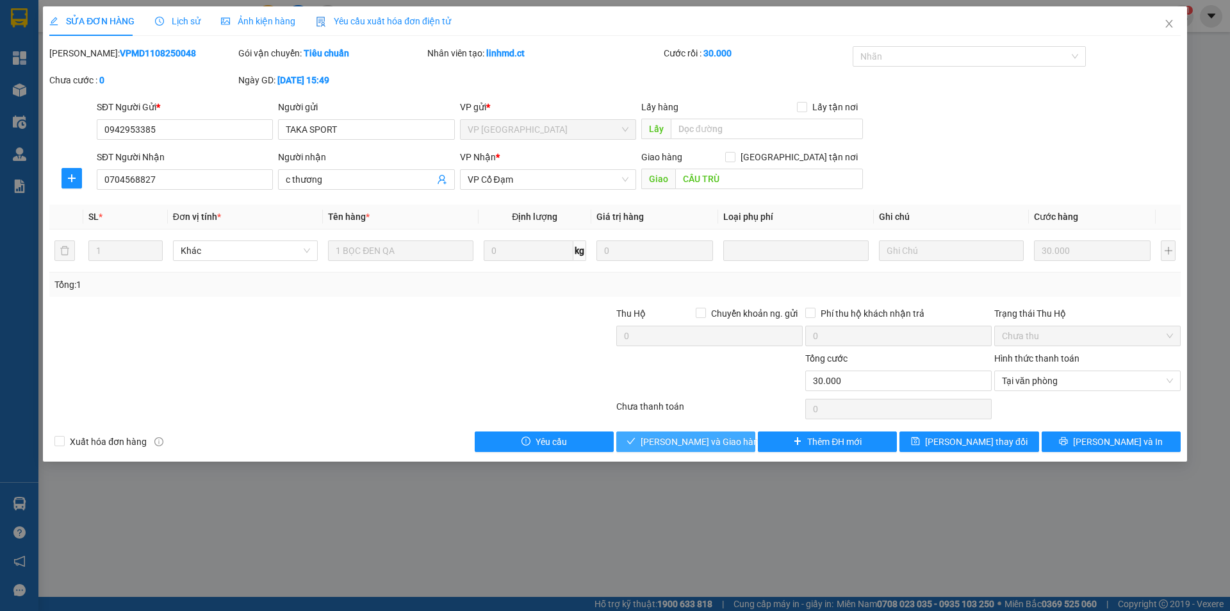
drag, startPoint x: 708, startPoint y: 442, endPoint x: 725, endPoint y: 432, distance: 19.2
click at [709, 441] on span "[PERSON_NAME] và Giao hàng" at bounding box center [702, 441] width 123 height 14
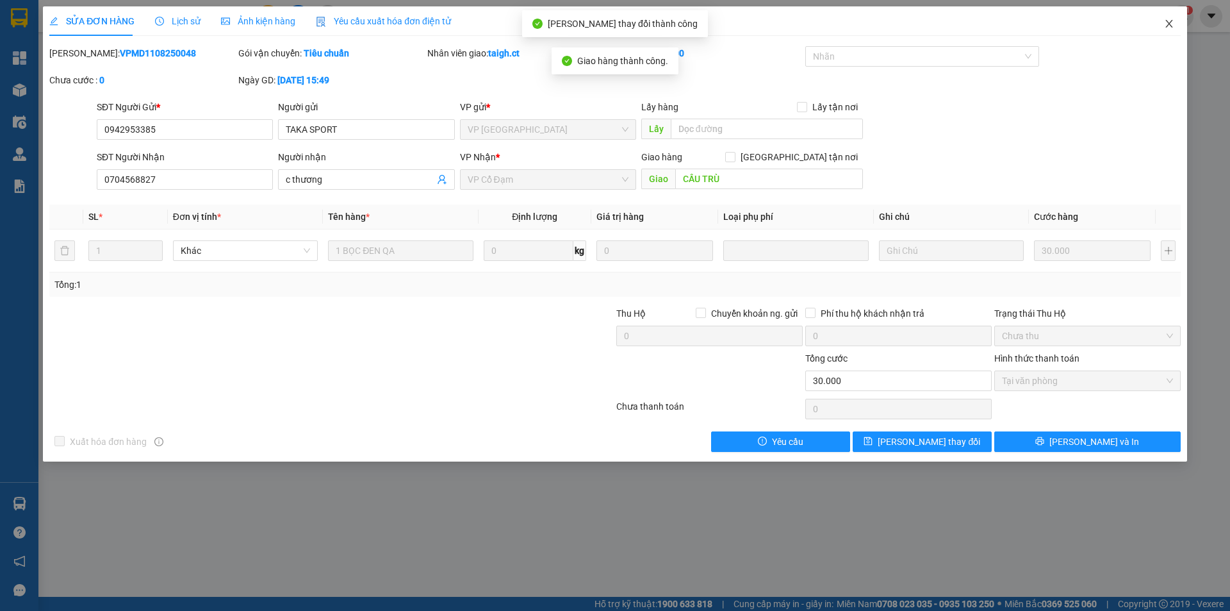
click at [1169, 19] on span "Close" at bounding box center [1169, 24] width 36 height 36
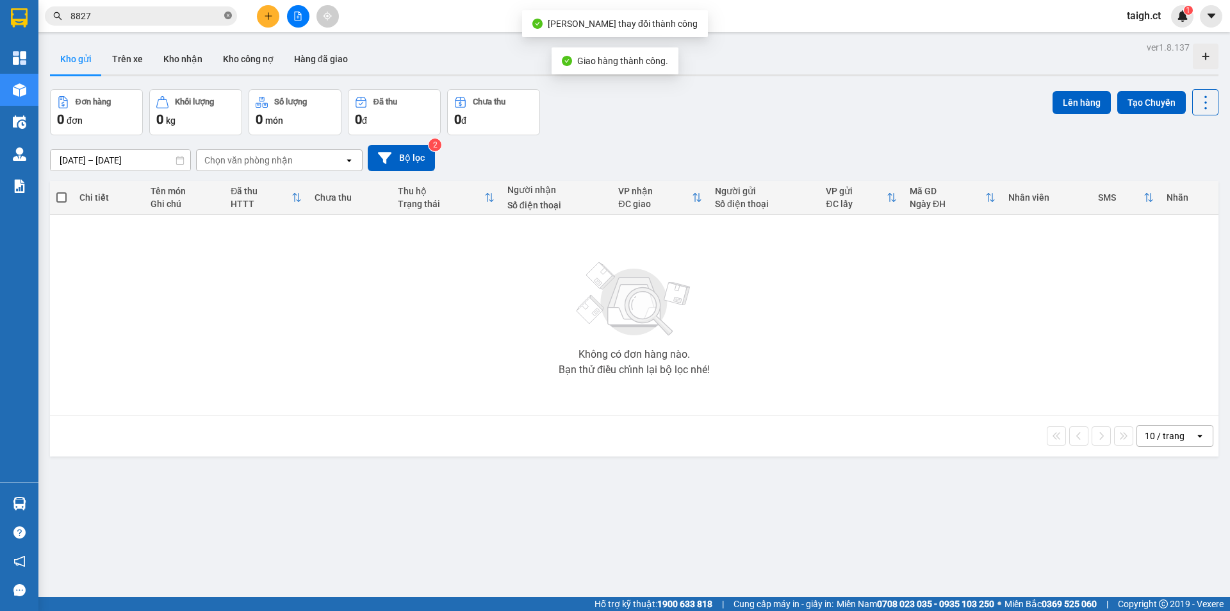
click at [230, 15] on icon "close-circle" at bounding box center [228, 16] width 8 height 8
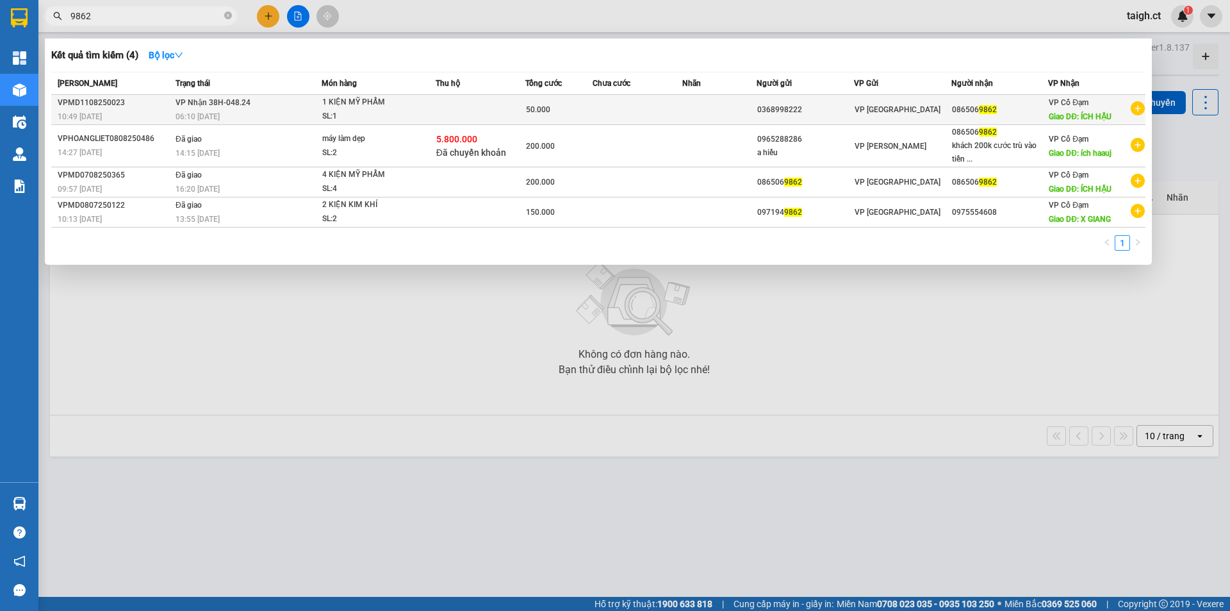
click at [237, 109] on td "VP Nhận 38H-048.24 06:10 [DATE]" at bounding box center [246, 110] width 149 height 30
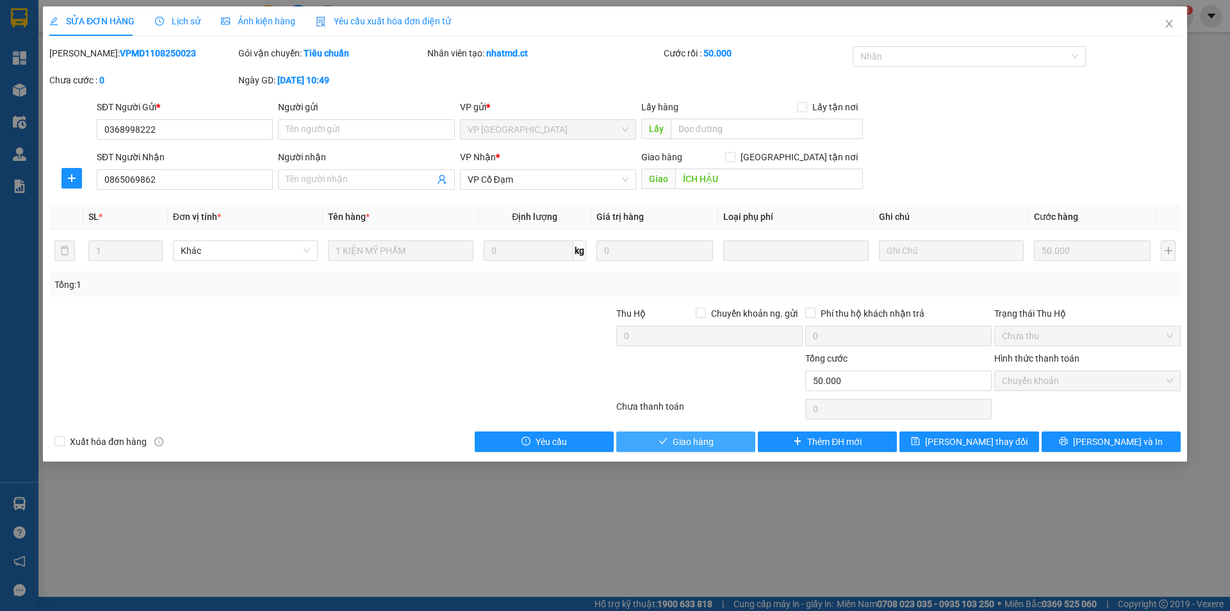
drag, startPoint x: 716, startPoint y: 441, endPoint x: 730, endPoint y: 424, distance: 21.9
click at [716, 440] on button "Giao hàng" at bounding box center [685, 441] width 139 height 21
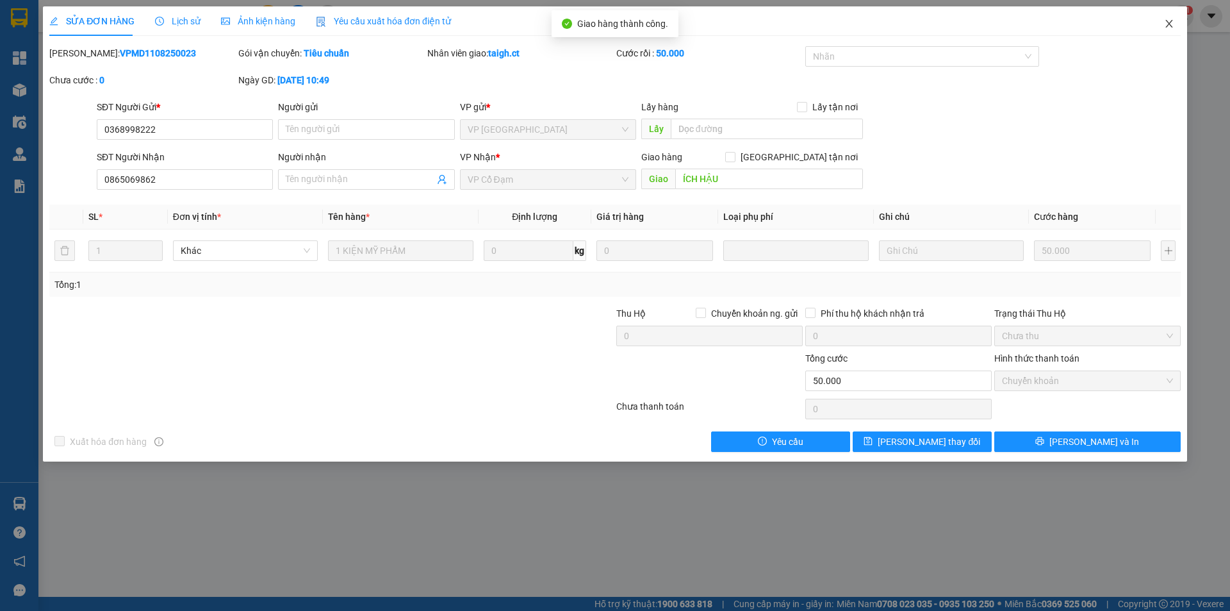
click at [1169, 21] on icon "close" at bounding box center [1169, 24] width 10 height 10
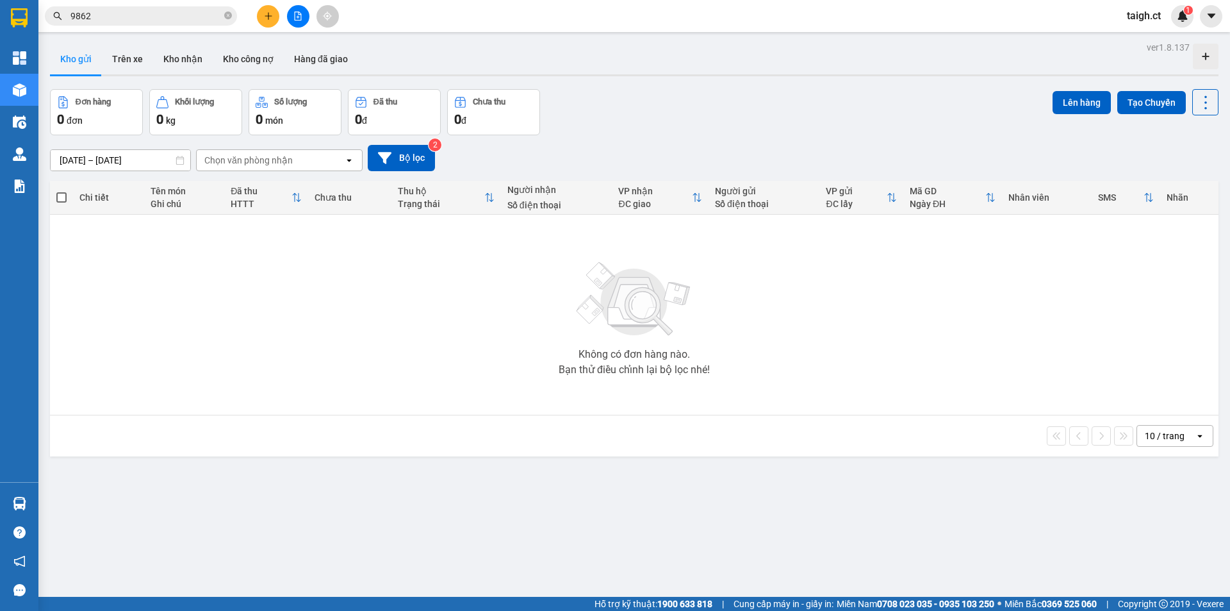
drag, startPoint x: 227, startPoint y: 17, endPoint x: 284, endPoint y: 2, distance: 58.4
click at [232, 15] on span "9862" at bounding box center [141, 15] width 192 height 19
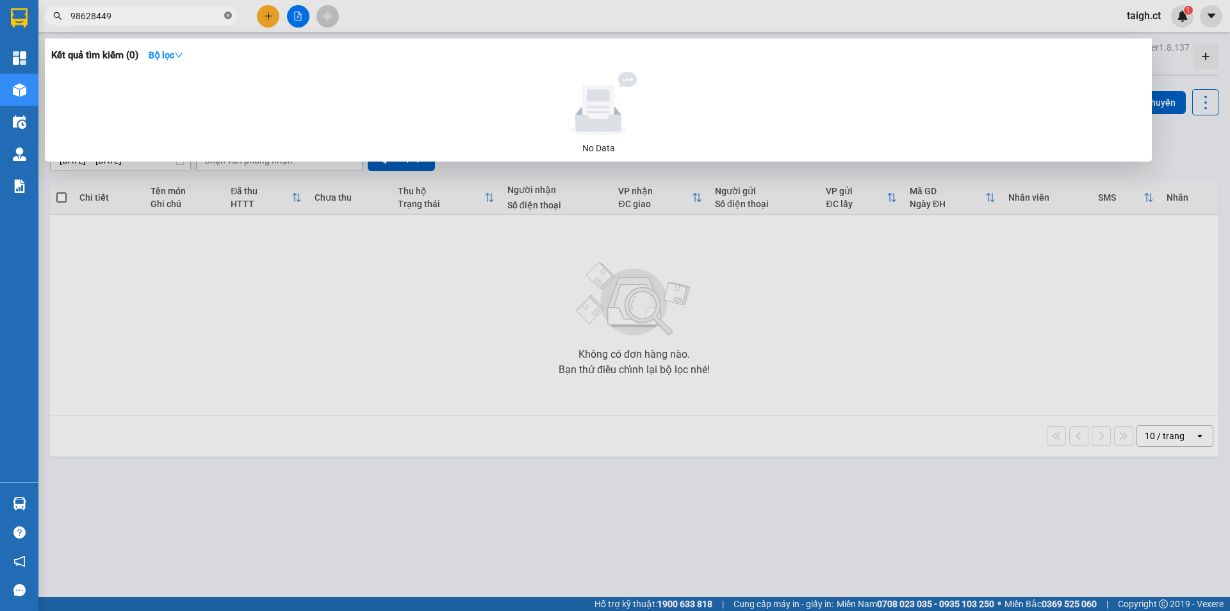
drag, startPoint x: 226, startPoint y: 15, endPoint x: 235, endPoint y: 8, distance: 11.3
click at [226, 15] on icon "close-circle" at bounding box center [228, 16] width 8 height 8
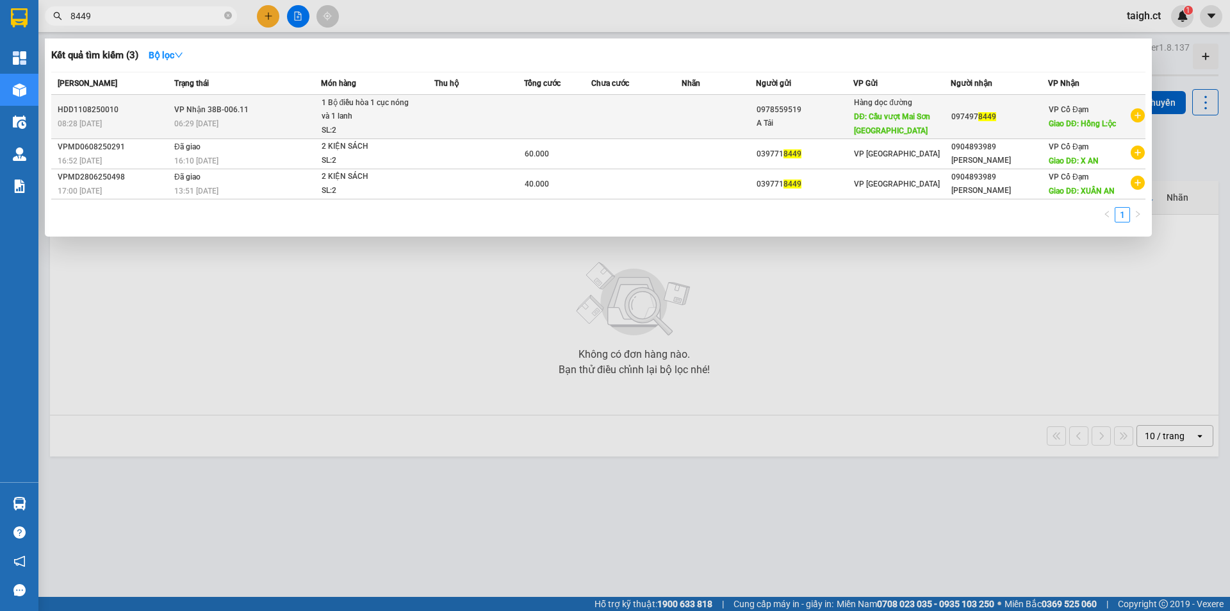
click at [201, 106] on span "VP Nhận 38B-006.11" at bounding box center [211, 109] width 74 height 9
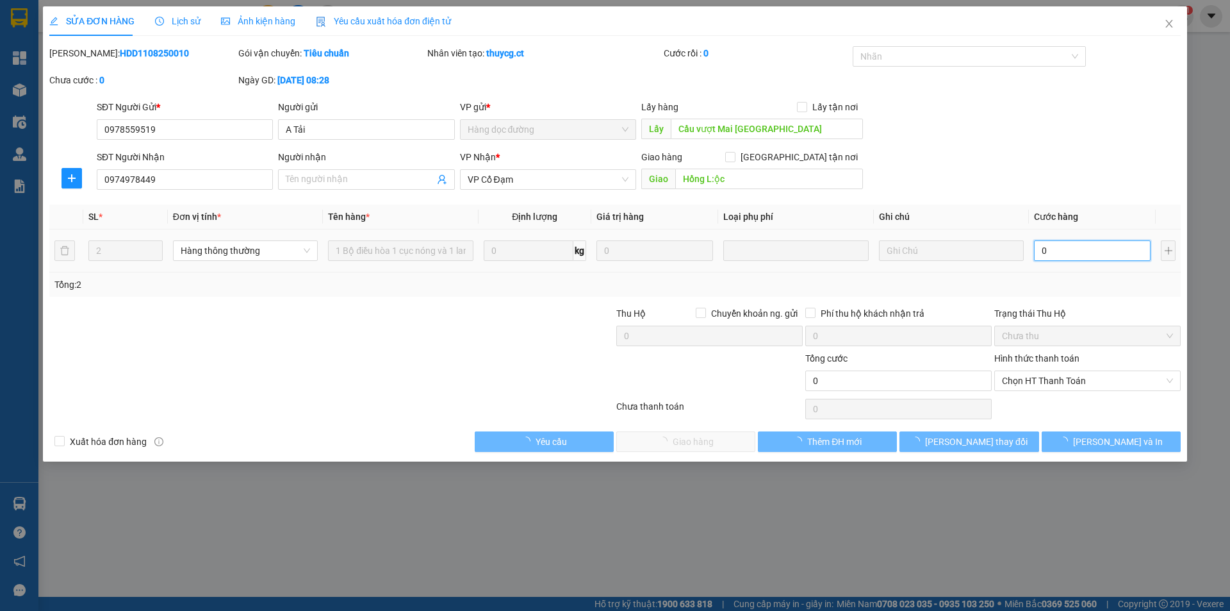
click at [1067, 258] on input "0" at bounding box center [1092, 250] width 117 height 21
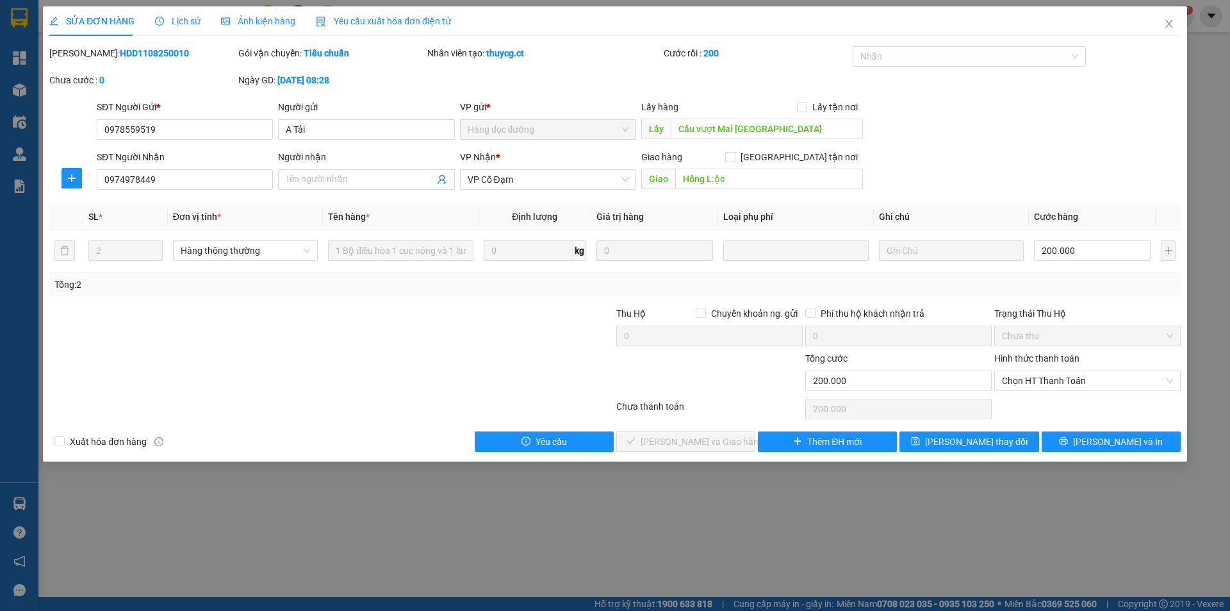
click at [1066, 391] on div "Hình thức thanh toán Chọn HT Thanh Toán" at bounding box center [1087, 373] width 186 height 45
click at [1066, 386] on span "Chọn HT Thanh Toán" at bounding box center [1087, 380] width 171 height 19
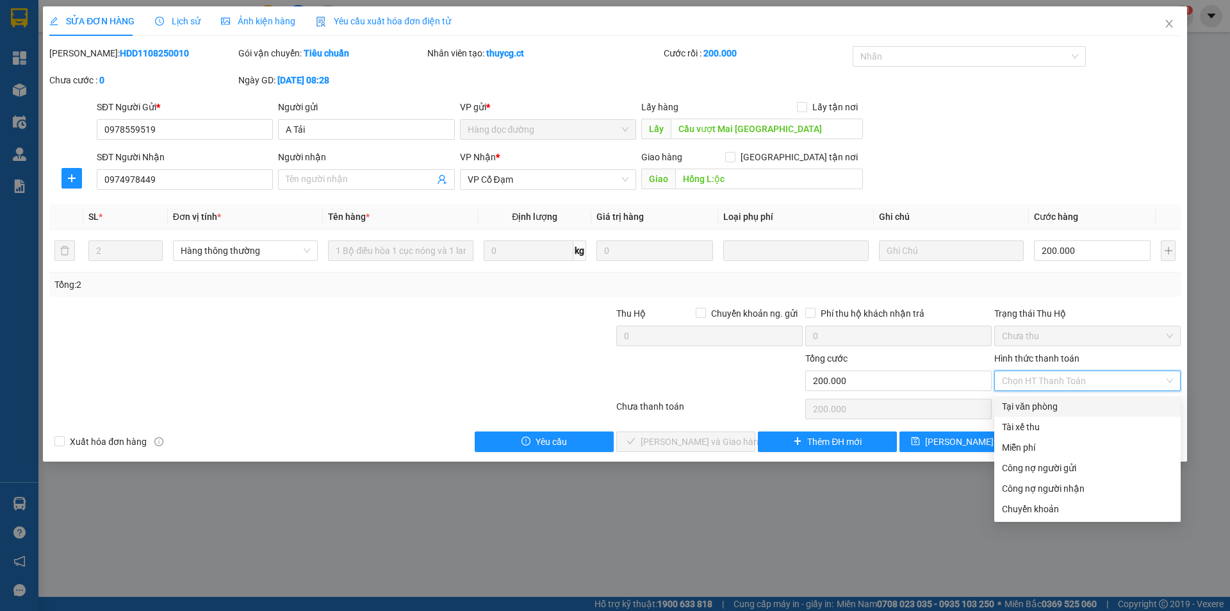
click at [1062, 402] on div "Tại văn phòng" at bounding box center [1087, 406] width 171 height 14
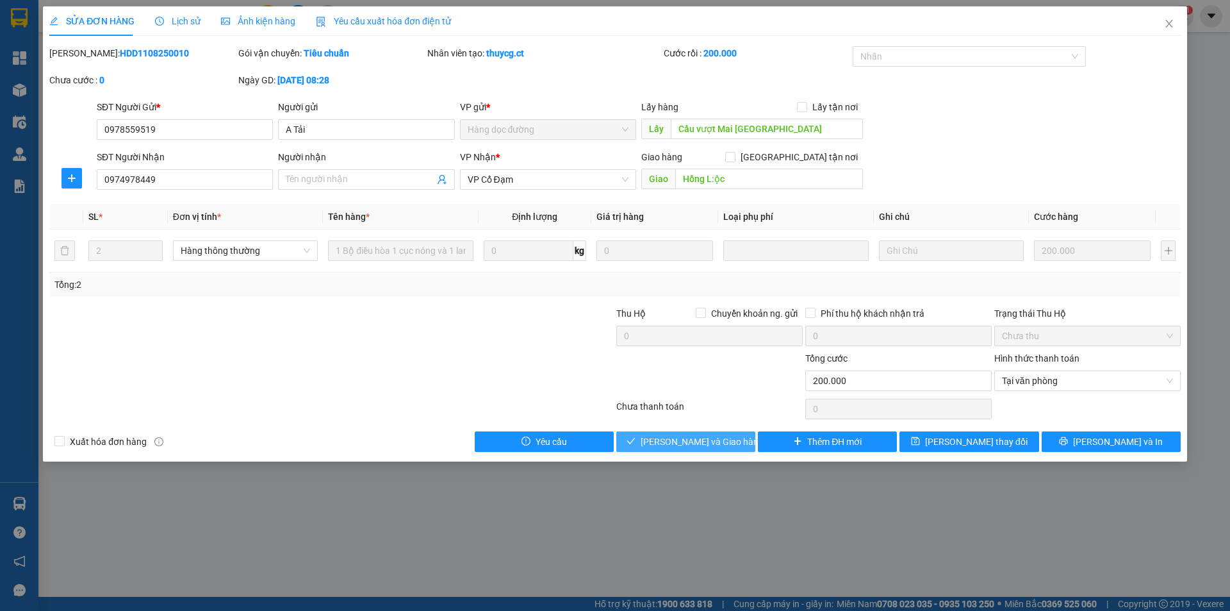
drag, startPoint x: 723, startPoint y: 434, endPoint x: 747, endPoint y: 420, distance: 27.6
click at [724, 434] on span "[PERSON_NAME] và Giao hàng" at bounding box center [702, 441] width 123 height 14
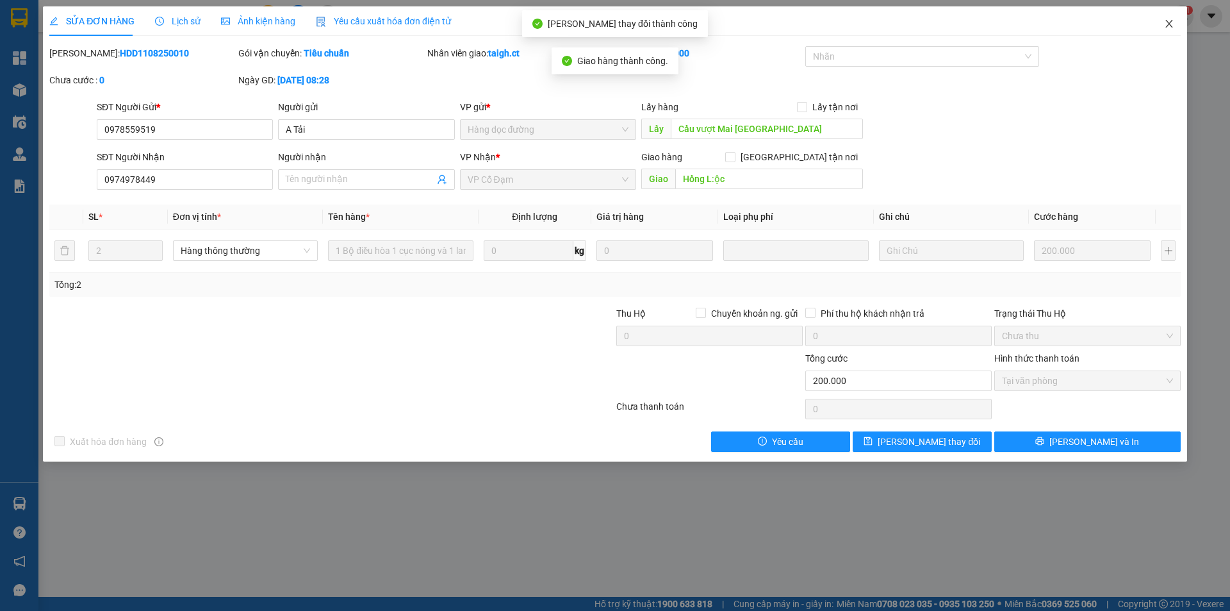
click at [1170, 31] on span "Close" at bounding box center [1169, 24] width 36 height 36
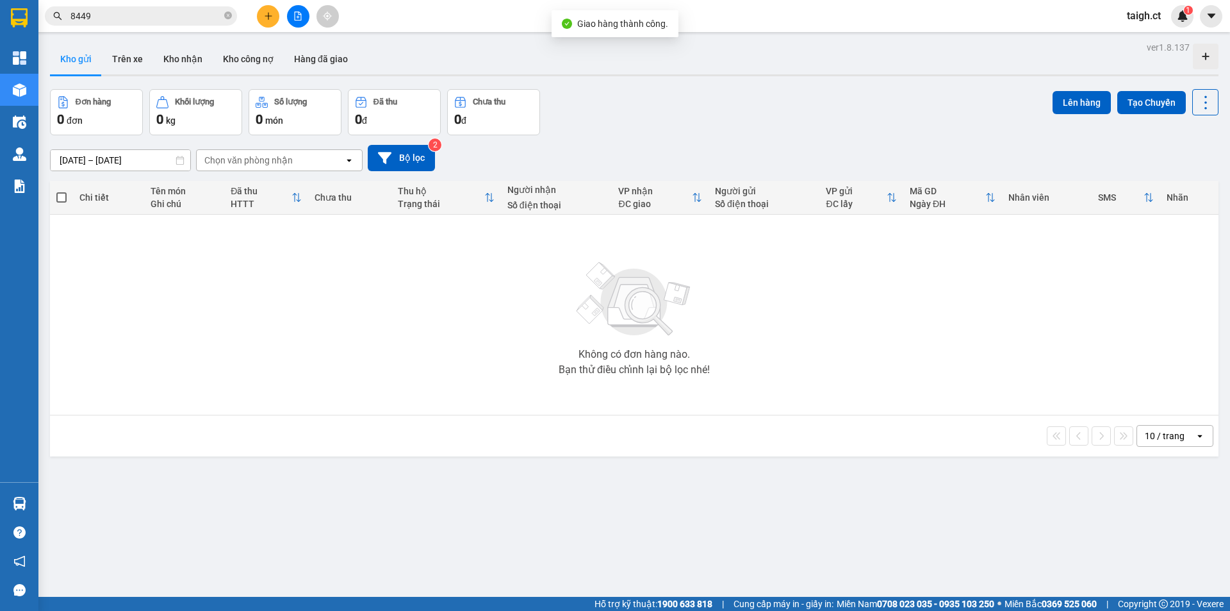
drag, startPoint x: 222, startPoint y: 14, endPoint x: 241, endPoint y: 11, distance: 19.5
click at [222, 13] on span "8449" at bounding box center [141, 15] width 192 height 19
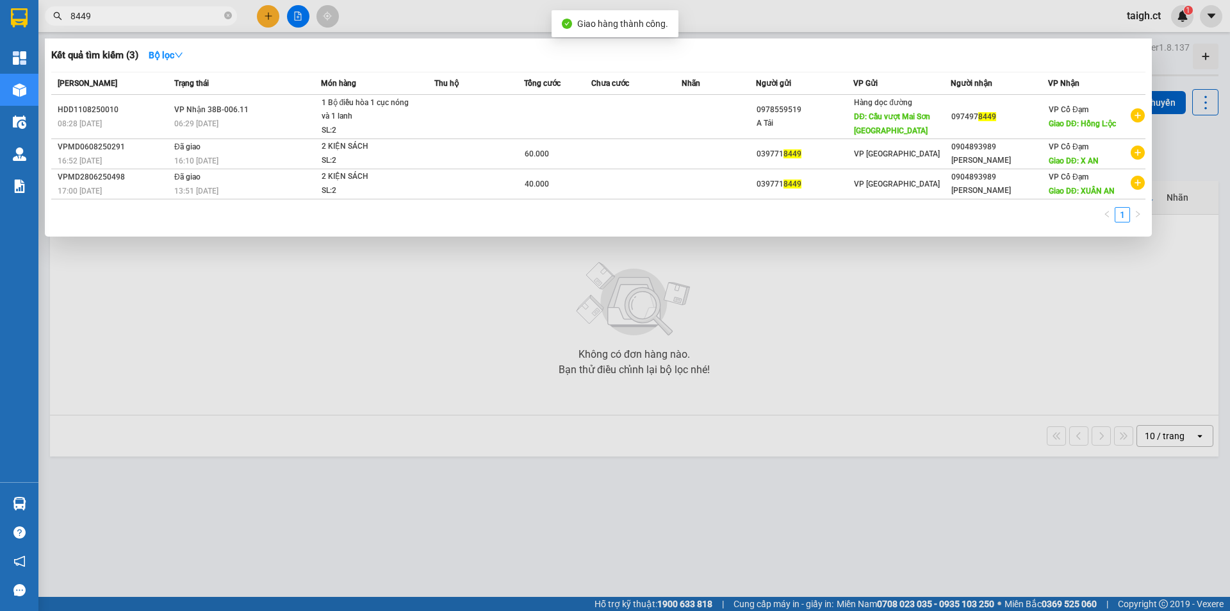
click at [229, 16] on icon "close-circle" at bounding box center [228, 16] width 8 height 8
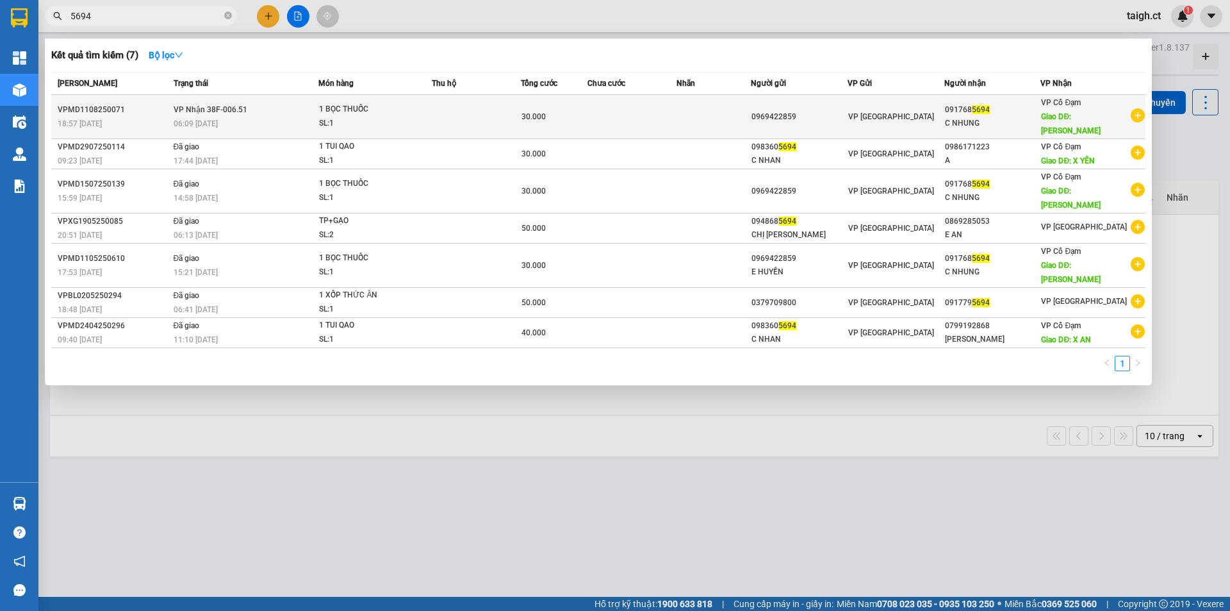
click at [245, 117] on div "06:09 [DATE]" at bounding box center [246, 124] width 145 height 14
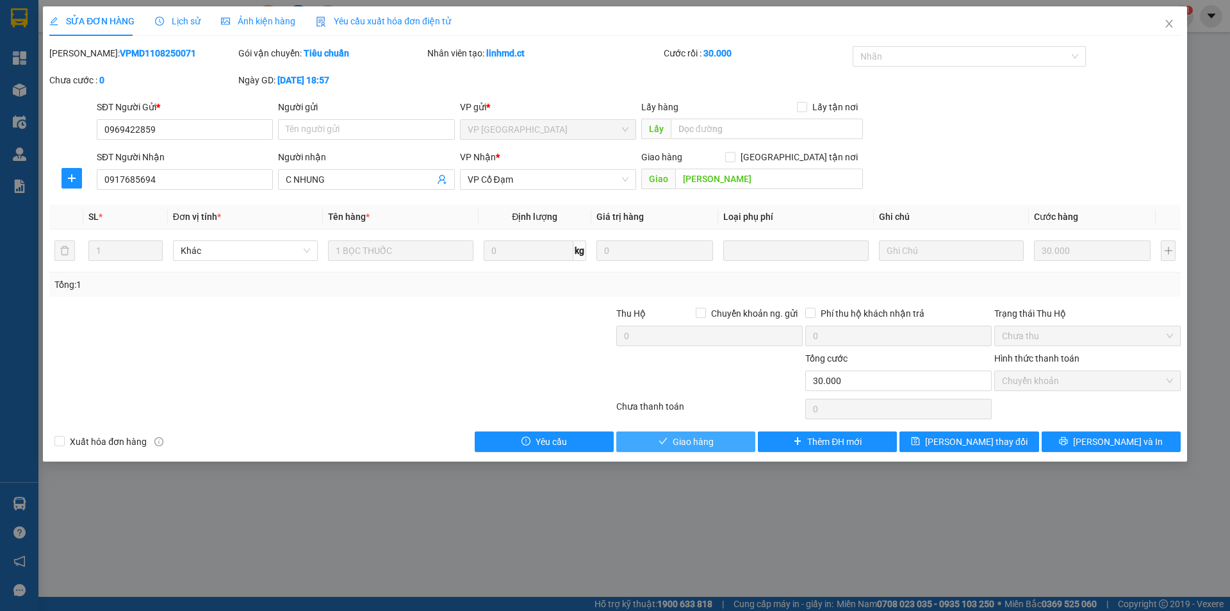
click at [699, 441] on span "Giao hàng" at bounding box center [693, 441] width 41 height 14
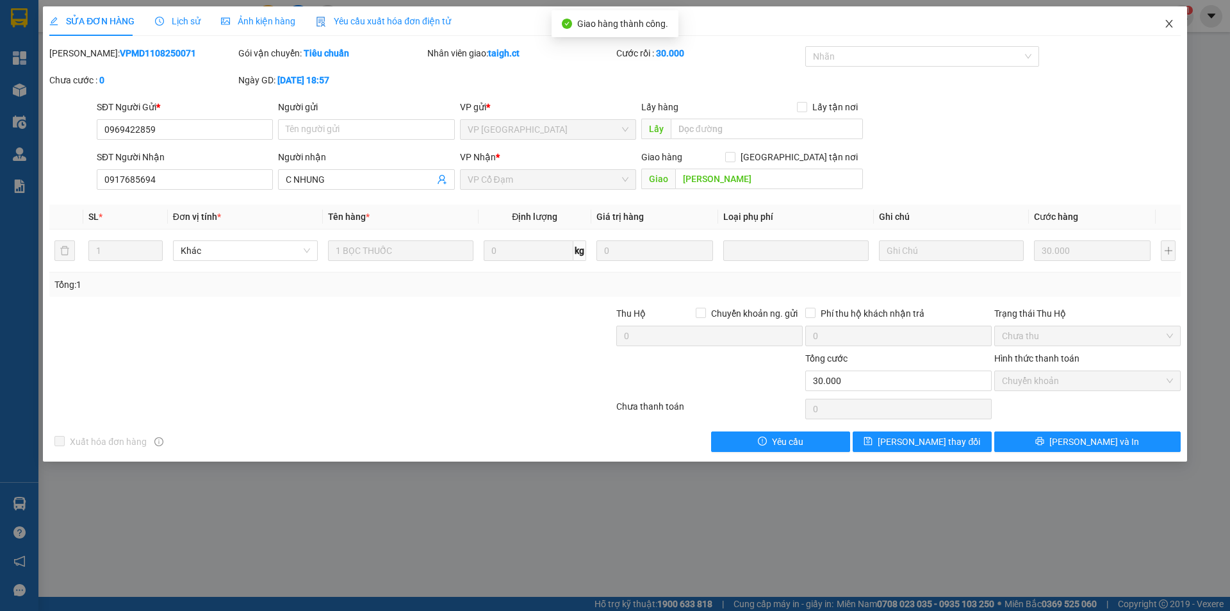
click at [1173, 24] on icon "close" at bounding box center [1169, 24] width 10 height 10
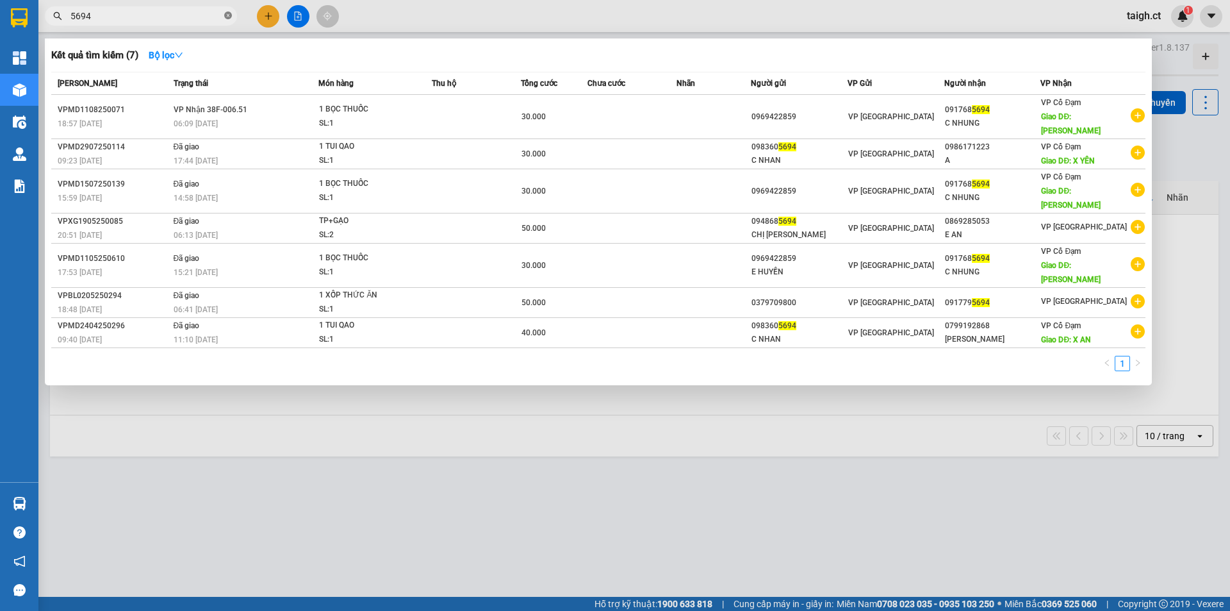
click at [224, 17] on icon "close-circle" at bounding box center [228, 16] width 8 height 8
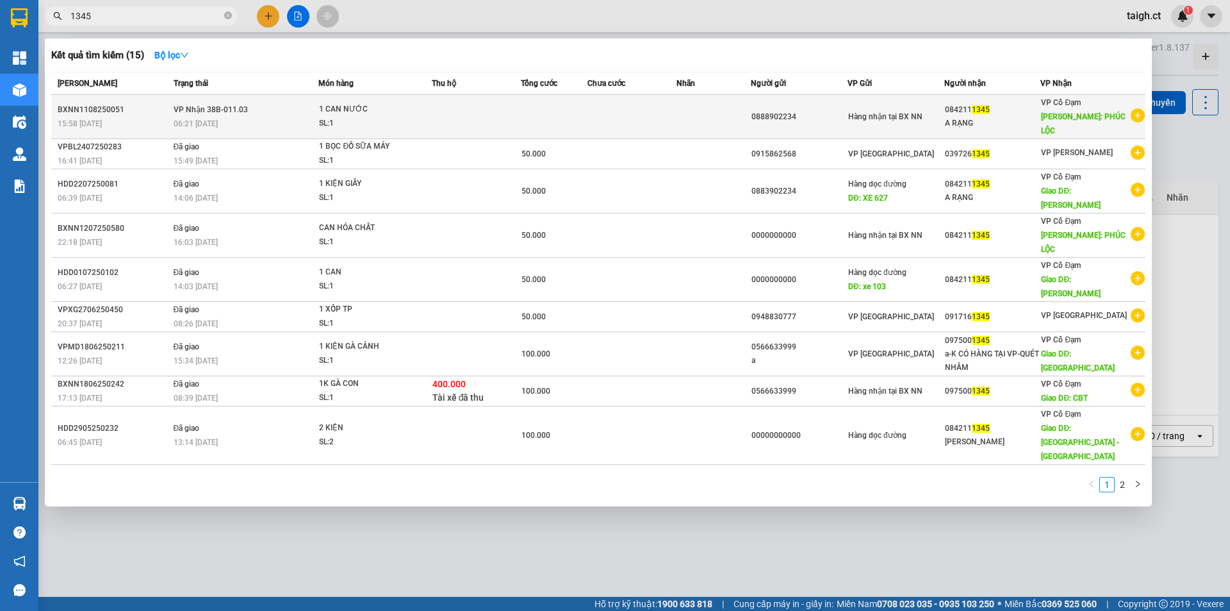
click at [217, 117] on div "06:21 [DATE]" at bounding box center [246, 124] width 145 height 14
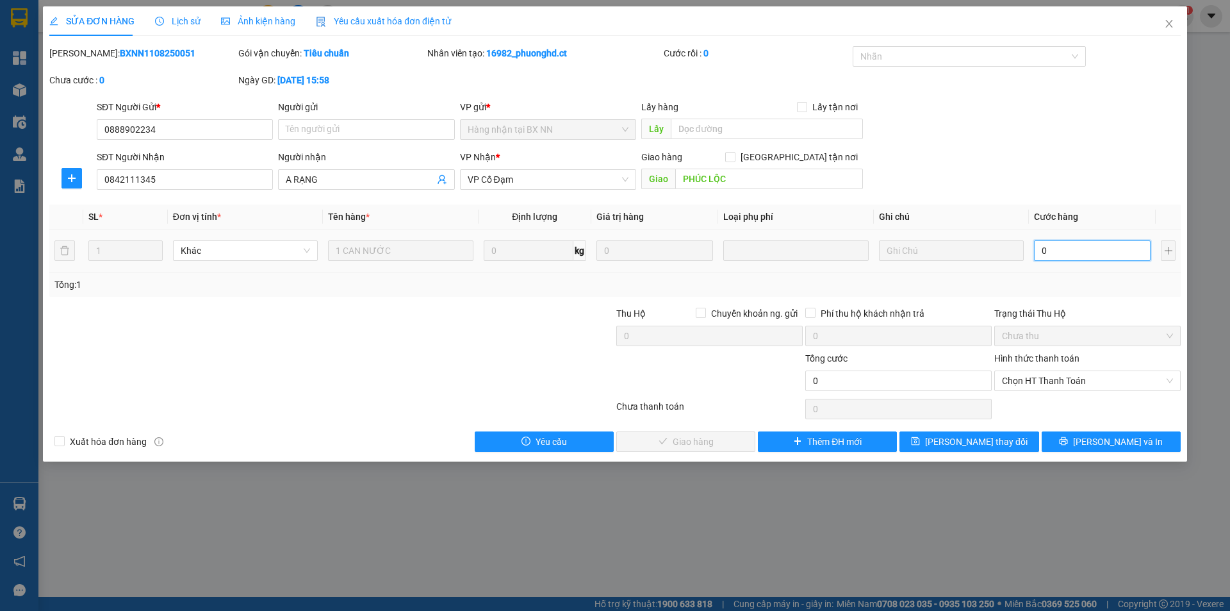
click at [1084, 249] on input "0" at bounding box center [1092, 250] width 117 height 21
click at [1028, 381] on span "Chọn HT Thanh Toán" at bounding box center [1087, 380] width 171 height 19
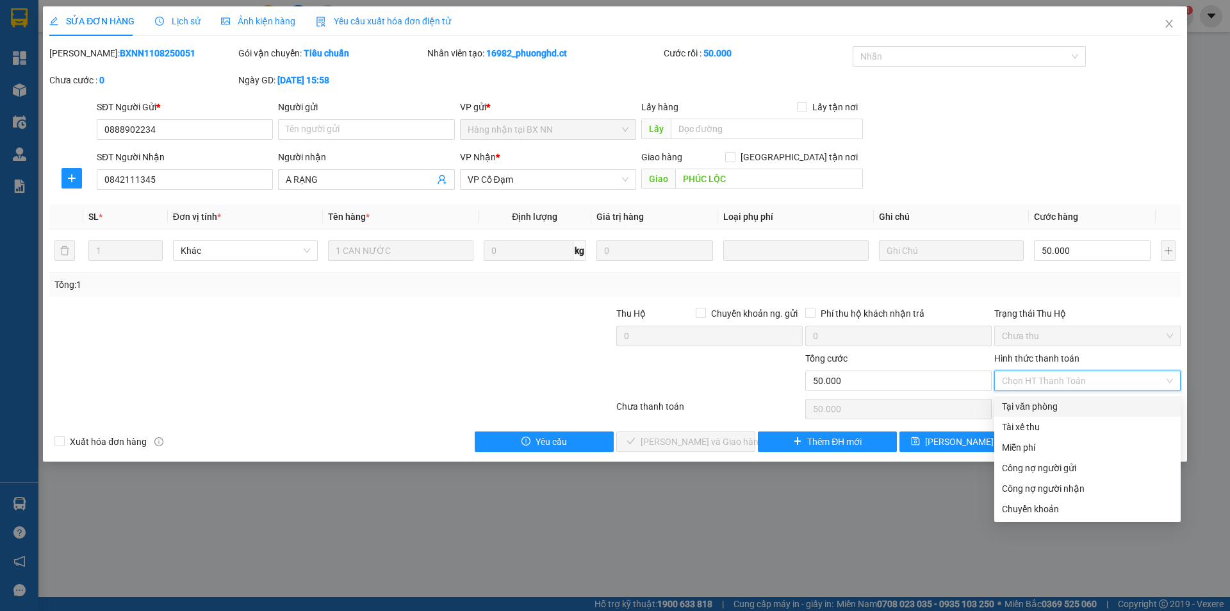
click at [1028, 404] on div "Tại văn phòng" at bounding box center [1087, 406] width 171 height 14
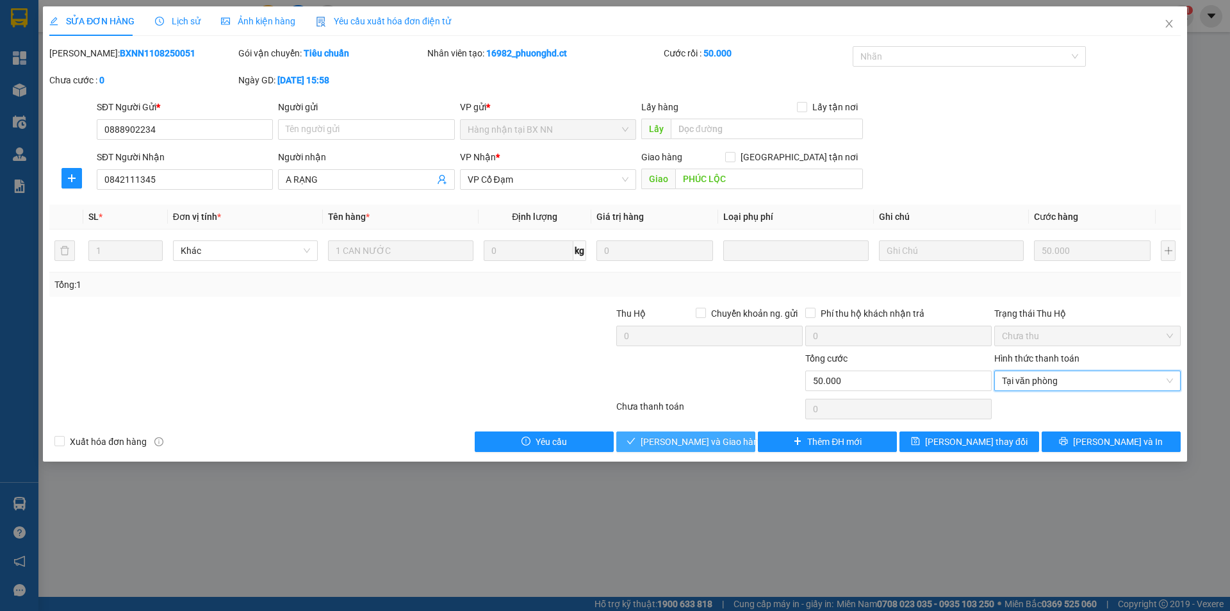
drag, startPoint x: 725, startPoint y: 445, endPoint x: 744, endPoint y: 427, distance: 26.3
click at [726, 445] on span "[PERSON_NAME] và Giao hàng" at bounding box center [702, 441] width 123 height 14
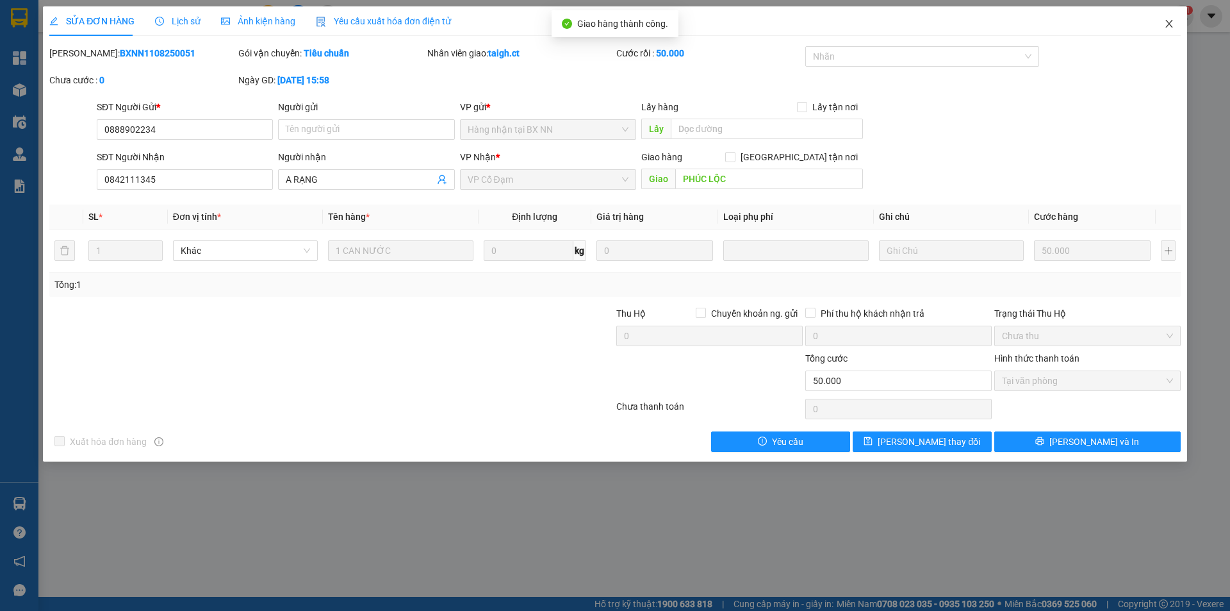
click at [1174, 19] on span "Close" at bounding box center [1169, 24] width 36 height 36
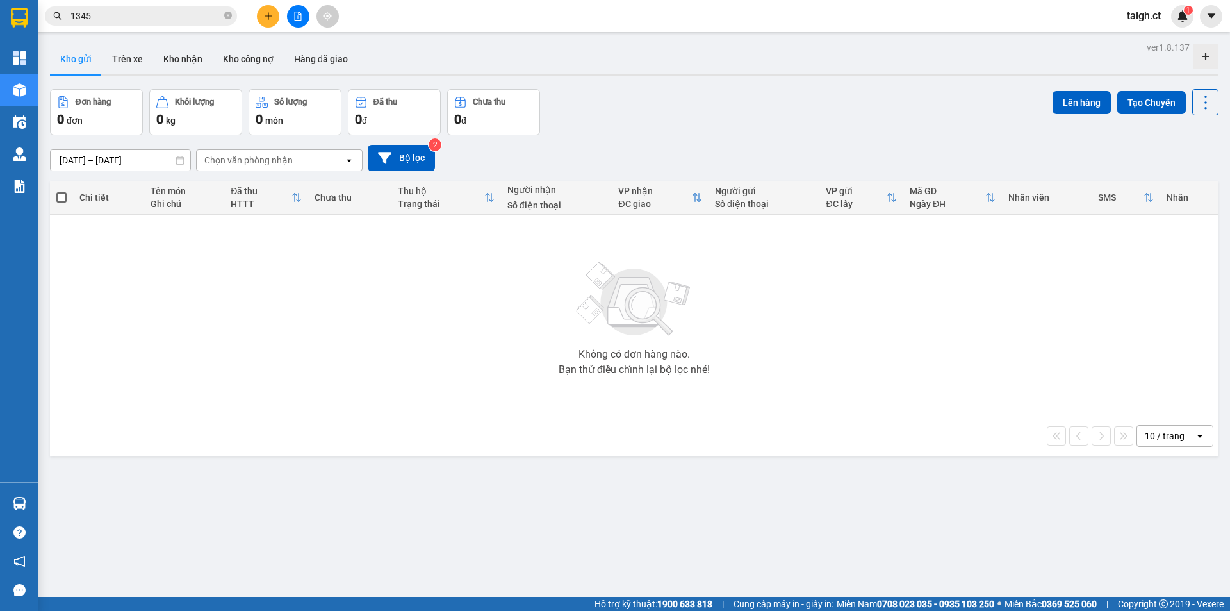
drag, startPoint x: 227, startPoint y: 12, endPoint x: 243, endPoint y: 13, distance: 16.7
click at [233, 13] on span "1345" at bounding box center [141, 15] width 192 height 19
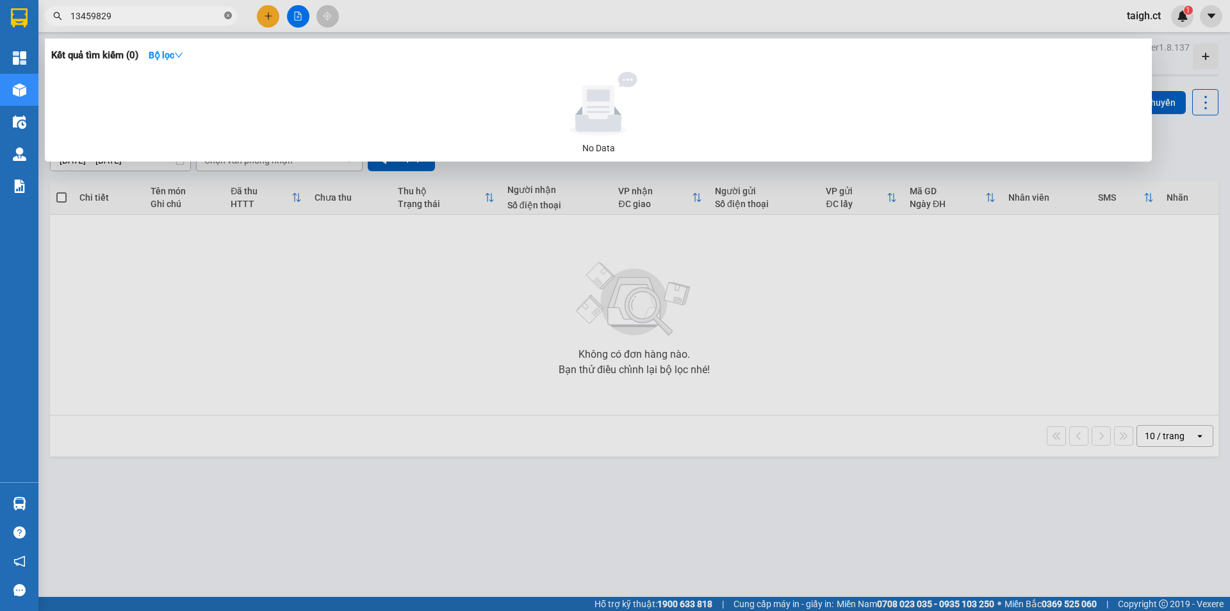
click at [227, 19] on icon "close-circle" at bounding box center [228, 16] width 8 height 8
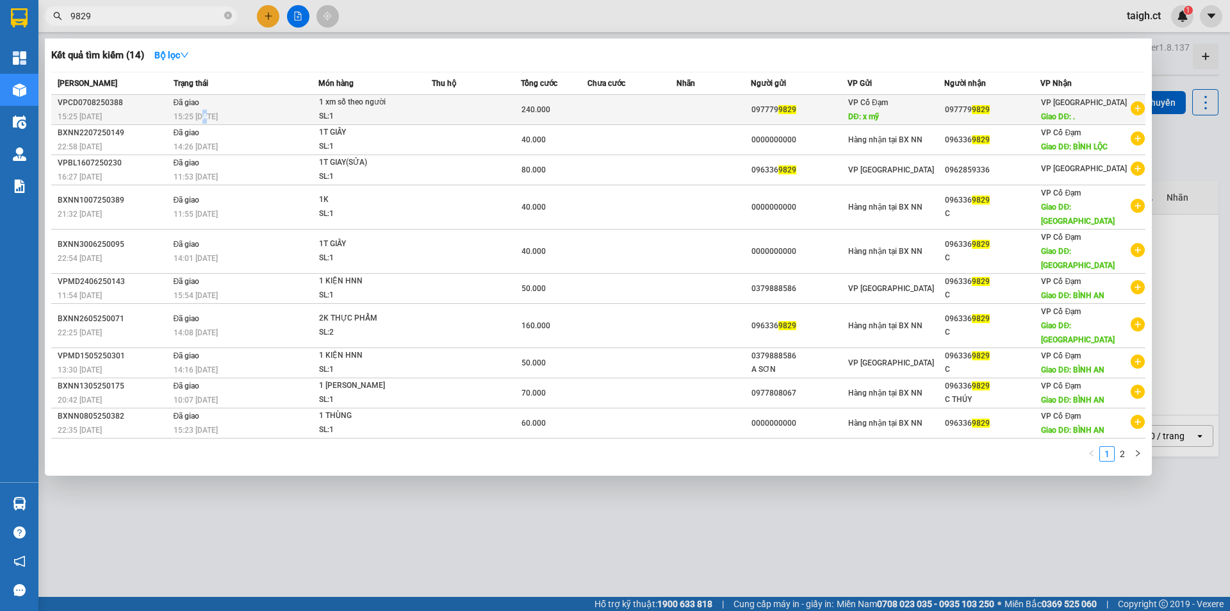
click at [204, 110] on div "15:25 [DATE]" at bounding box center [246, 117] width 145 height 14
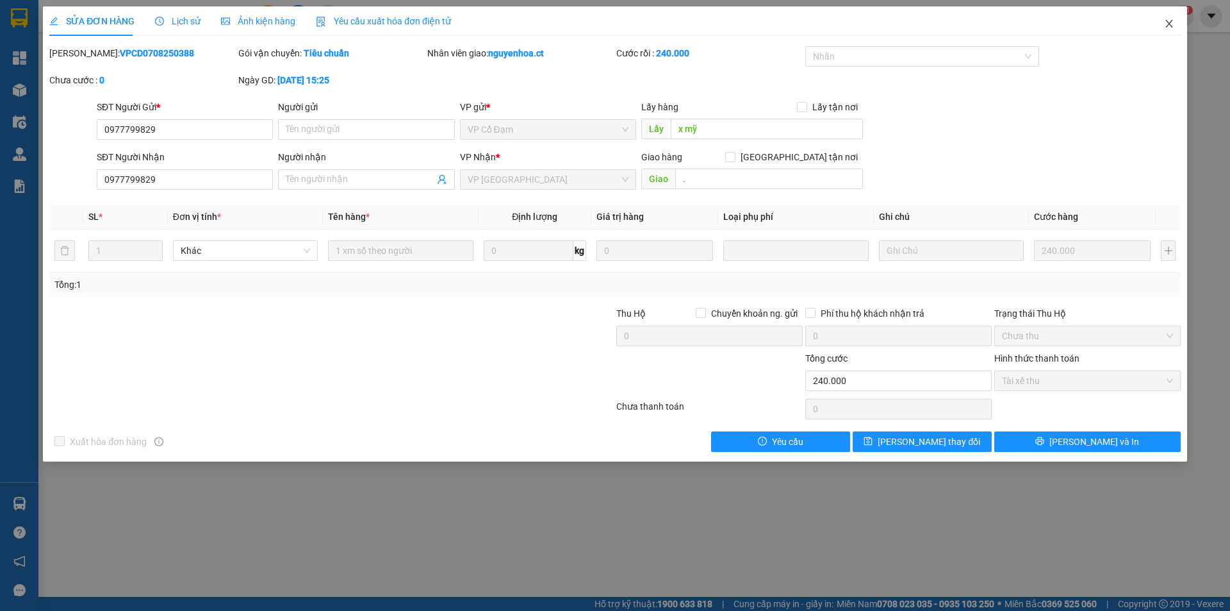
click at [1167, 22] on icon "close" at bounding box center [1169, 24] width 10 height 10
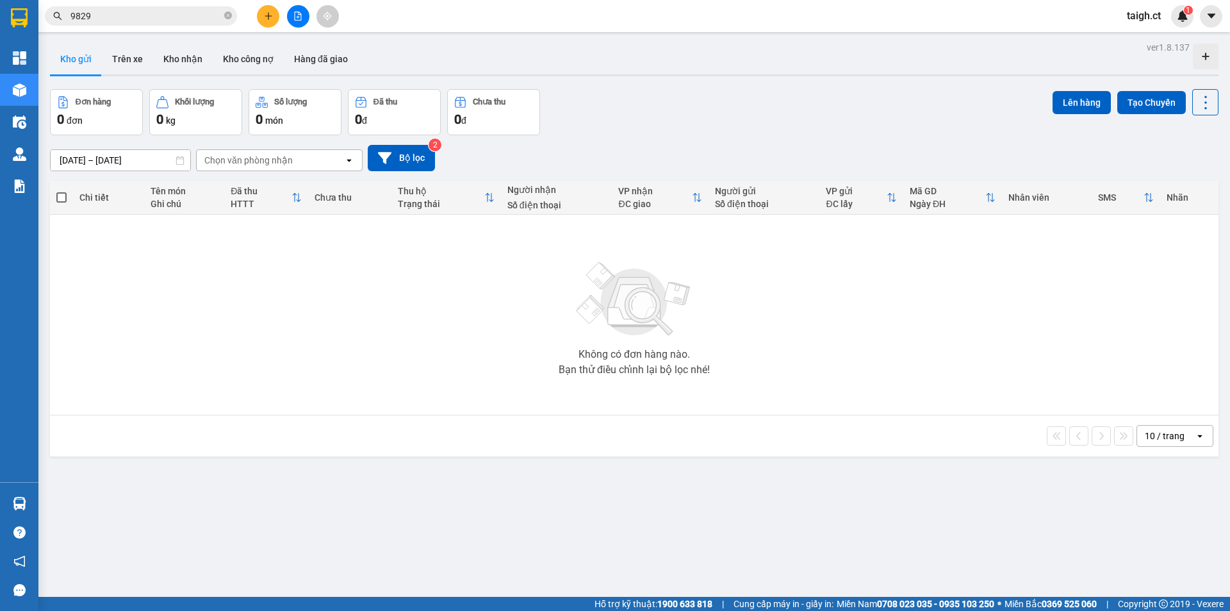
click at [232, 15] on span "9829" at bounding box center [141, 15] width 192 height 19
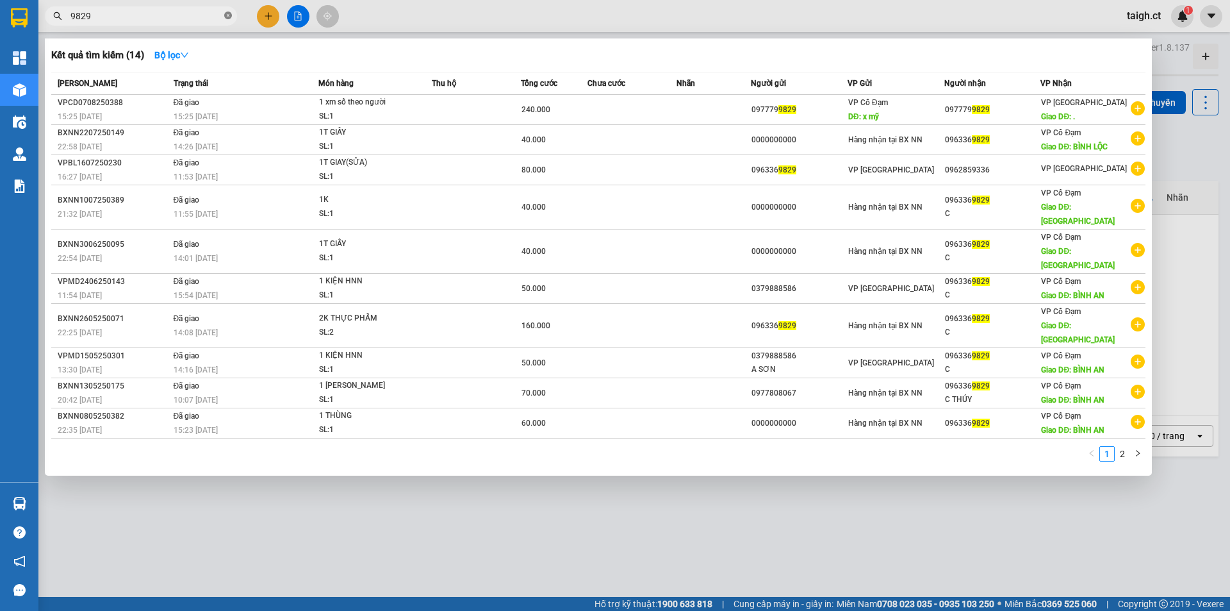
click at [229, 15] on icon "close-circle" at bounding box center [228, 16] width 8 height 8
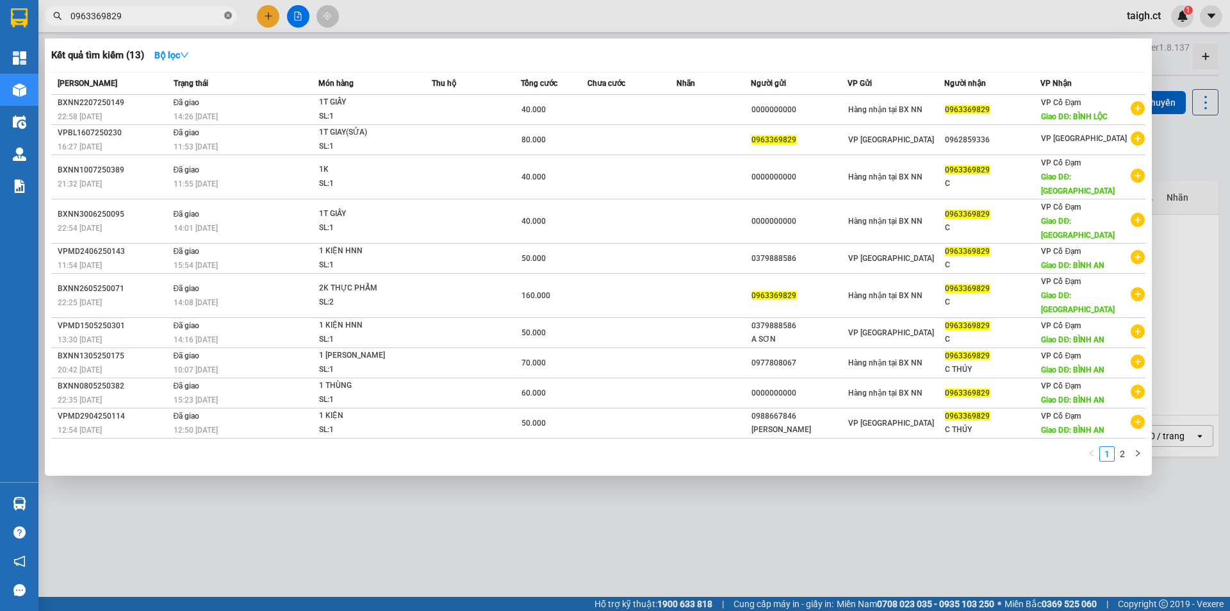
click at [228, 19] on icon "close-circle" at bounding box center [228, 16] width 8 height 8
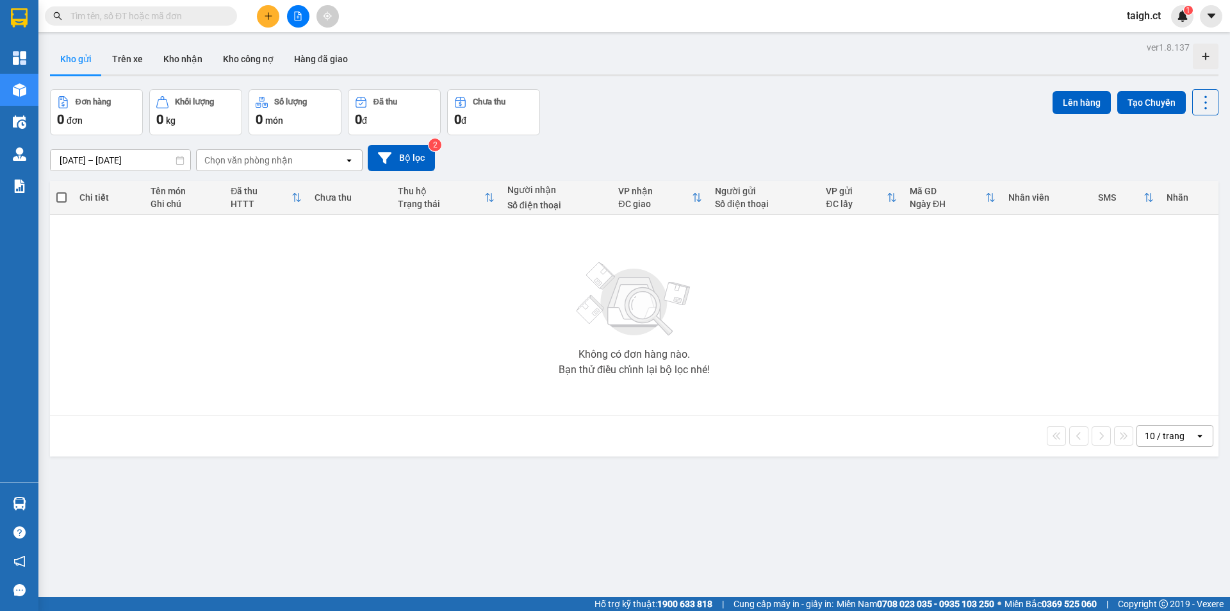
click at [197, 20] on input "text" at bounding box center [145, 16] width 151 height 14
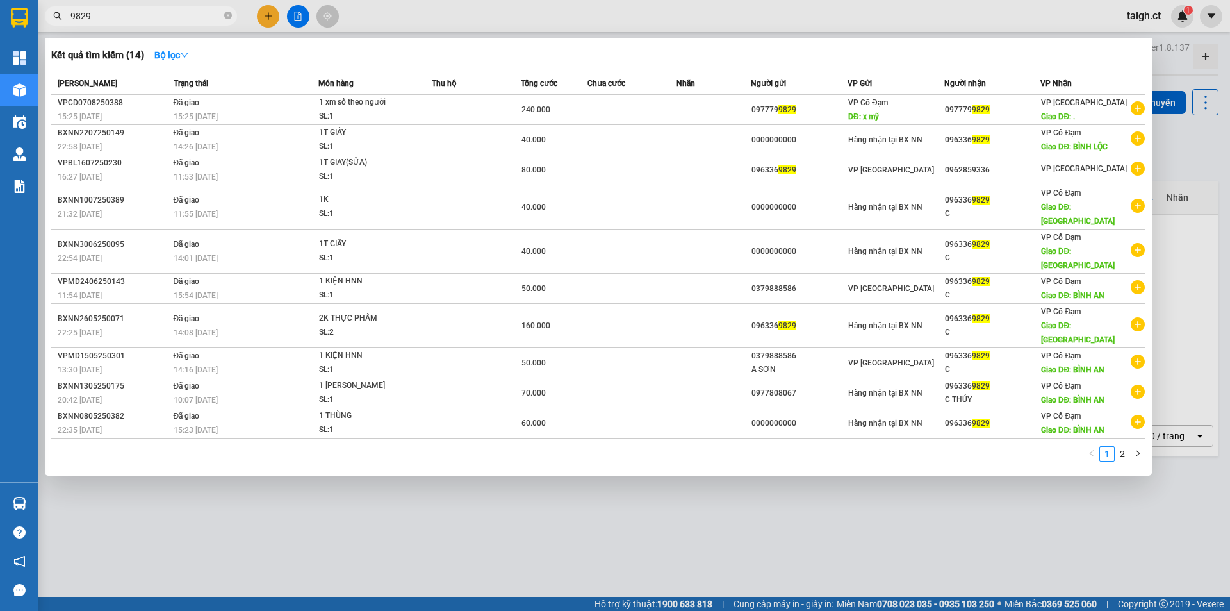
click at [100, 541] on div at bounding box center [615, 305] width 1230 height 611
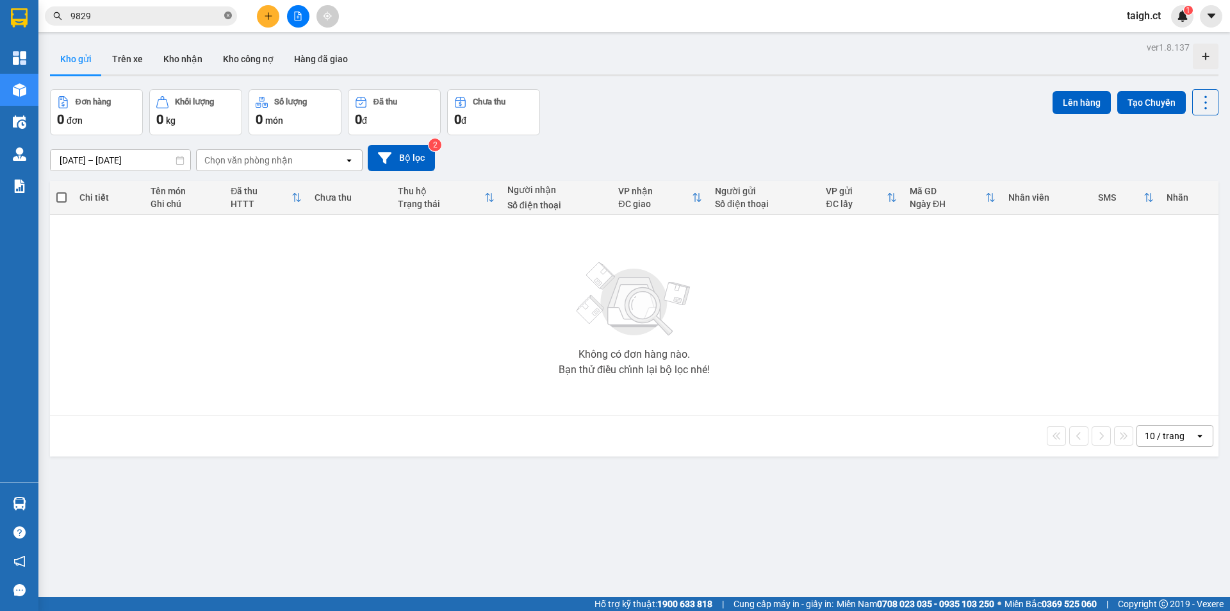
click at [227, 19] on icon "close-circle" at bounding box center [228, 16] width 8 height 8
click at [212, 23] on span at bounding box center [141, 15] width 192 height 19
click at [217, 19] on input "text" at bounding box center [145, 16] width 151 height 14
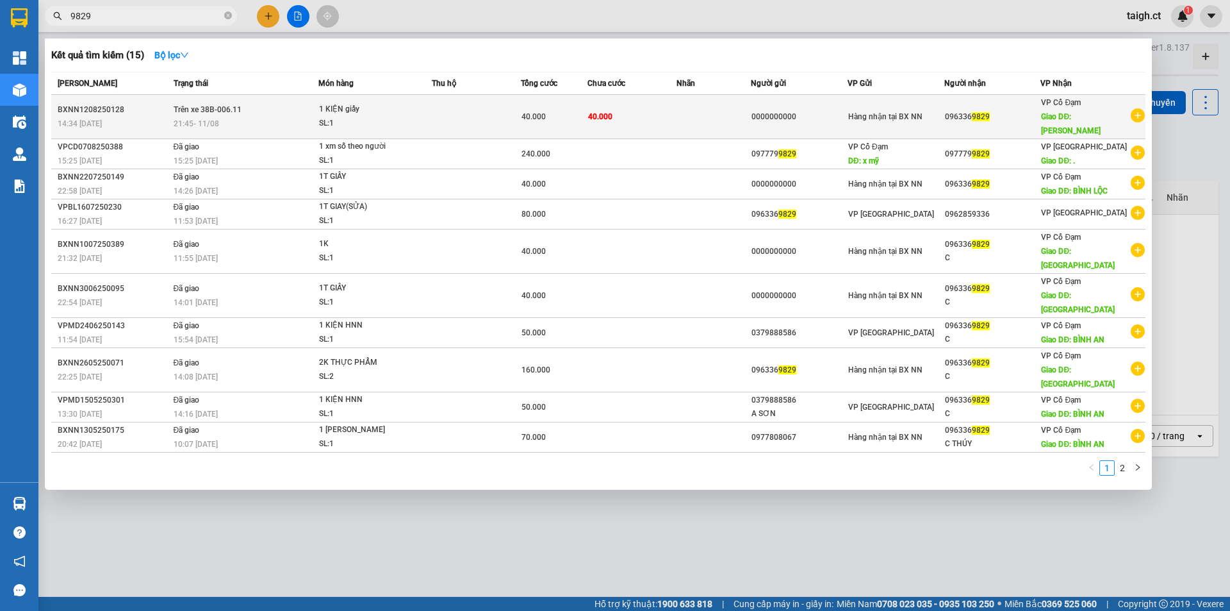
click at [213, 118] on span "21:45 [DATE]" at bounding box center [196, 123] width 45 height 10
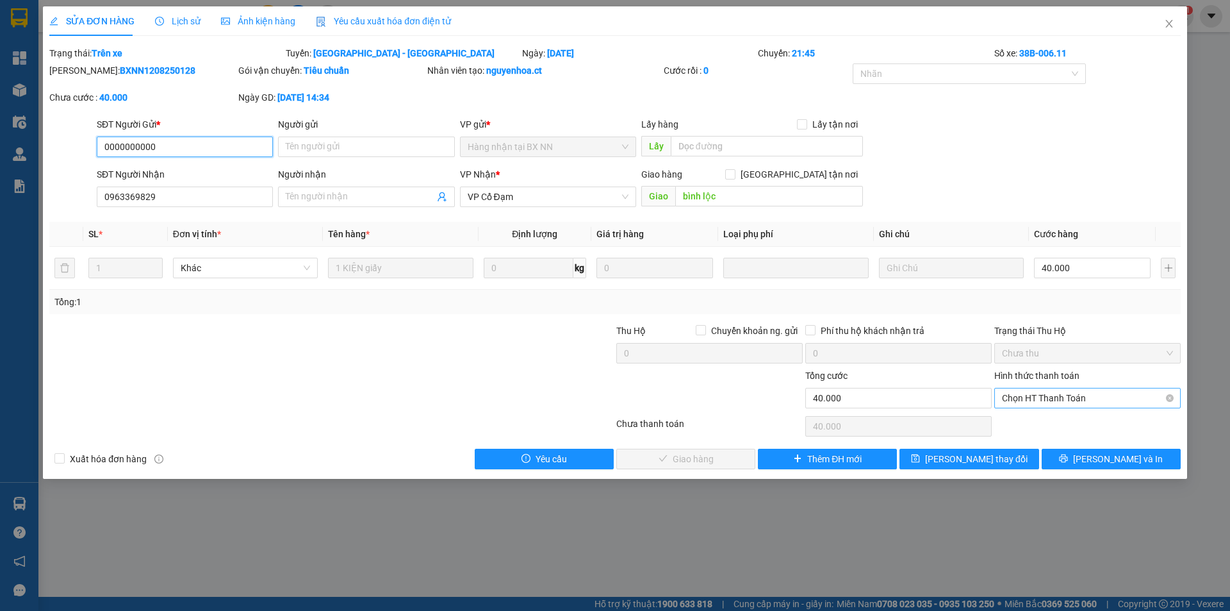
click at [1034, 399] on span "Chọn HT Thanh Toán" at bounding box center [1087, 397] width 171 height 19
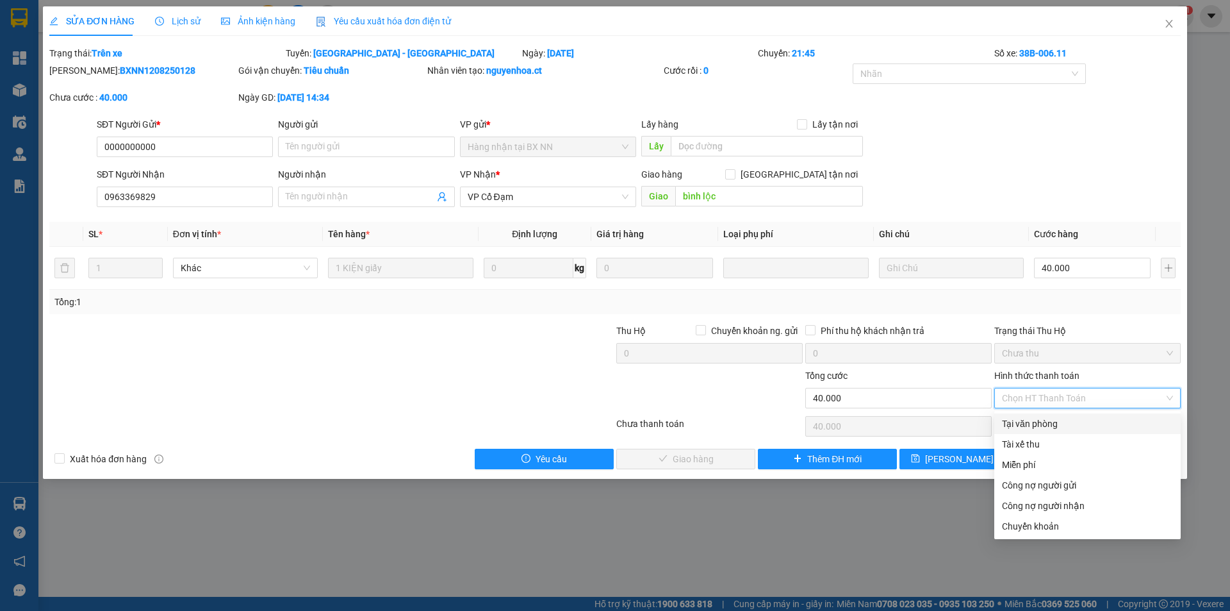
drag, startPoint x: 1027, startPoint y: 424, endPoint x: 1021, endPoint y: 425, distance: 6.7
click at [1026, 424] on div "Tại văn phòng" at bounding box center [1087, 423] width 171 height 14
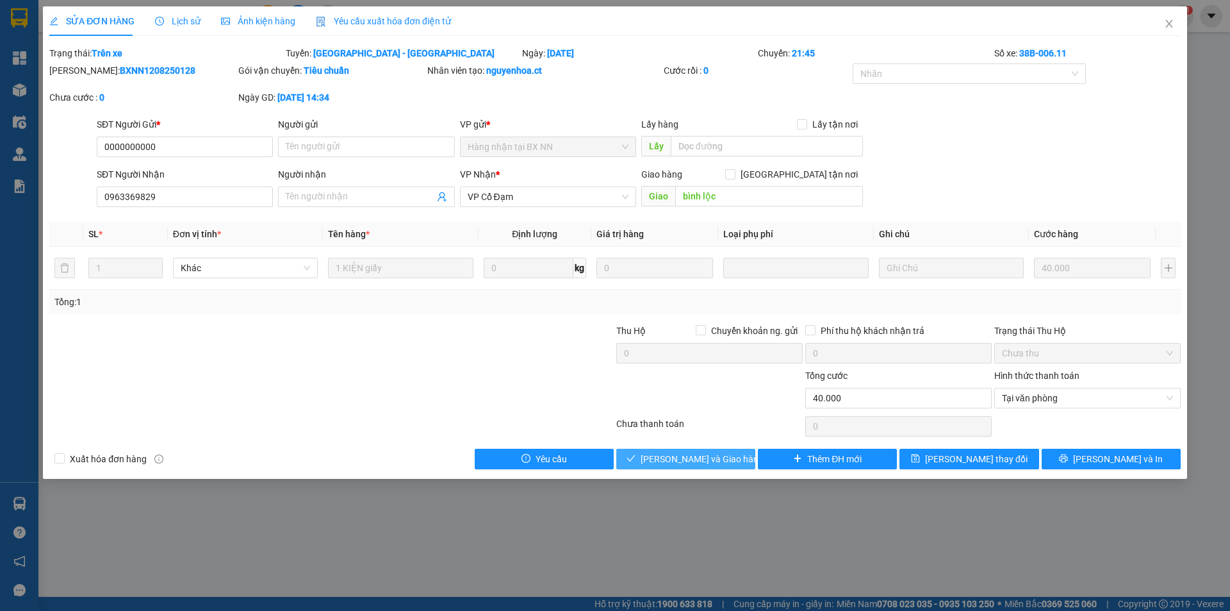
click at [713, 465] on span "[PERSON_NAME] và Giao hàng" at bounding box center [702, 459] width 123 height 14
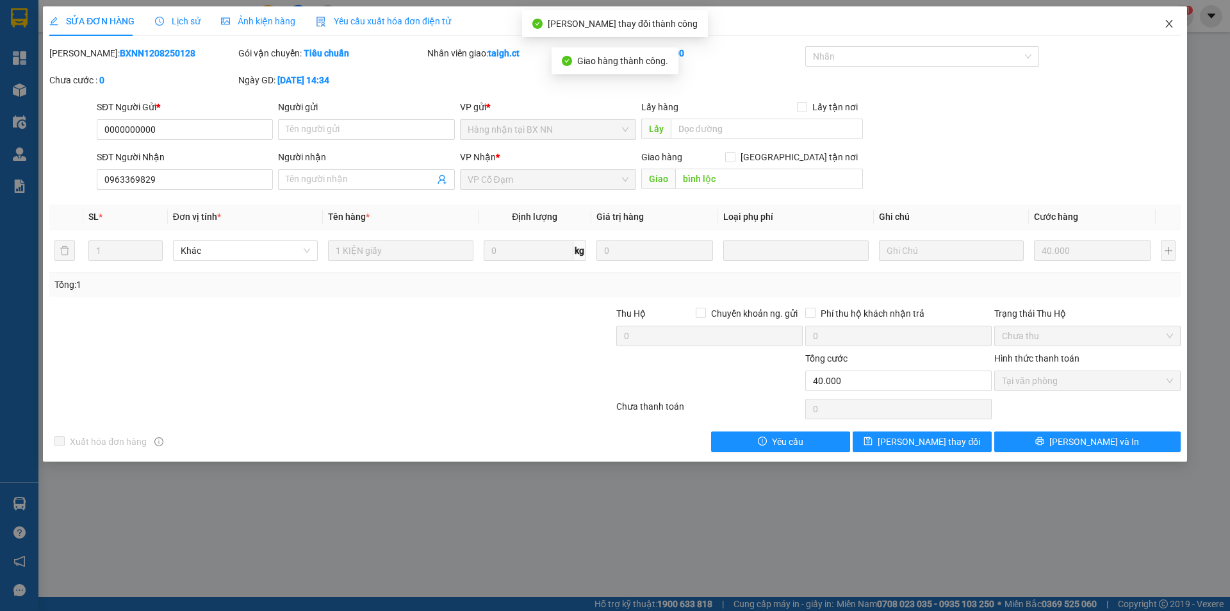
click at [1174, 22] on icon "close" at bounding box center [1169, 24] width 10 height 10
